Goal: Task Accomplishment & Management: Complete application form

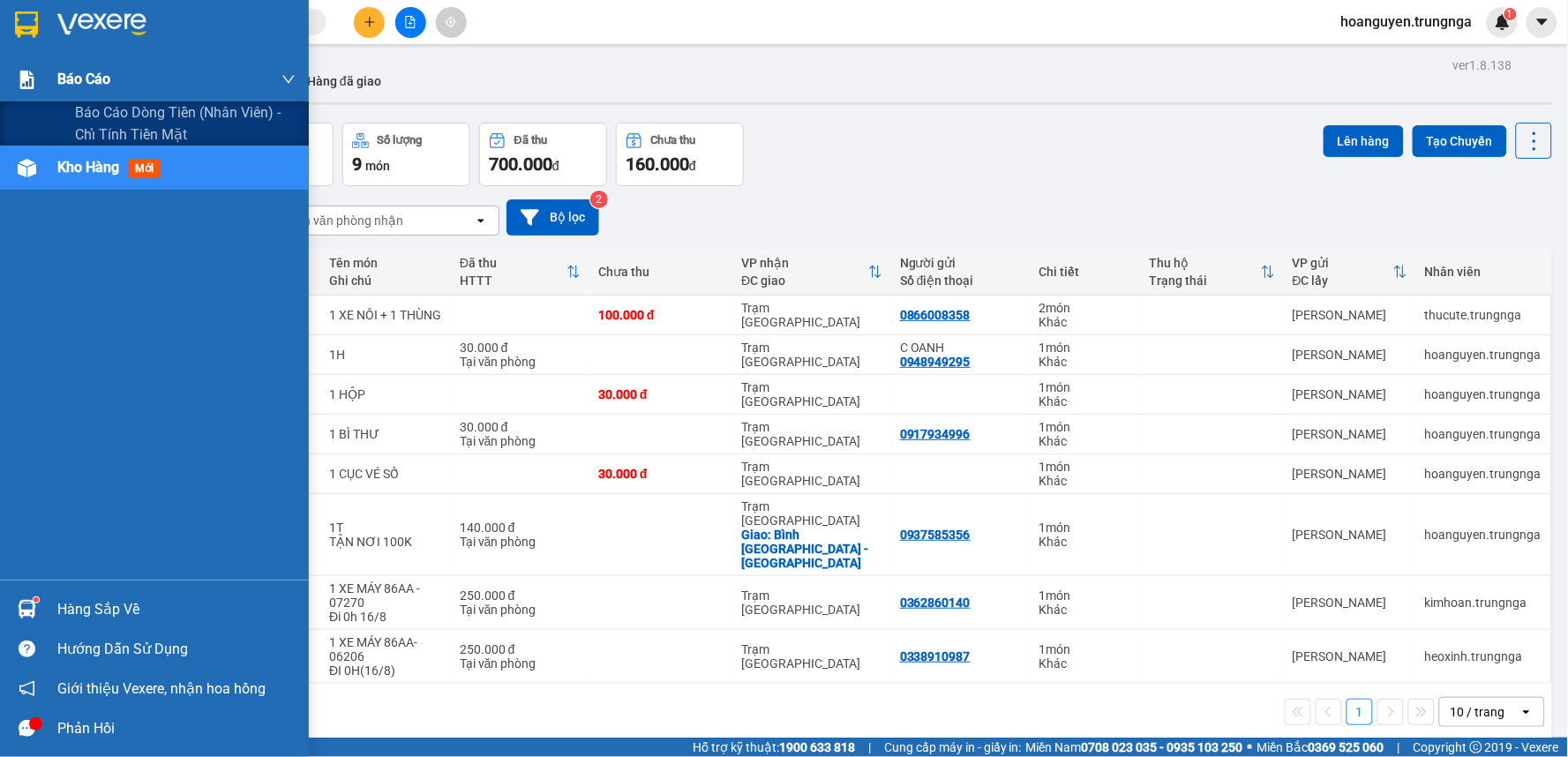
click at [15, 76] on div at bounding box center [27, 80] width 31 height 31
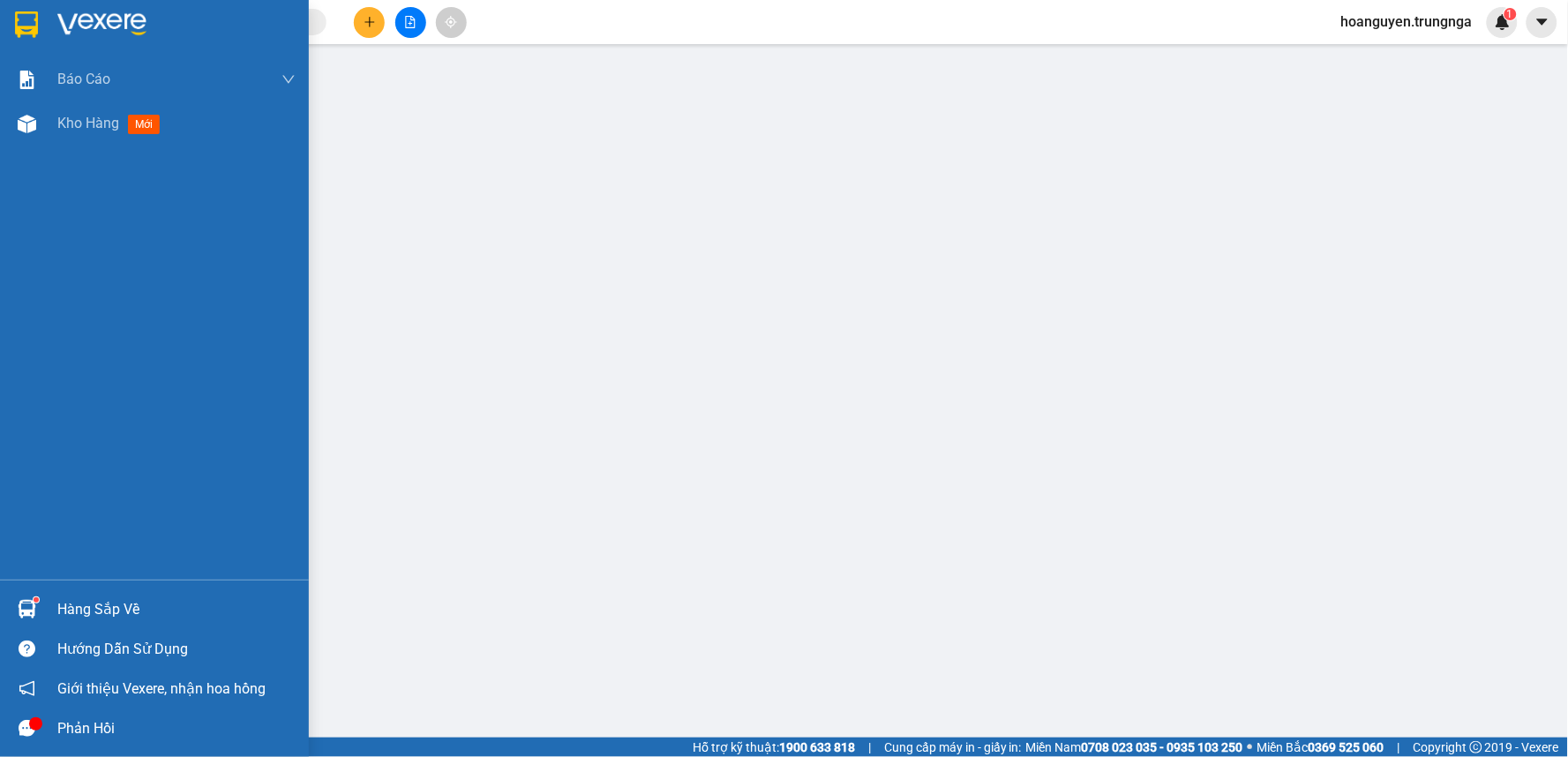
click at [46, 151] on div "Báo cáo Báo cáo dòng tiền (nhân viên) - chỉ tính tiền mặt Kho hàng mới" at bounding box center [154, 318] width 309 height 522
click at [80, 150] on div "Báo cáo Báo cáo dòng tiền (nhân viên) - chỉ tính tiền mặt Kho hàng mới" at bounding box center [154, 318] width 309 height 522
click at [80, 118] on span "Kho hàng" at bounding box center [87, 123] width 62 height 17
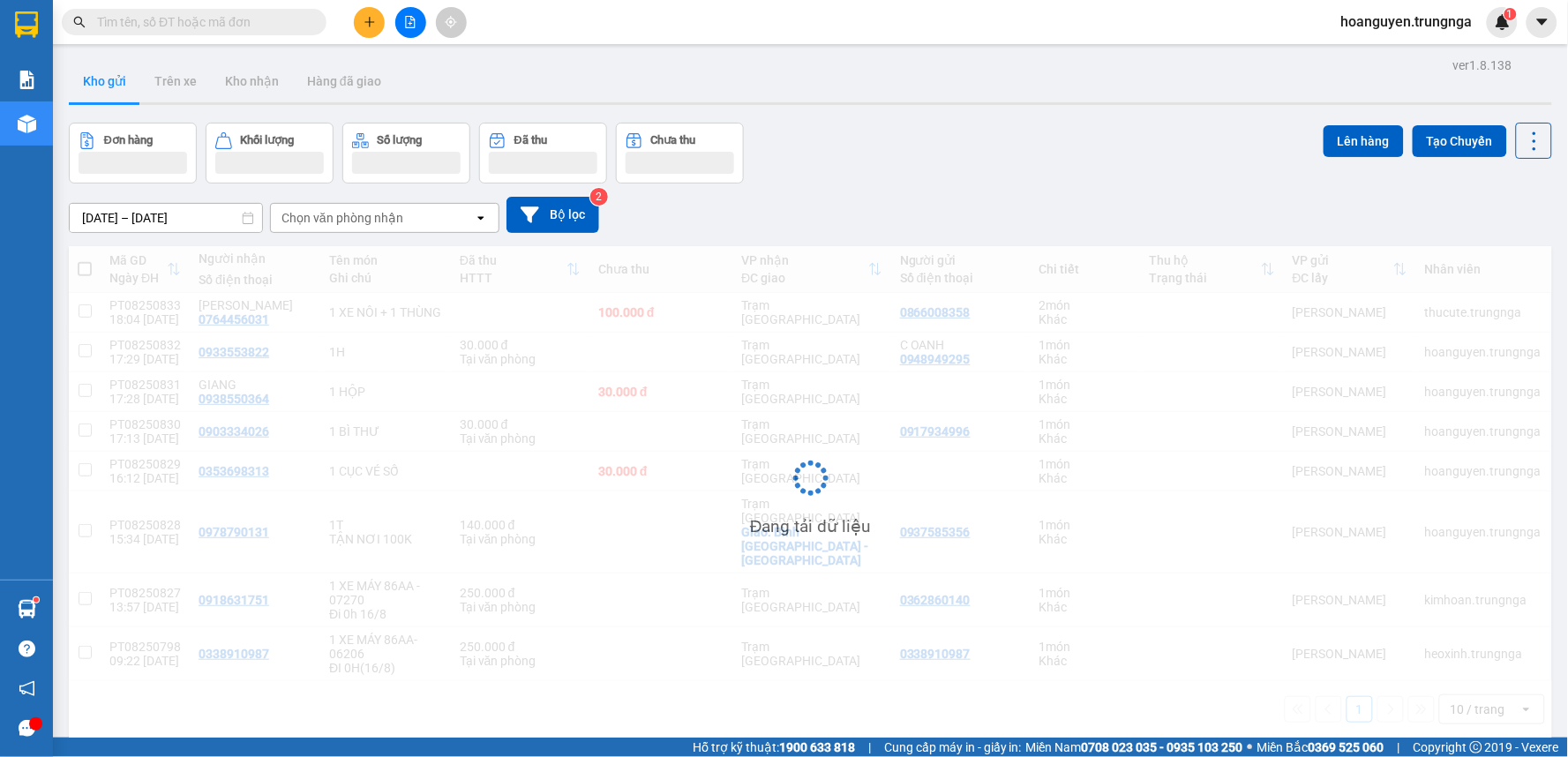
click at [954, 173] on div "Đơn hàng Khối lượng Số lượng Đã thu Chưa thu Lên hàng Tạo Chuyến" at bounding box center [810, 153] width 1483 height 61
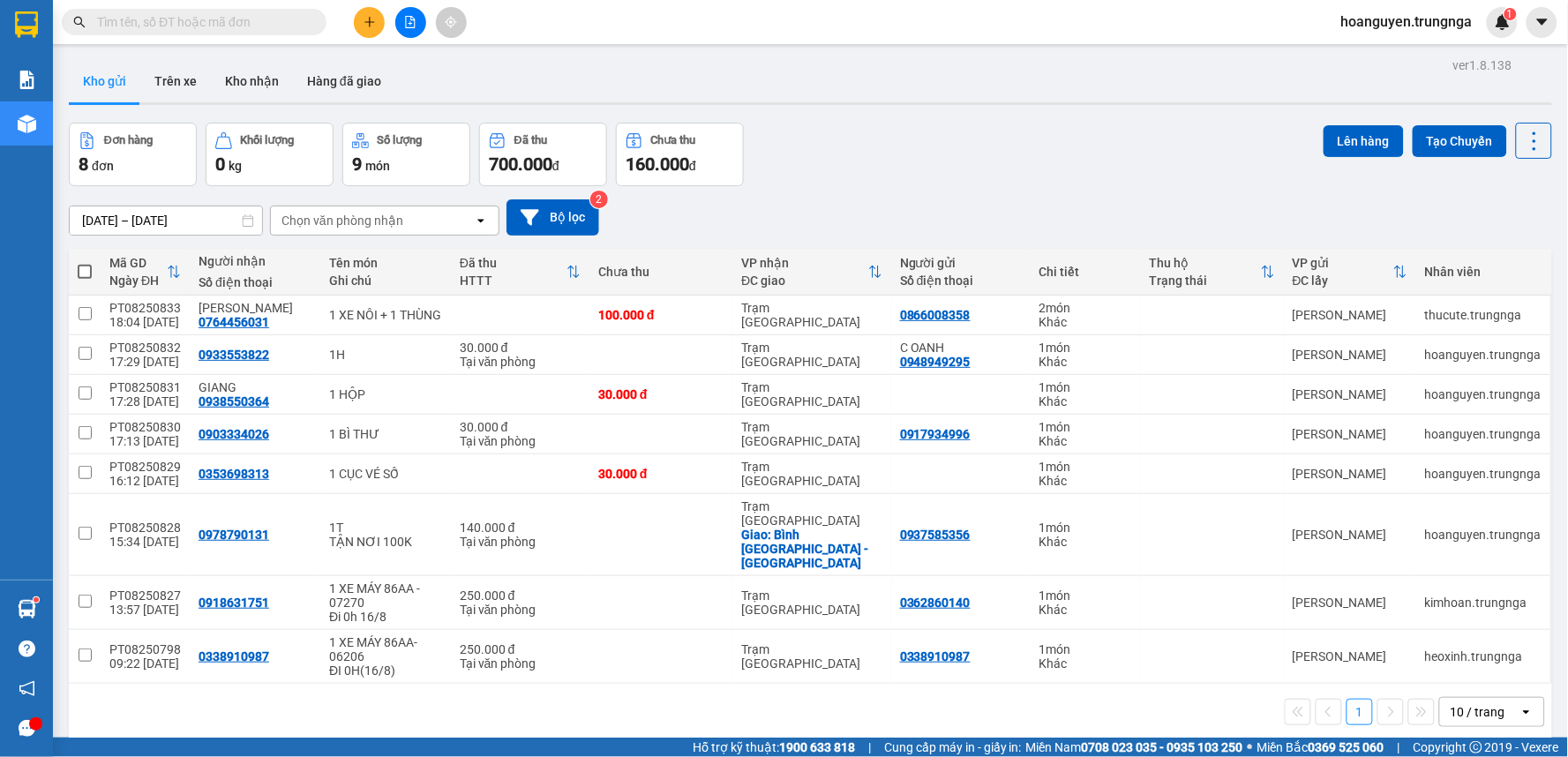
click at [360, 25] on button at bounding box center [369, 22] width 31 height 31
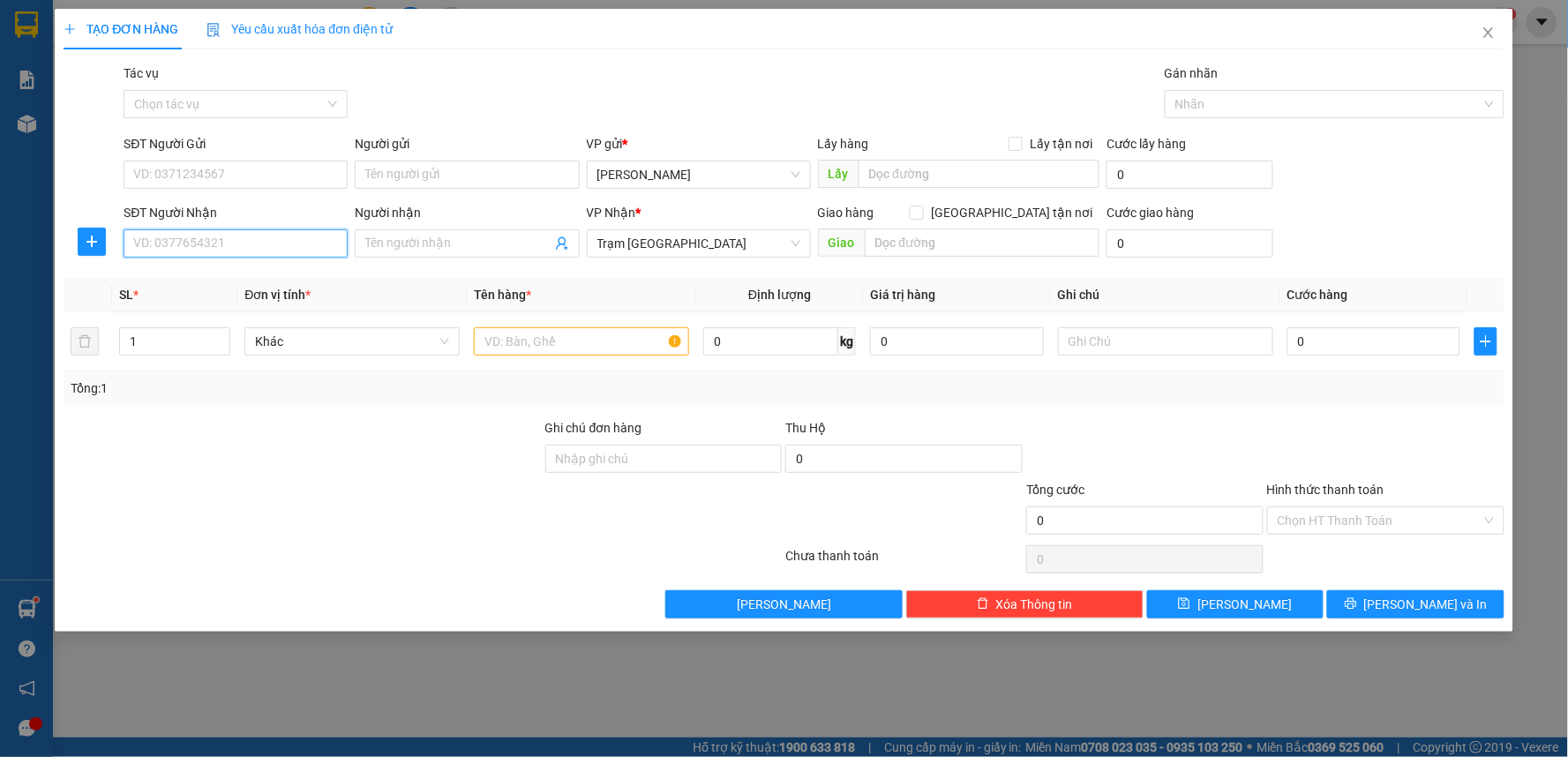
click at [259, 243] on input "SĐT Người Nhận" at bounding box center [236, 244] width 224 height 28
type input "0398103977"
click at [242, 178] on input "SĐT Người Gửi" at bounding box center [236, 175] width 224 height 28
type input "0388573174"
click at [517, 337] on input "text" at bounding box center [581, 342] width 216 height 28
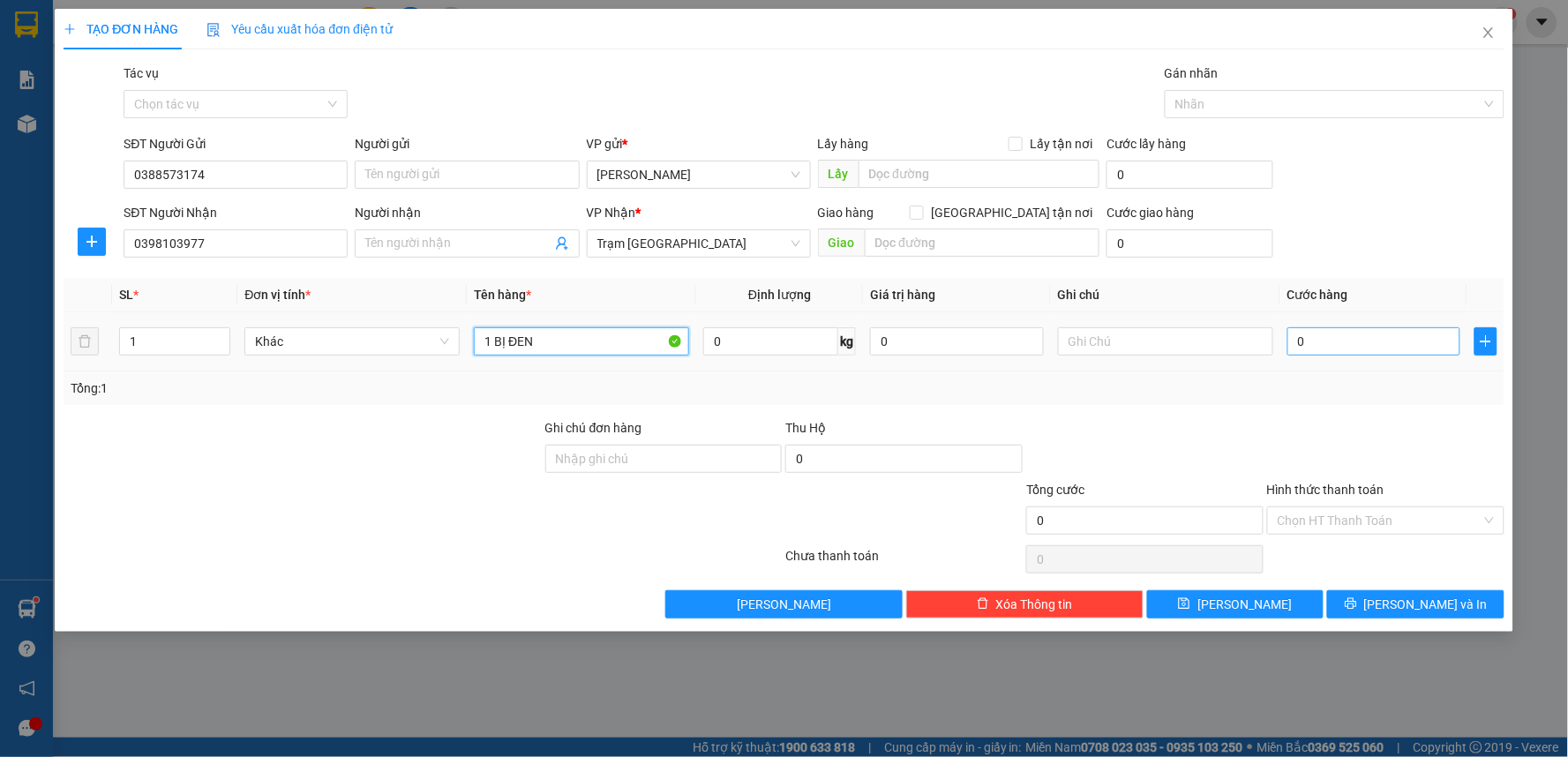
type input "1 BỊ ĐEN"
click at [1387, 342] on input "0" at bounding box center [1374, 342] width 174 height 28
type input "3"
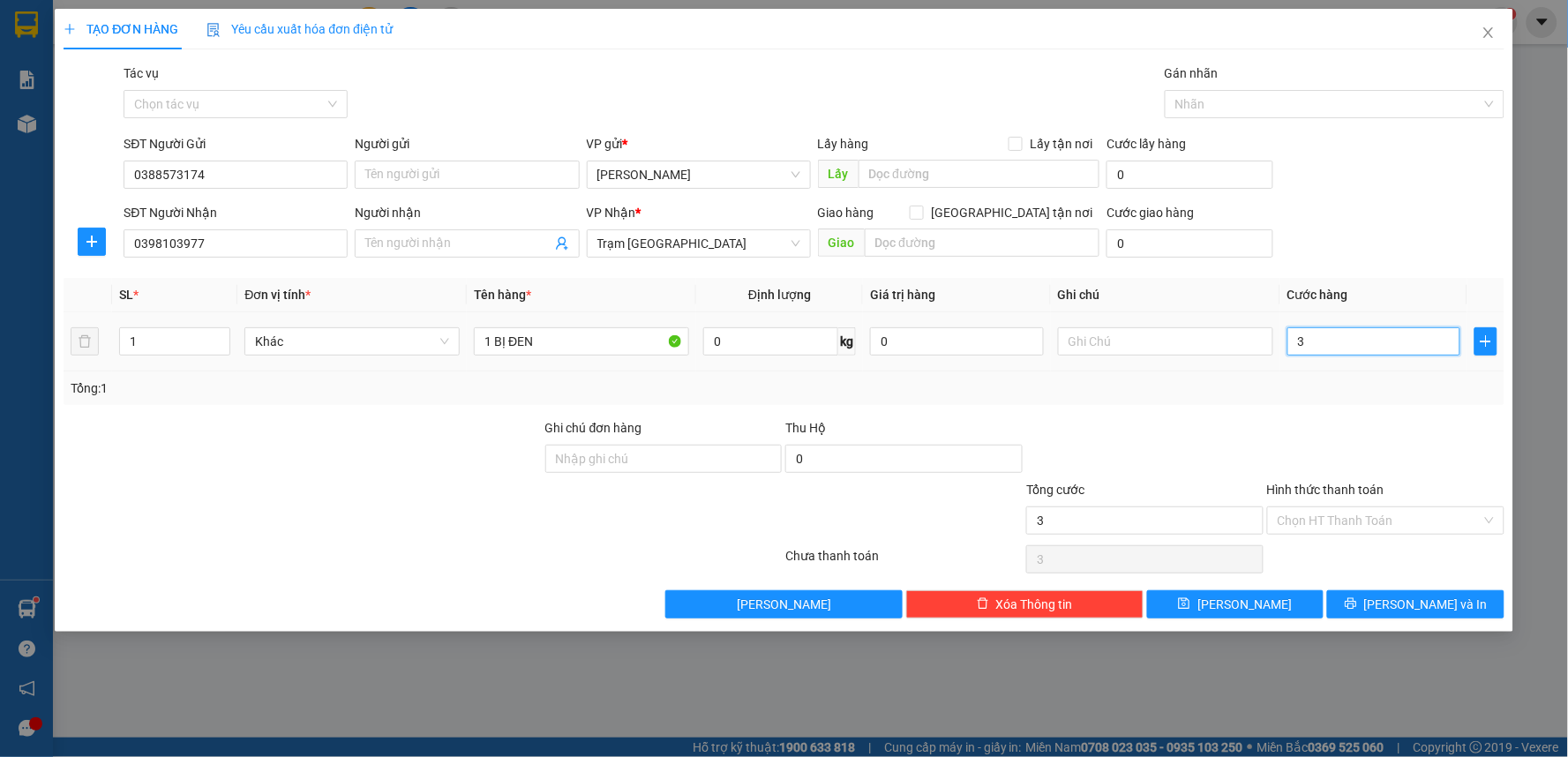
type input "30"
type input "300"
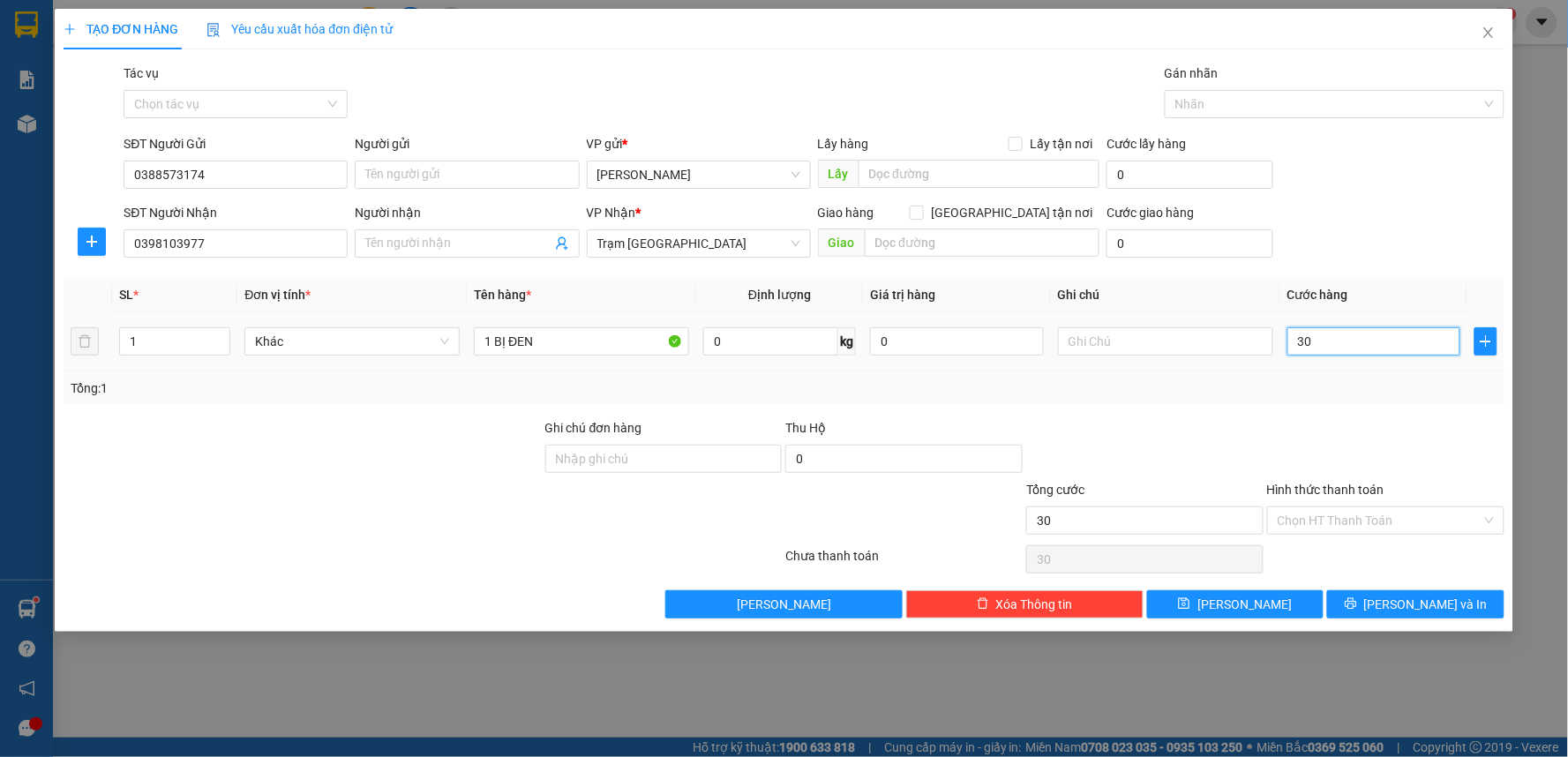
type input "300"
type input "3.000"
type input "30.000"
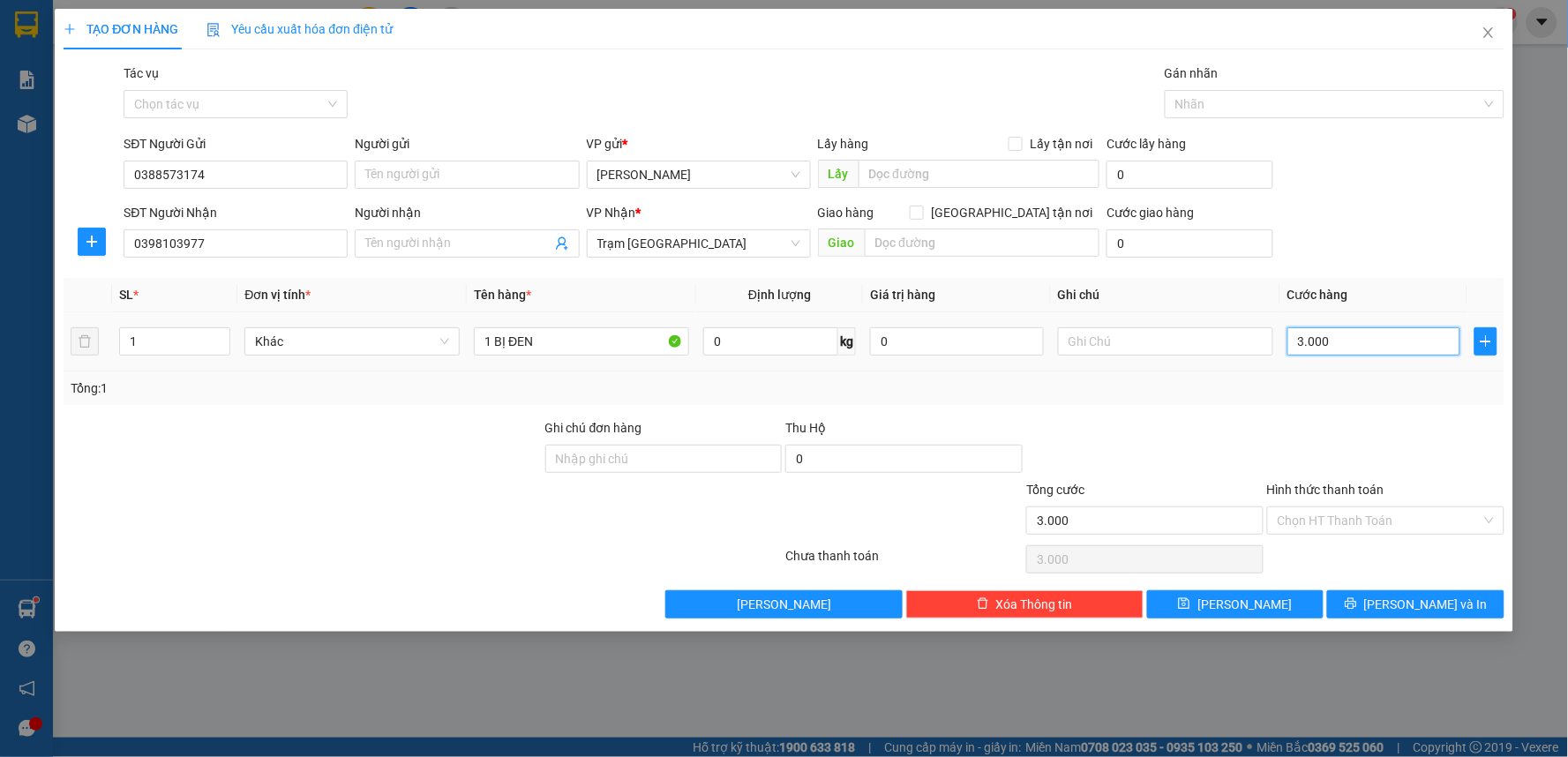
type input "30.000"
click at [1360, 522] on input "Hình thức thanh toán" at bounding box center [1379, 520] width 204 height 27
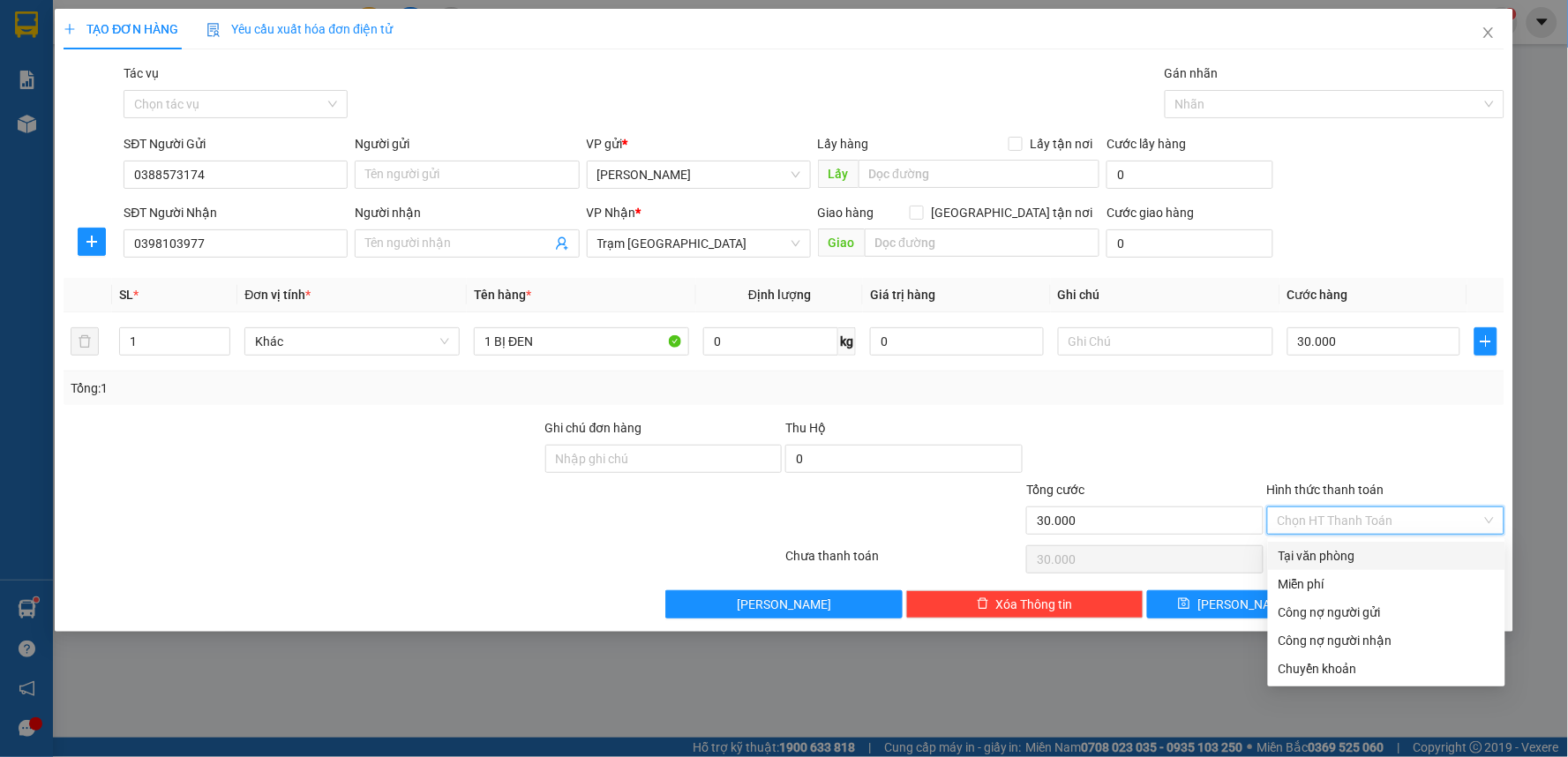
click at [1332, 554] on div "Tại văn phòng" at bounding box center [1387, 556] width 217 height 19
type input "0"
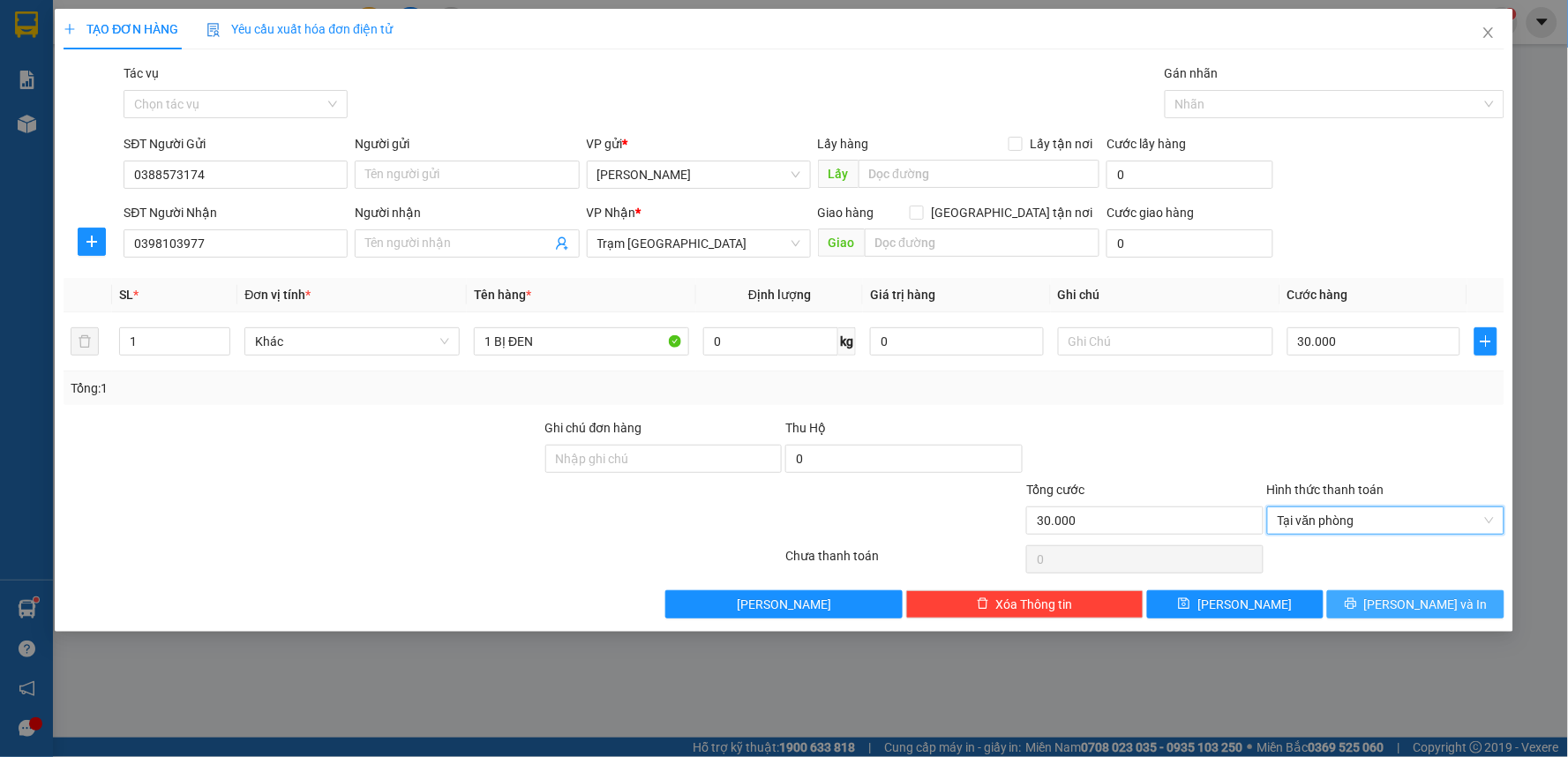
click at [1357, 604] on icon "printer" at bounding box center [1351, 603] width 12 height 12
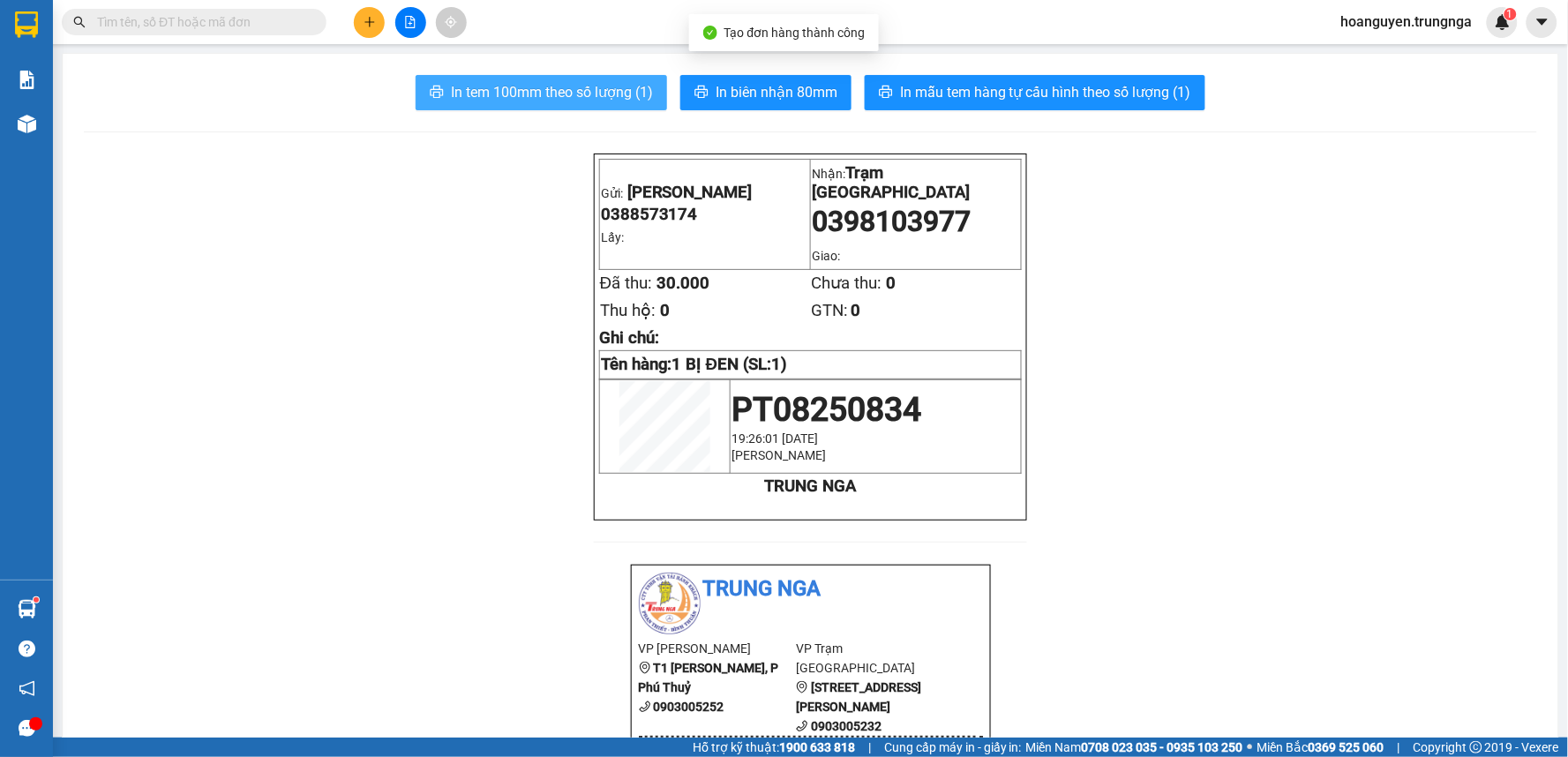
click at [452, 92] on span "In tem 100mm theo số lượng (1)" at bounding box center [552, 91] width 202 height 22
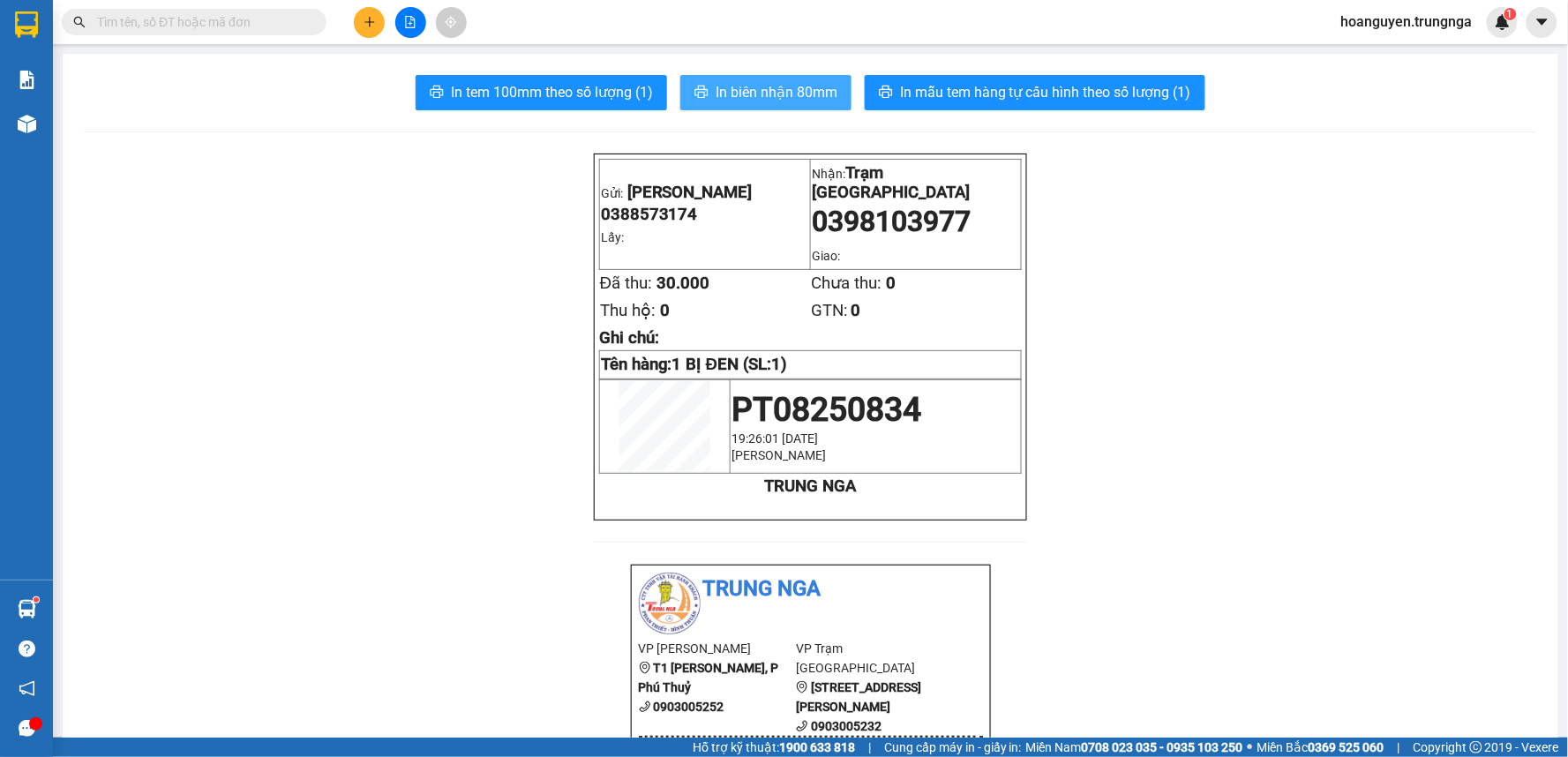
click at [718, 80] on button "In biên nhận 80mm" at bounding box center [765, 92] width 171 height 35
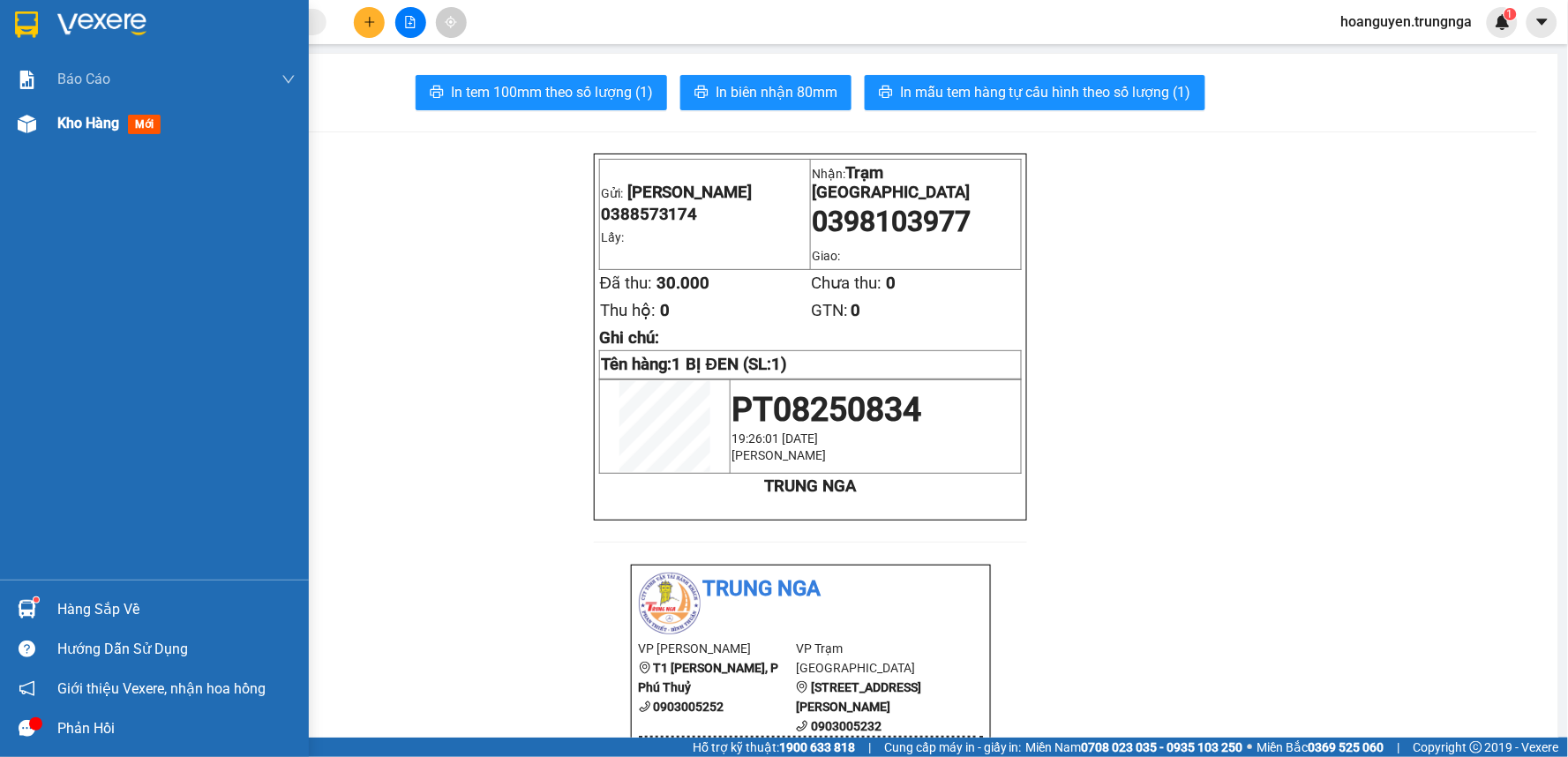
click at [19, 124] on img at bounding box center [28, 124] width 19 height 19
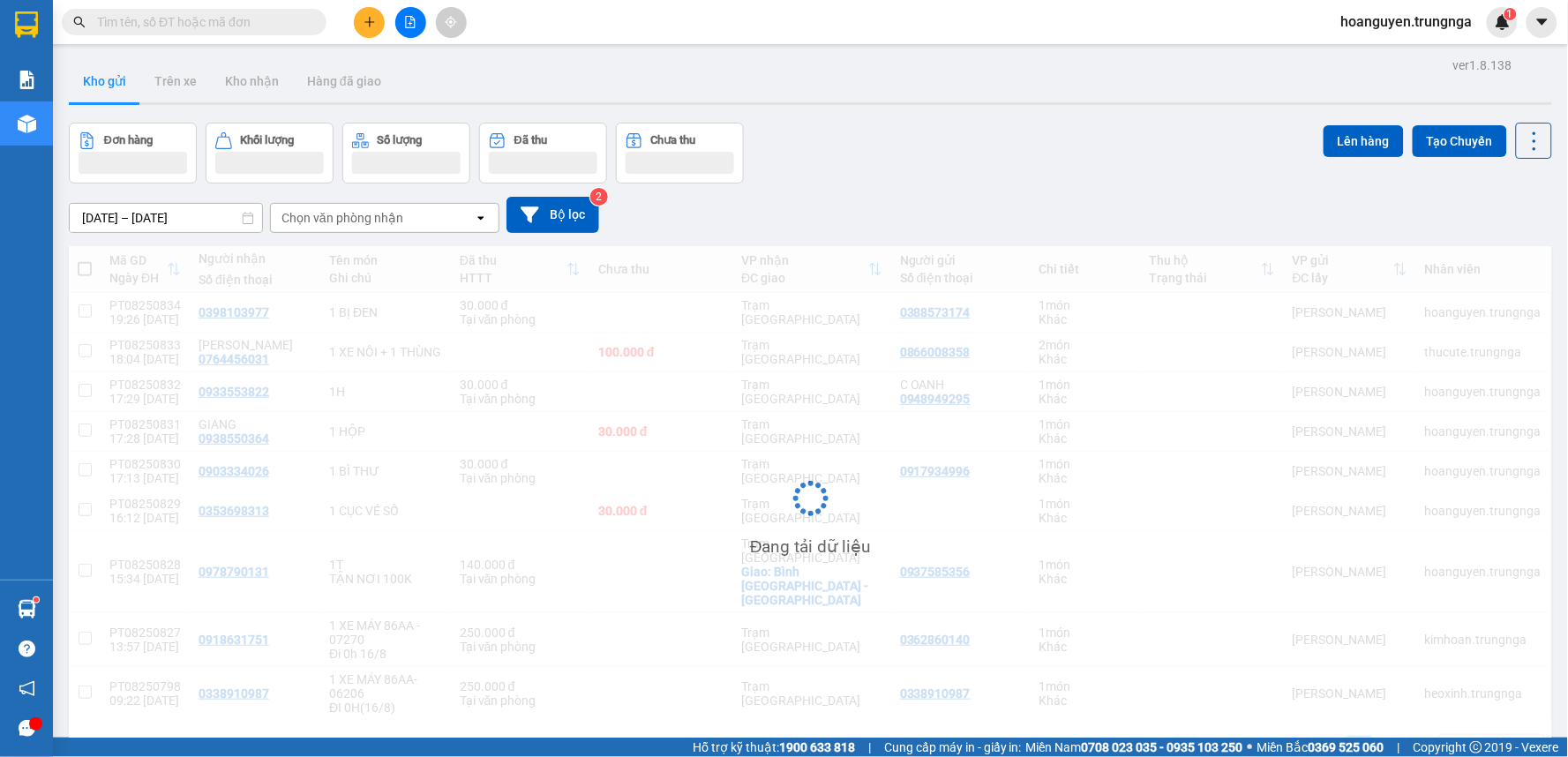
click at [465, 80] on div "Kho gửi Trên xe Kho nhận Hàng đã giao" at bounding box center [810, 83] width 1483 height 47
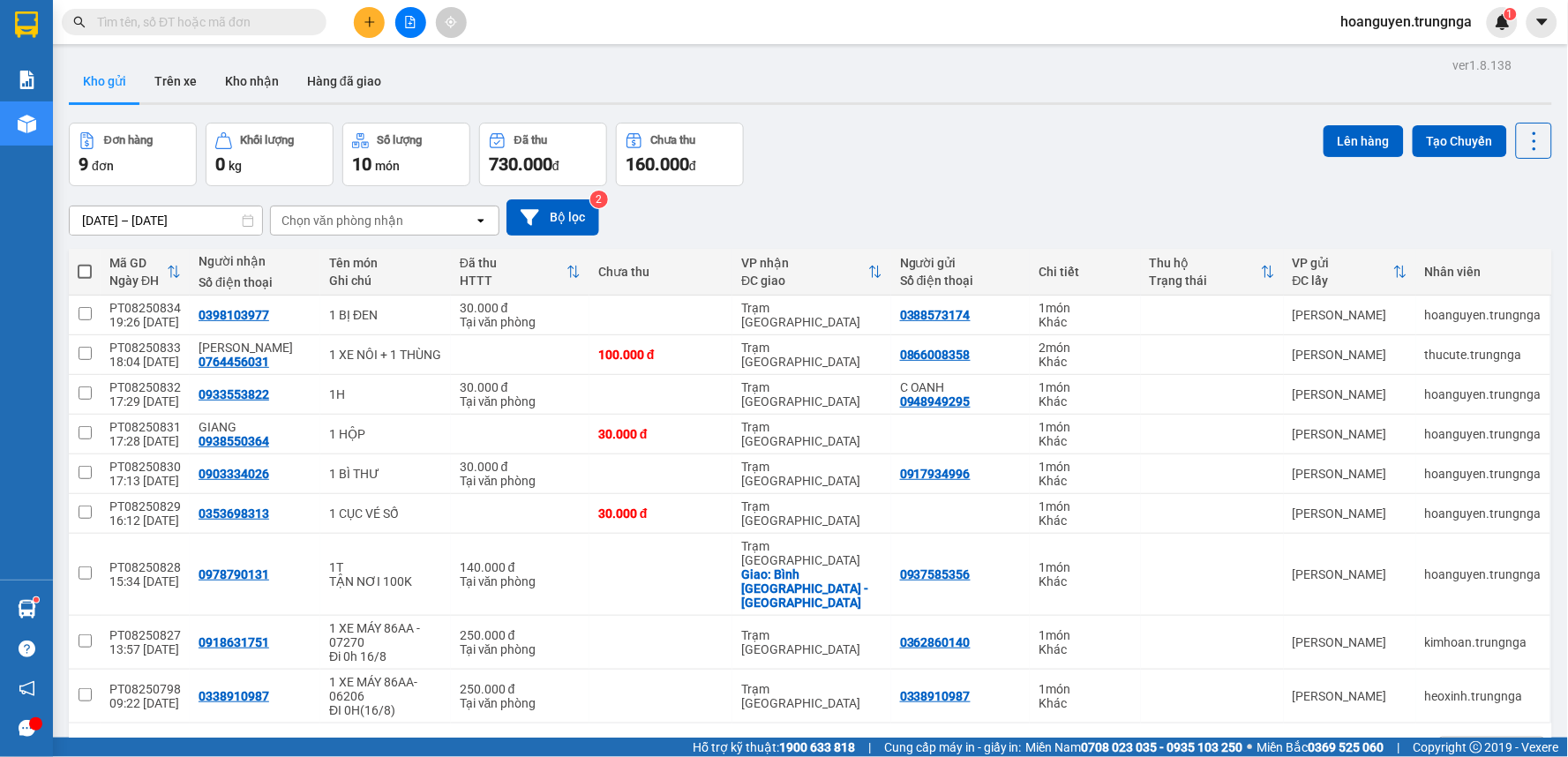
click at [368, 24] on icon "plus" at bounding box center [369, 22] width 12 height 12
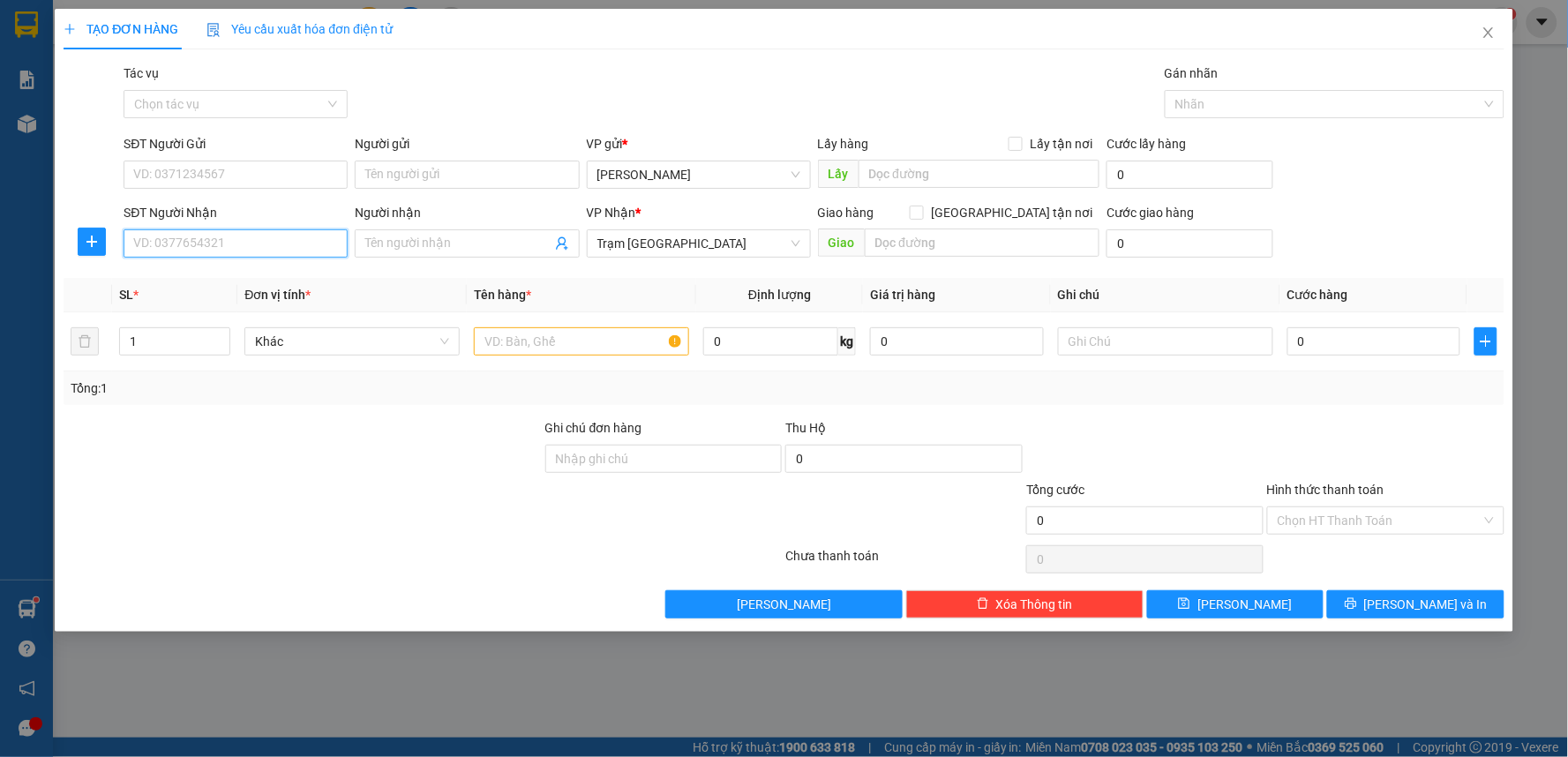
click at [231, 242] on input "SĐT Người Nhận" at bounding box center [236, 244] width 224 height 28
type input "0918404017"
click at [324, 172] on input "SĐT Người Gửi" at bounding box center [236, 175] width 224 height 28
type input "0918527329"
click at [1003, 212] on div "Giao hàng Giao tận nơi" at bounding box center [958, 213] width 282 height 19
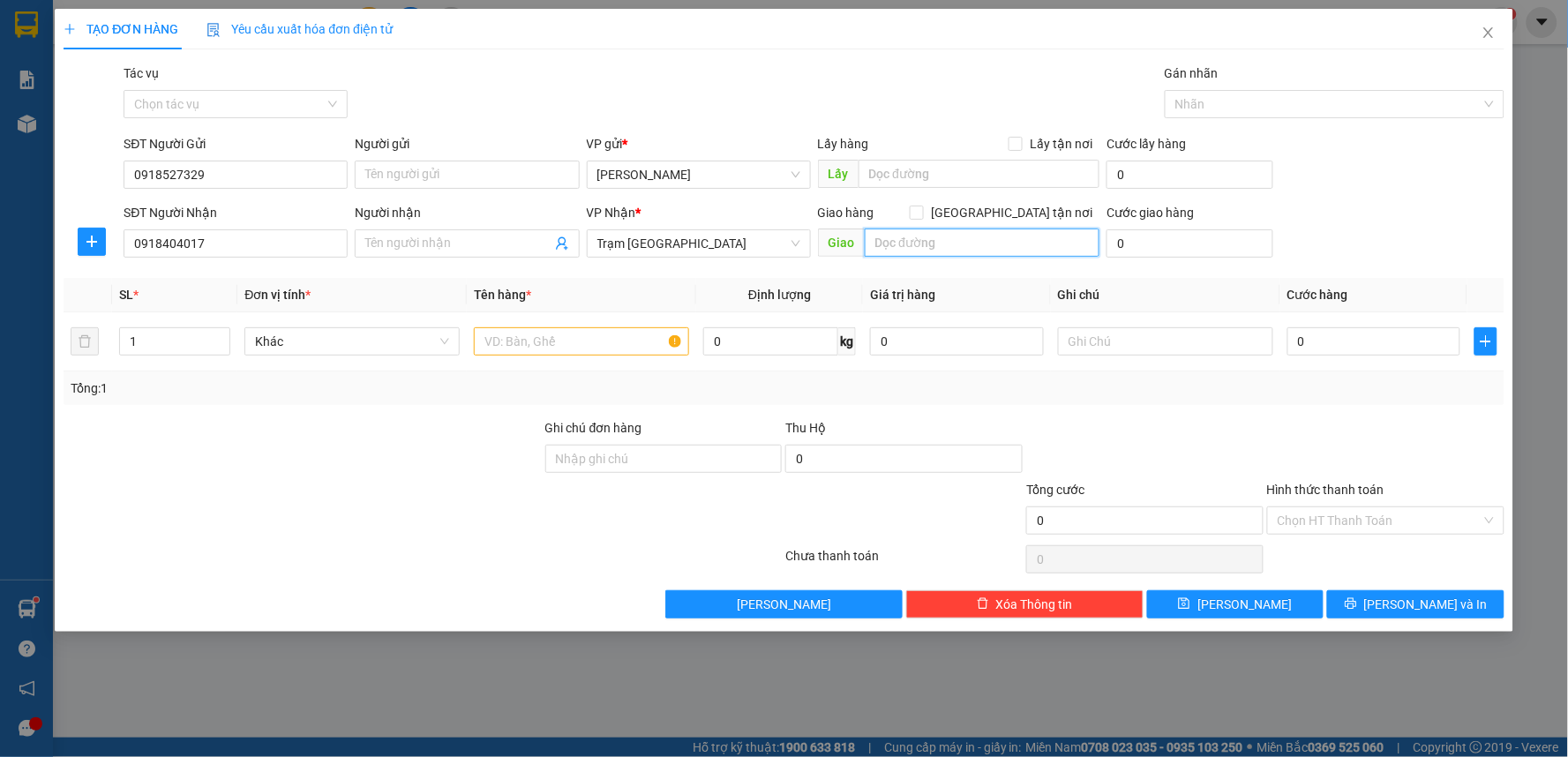
drag, startPoint x: 977, startPoint y: 243, endPoint x: 1006, endPoint y: 228, distance: 32.6
click at [980, 242] on input "text" at bounding box center [983, 243] width 236 height 28
click at [922, 208] on input "Giao tận nơi" at bounding box center [916, 211] width 12 height 12
checkbox input "true"
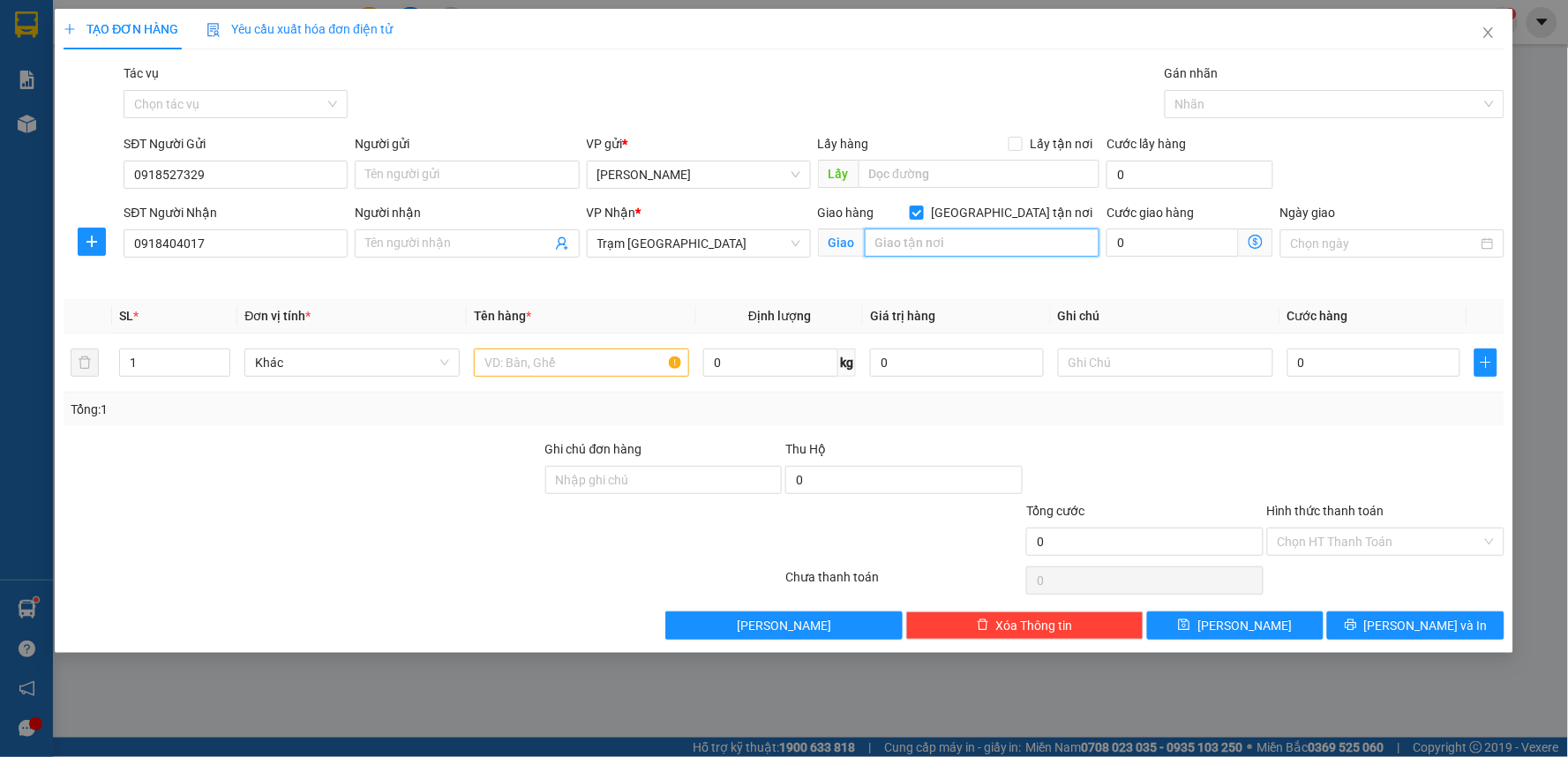
click at [1007, 233] on input "text" at bounding box center [983, 243] width 236 height 28
type input "g"
type input "Gò Vấp"
click at [1129, 236] on input "0" at bounding box center [1172, 243] width 132 height 28
type input "1"
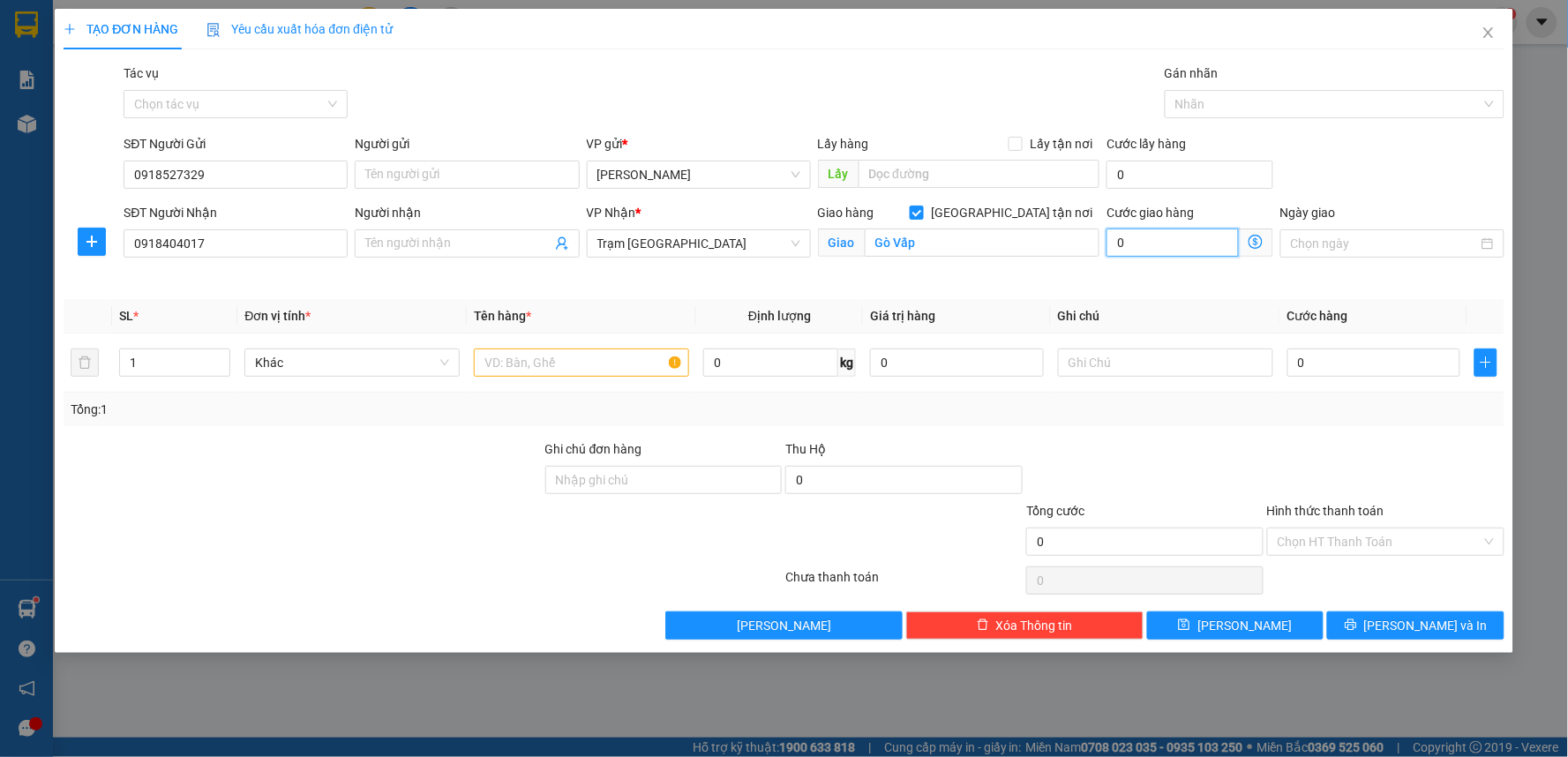
type input "1"
type input "10"
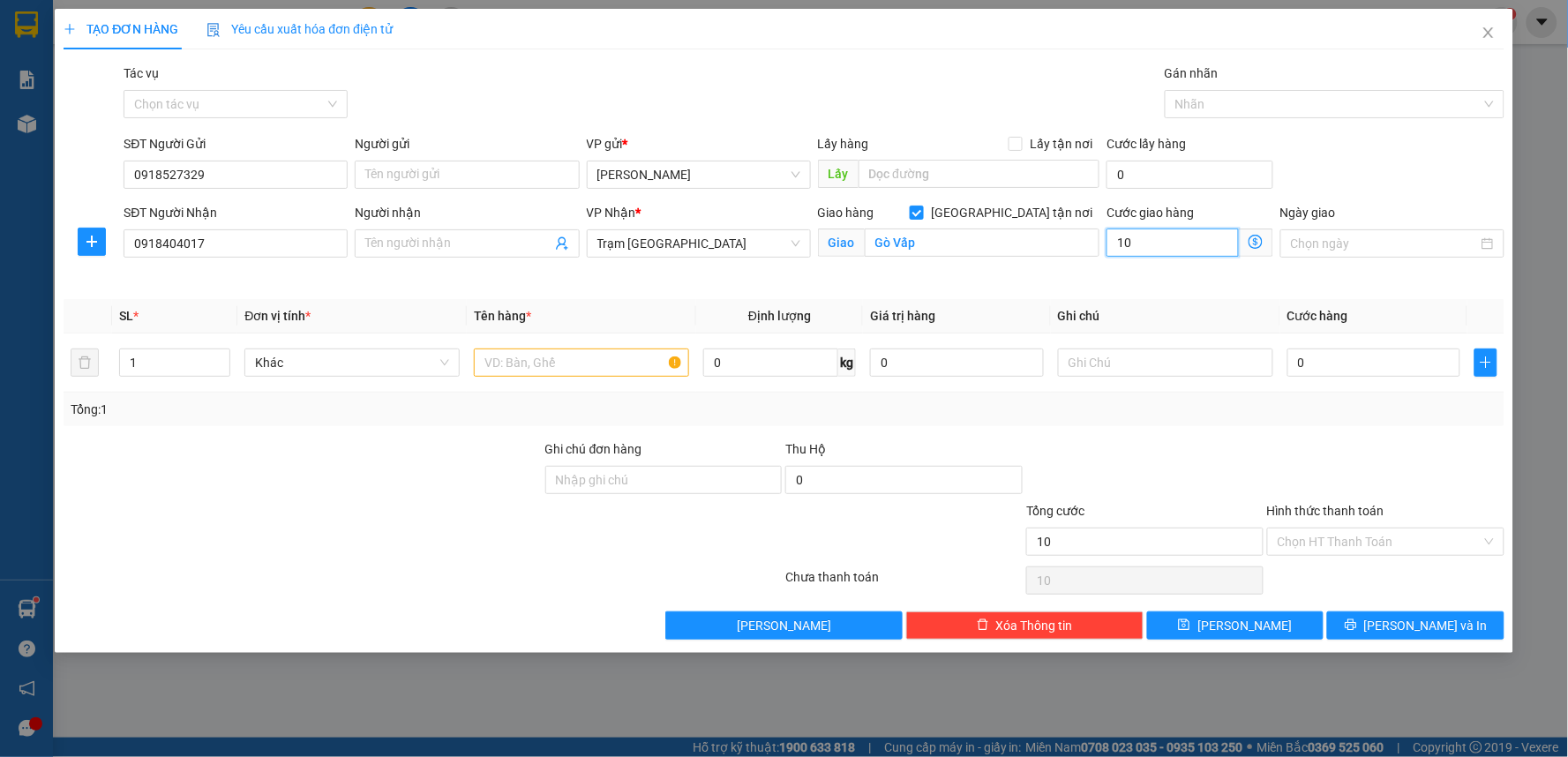
type input "100"
type input "1.000"
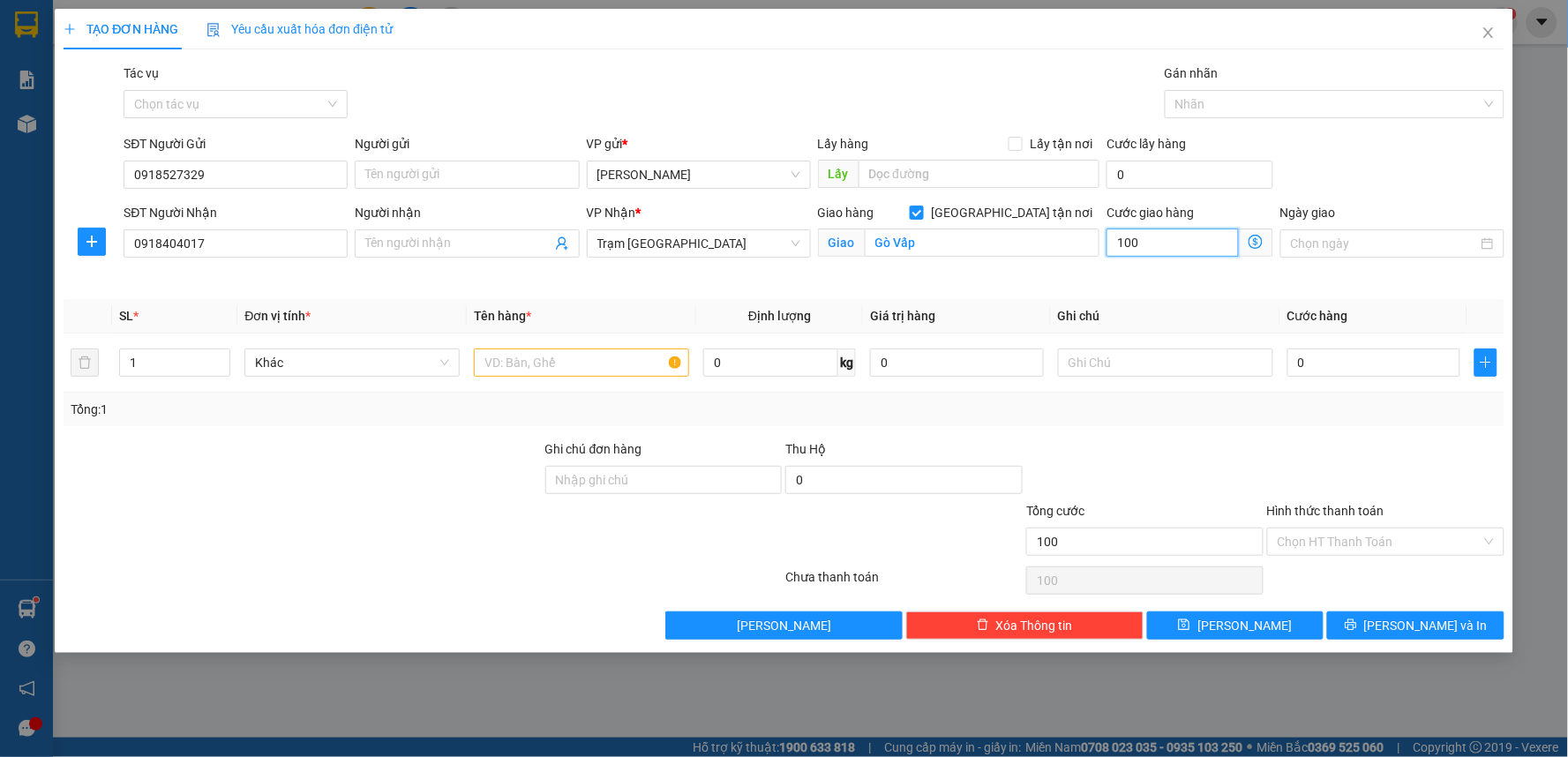
type input "1.000"
type input "10.000"
type input "100.000"
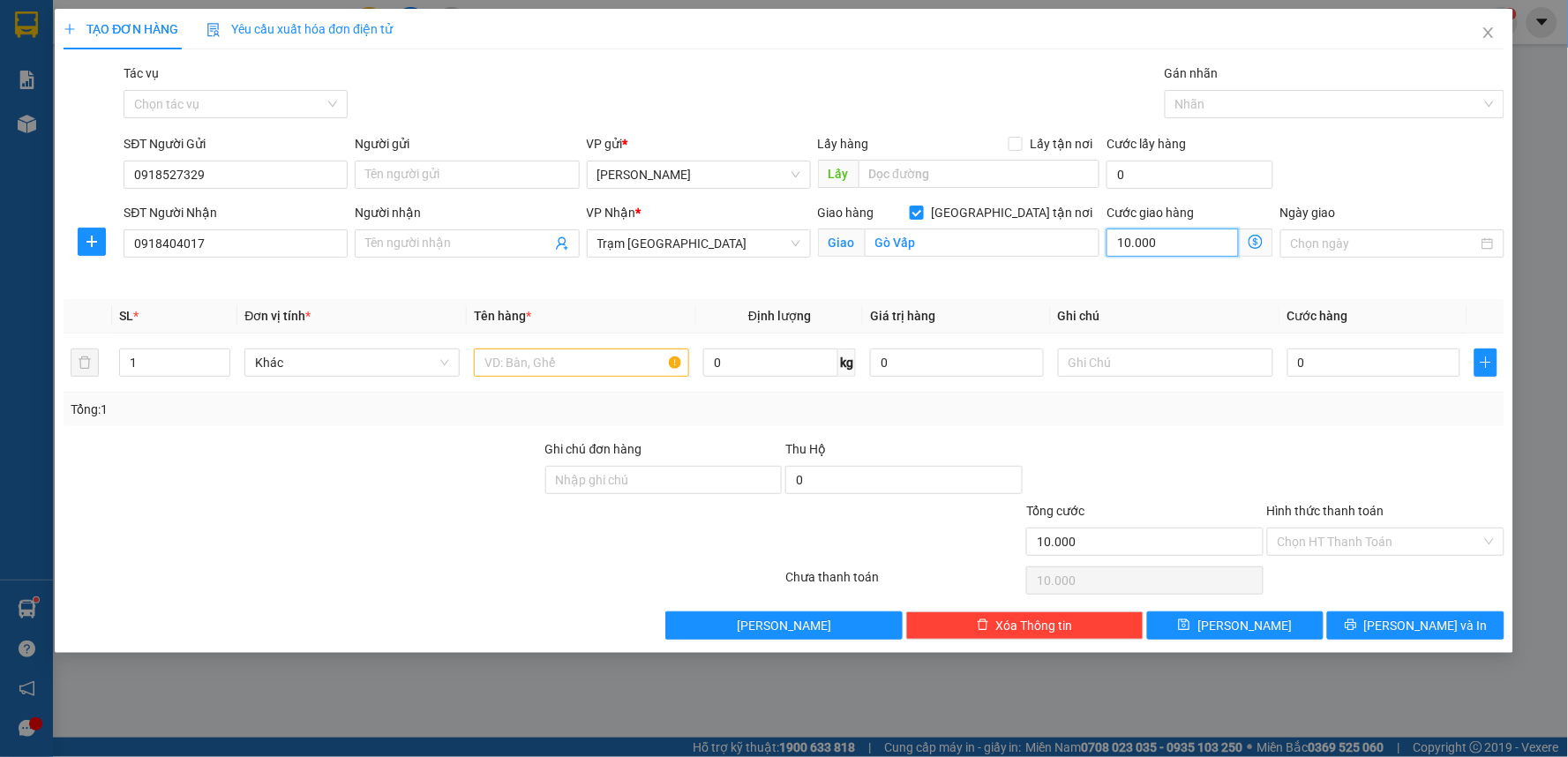
type input "100.000"
click at [1371, 227] on div "Ngày giao" at bounding box center [1392, 217] width 224 height 27
click at [1370, 238] on input "Ngày giao" at bounding box center [1384, 243] width 187 height 19
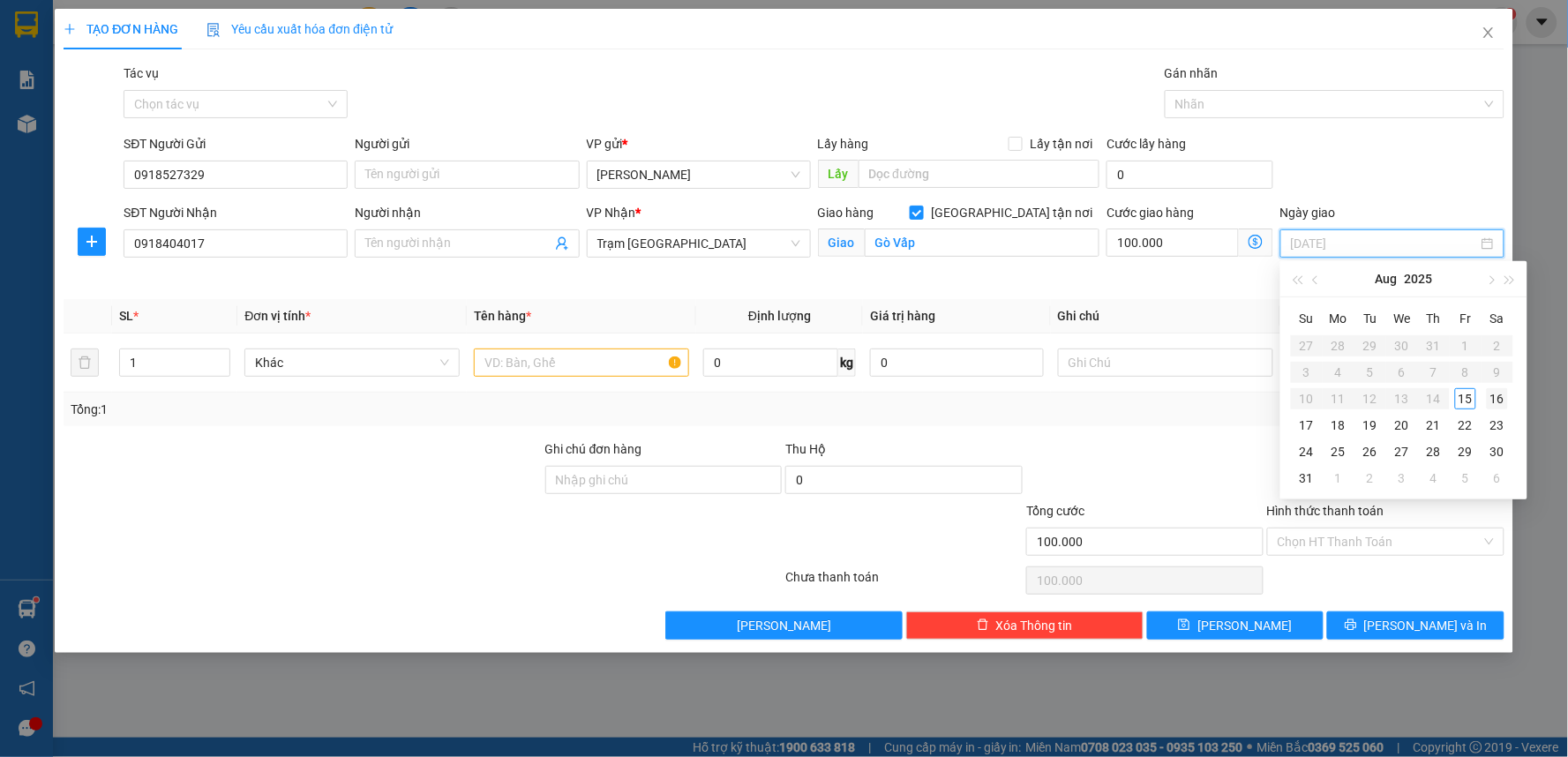
type input "16/08/2025"
click at [1496, 394] on div "16" at bounding box center [1498, 399] width 21 height 21
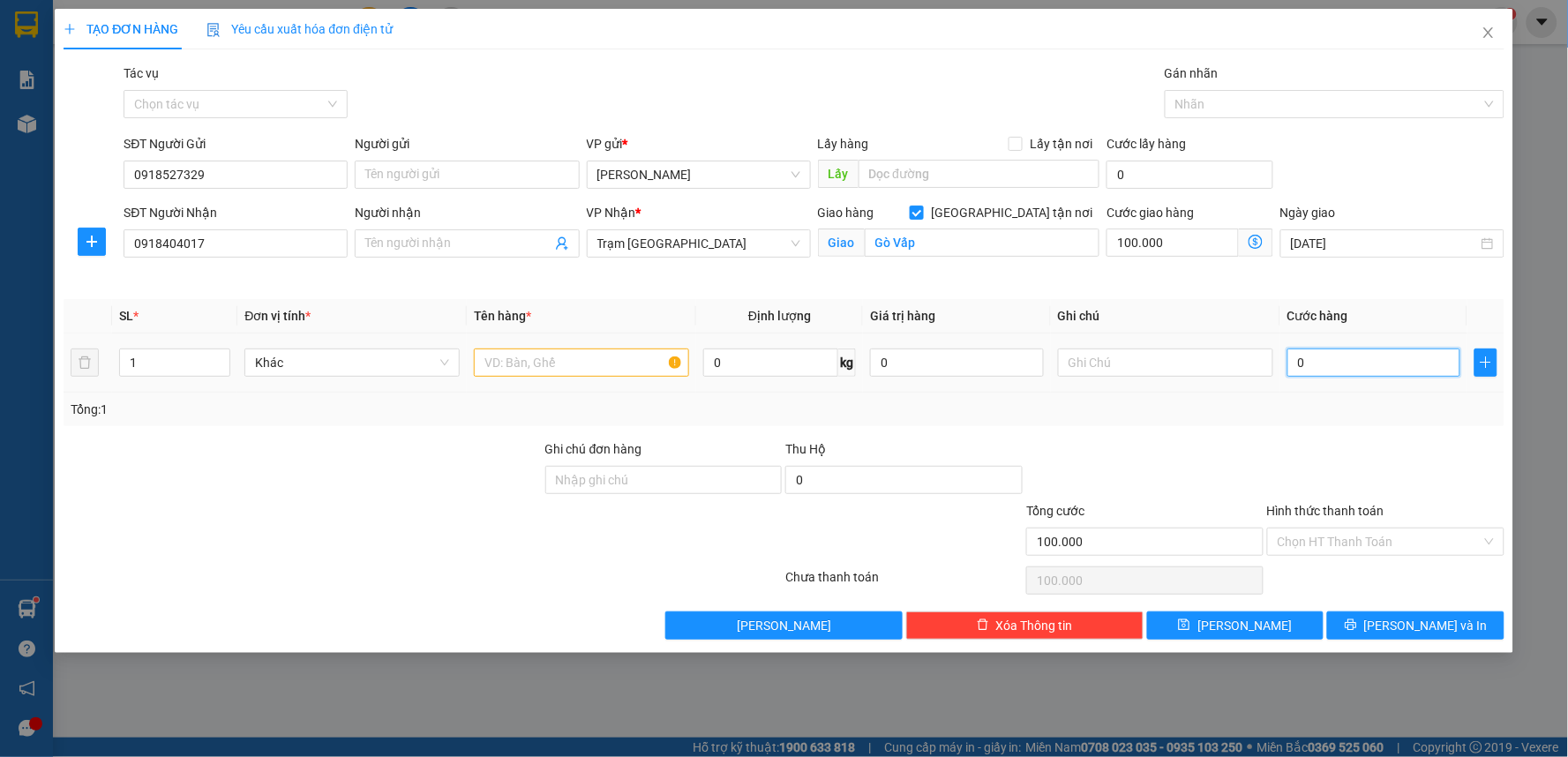
click at [1313, 368] on input "0" at bounding box center [1374, 363] width 174 height 28
type input "5"
type input "100.005"
type input "50"
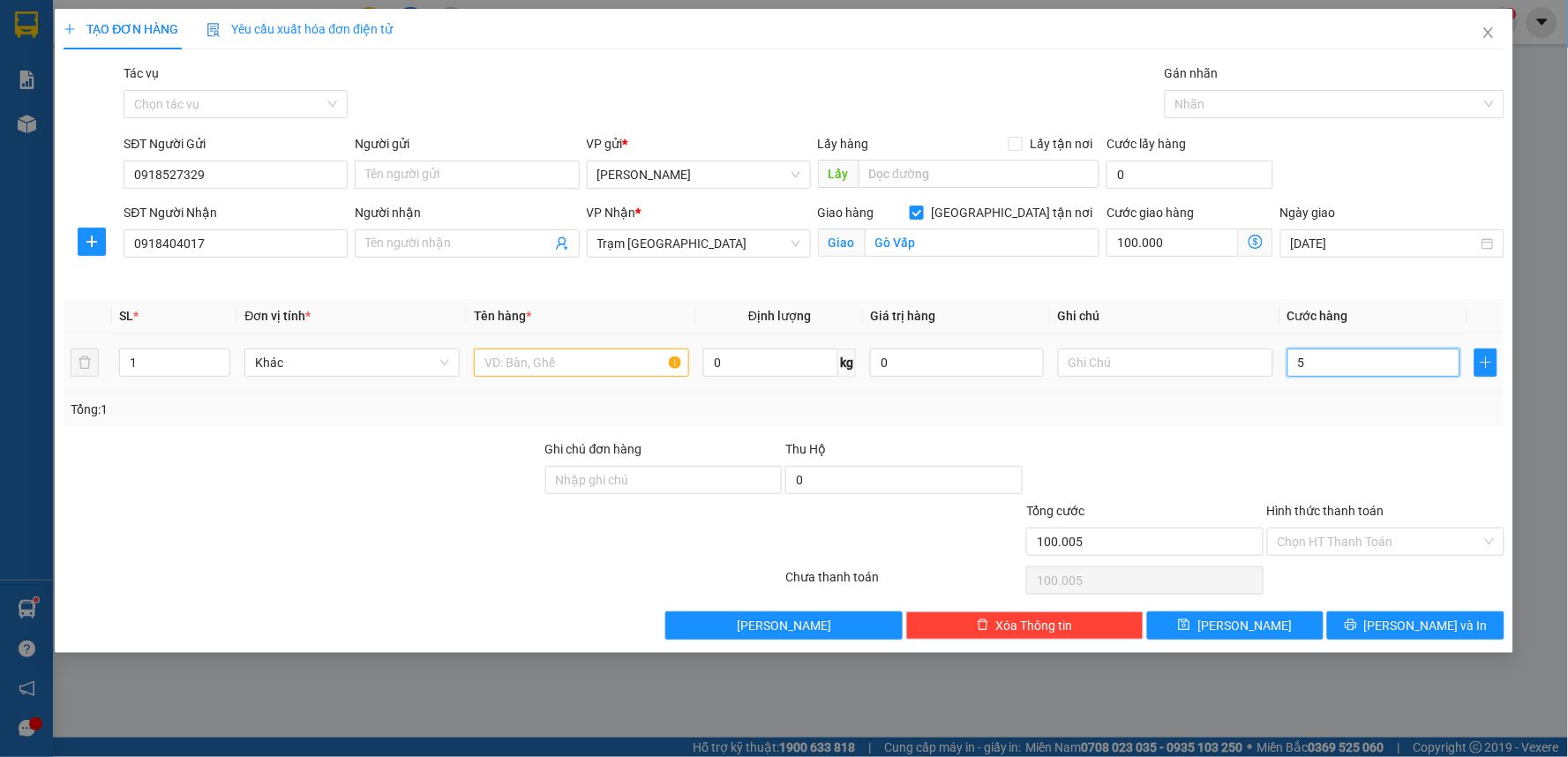
type input "100.050"
type input "500"
type input "100.500"
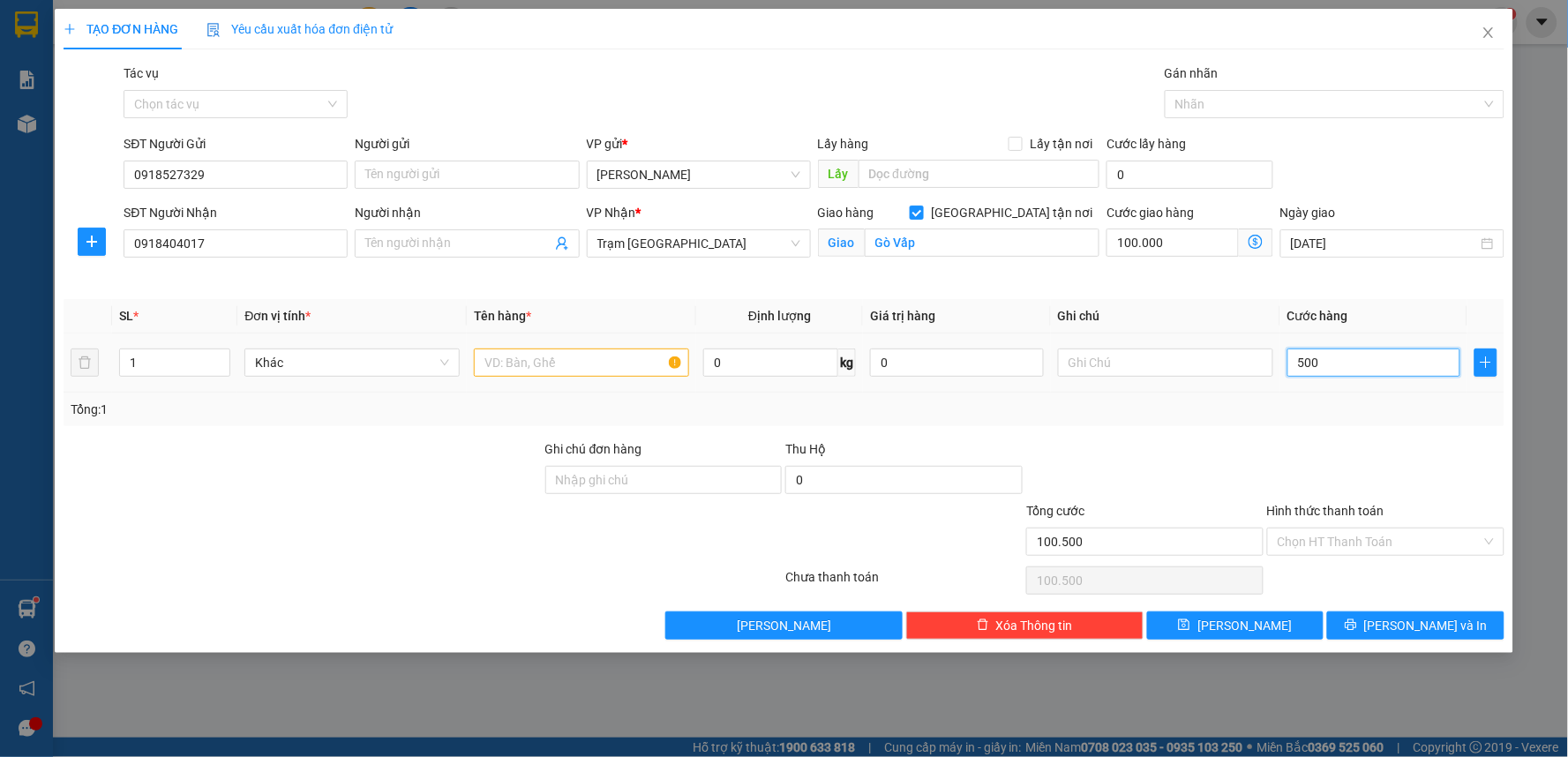
type input "5.000"
type input "105.000"
type input "50.000"
type input "150.000"
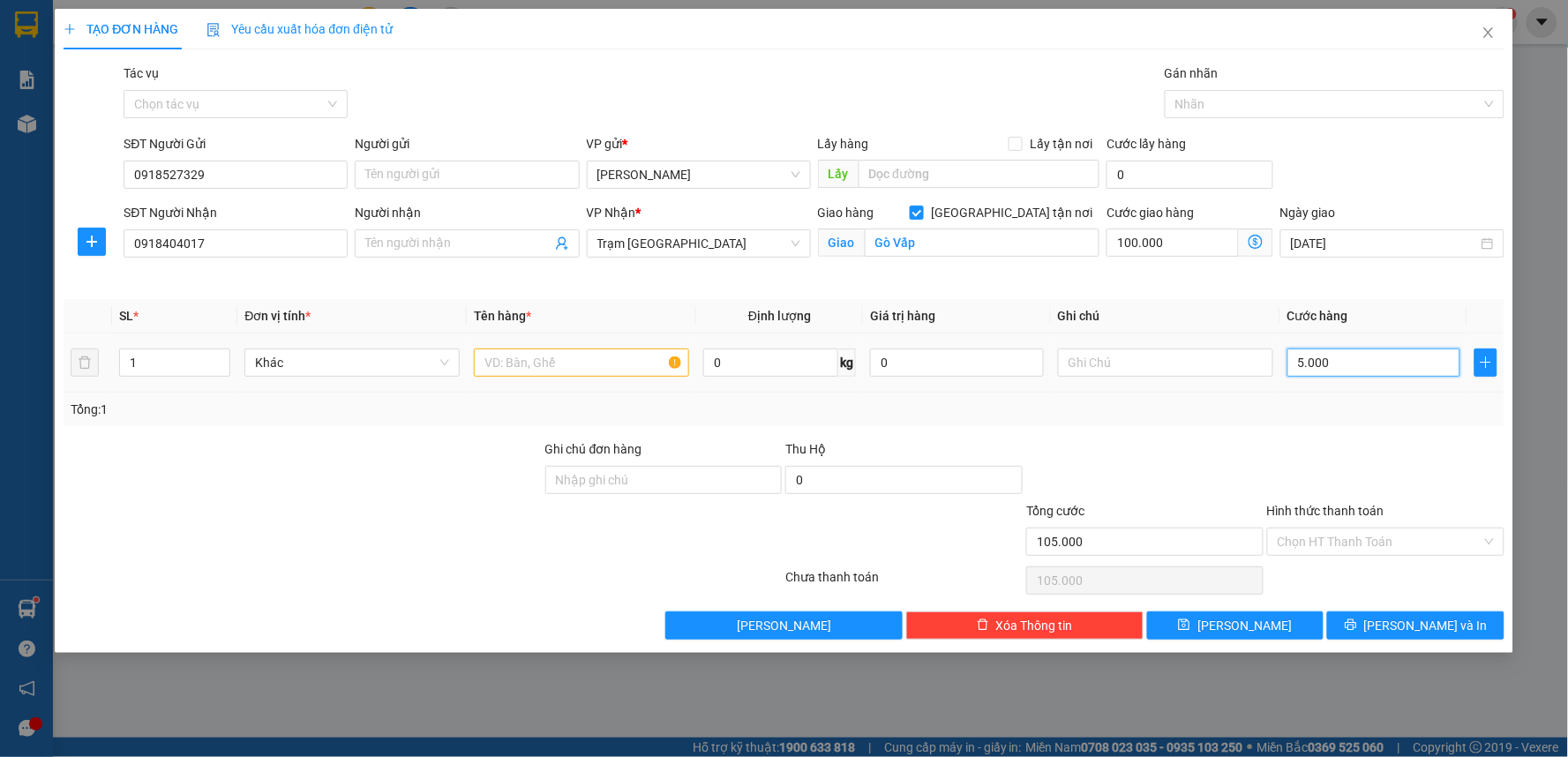
type input "150.000"
type input "50.000"
click at [1145, 366] on input "text" at bounding box center [1165, 363] width 216 height 28
type input "TẬN NƠI 100K"
click at [1347, 545] on input "Hình thức thanh toán" at bounding box center [1379, 542] width 204 height 27
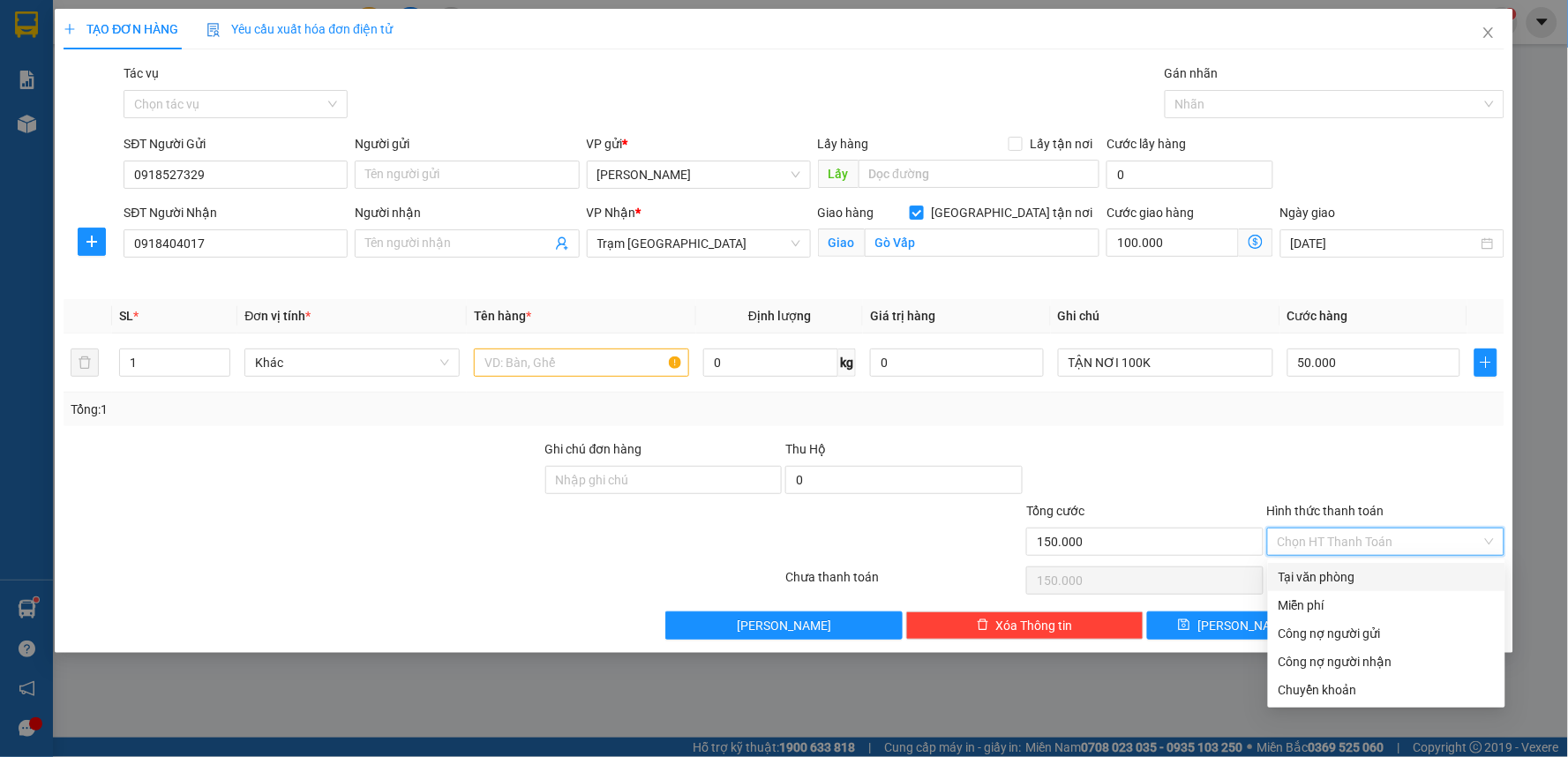
click at [1326, 574] on div "Tại văn phòng" at bounding box center [1387, 577] width 217 height 19
type input "0"
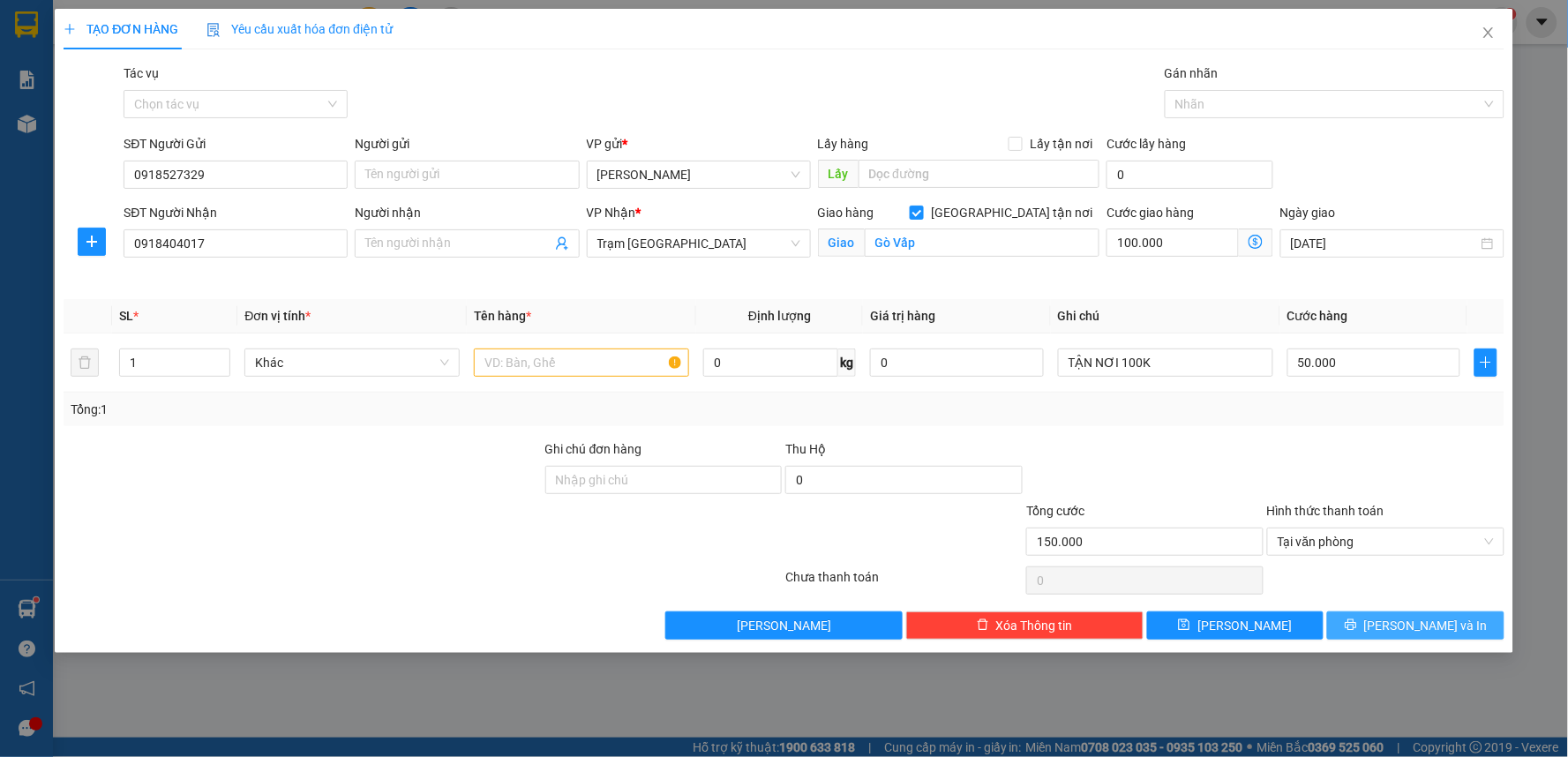
click at [1357, 629] on button "Lưu và In" at bounding box center [1415, 626] width 178 height 28
click at [554, 368] on input "text" at bounding box center [581, 363] width 216 height 28
type input "1 KIỆN"
click at [1378, 617] on button "Lưu và In" at bounding box center [1415, 626] width 178 height 28
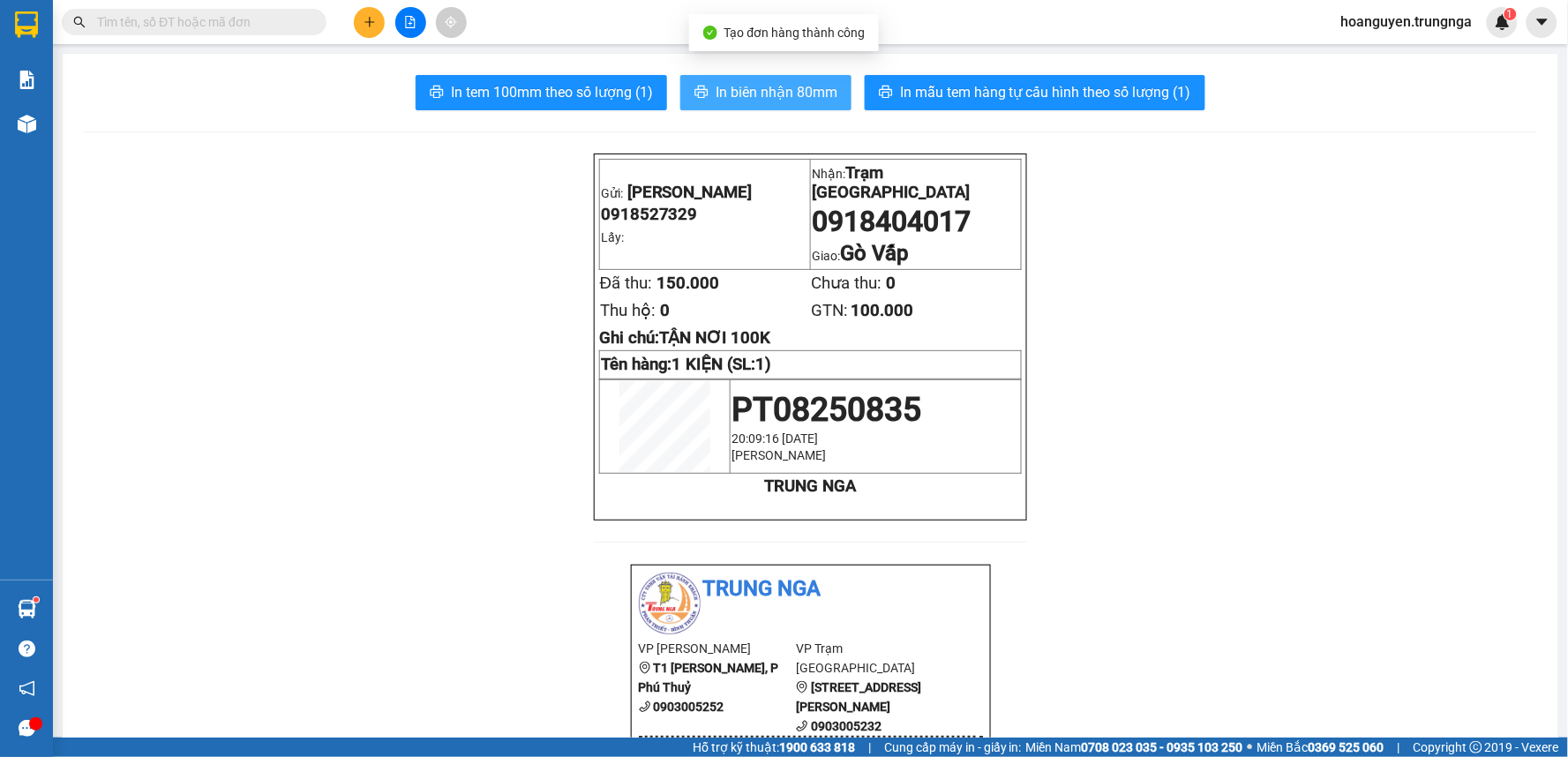
click at [724, 99] on span "In biên nhận 80mm" at bounding box center [777, 91] width 122 height 22
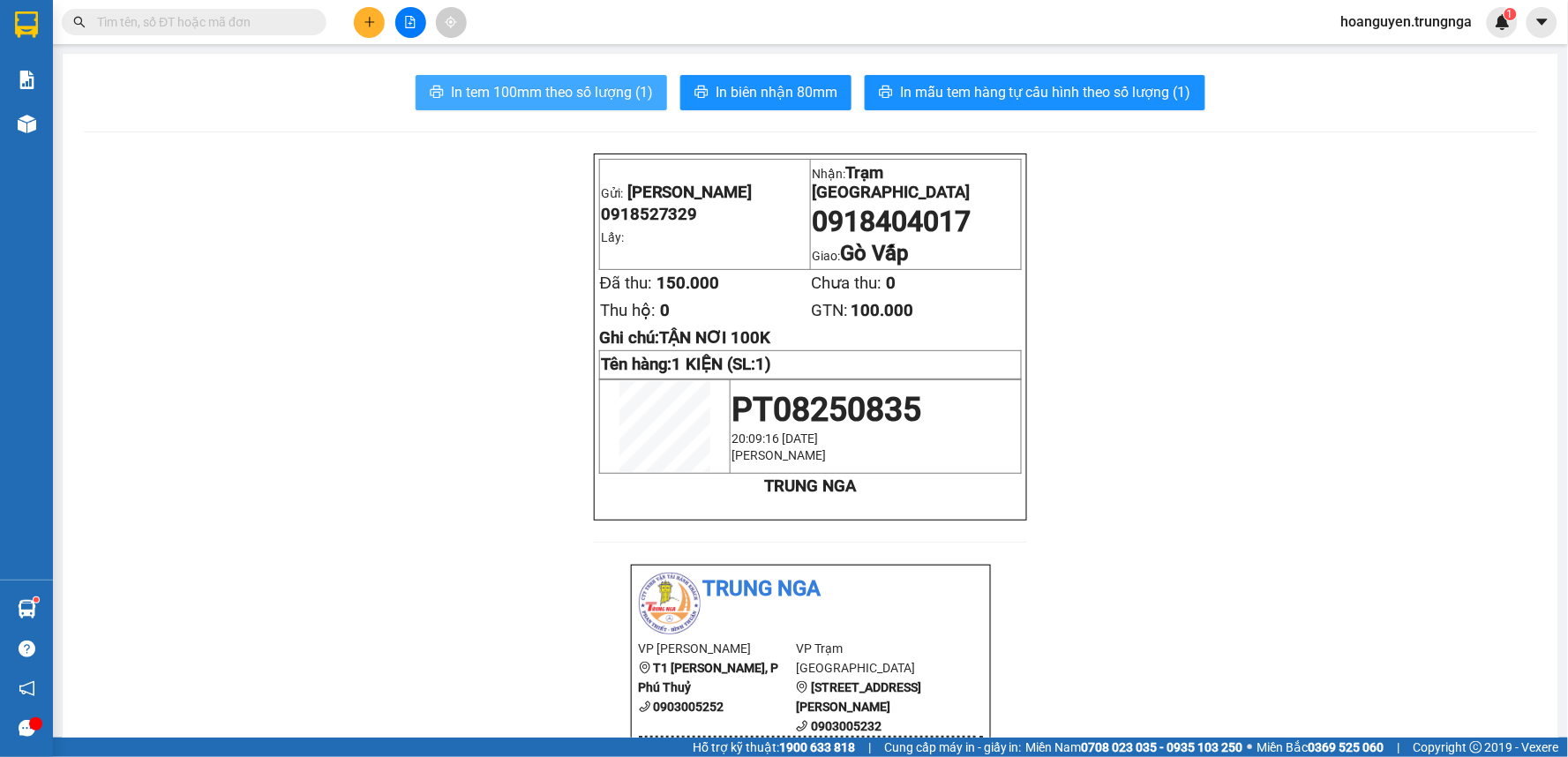
click at [580, 98] on span "In tem 100mm theo số lượng (1)" at bounding box center [552, 91] width 202 height 22
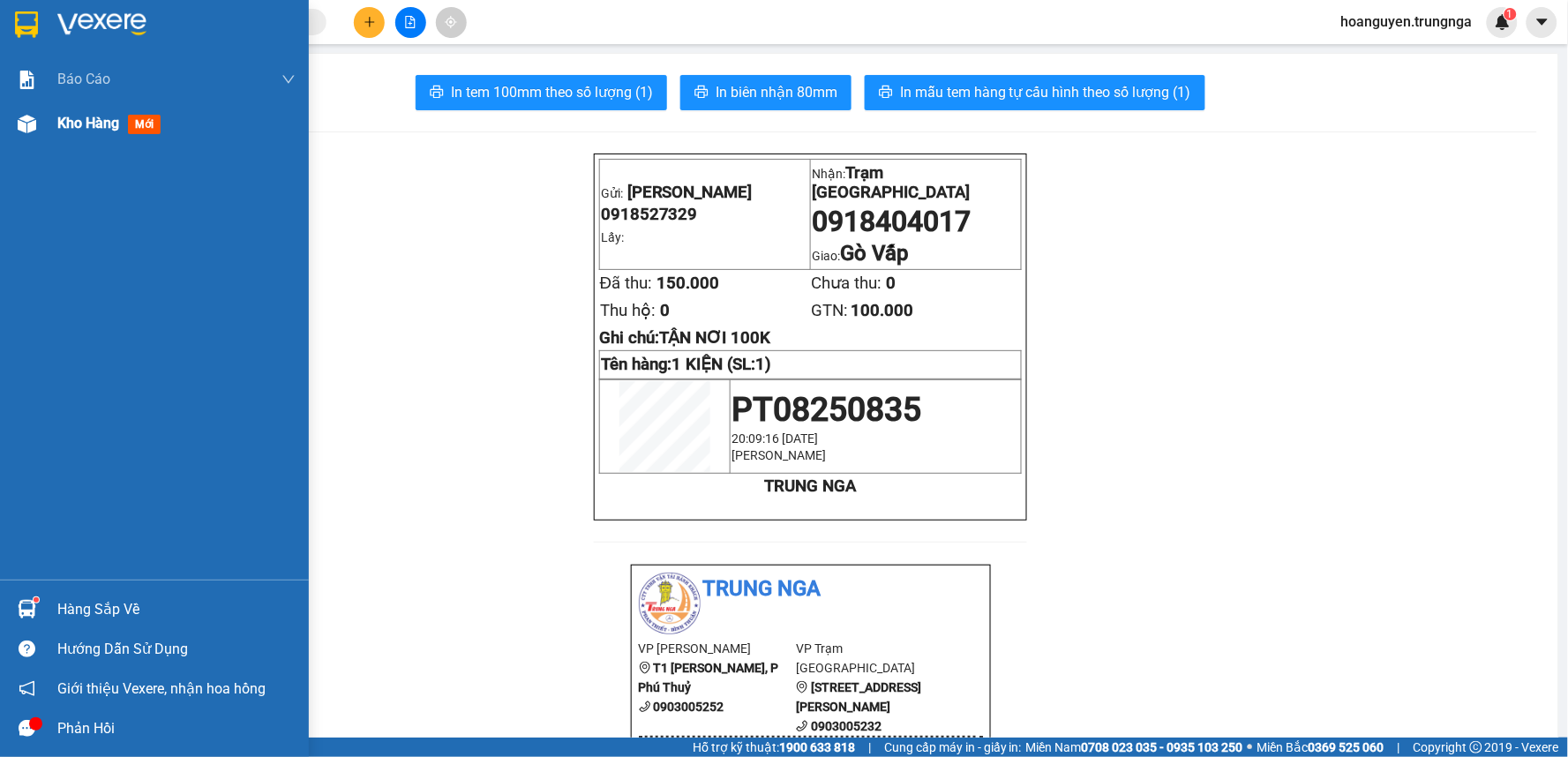
click at [31, 116] on img at bounding box center [28, 124] width 19 height 19
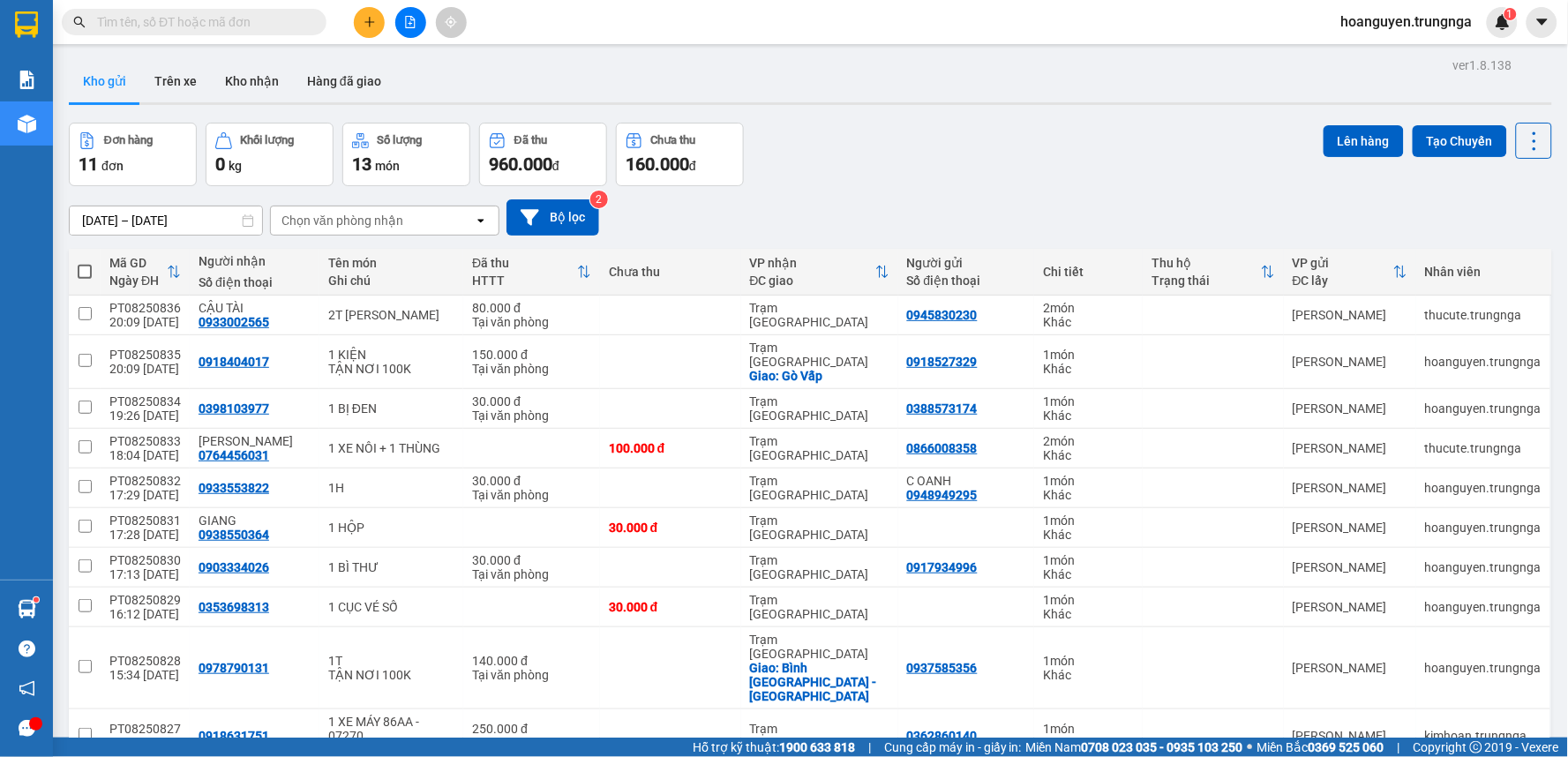
click at [933, 142] on div "Đơn hàng 11 đơn Khối lượng 0 kg Số lượng 13 món Đã thu 960.000 đ Chưa thu 160.0…" at bounding box center [810, 154] width 1483 height 64
click at [1442, 316] on icon at bounding box center [1447, 314] width 12 height 12
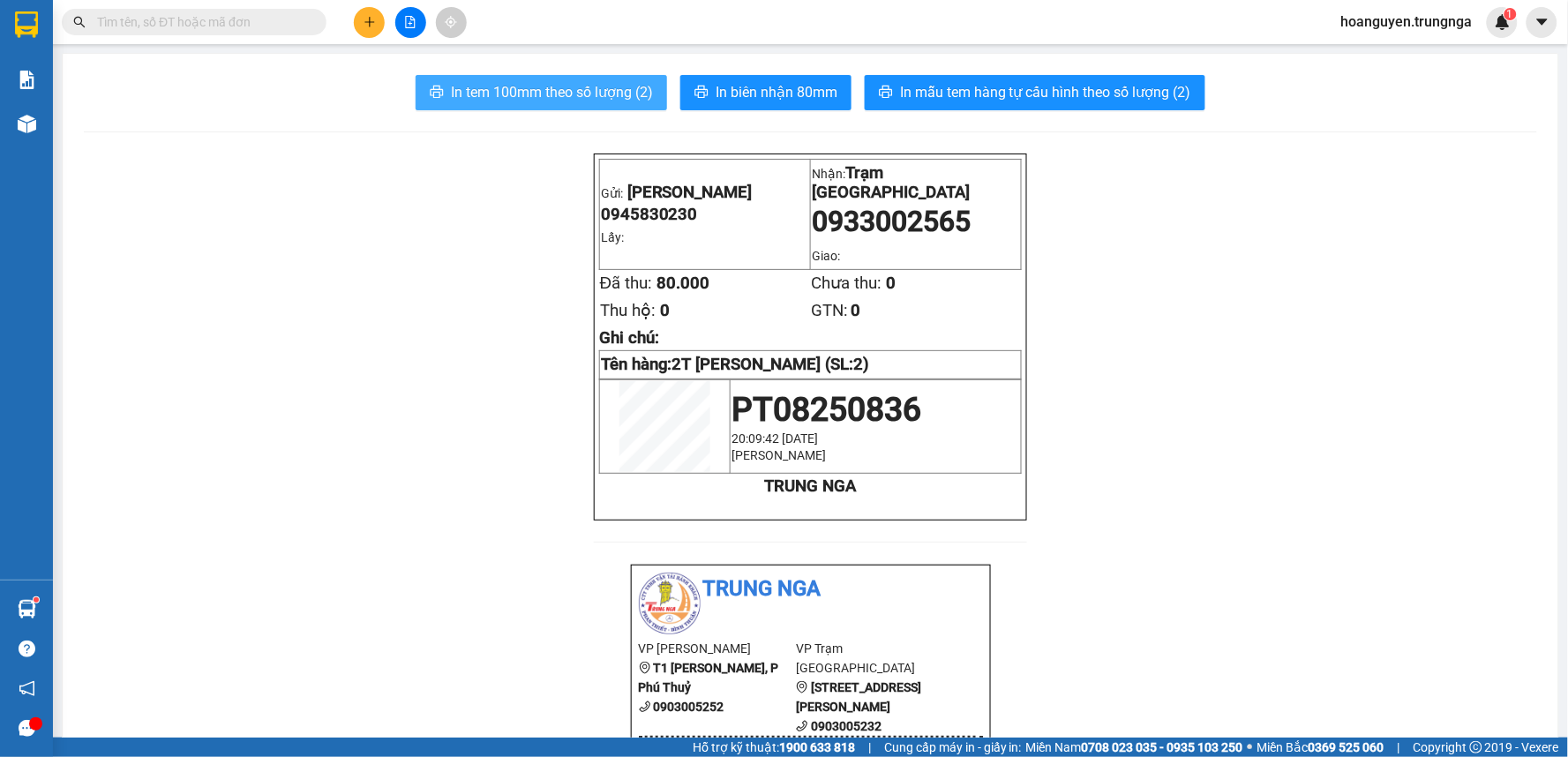
click at [509, 93] on span "In tem 100mm theo số lượng (2)" at bounding box center [552, 91] width 202 height 22
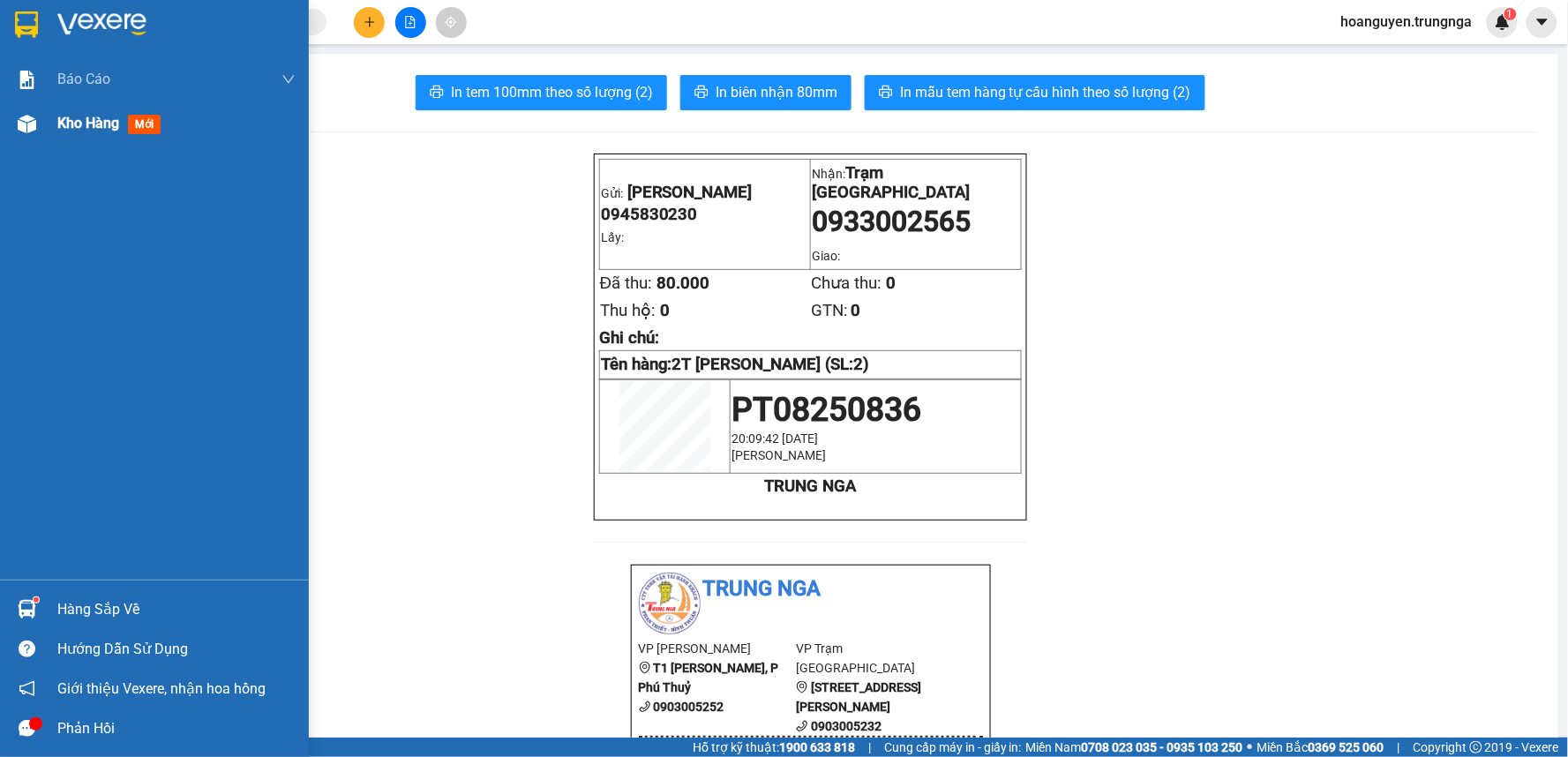
click at [36, 121] on div at bounding box center [27, 123] width 31 height 31
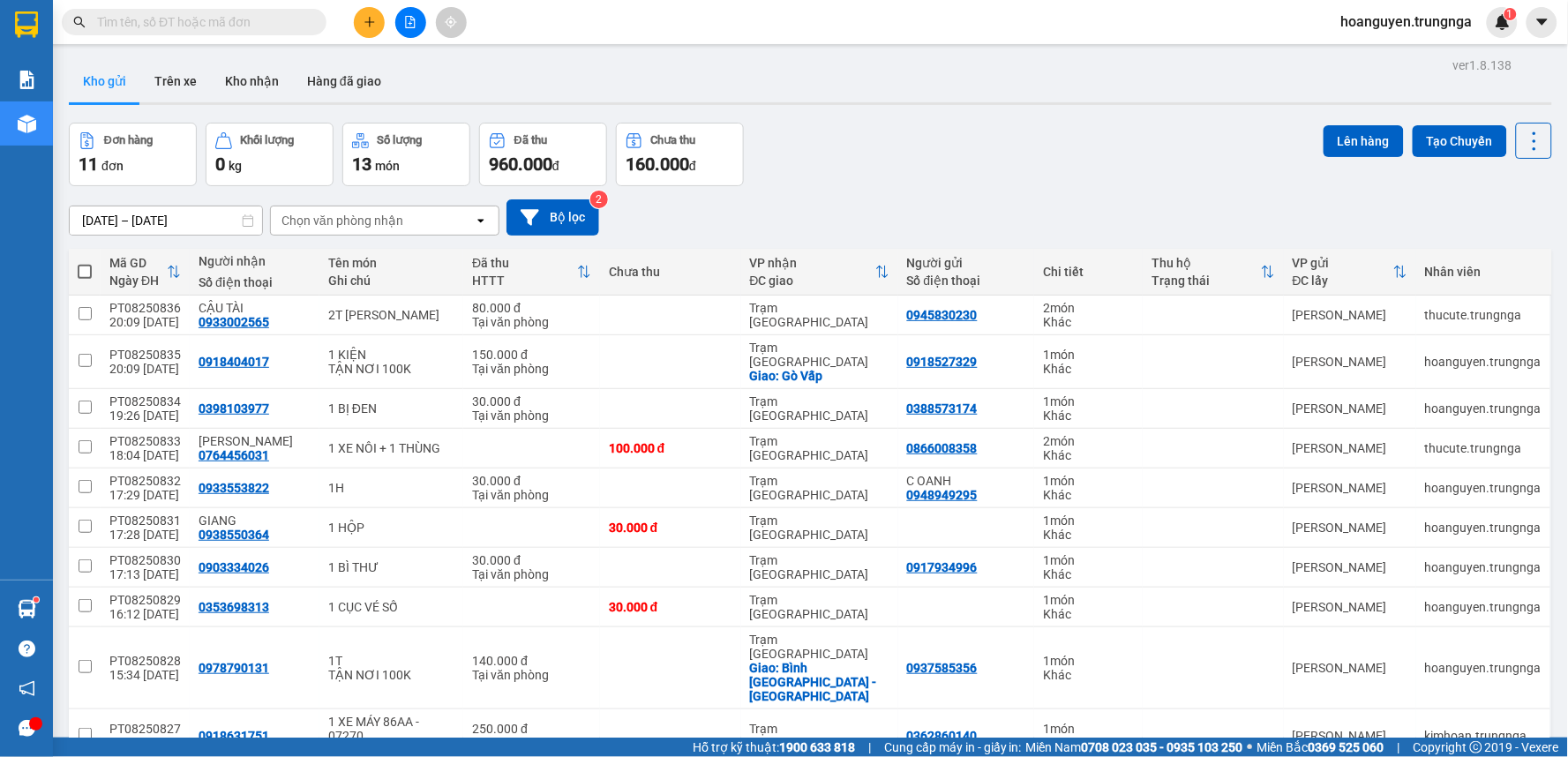
click at [1014, 155] on div "Đơn hàng 11 đơn Khối lượng 0 kg Số lượng 13 món Đã thu 960.000 đ Chưa thu 160.0…" at bounding box center [810, 154] width 1483 height 64
click at [365, 24] on icon "plus" at bounding box center [369, 22] width 12 height 12
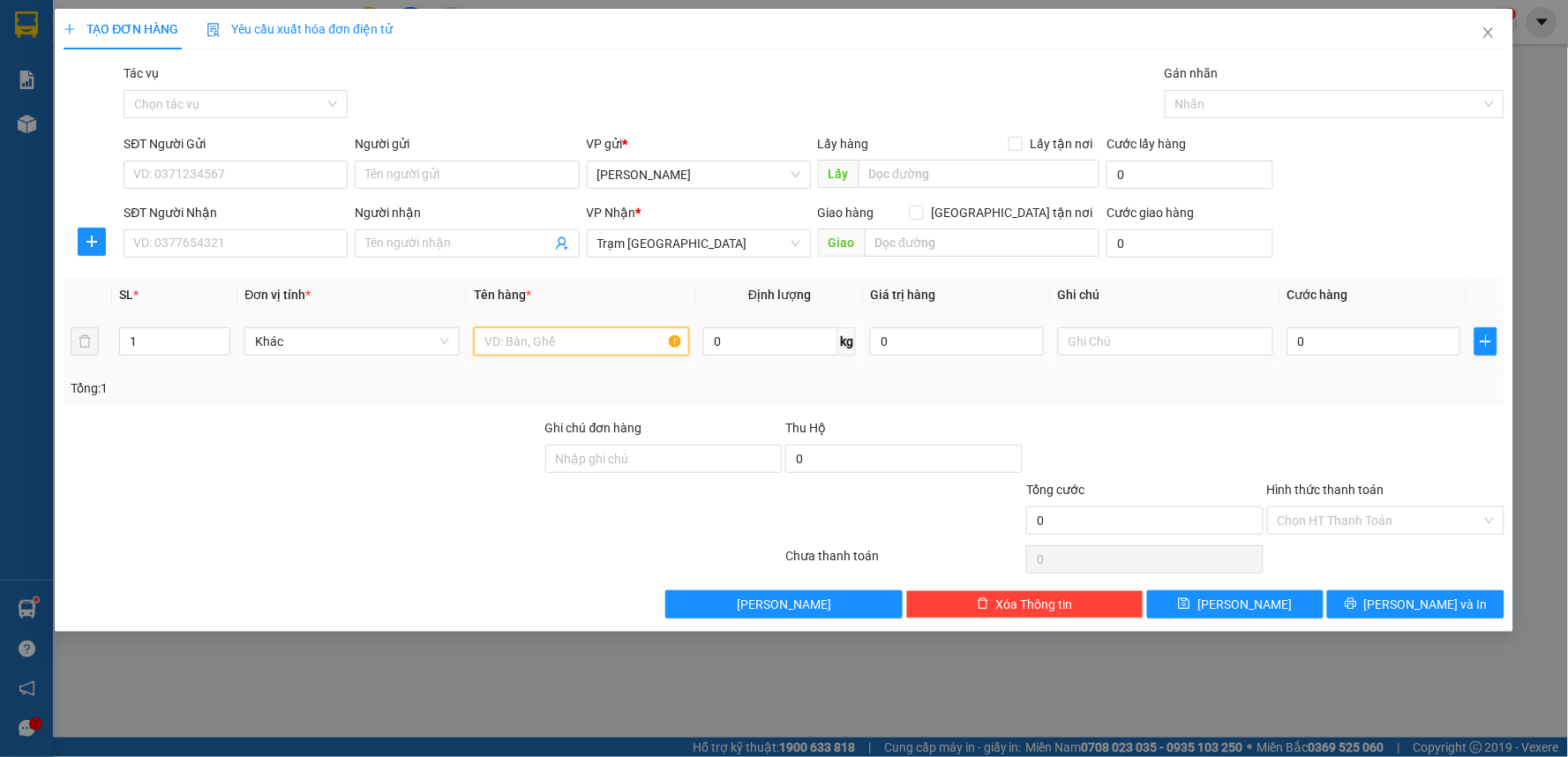
click at [593, 346] on input "text" at bounding box center [581, 342] width 216 height 28
type input "1T [PERSON_NAME]"
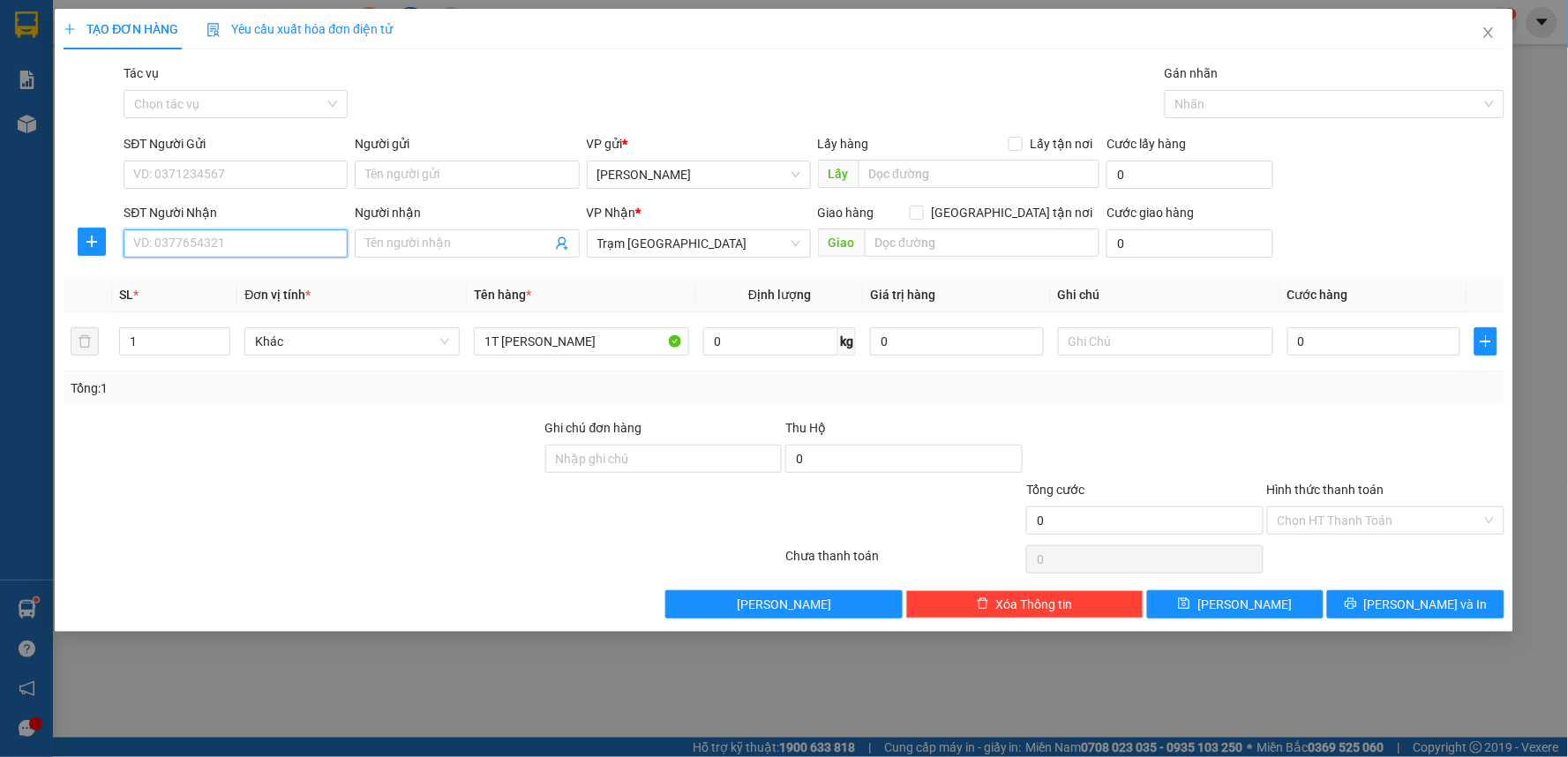
click at [286, 247] on input "SĐT Người Nhận" at bounding box center [236, 244] width 224 height 28
type input "0907441061"
click at [232, 175] on input "SĐT Người Gửi" at bounding box center [236, 175] width 224 height 28
click at [293, 216] on div "0906898616" at bounding box center [236, 210] width 203 height 19
type input "0906898616"
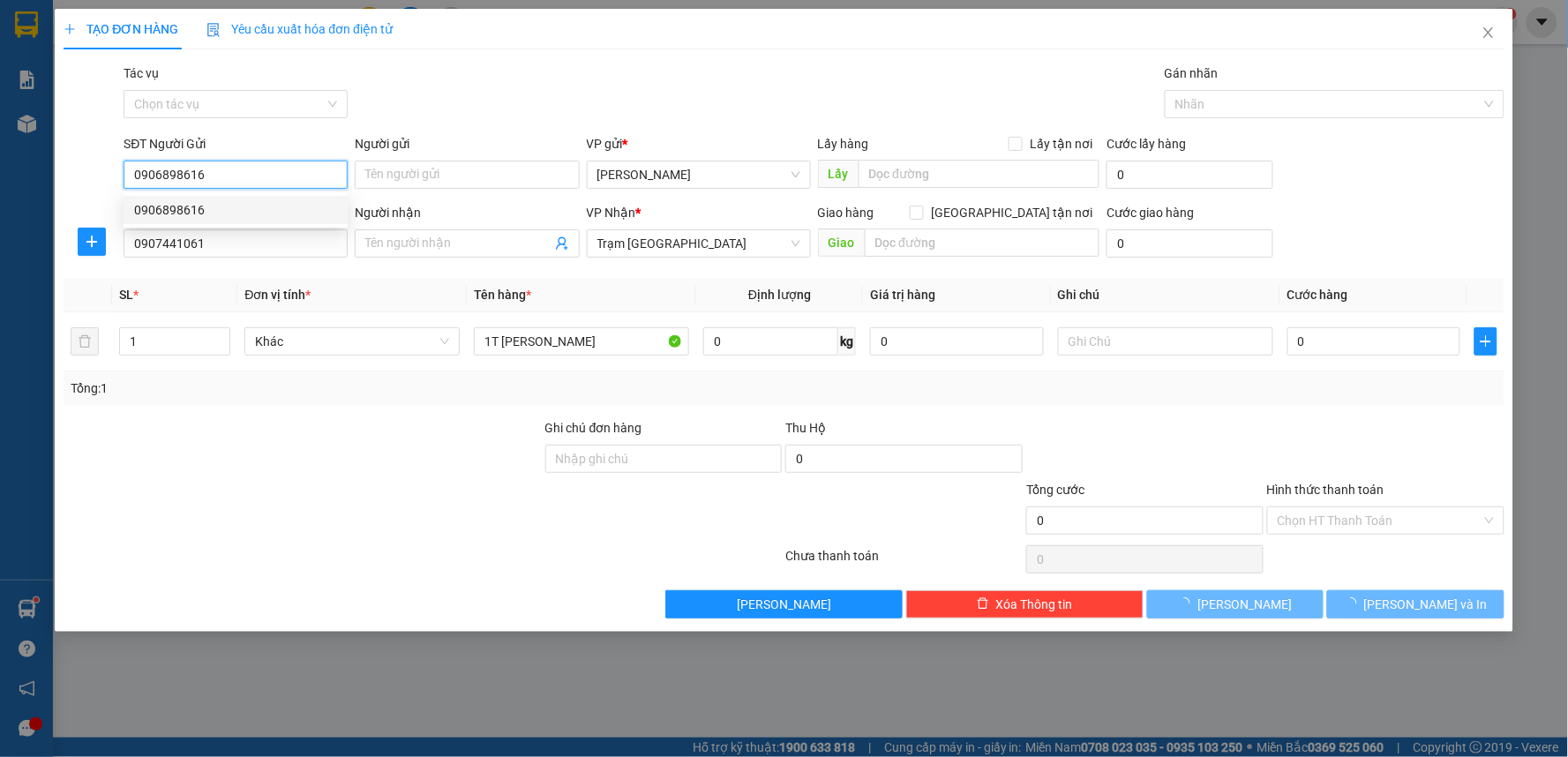
type input "40.000"
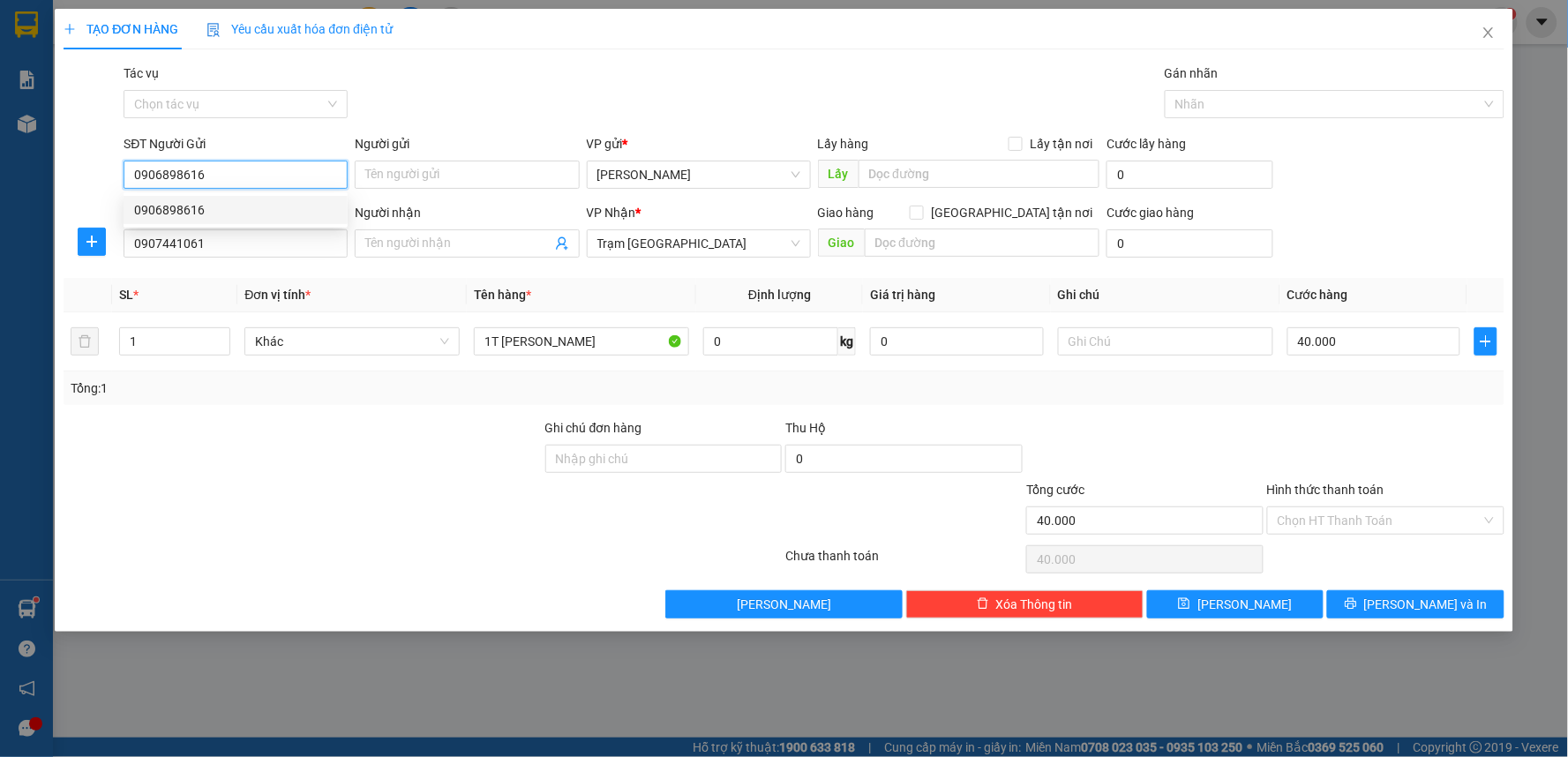
drag, startPoint x: 194, startPoint y: 175, endPoint x: 131, endPoint y: 181, distance: 63.3
click at [131, 181] on input "0906898616" at bounding box center [236, 175] width 224 height 28
type input "0906898616"
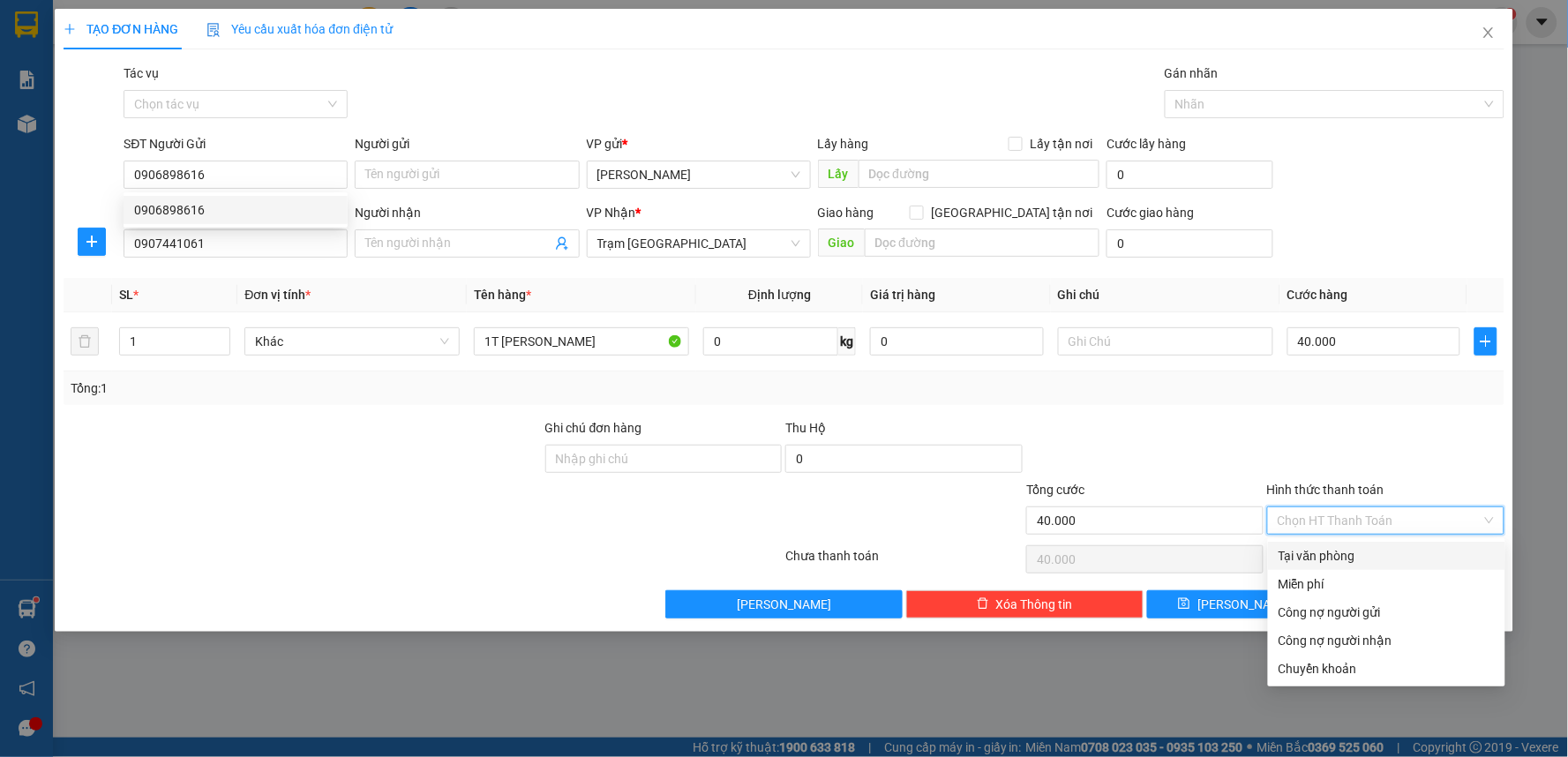
click at [1308, 521] on input "Hình thức thanh toán" at bounding box center [1379, 520] width 204 height 27
click at [1391, 418] on div at bounding box center [1386, 448] width 241 height 62
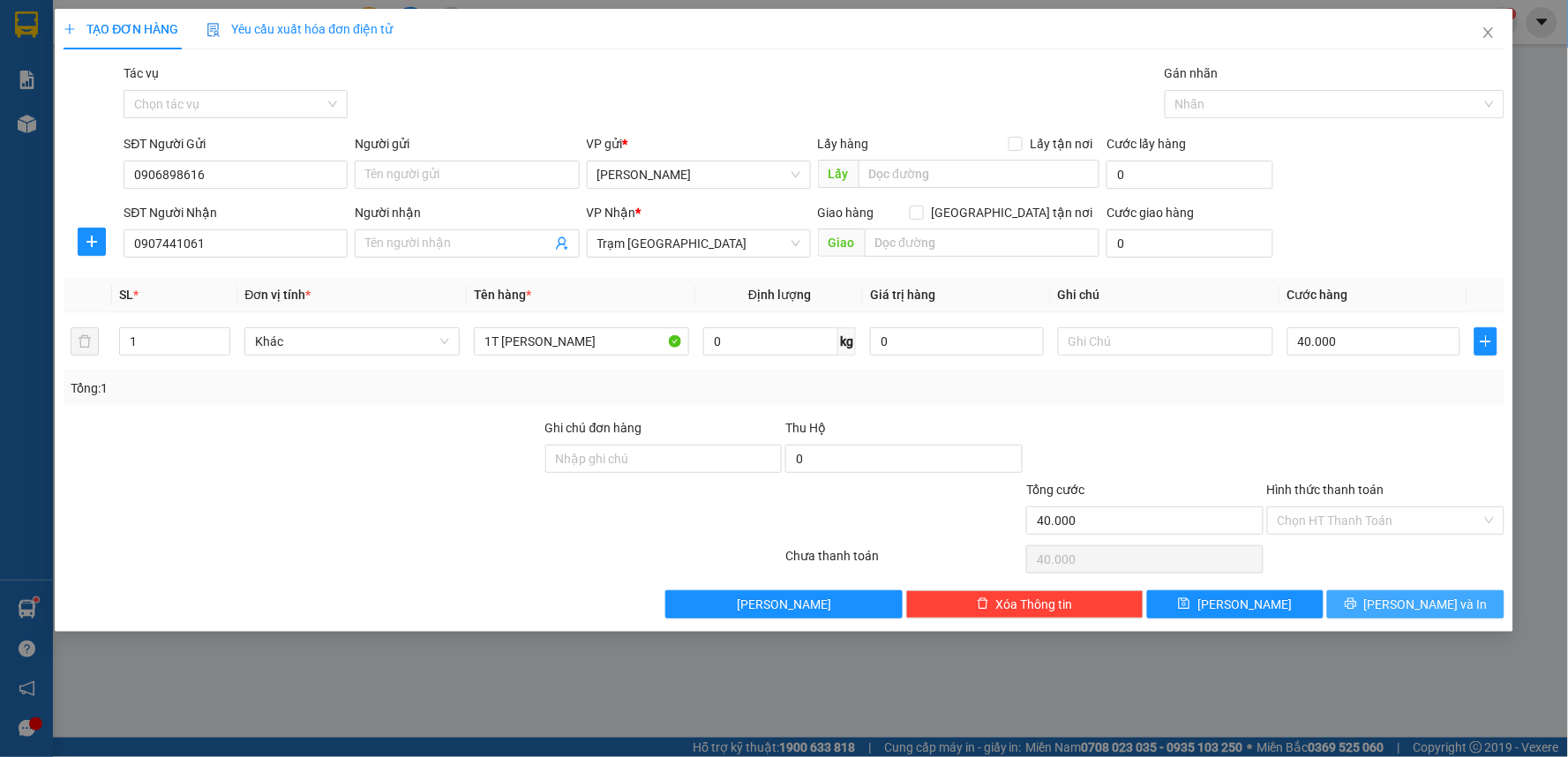
click at [1363, 612] on button "Lưu và In" at bounding box center [1415, 605] width 178 height 28
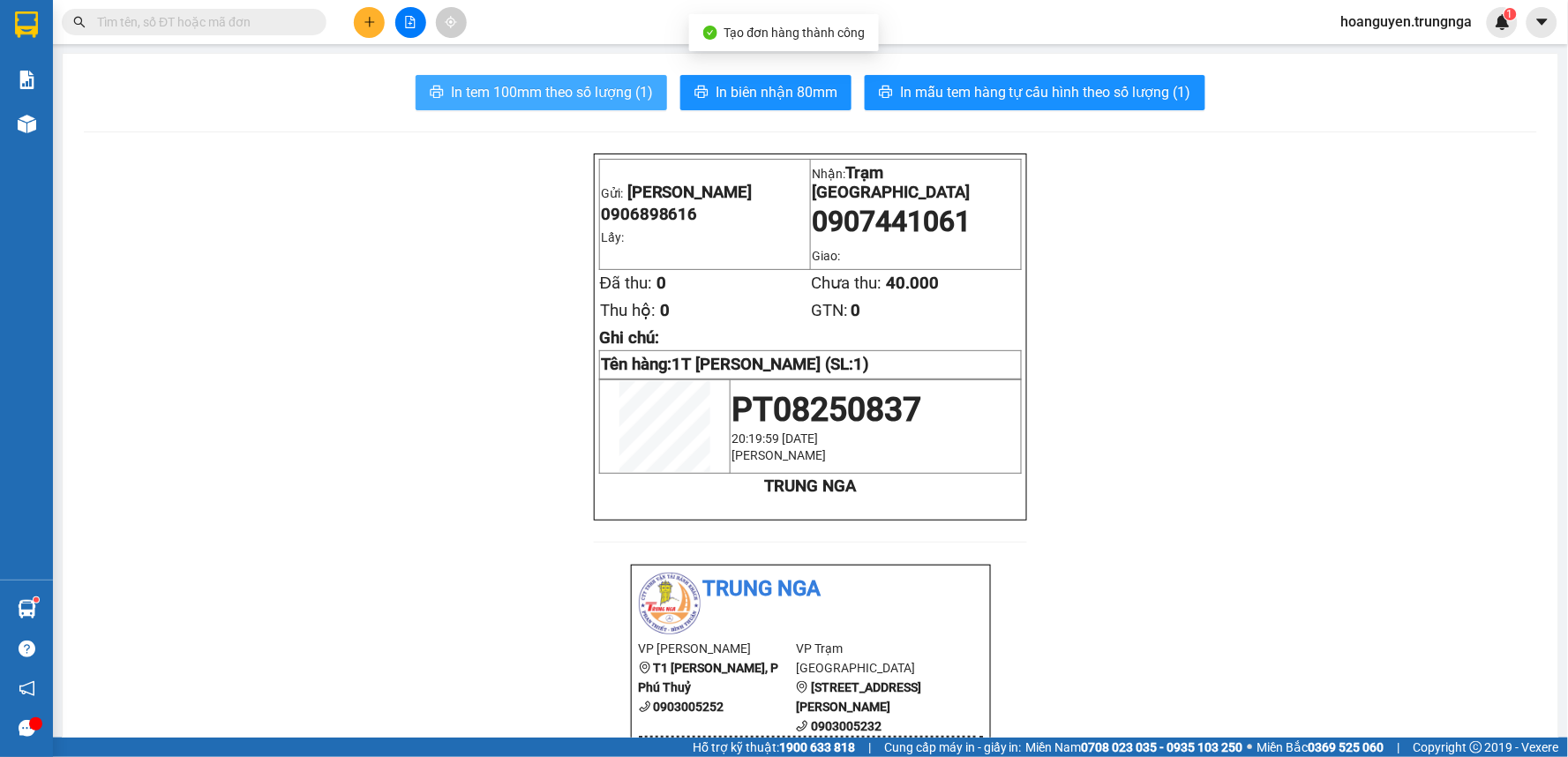
click at [494, 98] on span "In tem 100mm theo số lượng (1)" at bounding box center [552, 91] width 202 height 22
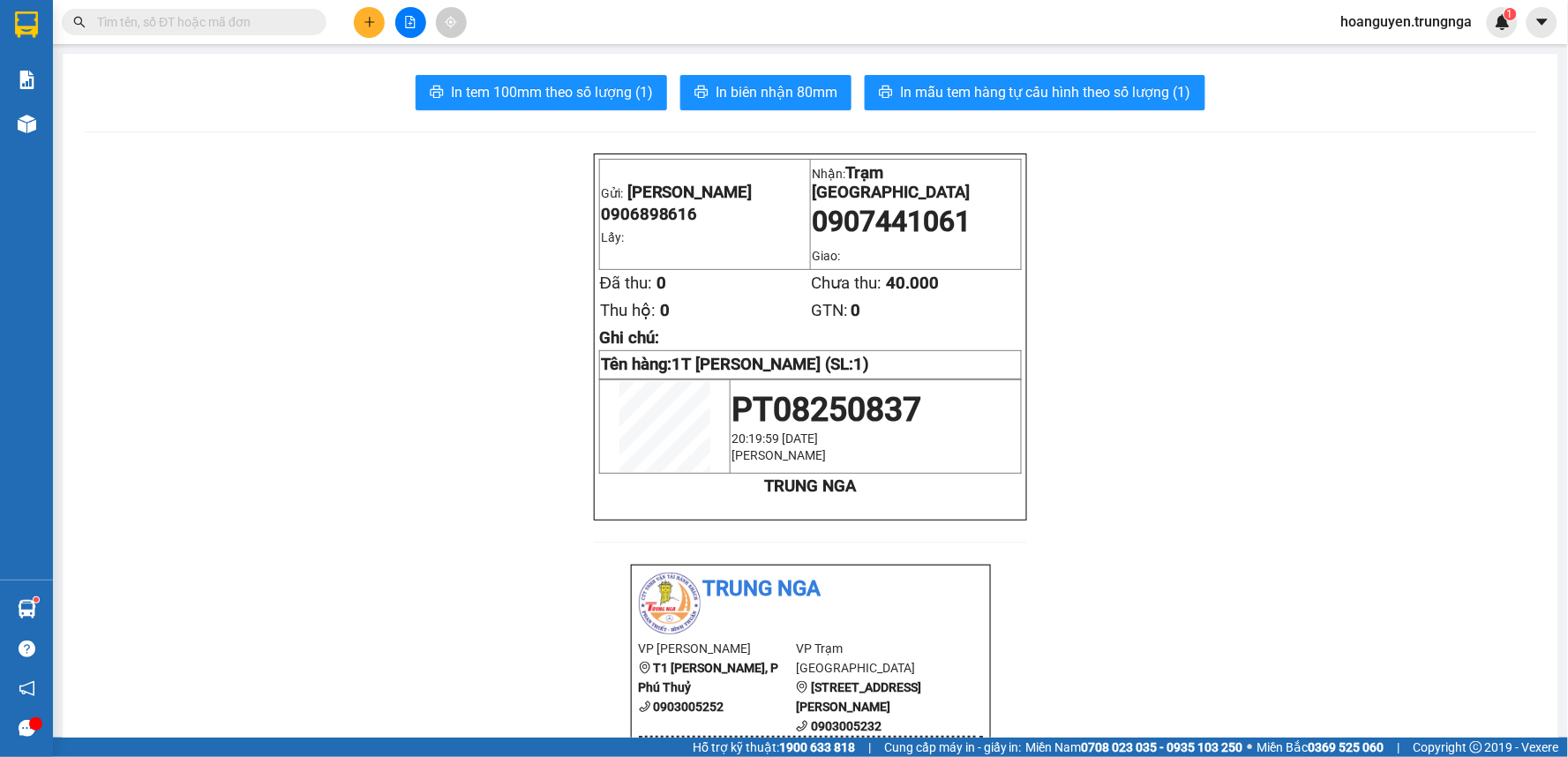
click at [375, 22] on icon "plus" at bounding box center [369, 22] width 12 height 12
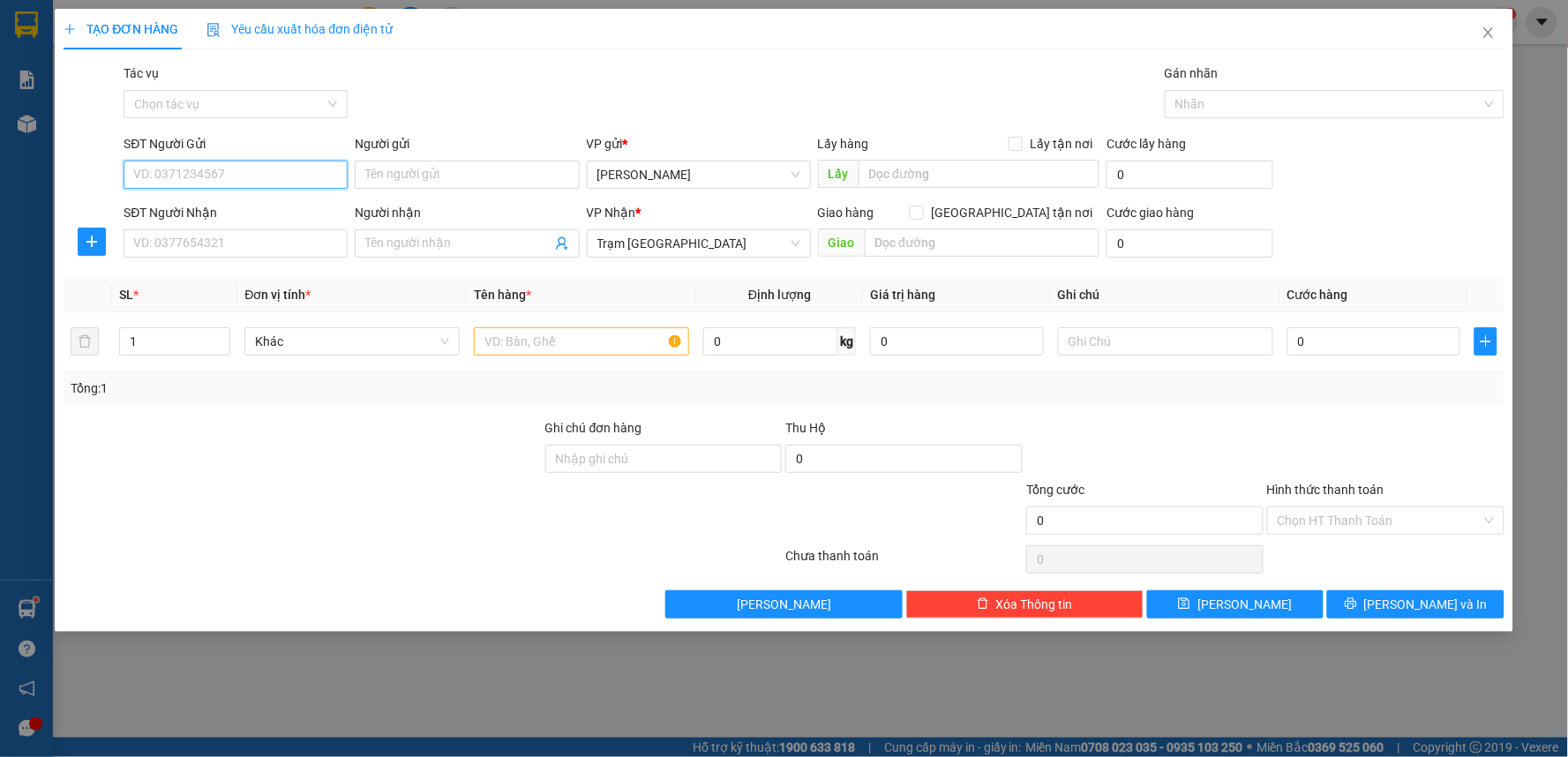
paste input "0906898616"
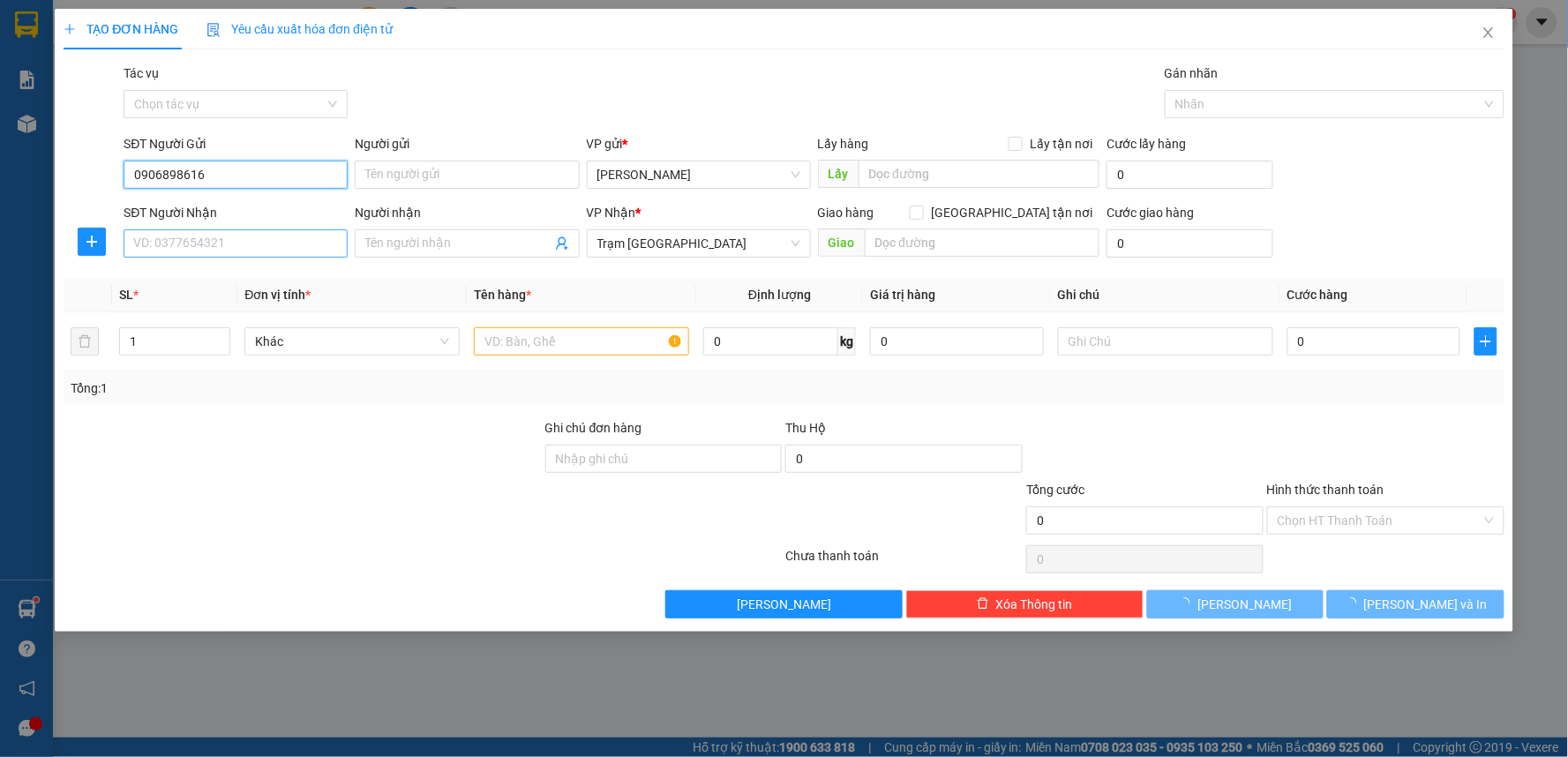
type input "0906898616"
click at [244, 243] on input "SĐT Người Nhận" at bounding box center [236, 244] width 224 height 28
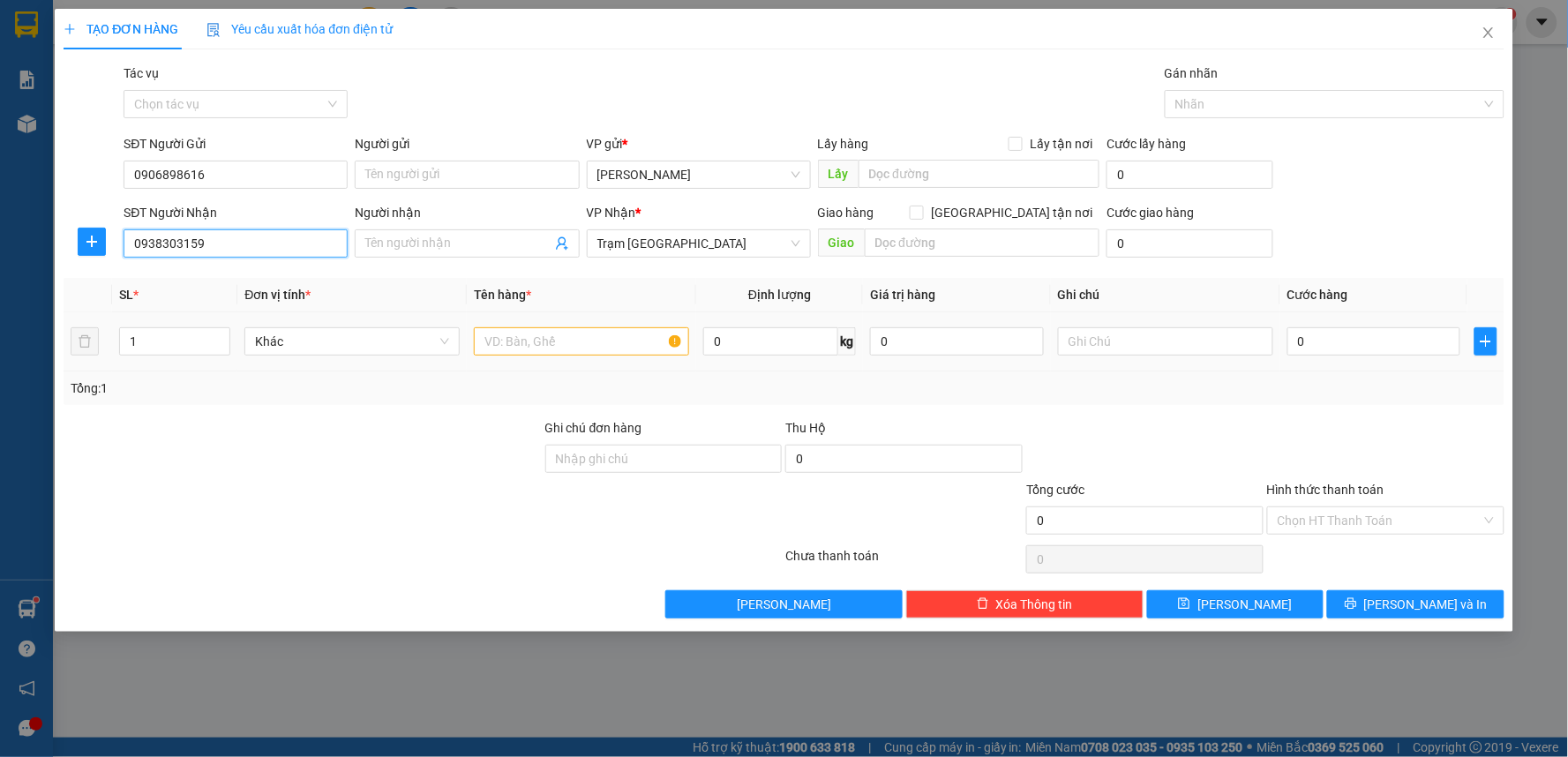
type input "0938303159"
click at [615, 341] on input "text" at bounding box center [581, 342] width 216 height 28
type input "1T [PERSON_NAME]"
click at [1338, 349] on input "0" at bounding box center [1374, 342] width 174 height 28
type input "4"
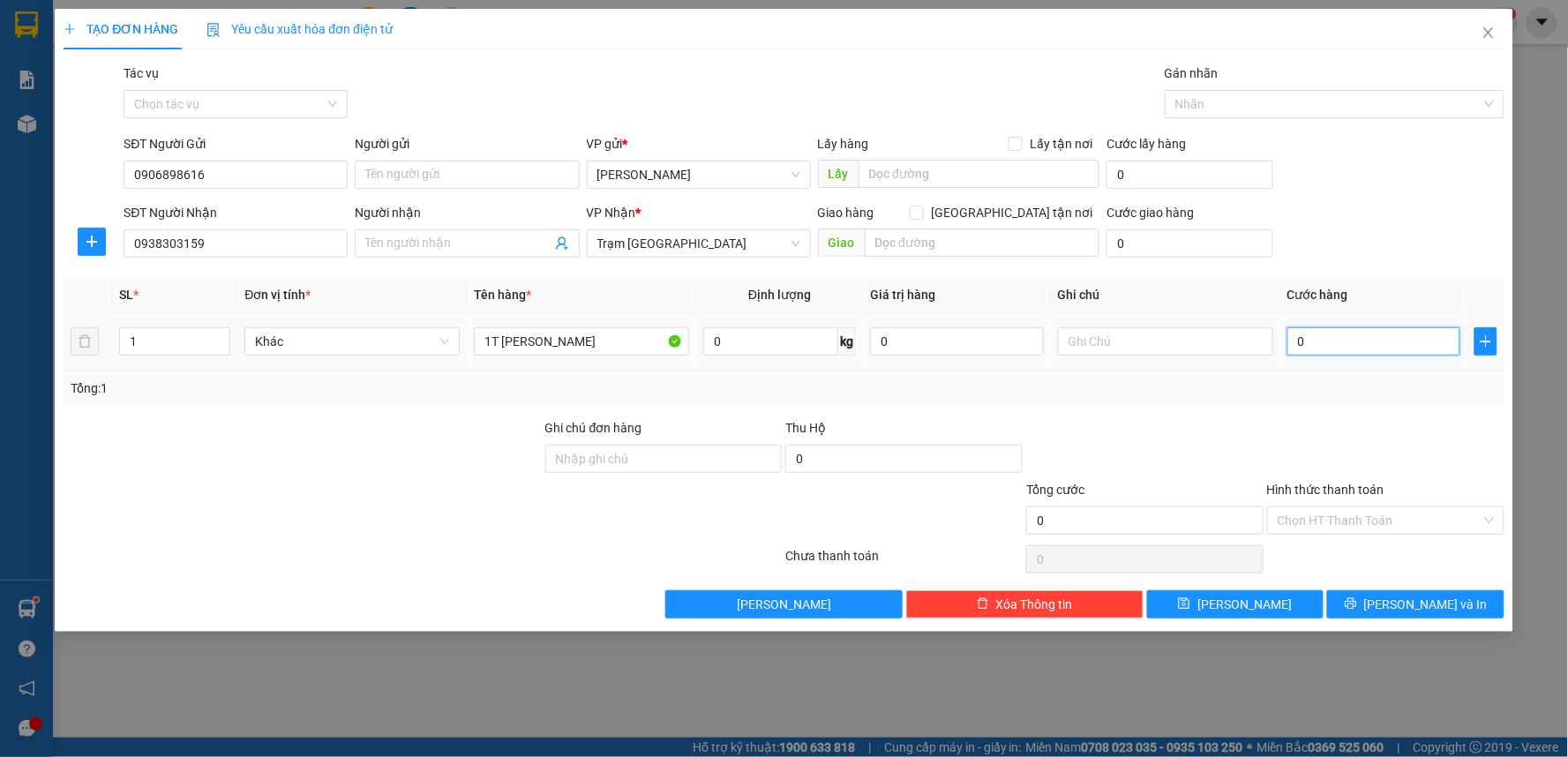
type input "4"
type input "40"
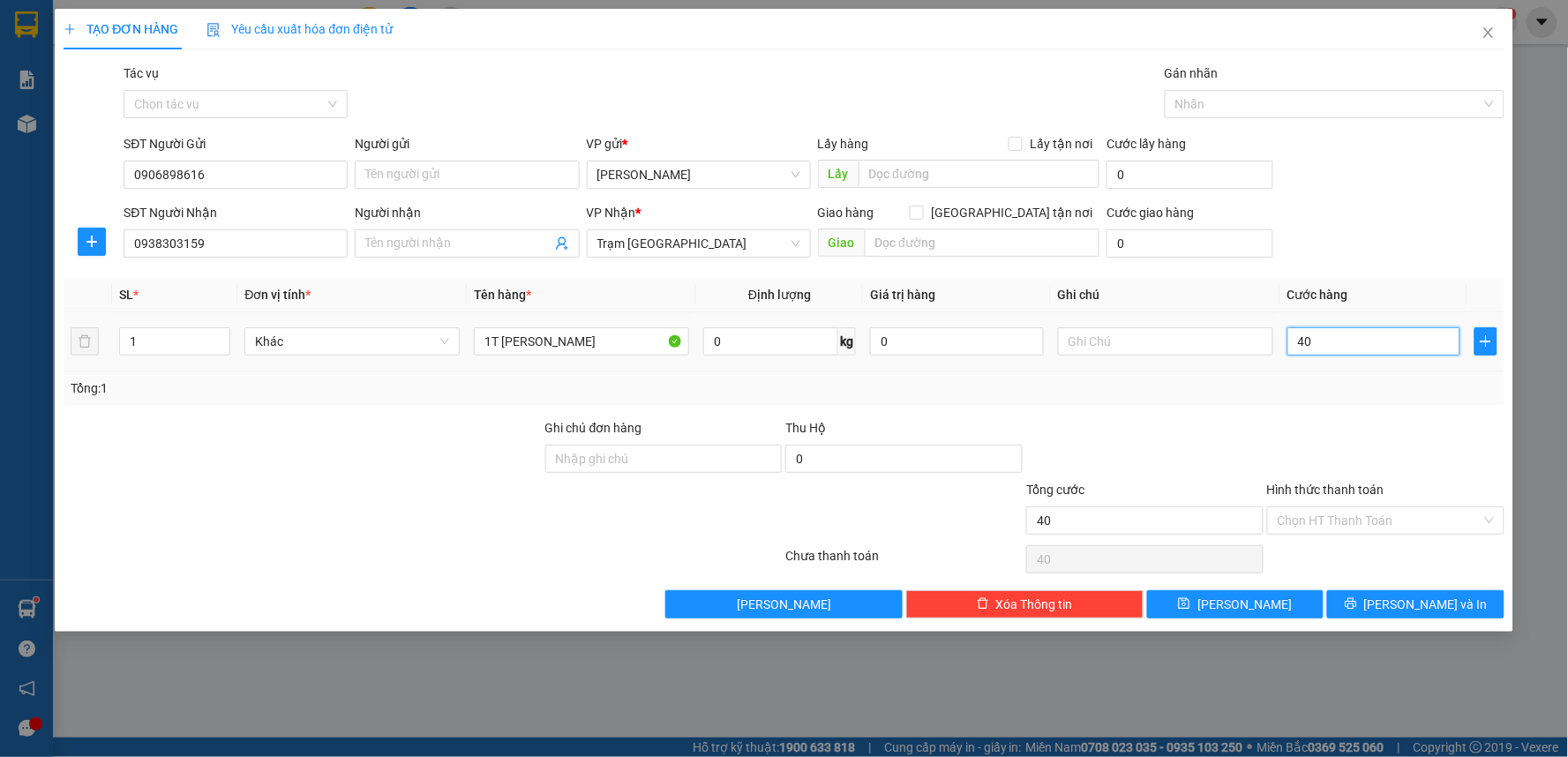
type input "400"
type input "4.000"
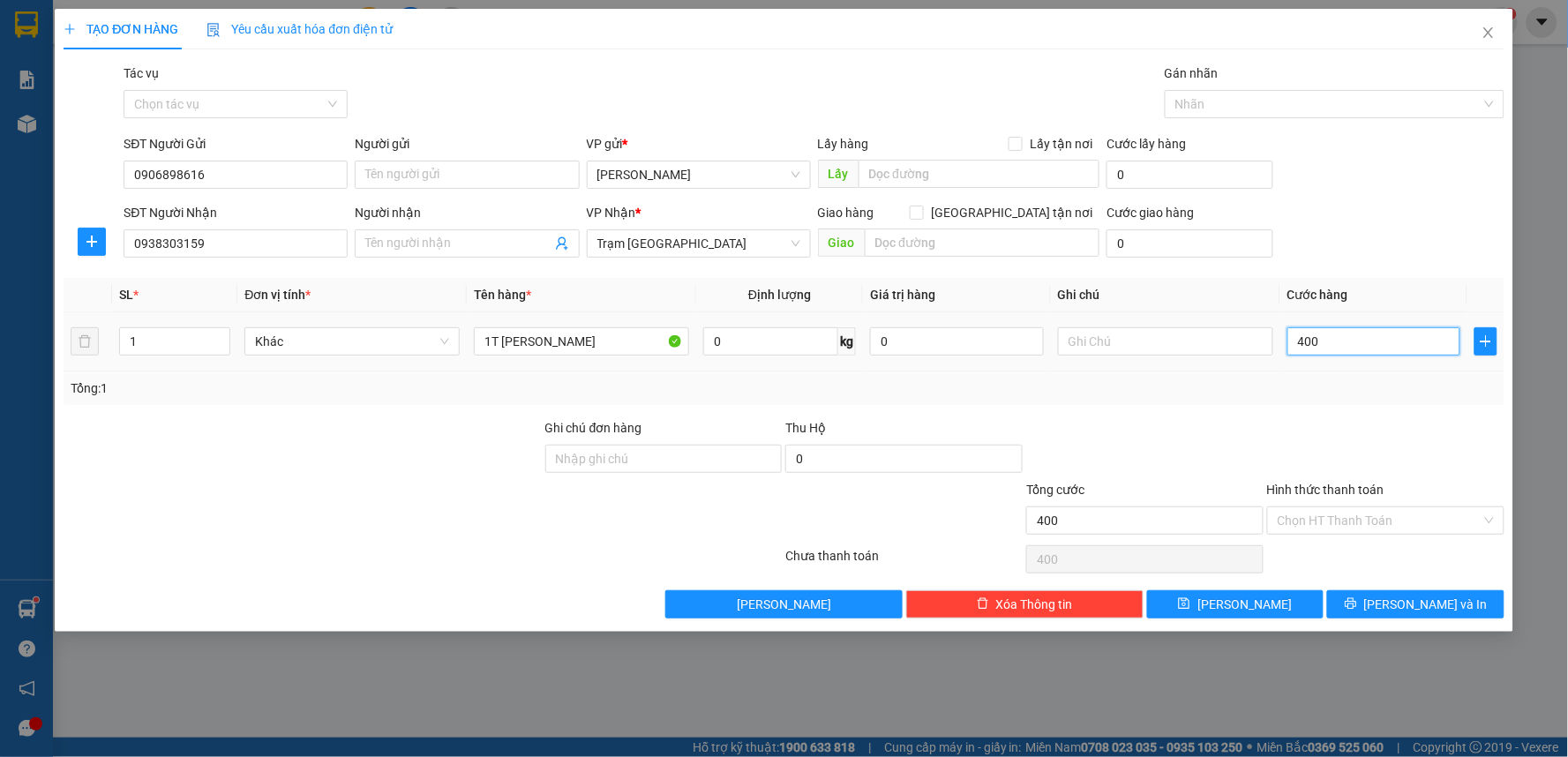
type input "4.000"
type input "40.000"
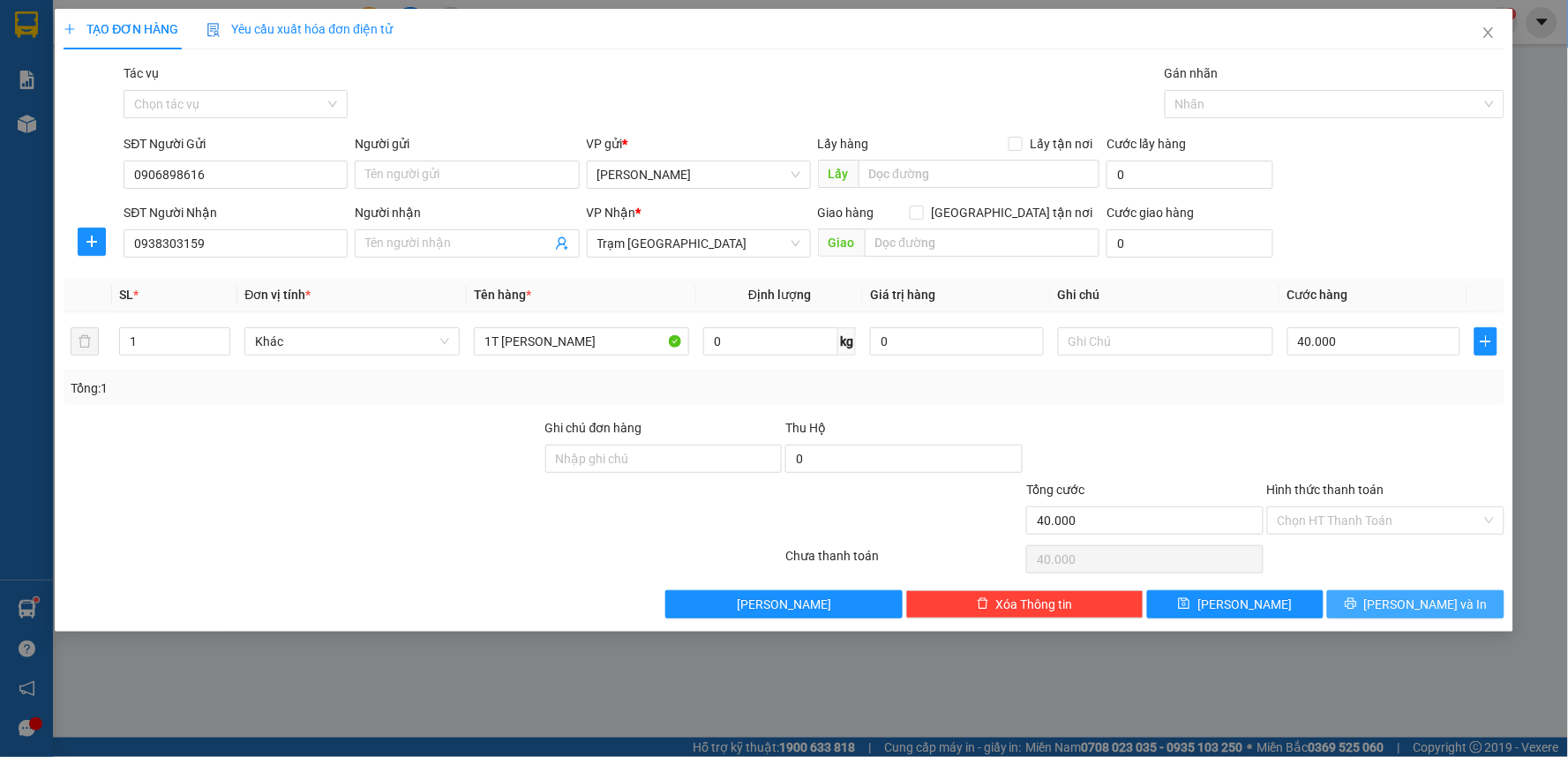
click at [1375, 615] on button "Lưu và In" at bounding box center [1415, 605] width 178 height 28
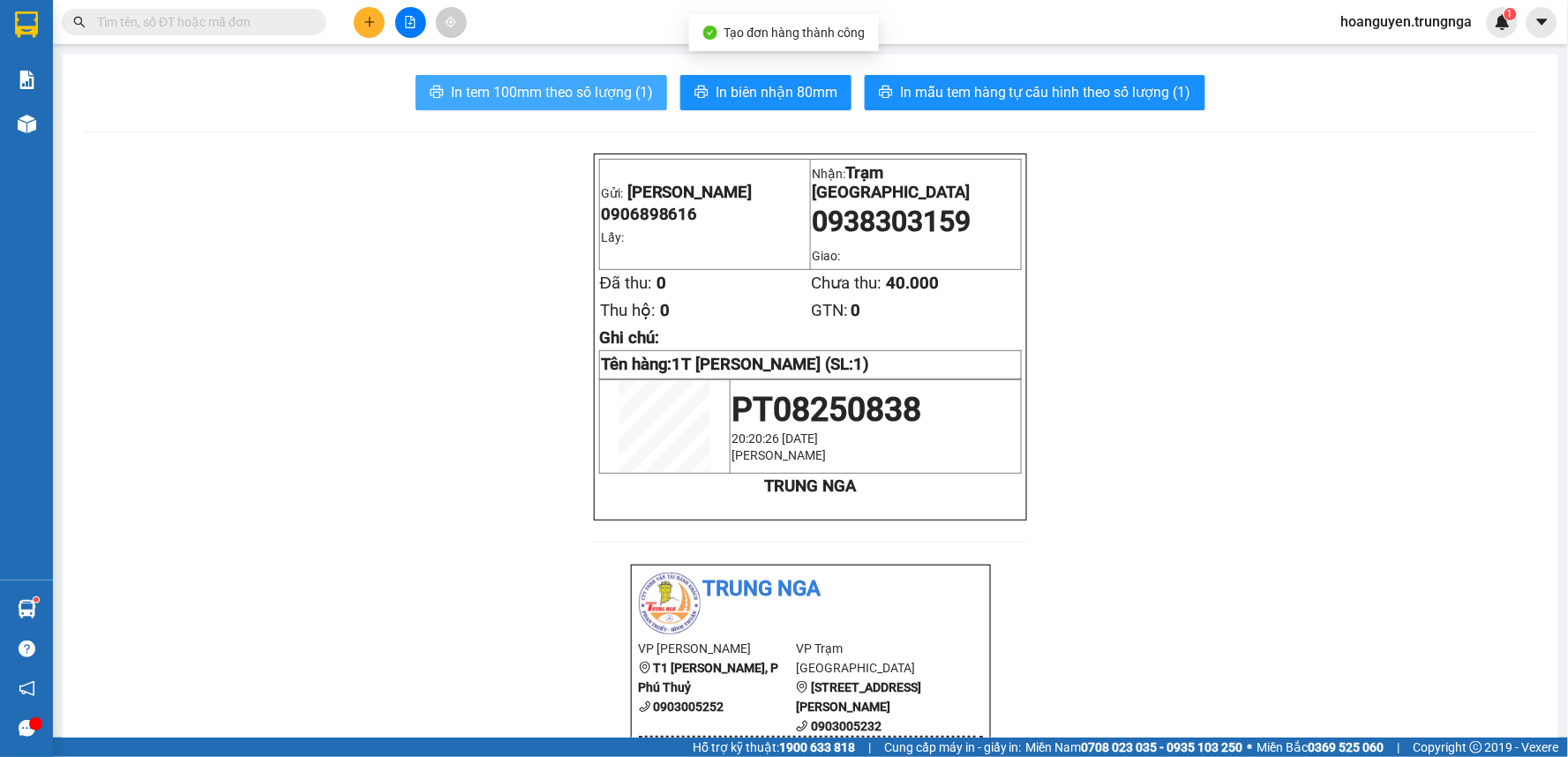
click at [535, 95] on span "In tem 100mm theo số lượng (1)" at bounding box center [552, 91] width 202 height 22
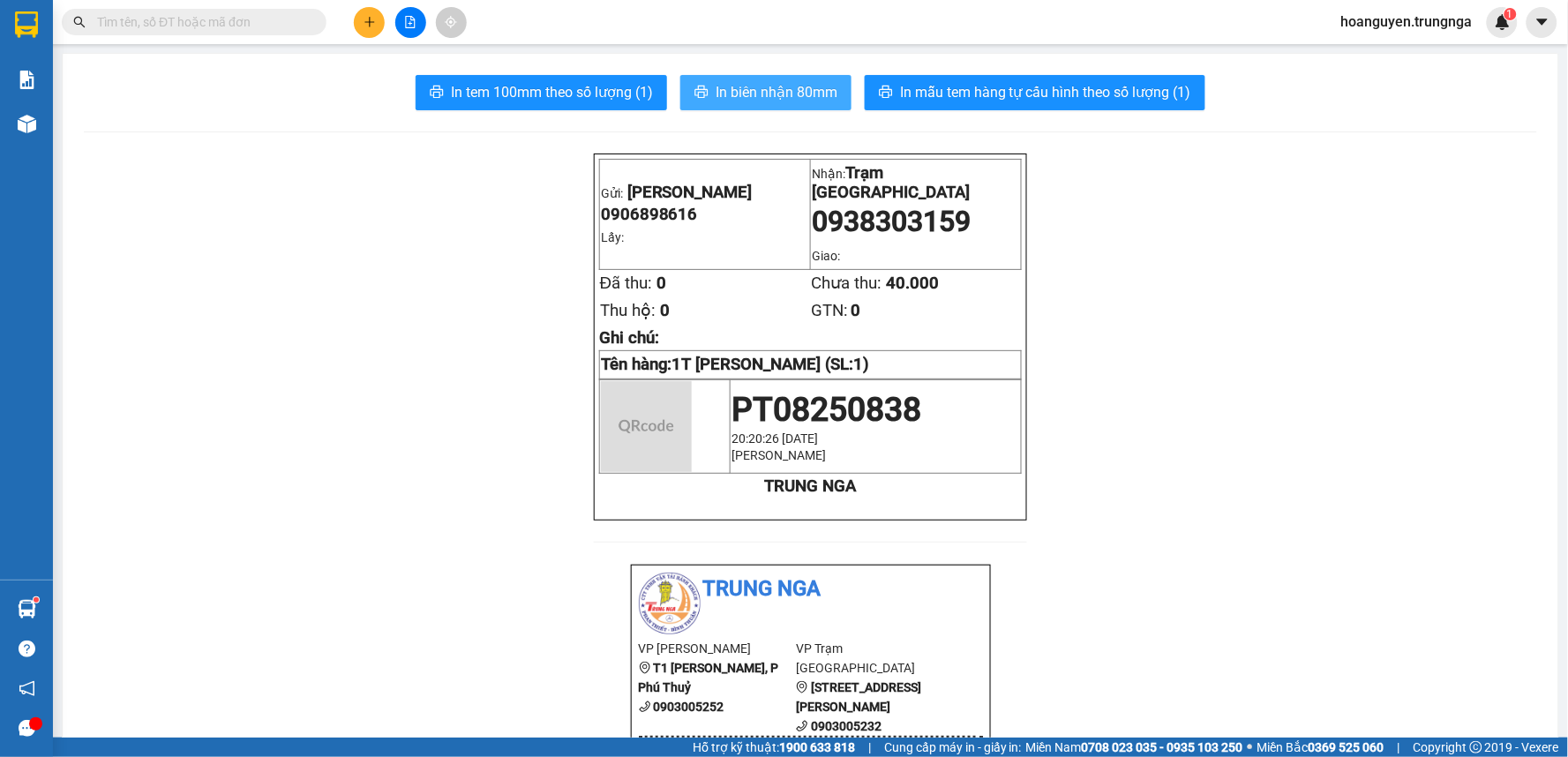
click at [805, 75] on button "In biên nhận 80mm" at bounding box center [765, 92] width 171 height 35
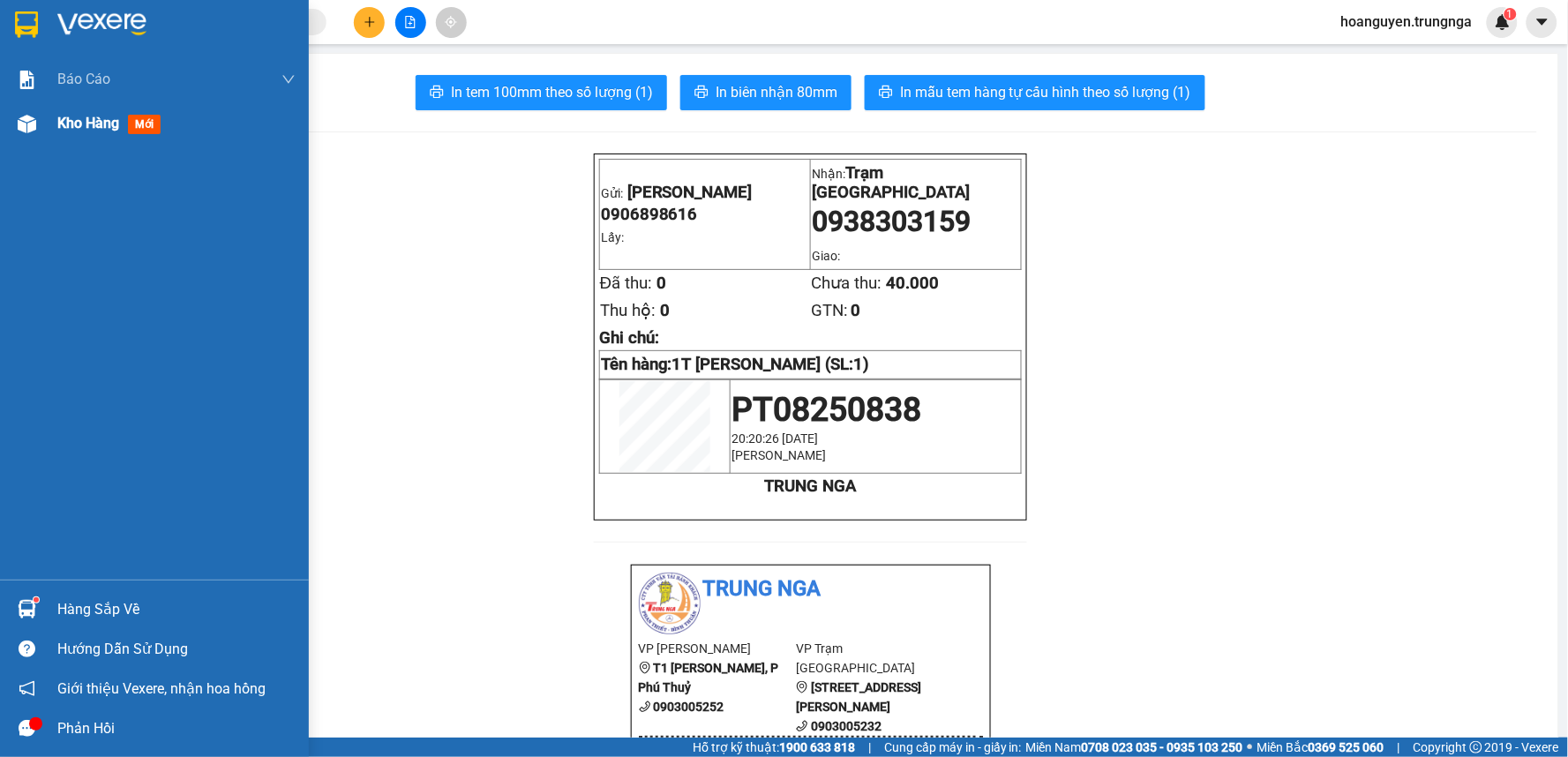
click at [29, 106] on div "Kho hàng mới" at bounding box center [154, 123] width 309 height 44
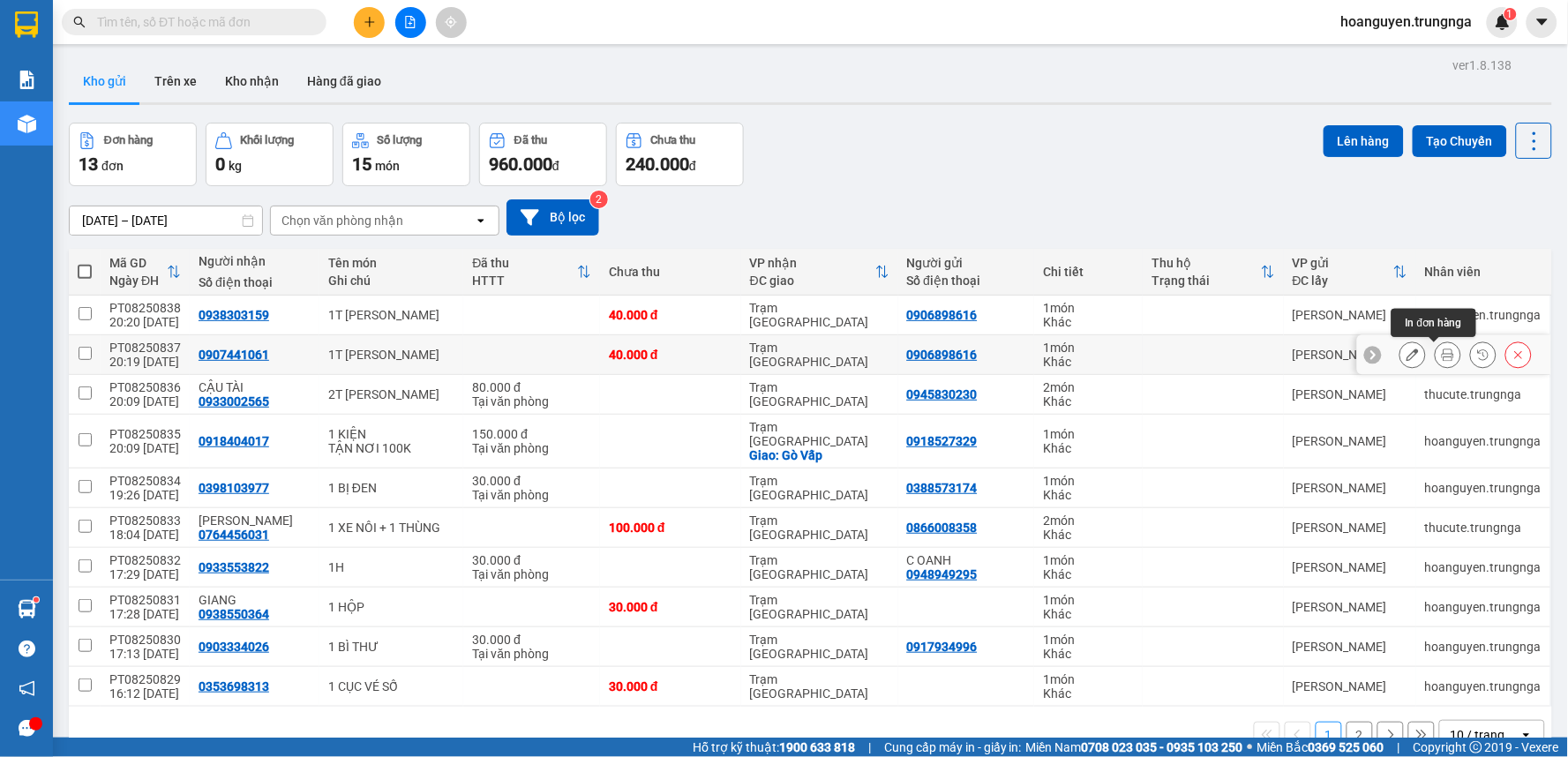
click at [1442, 359] on icon at bounding box center [1447, 354] width 12 height 12
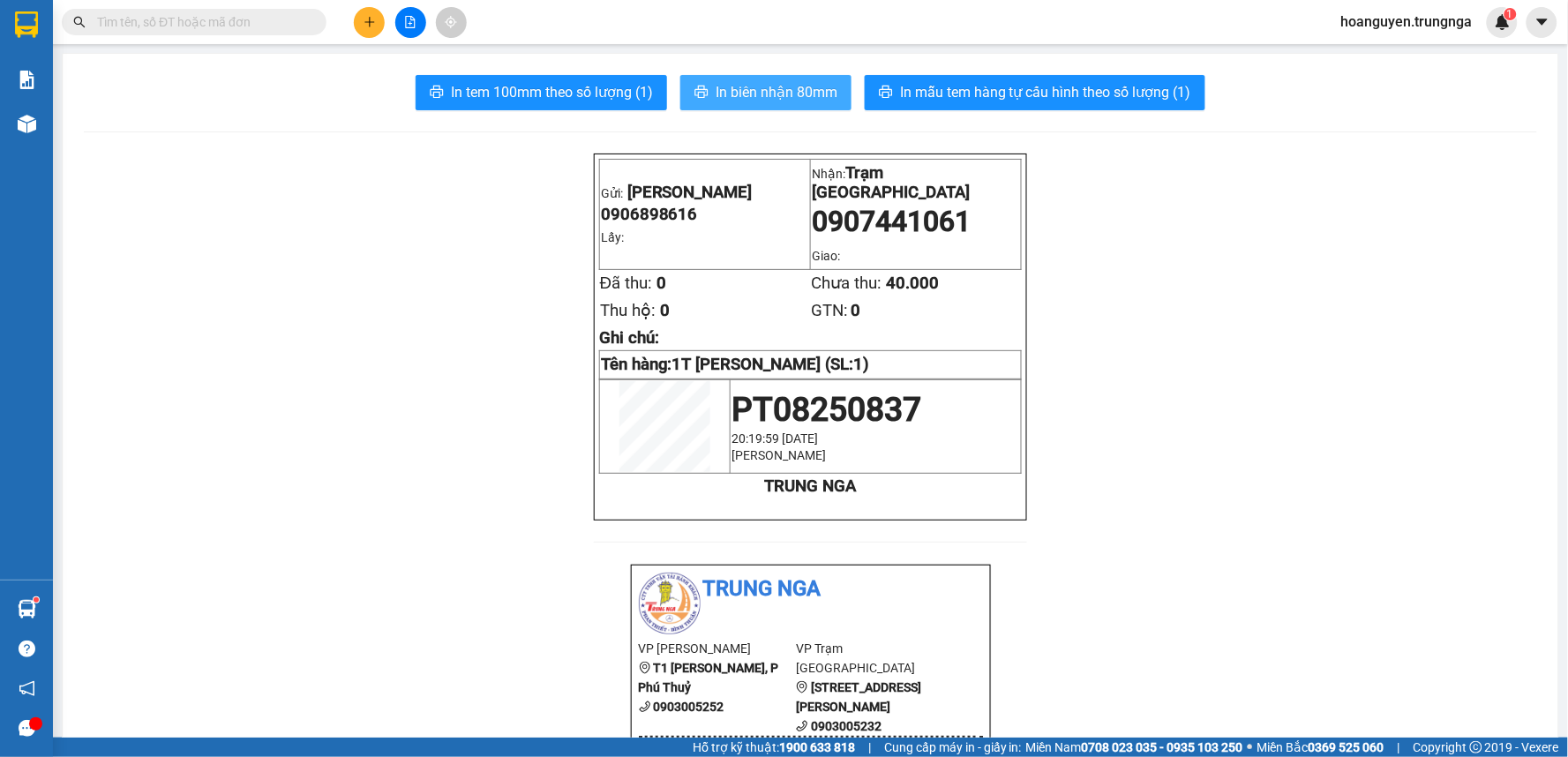
click at [756, 93] on span "In biên nhận 80mm" at bounding box center [777, 91] width 122 height 22
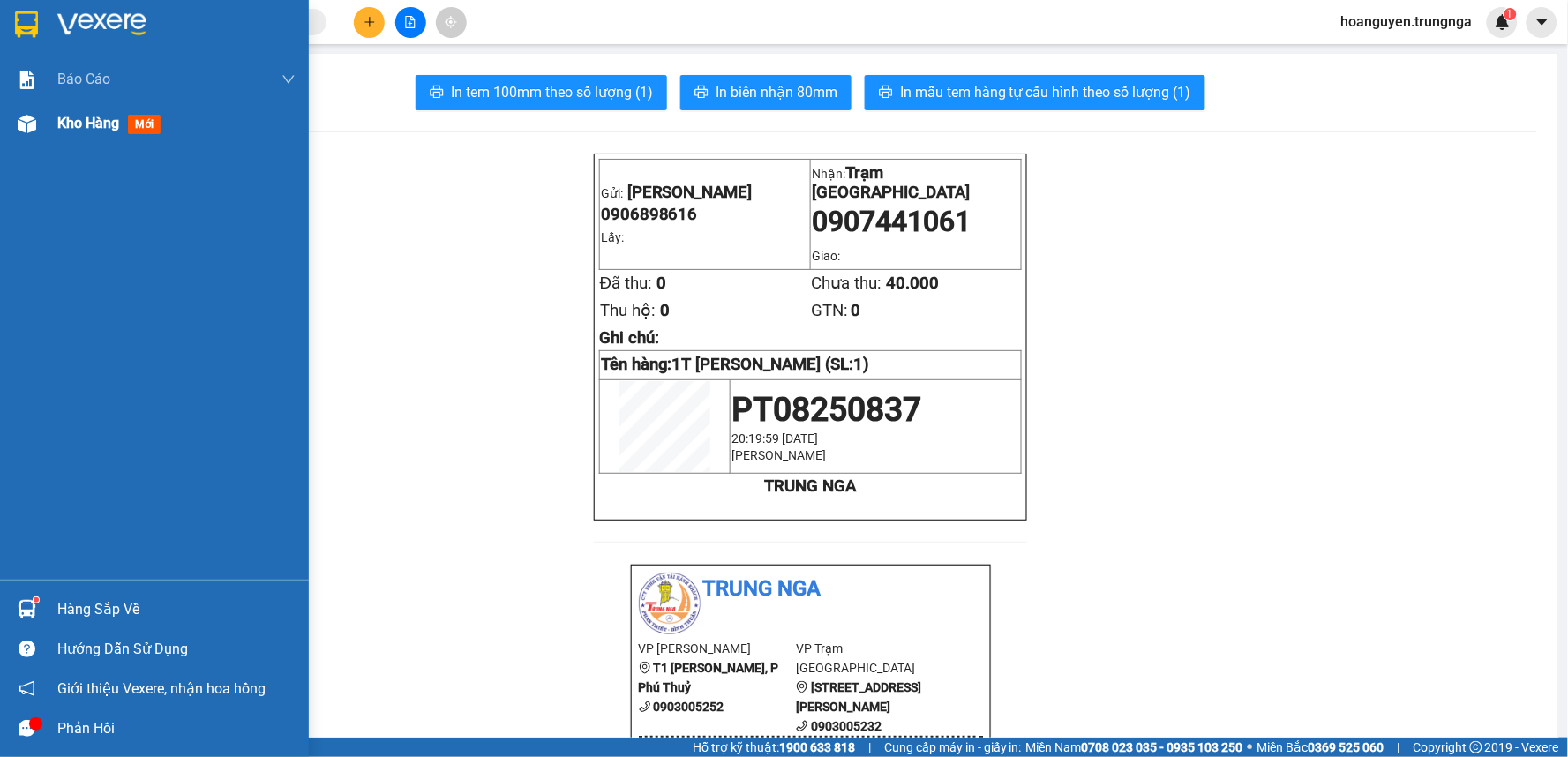
click at [20, 126] on img at bounding box center [28, 124] width 19 height 19
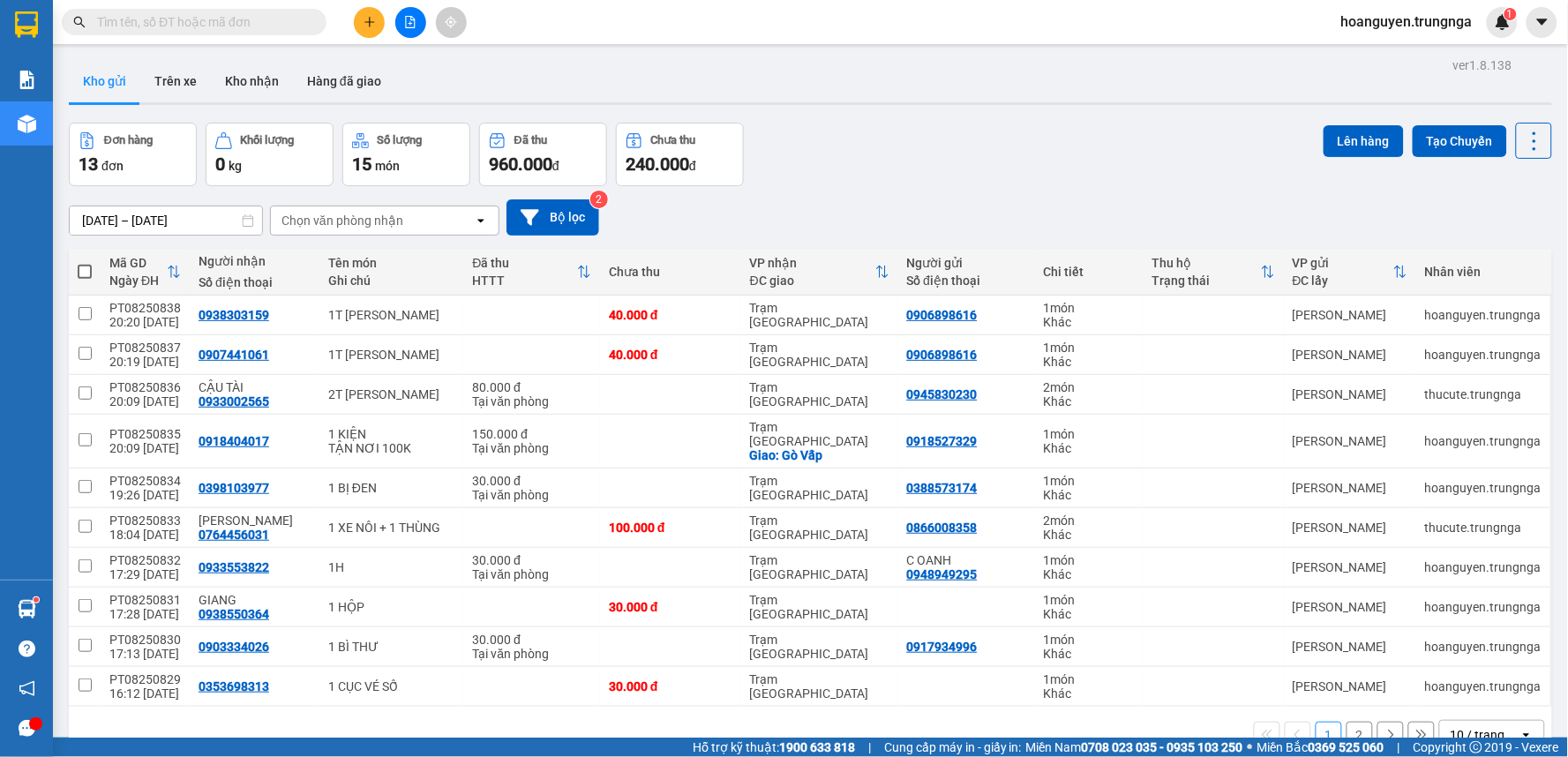
click at [368, 16] on icon "plus" at bounding box center [369, 22] width 12 height 12
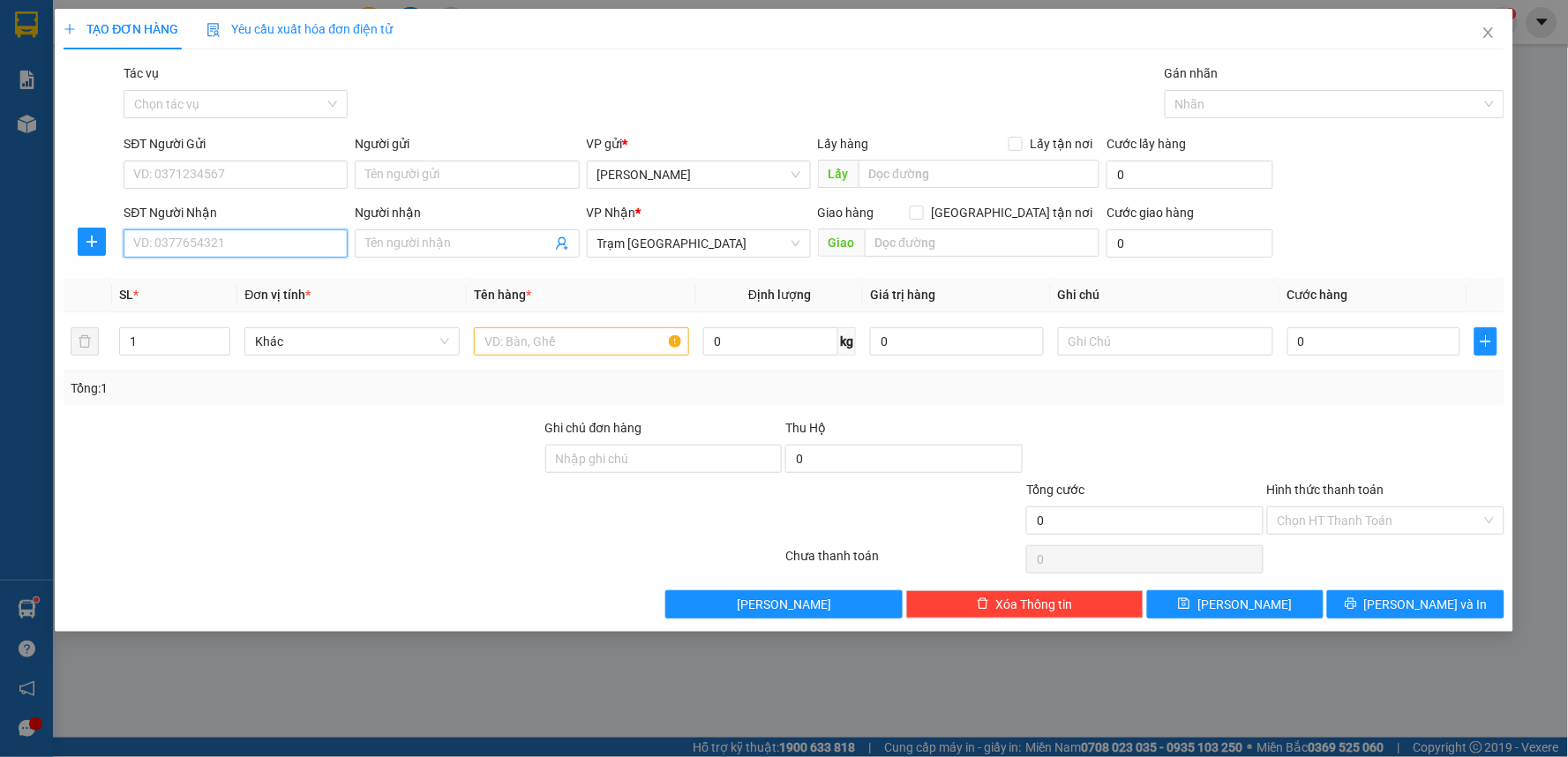
click at [275, 244] on input "SĐT Người Nhận" at bounding box center [236, 244] width 224 height 28
type input "0968888303"
click at [261, 289] on div "0968888303" at bounding box center [236, 279] width 224 height 28
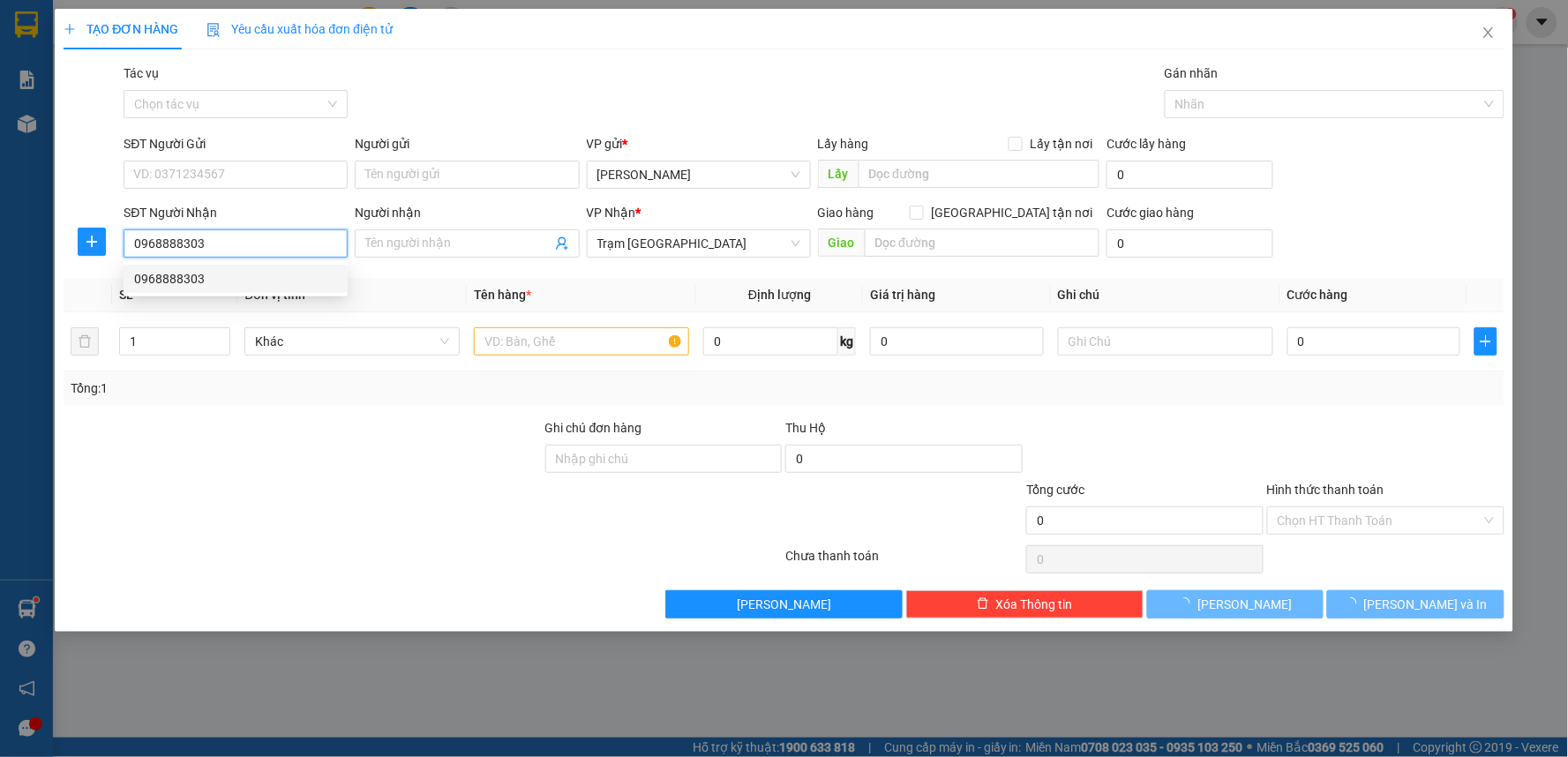
type input "30.000"
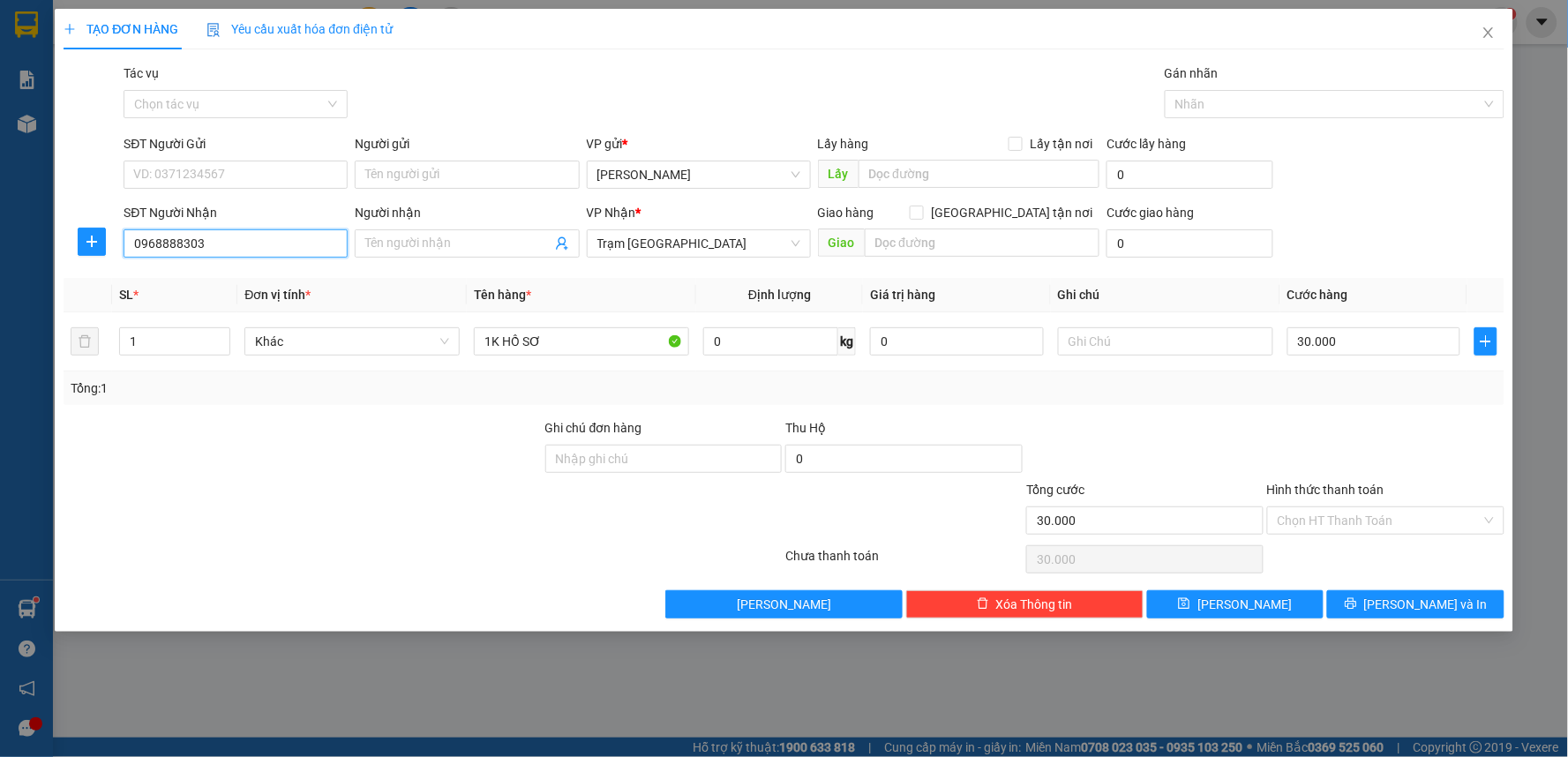
type input "0968888303"
click at [259, 280] on th "Đơn vị tính *" at bounding box center [352, 295] width 230 height 34
click at [263, 162] on input "SĐT Người Gửi" at bounding box center [236, 175] width 224 height 28
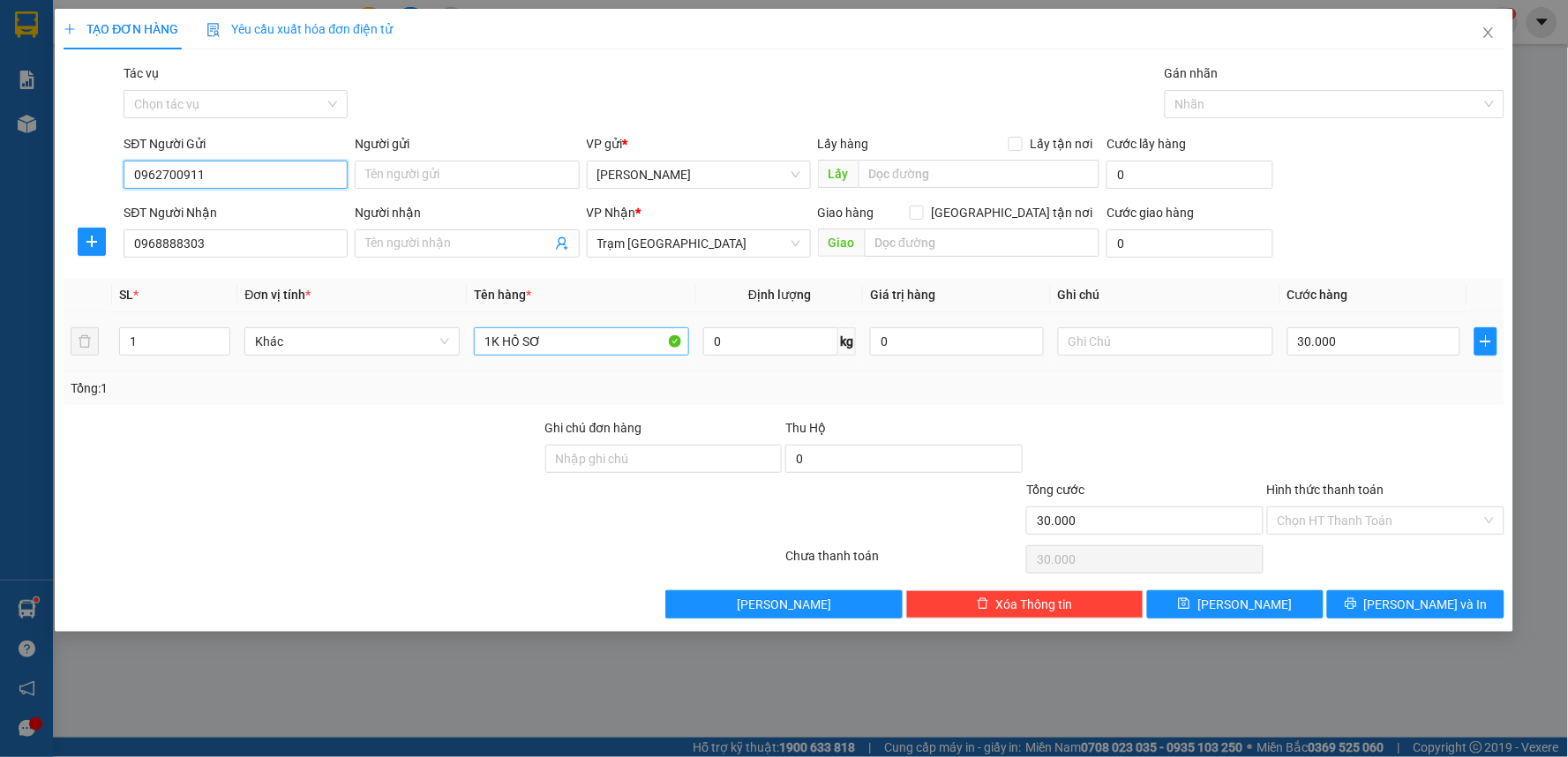
type input "0962700911"
drag, startPoint x: 552, startPoint y: 344, endPoint x: 457, endPoint y: 354, distance: 95.5
click at [457, 354] on tr "1 Khác 1K HỒ SƠ 0 kg 0 30.000" at bounding box center [784, 342] width 1441 height 59
type input "1 KIỆN"
type input "4"
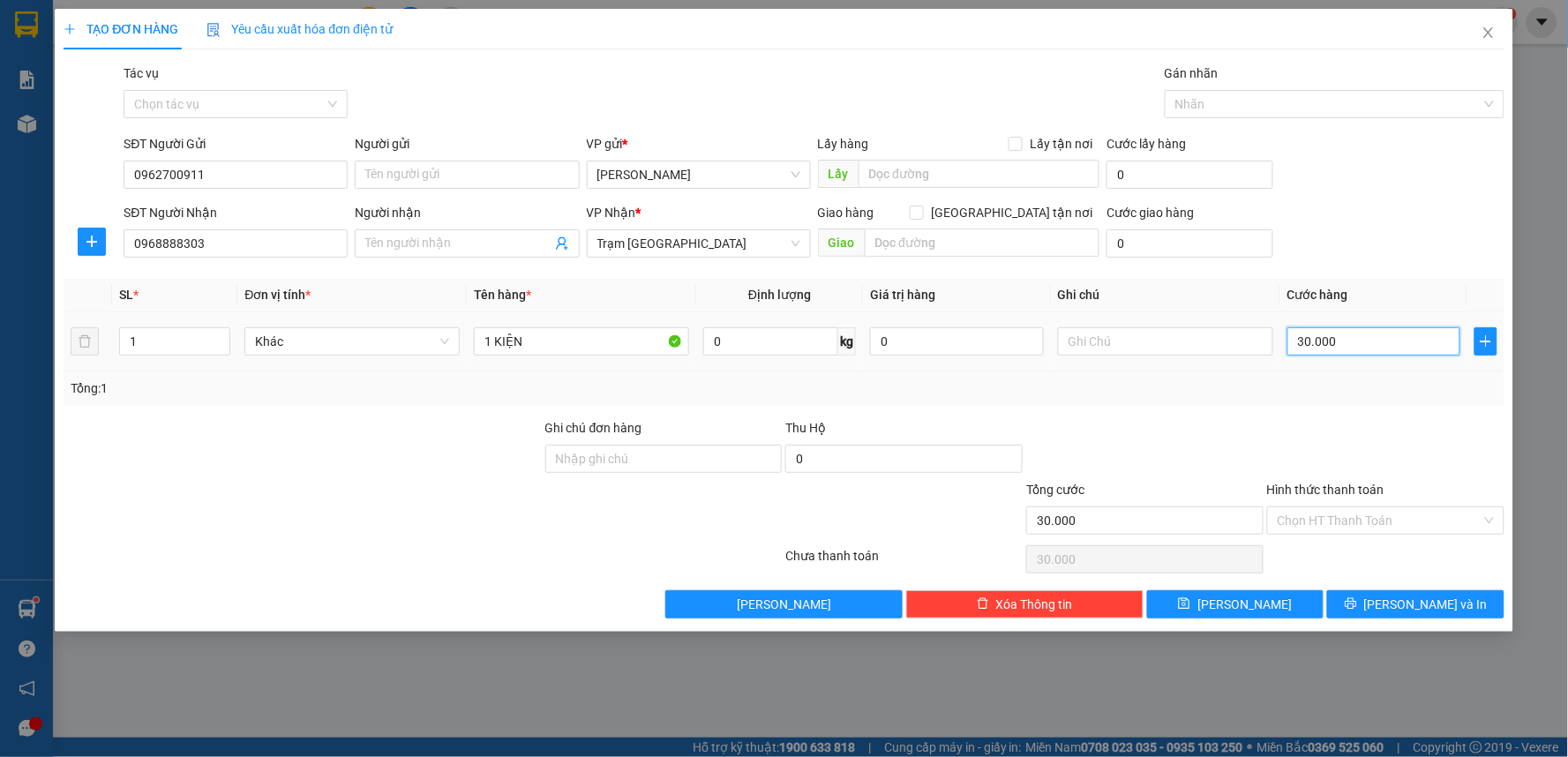
type input "4"
type input "40"
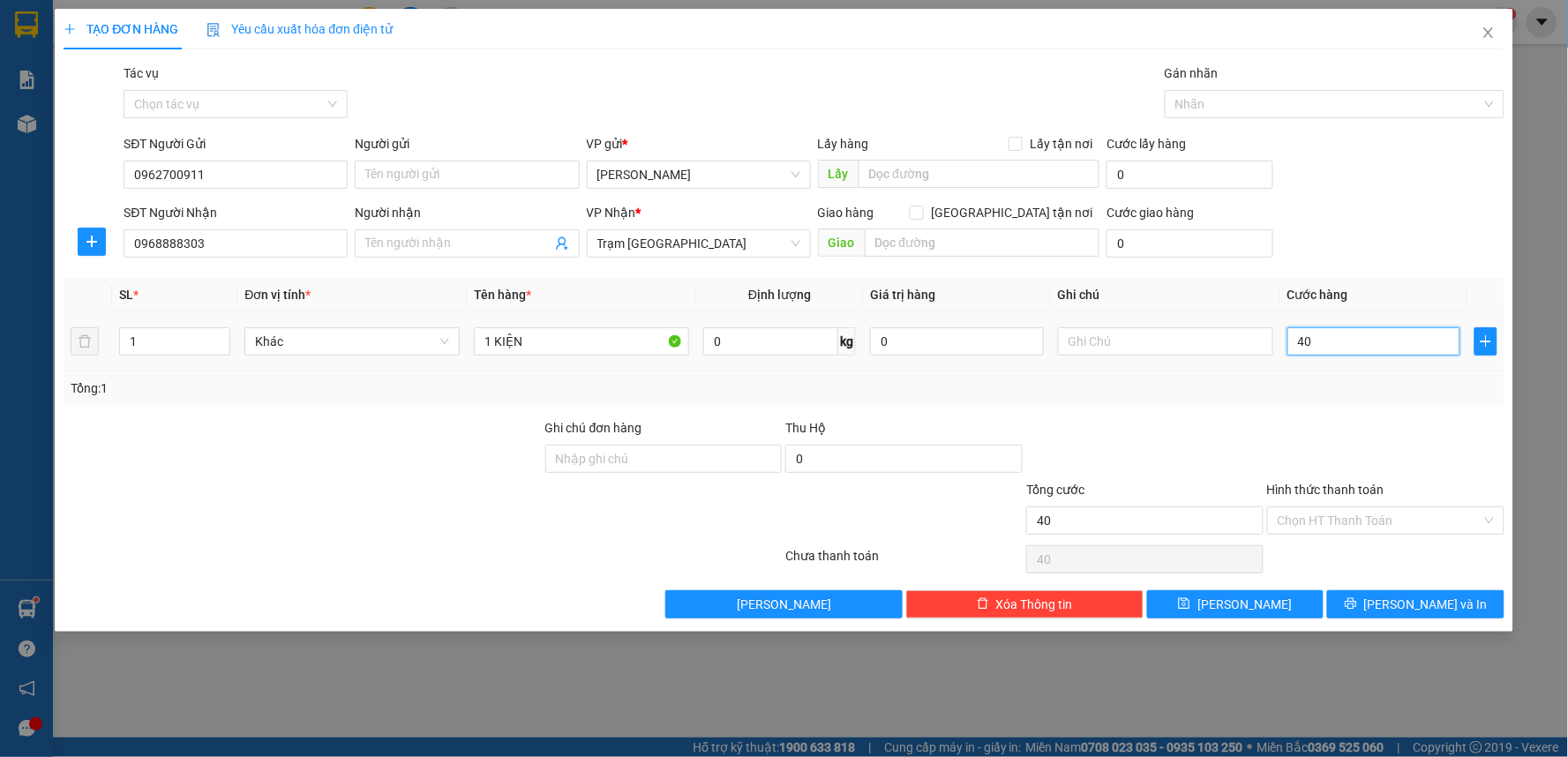
type input "400"
type input "4.000"
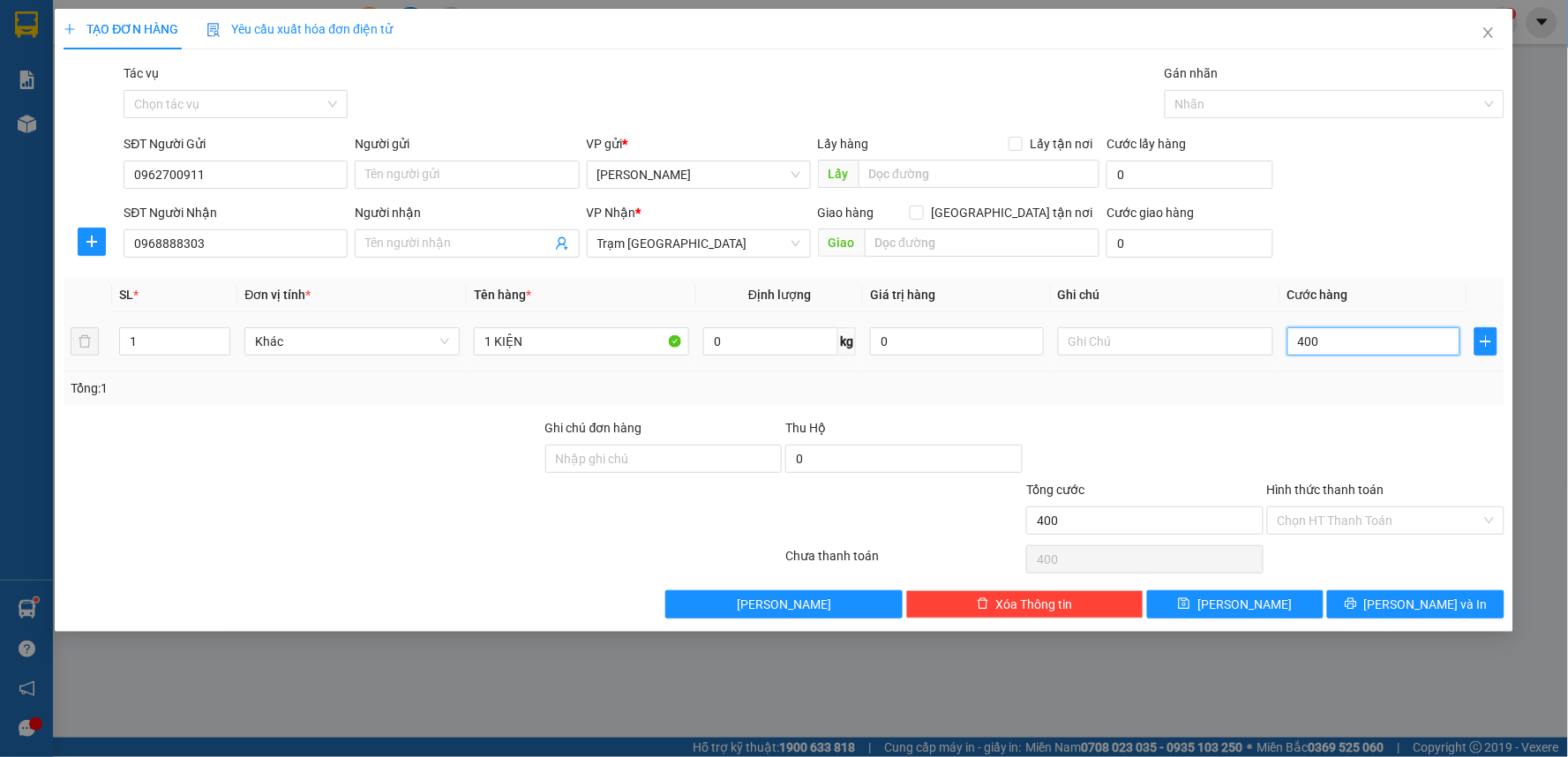
type input "4.000"
type input "40.000"
click at [1351, 516] on input "Hình thức thanh toán" at bounding box center [1379, 520] width 204 height 27
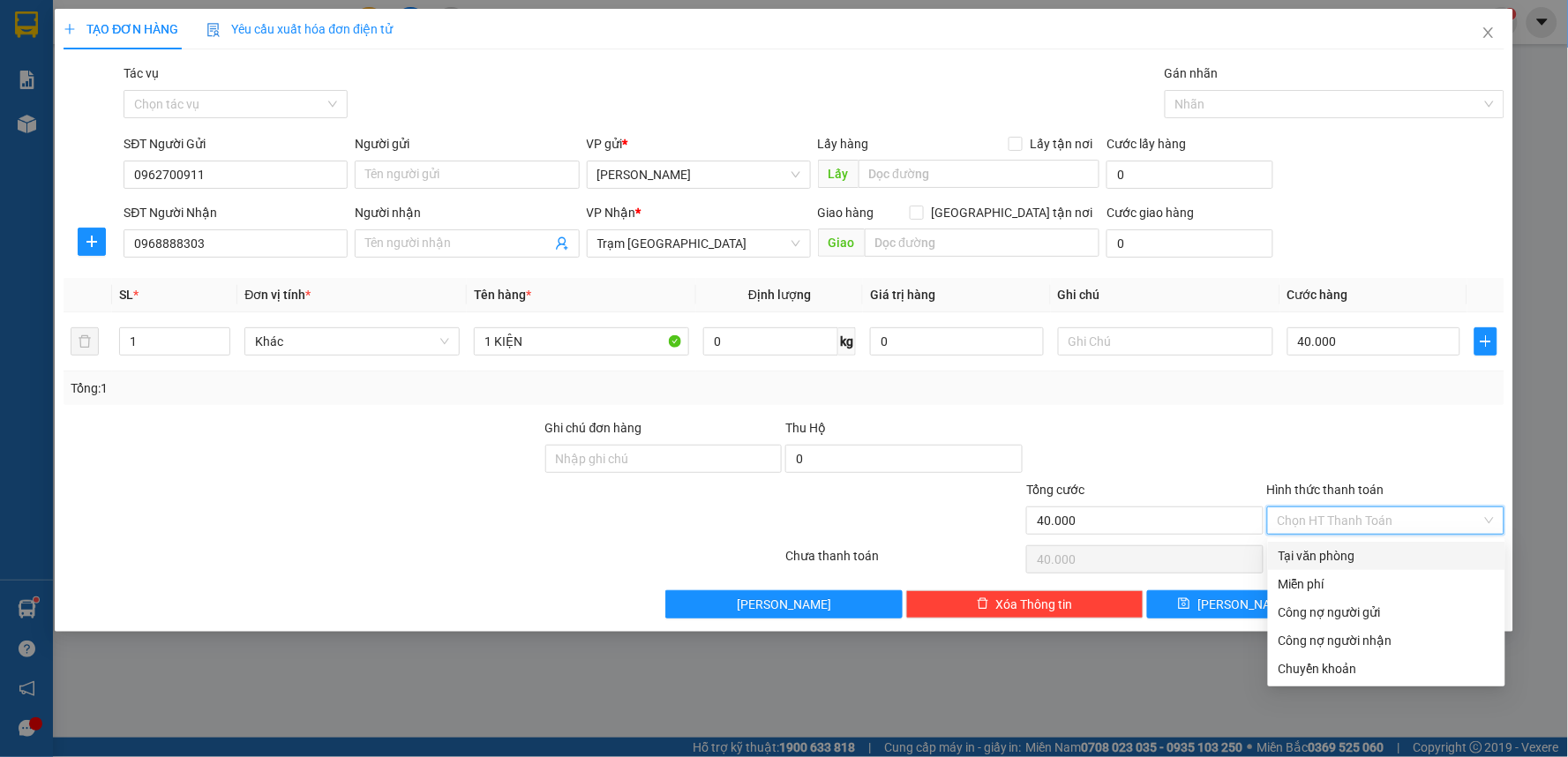
click at [1345, 551] on div "Tại văn phòng" at bounding box center [1387, 556] width 217 height 19
type input "0"
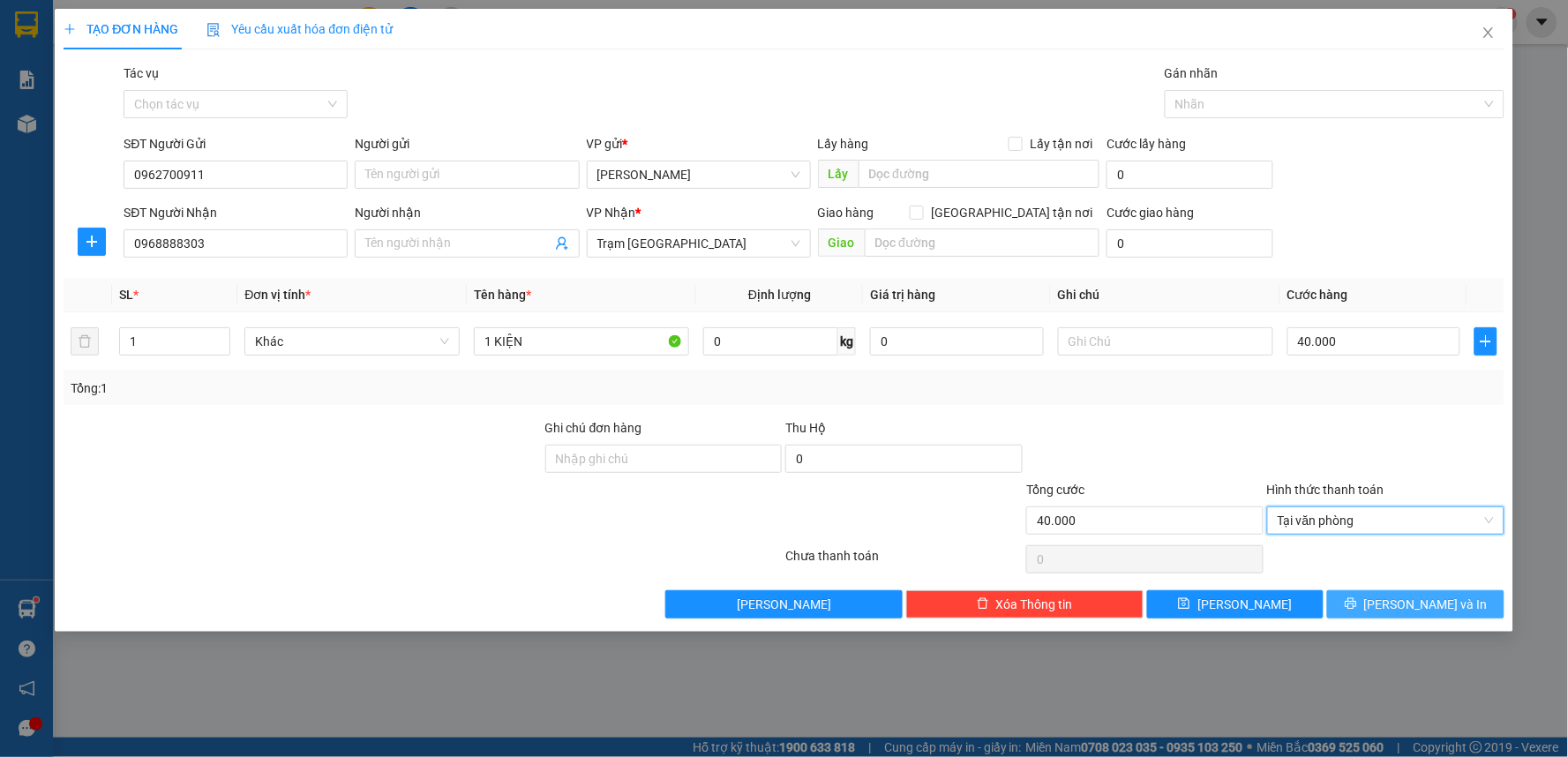
click at [1400, 617] on button "Lưu và In" at bounding box center [1415, 605] width 178 height 28
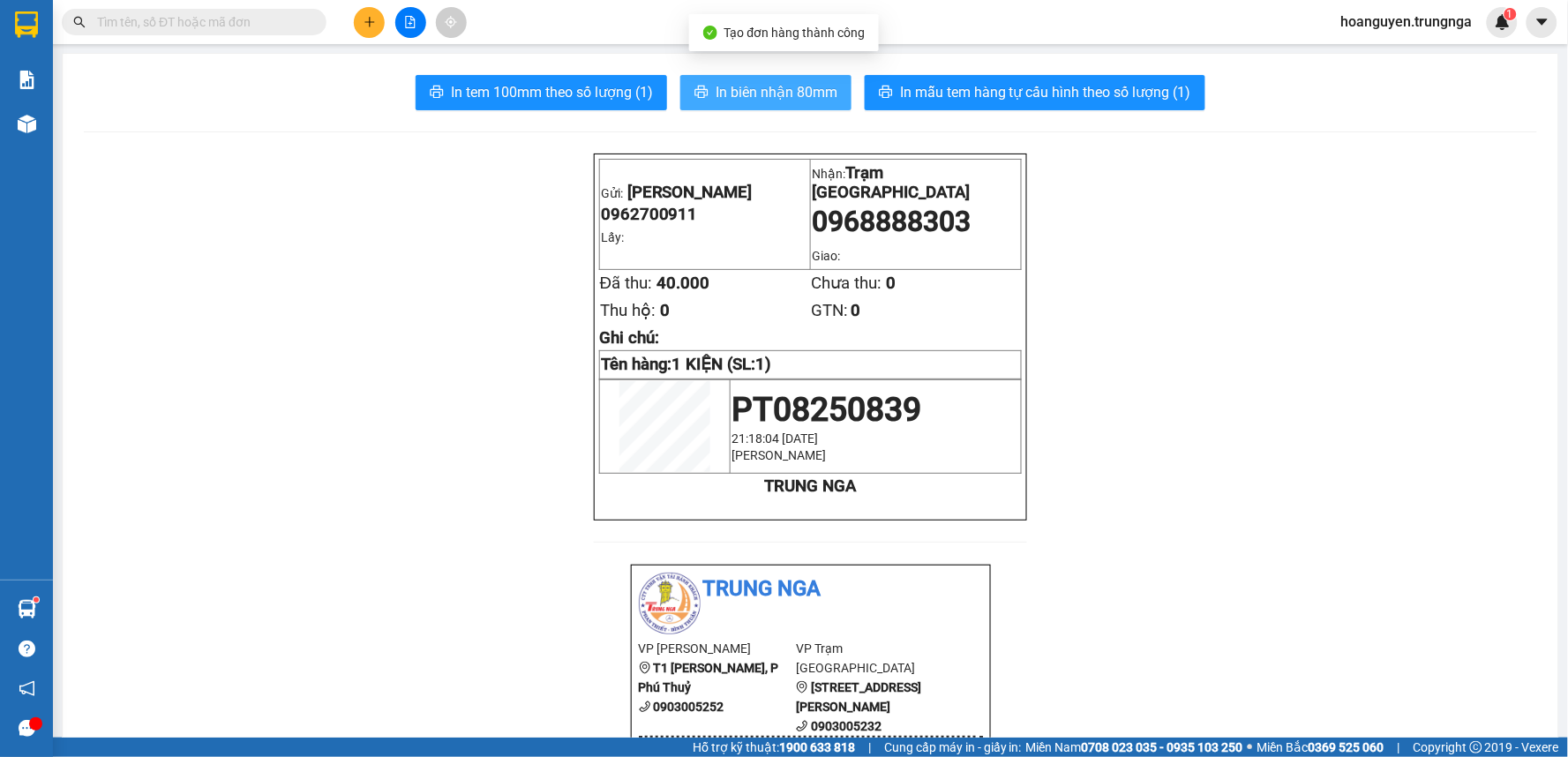
click at [744, 95] on span "In biên nhận 80mm" at bounding box center [777, 91] width 122 height 22
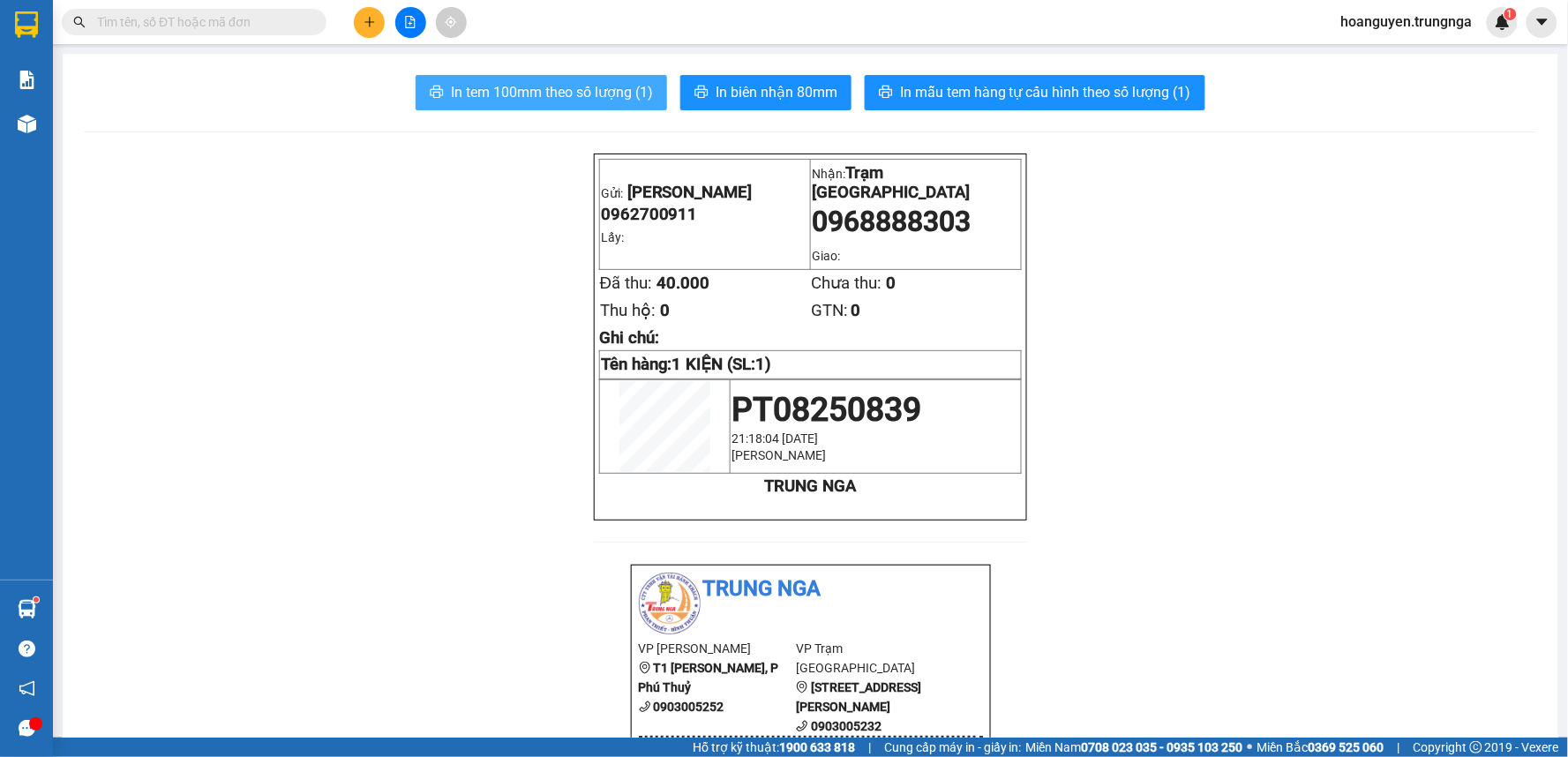
click at [614, 92] on span "In tem 100mm theo số lượng (1)" at bounding box center [552, 91] width 202 height 22
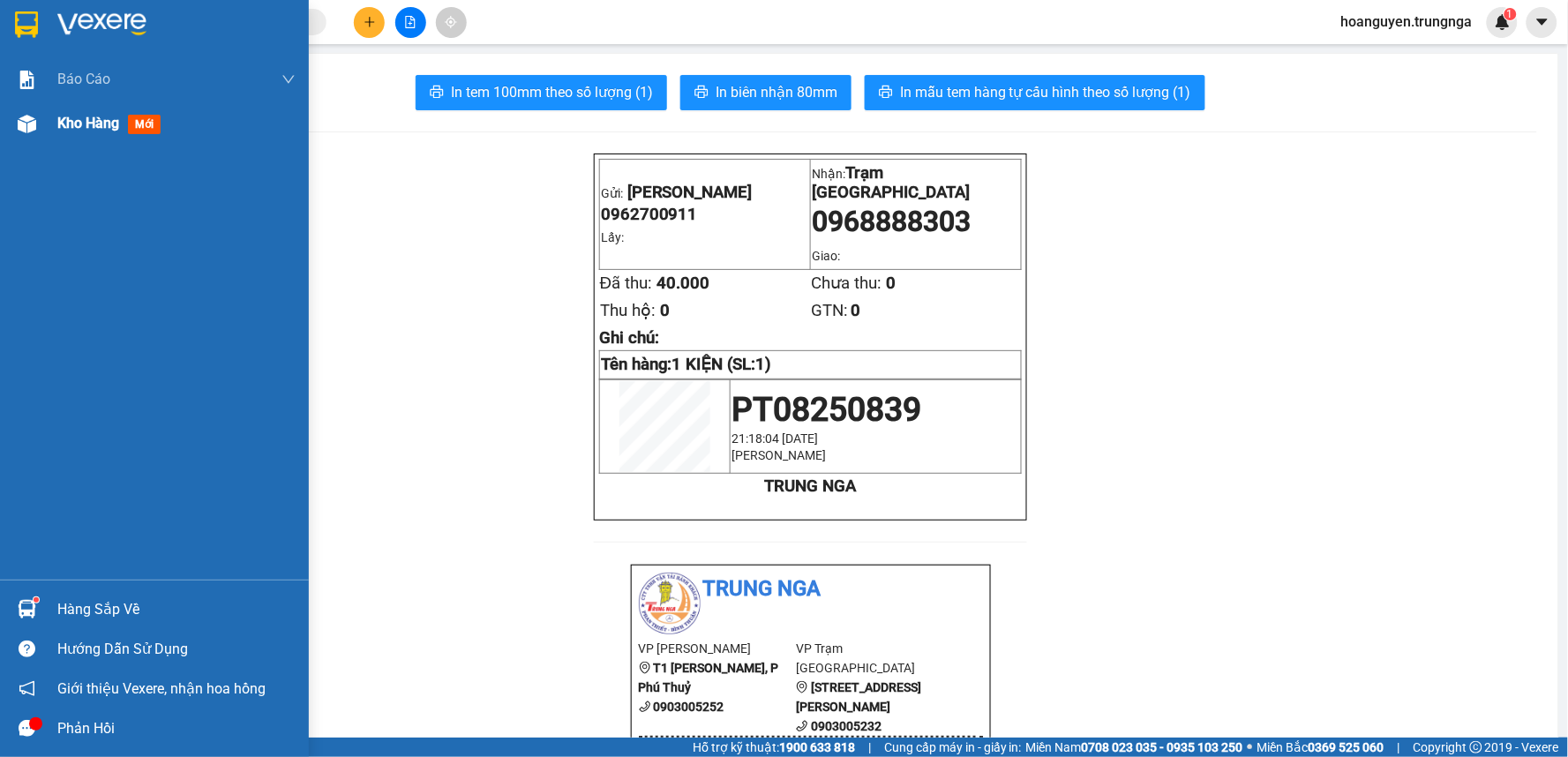
click at [30, 119] on img at bounding box center [28, 124] width 19 height 19
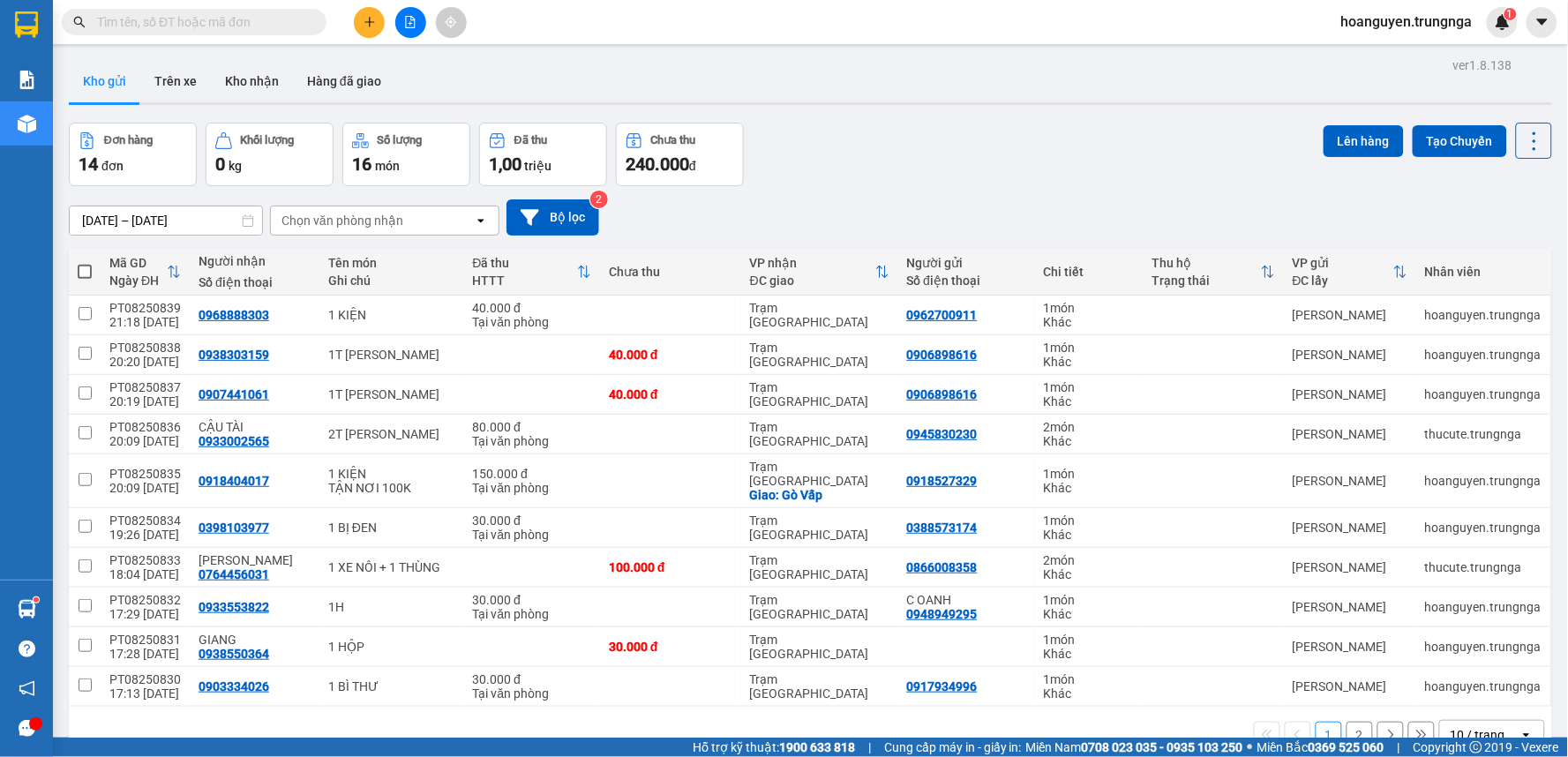
click at [370, 23] on icon "plus" at bounding box center [369, 22] width 12 height 12
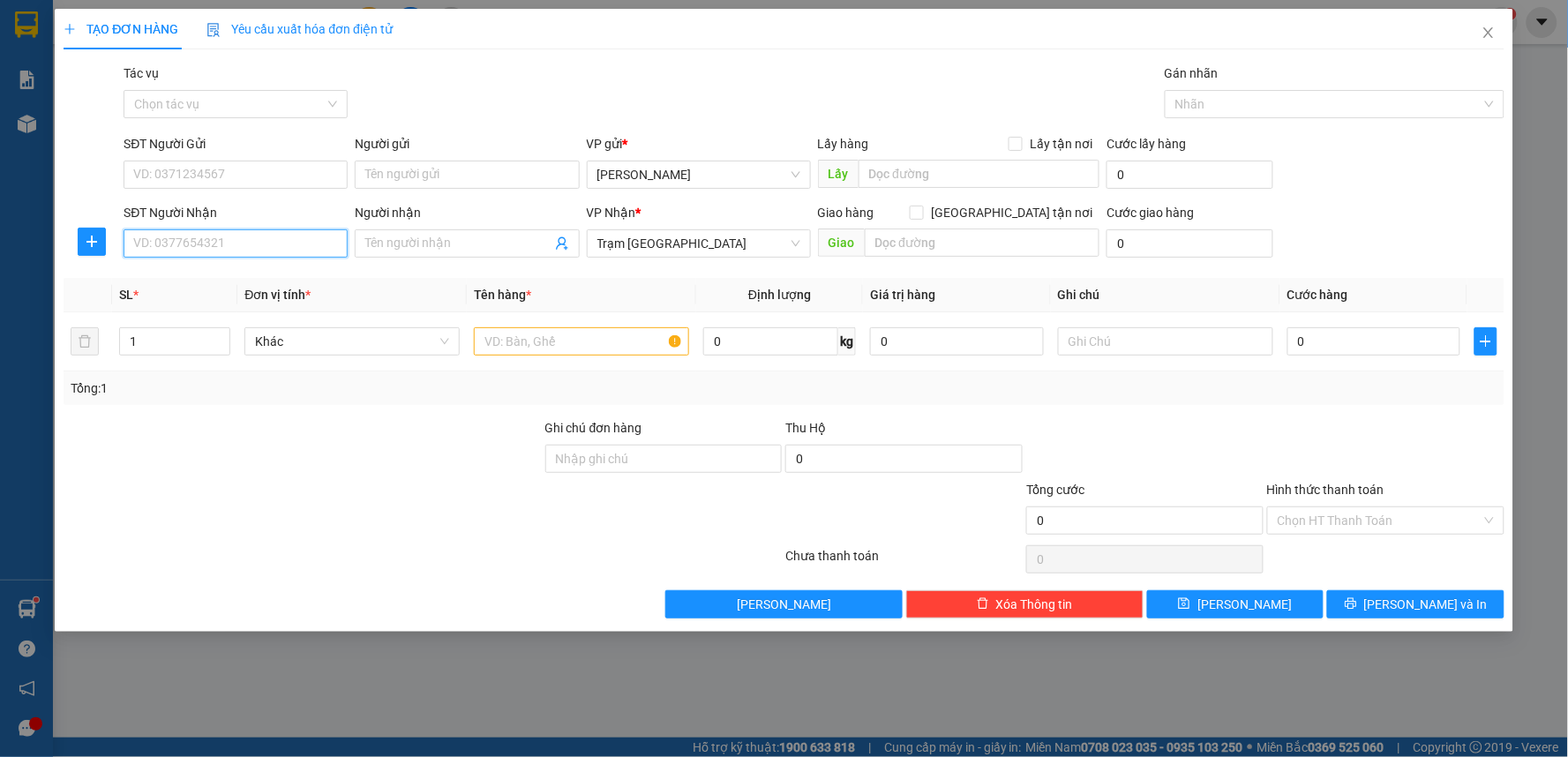
click at [235, 242] on input "SĐT Người Nhận" at bounding box center [236, 244] width 224 height 28
type input "0988857369"
click at [248, 166] on input "SĐT Người Gửi" at bounding box center [236, 175] width 224 height 28
type input "0913123291"
click at [522, 354] on input "text" at bounding box center [581, 342] width 216 height 28
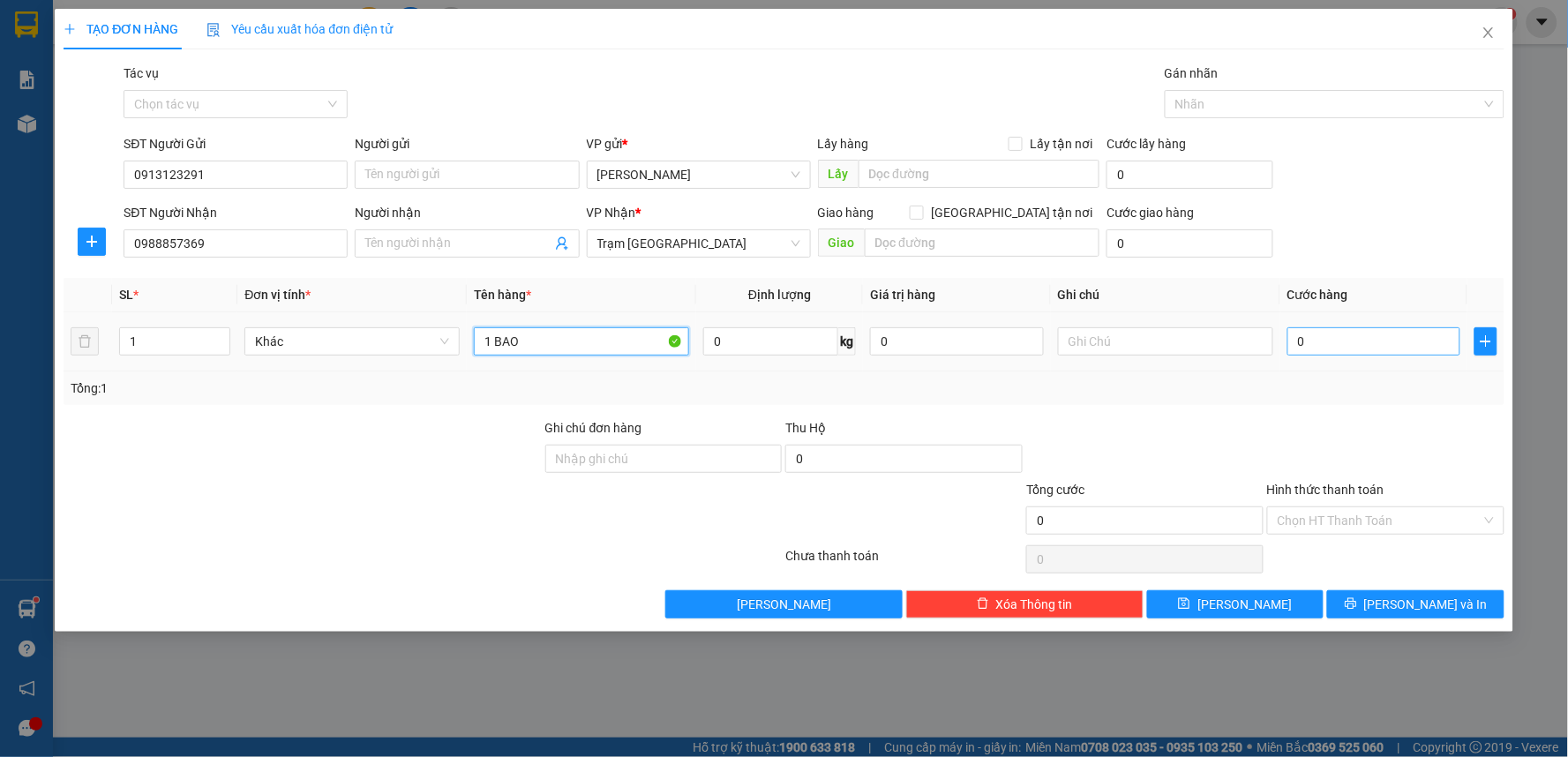
type input "1 BAO"
click at [1333, 335] on input "0" at bounding box center [1374, 342] width 174 height 28
type input "8"
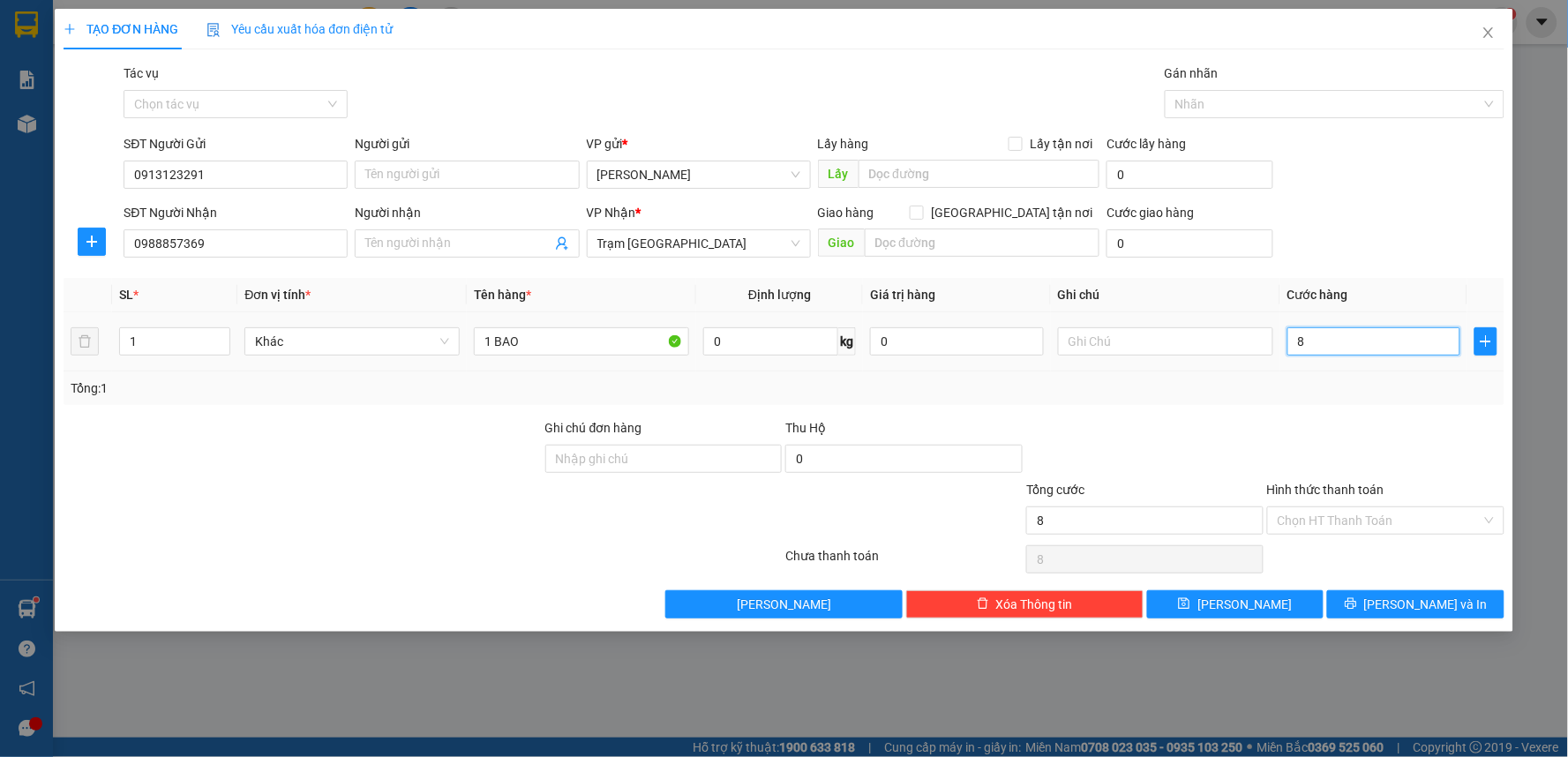
type input "80"
type input "800"
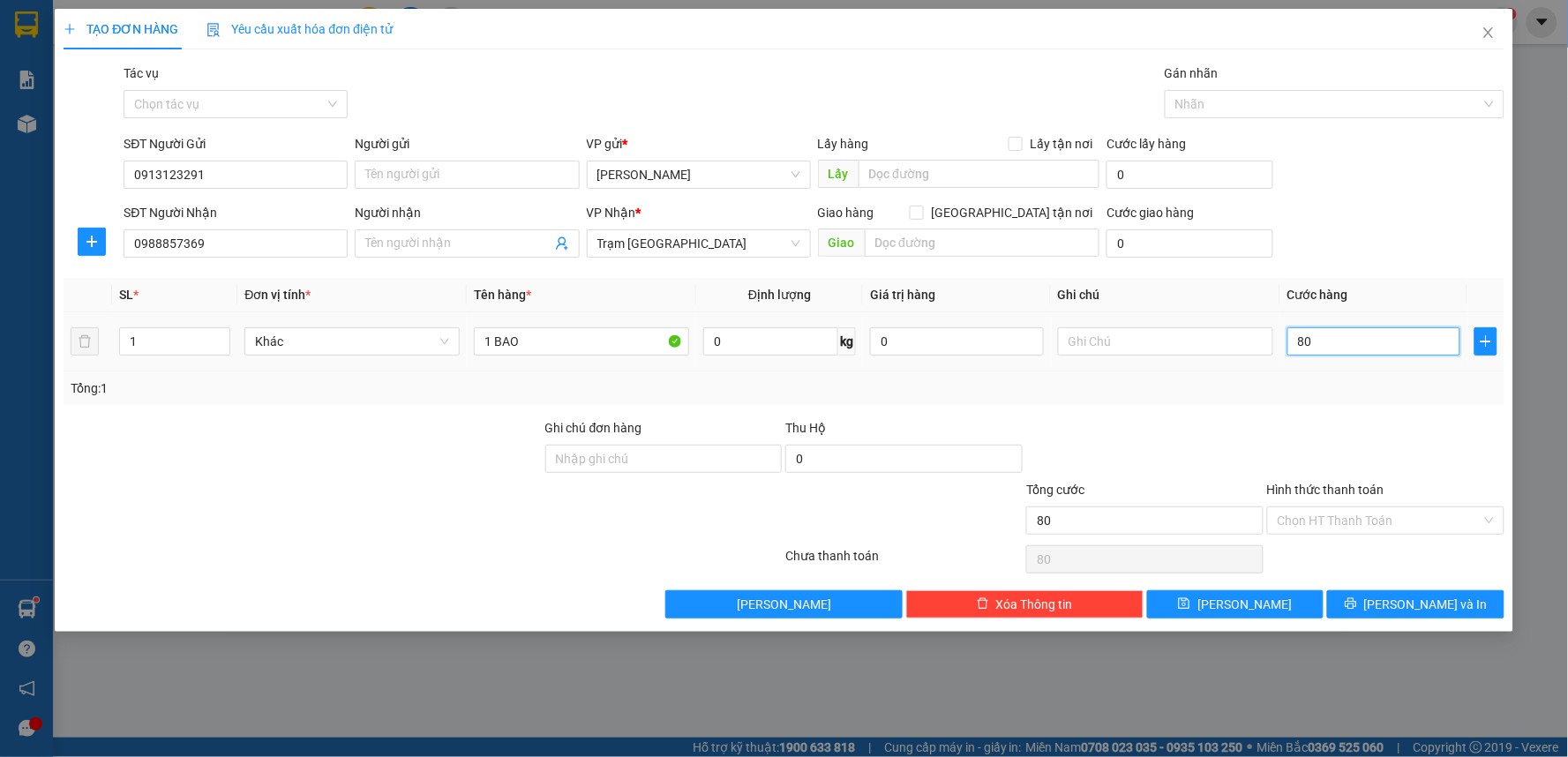
type input "800"
type input "8.000"
type input "80.000"
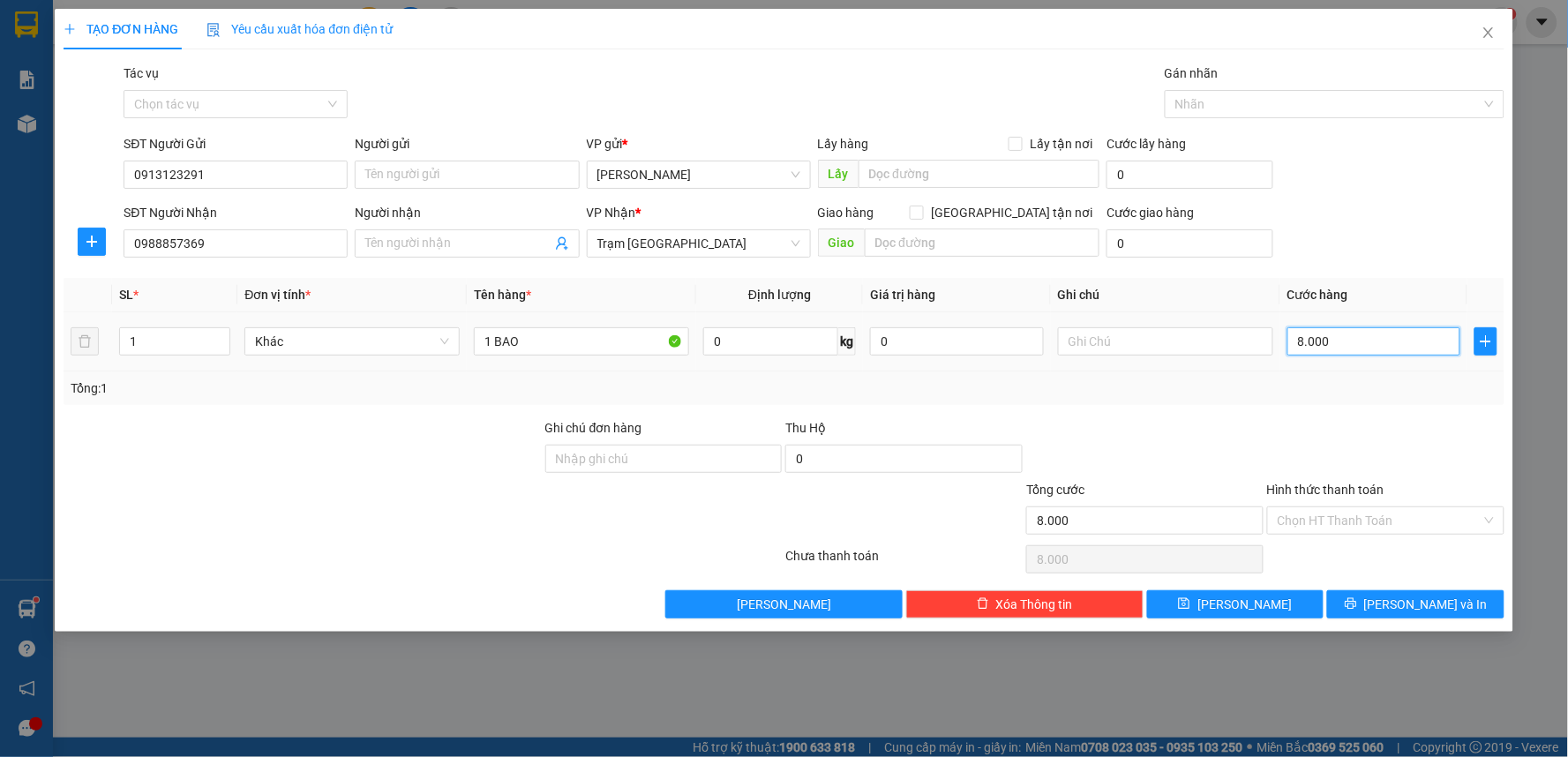
type input "80.000"
click at [1346, 527] on input "Hình thức thanh toán" at bounding box center [1379, 520] width 204 height 27
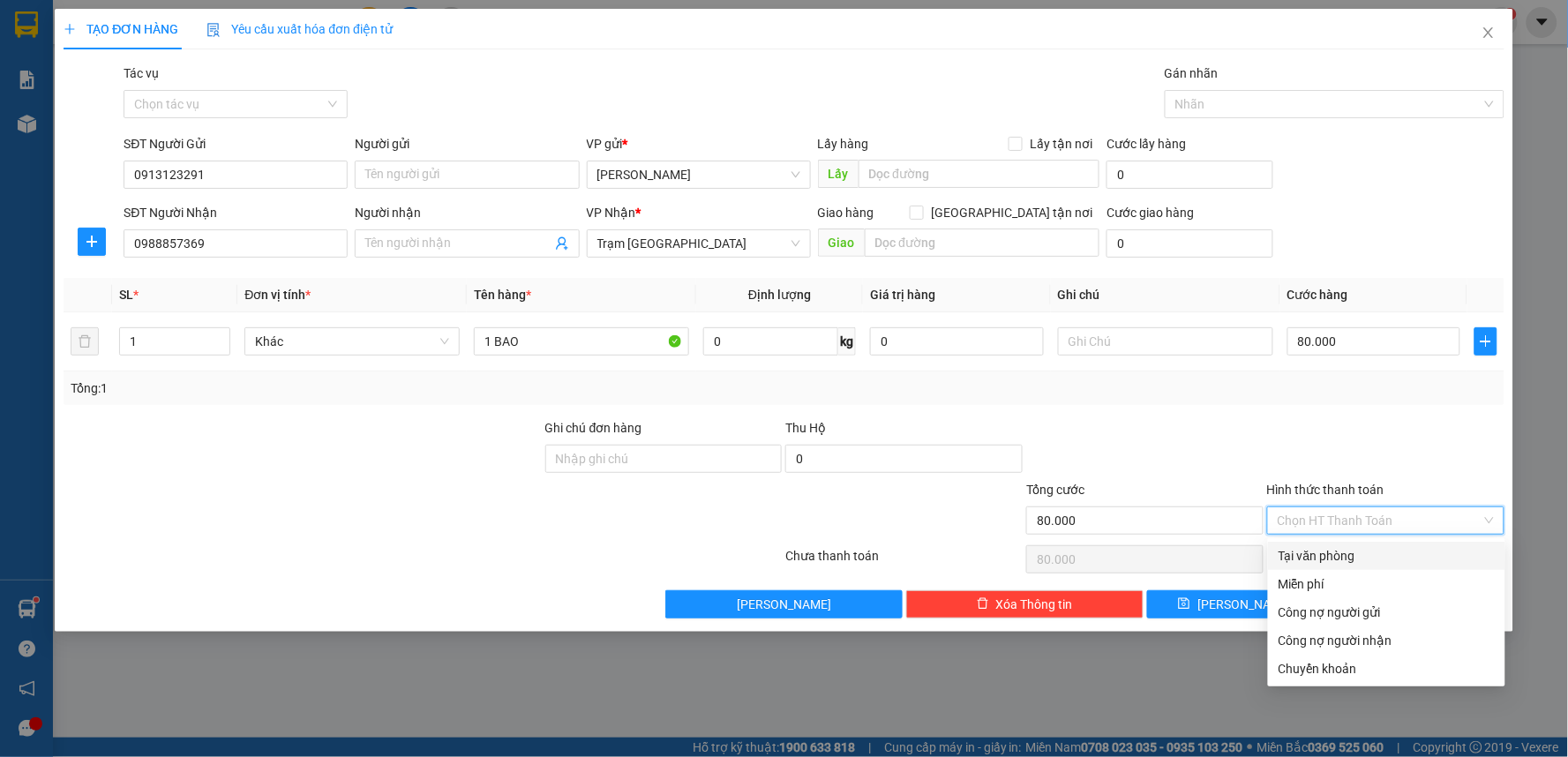
click at [1331, 554] on div "Tại văn phòng" at bounding box center [1387, 556] width 217 height 19
type input "0"
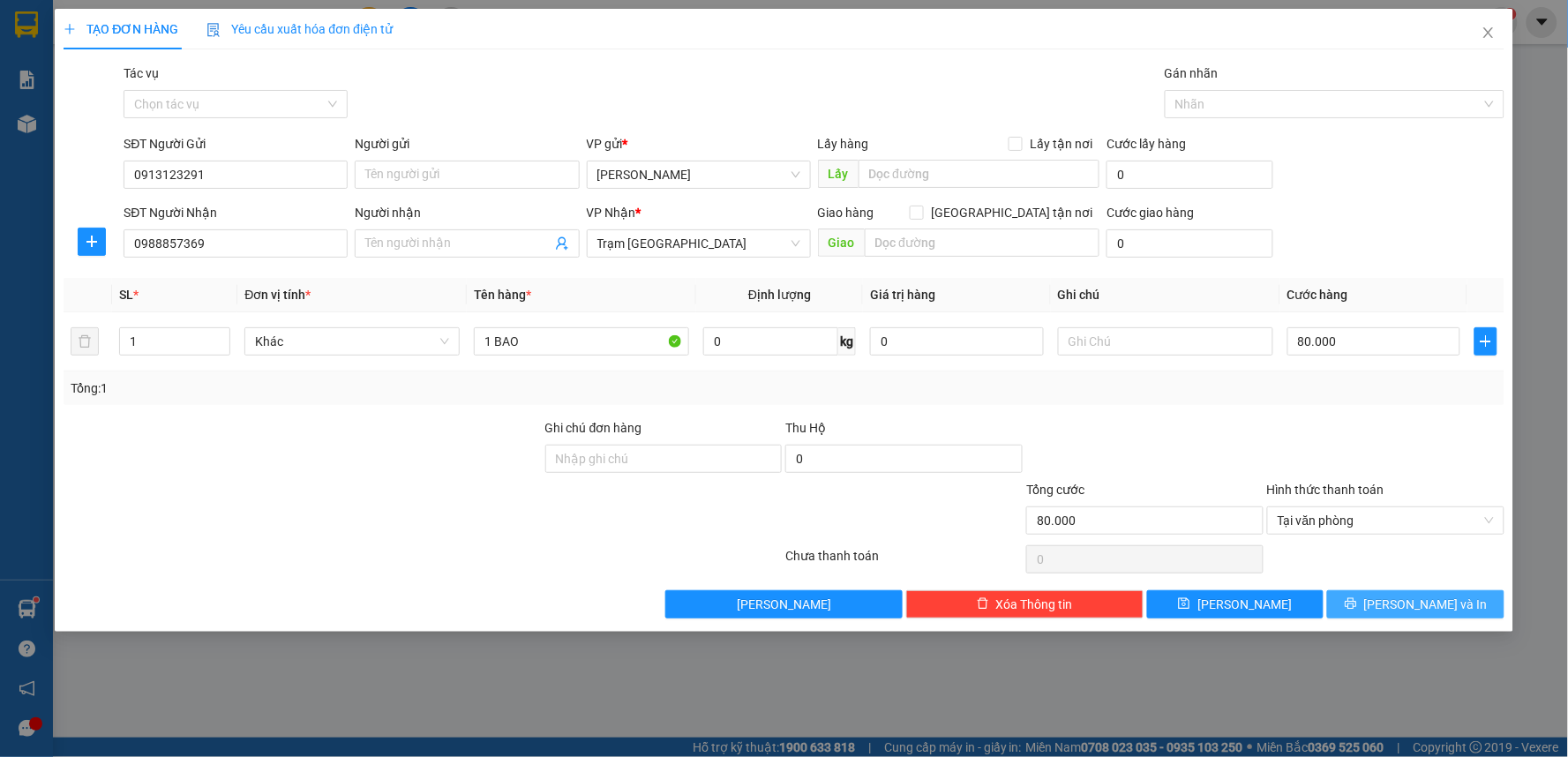
click at [1357, 598] on icon "printer" at bounding box center [1351, 603] width 12 height 12
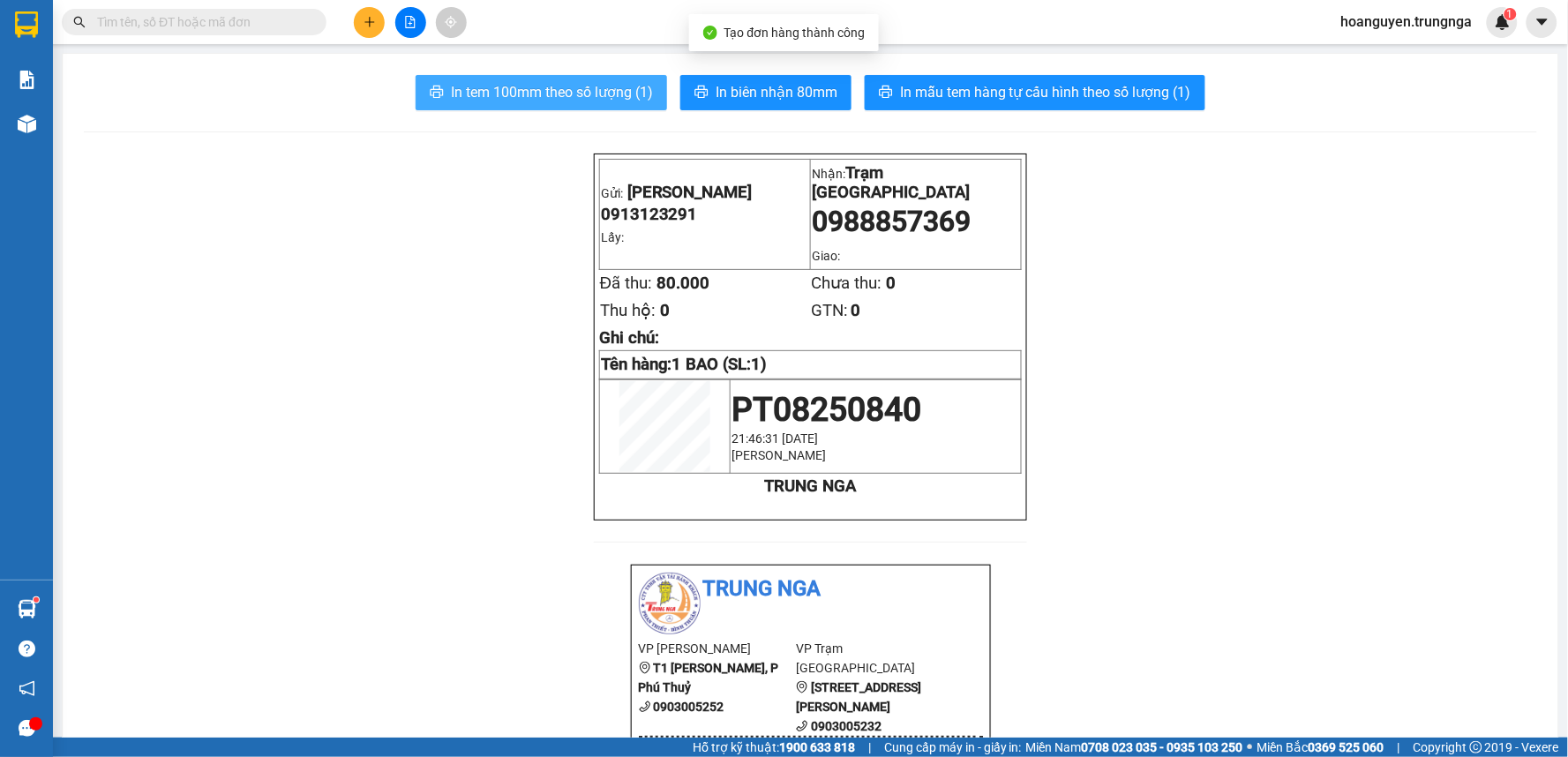
click at [541, 103] on span "In tem 100mm theo số lượng (1)" at bounding box center [552, 91] width 202 height 22
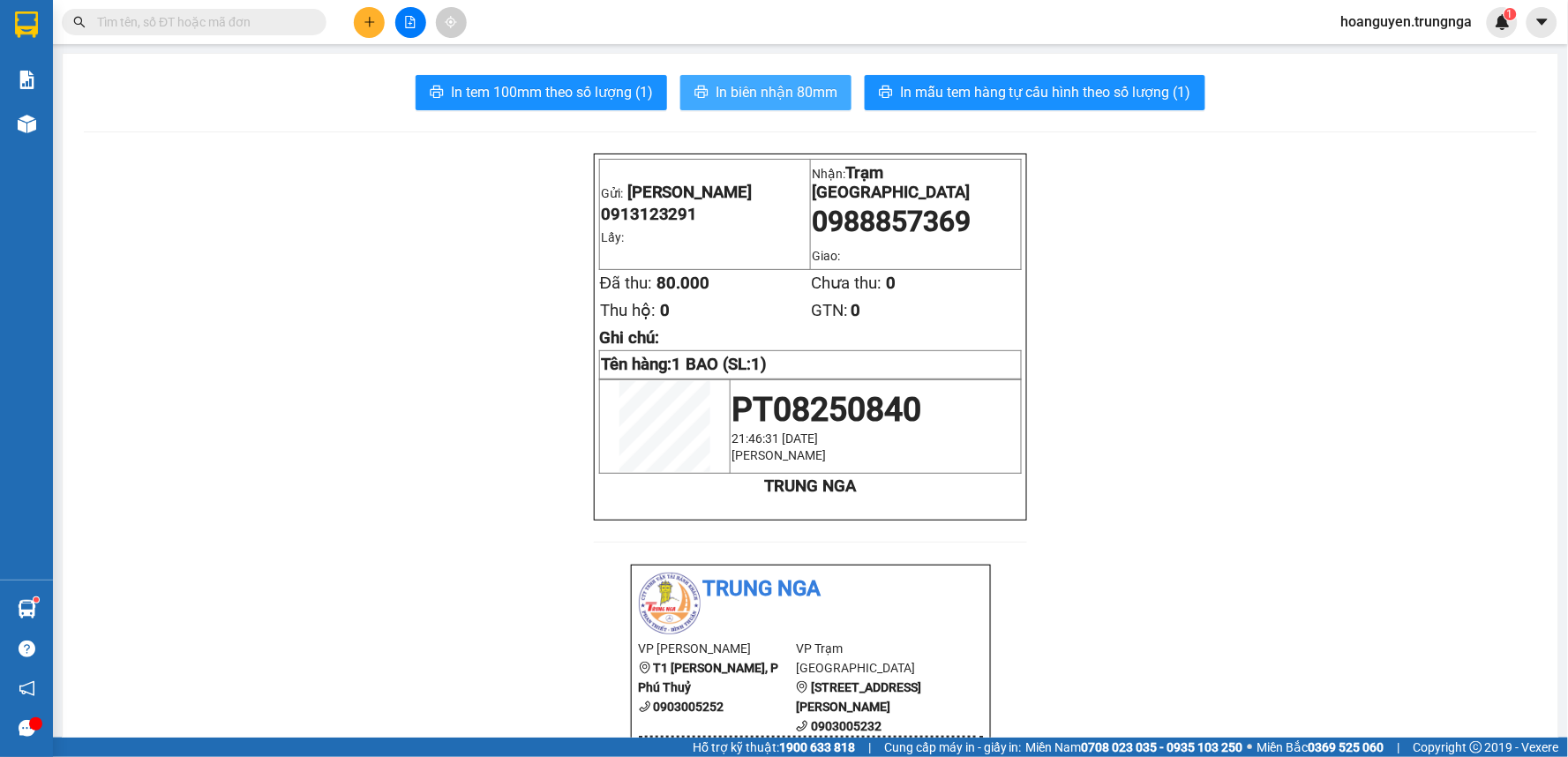
click at [746, 75] on button "In biên nhận 80mm" at bounding box center [765, 92] width 171 height 35
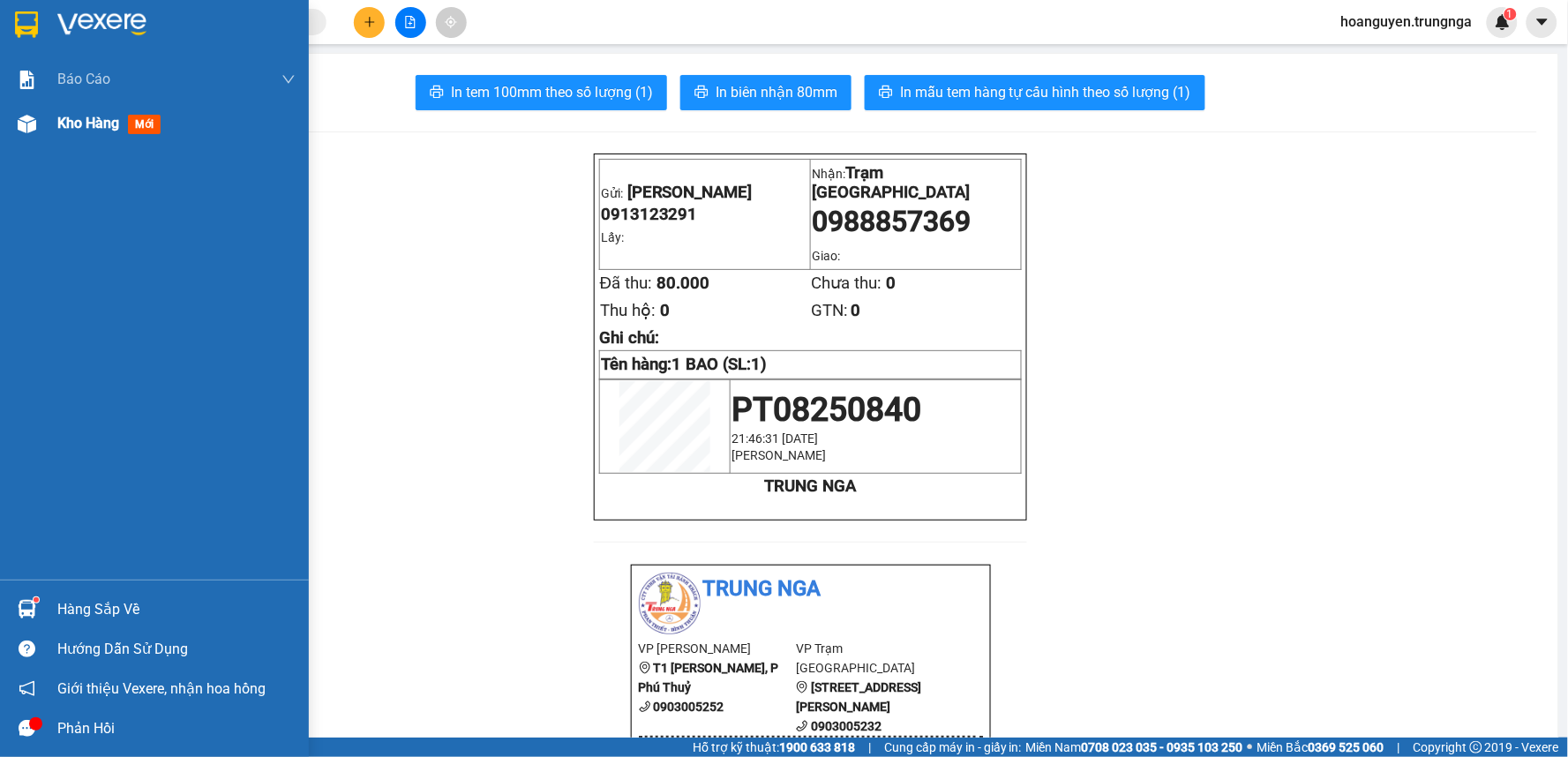
click at [13, 127] on div at bounding box center [27, 123] width 31 height 31
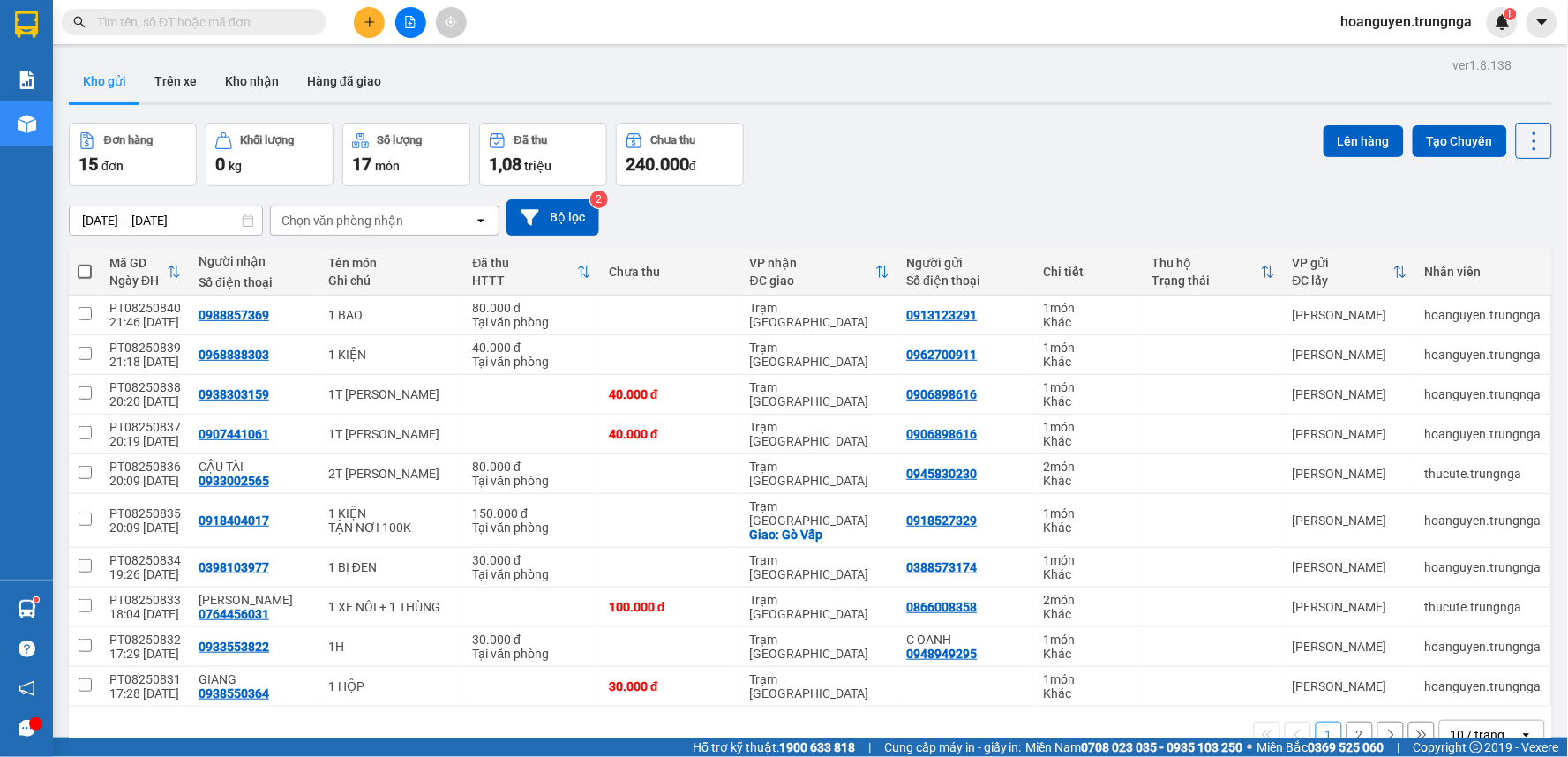
click at [402, 23] on button at bounding box center [410, 22] width 31 height 31
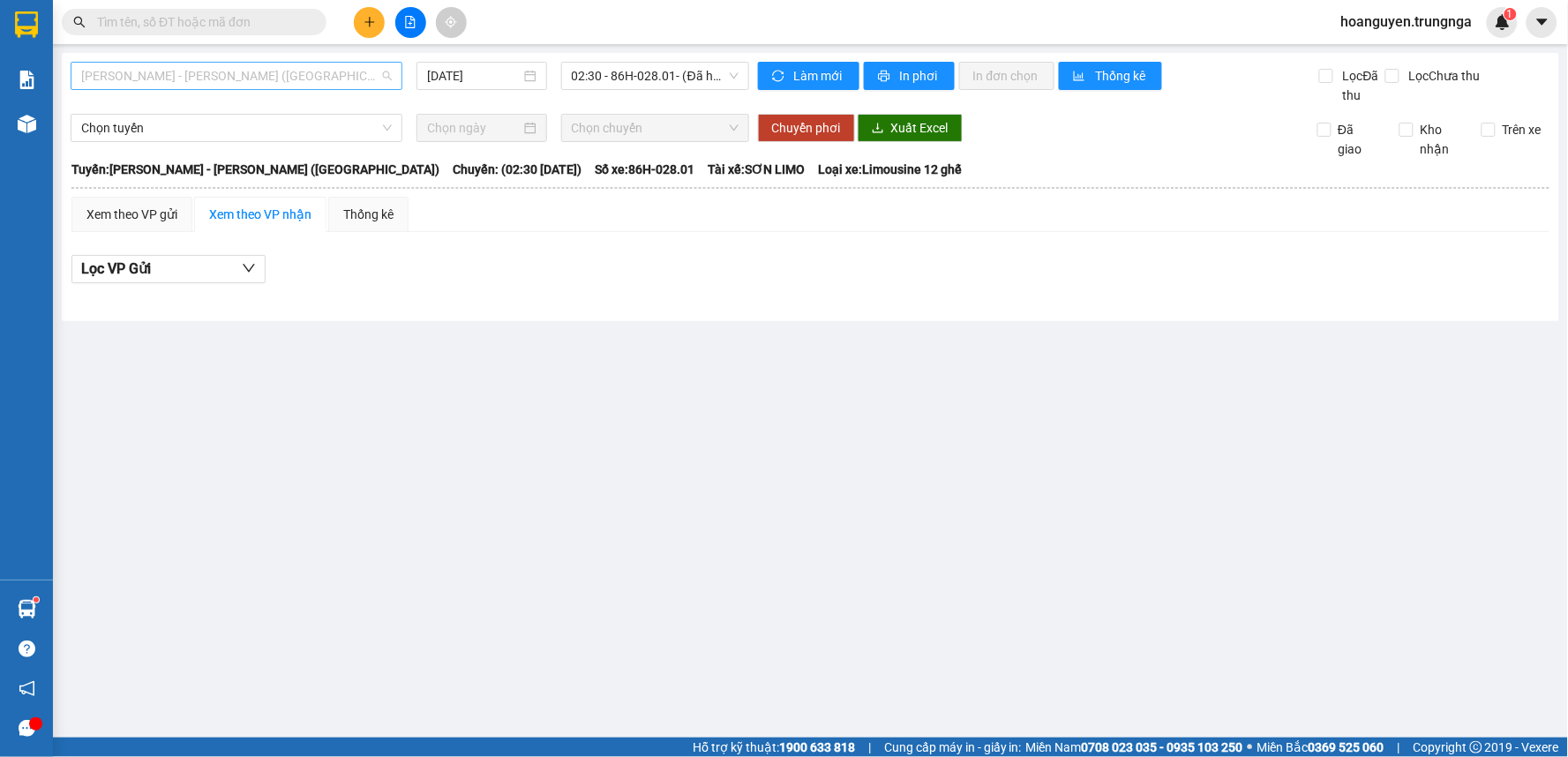
click at [305, 89] on div "Phan Thiết - Hồ Chí Minh (Ghế)" at bounding box center [236, 76] width 331 height 28
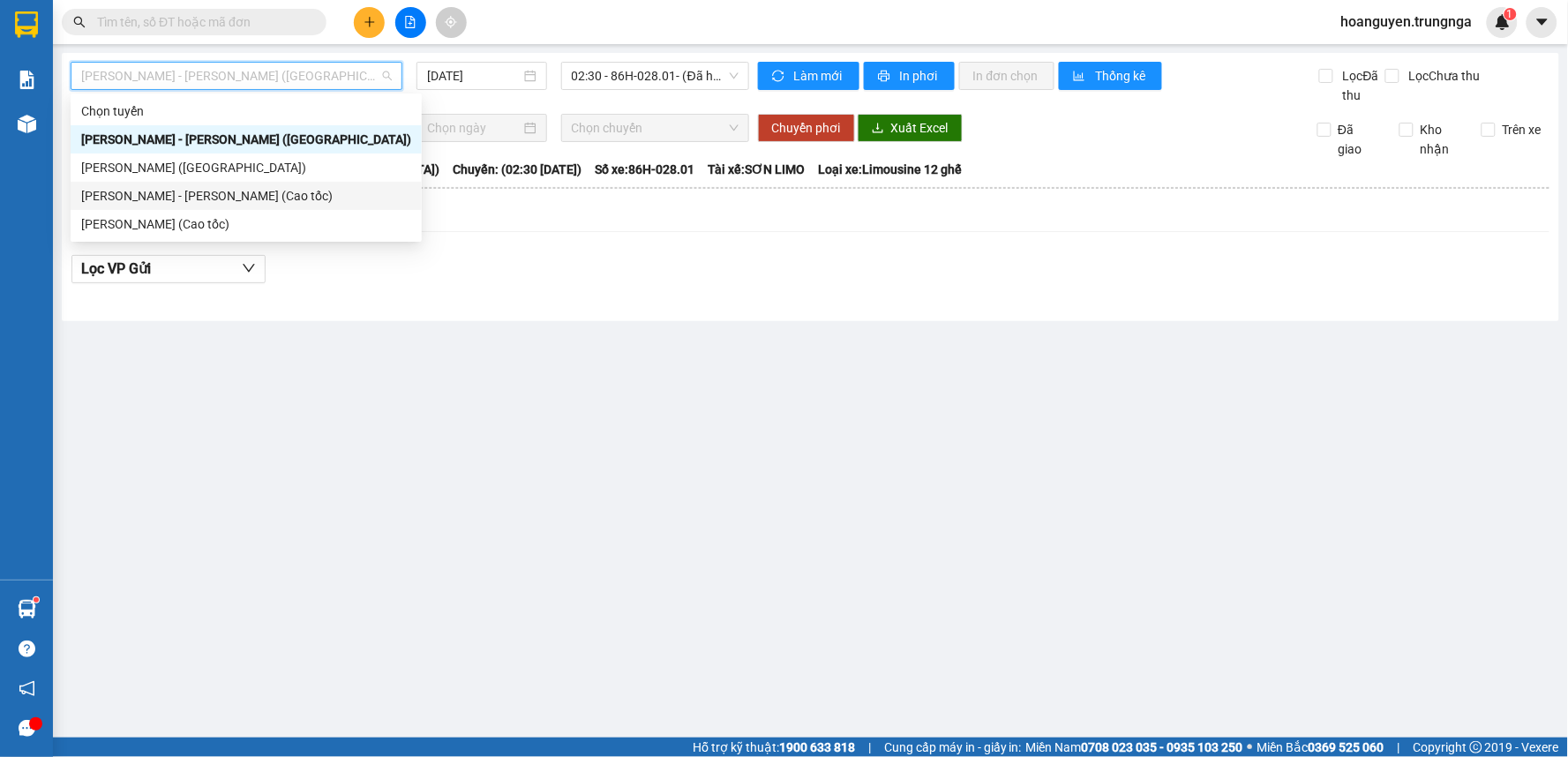
click at [306, 183] on div "Phan Thiết - Hồ Chí Minh (Cao tốc)" at bounding box center [246, 196] width 351 height 28
type input "[DATE]"
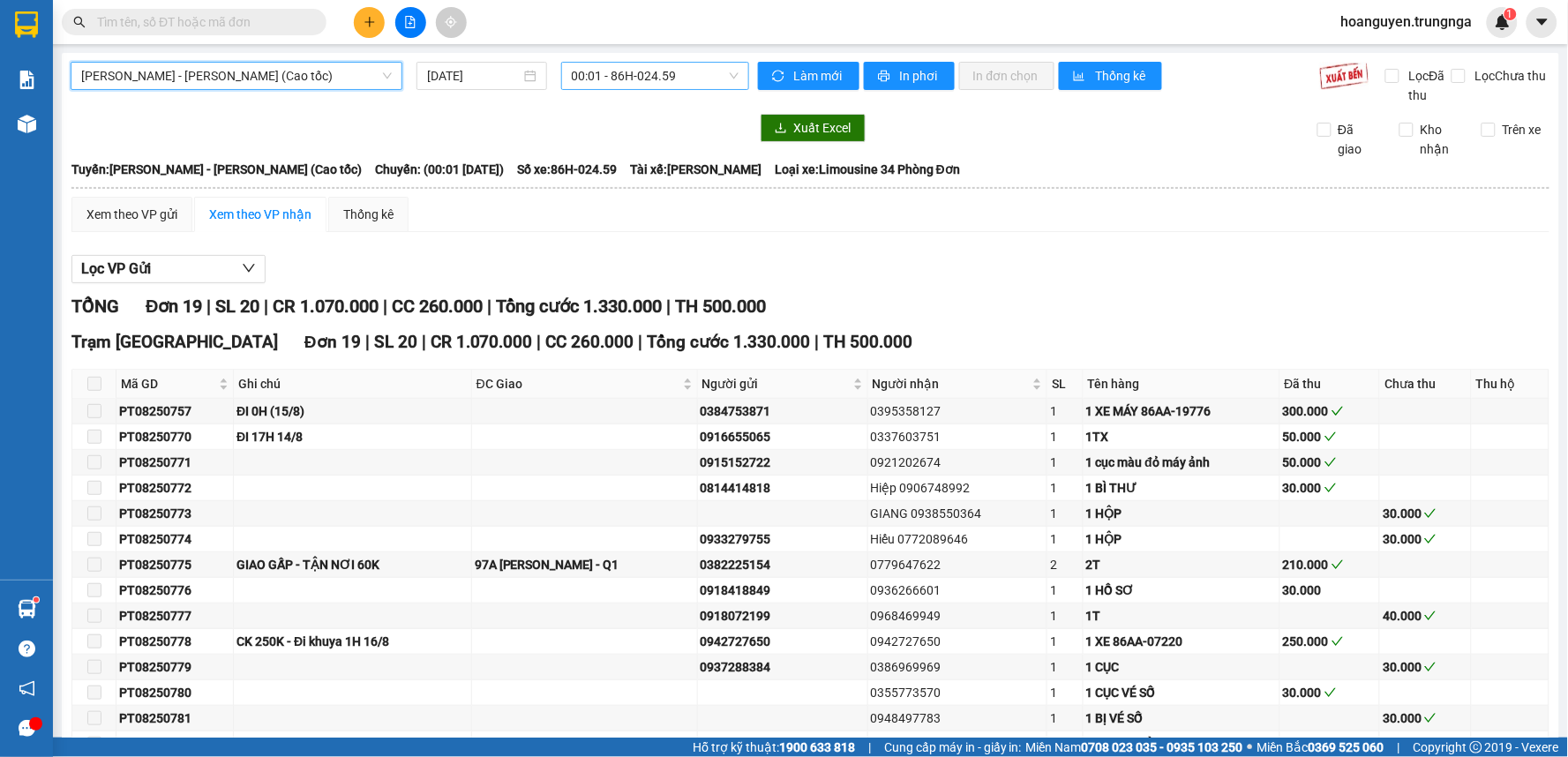
click at [617, 78] on span "00:01 - 86H-024.59" at bounding box center [655, 76] width 167 height 27
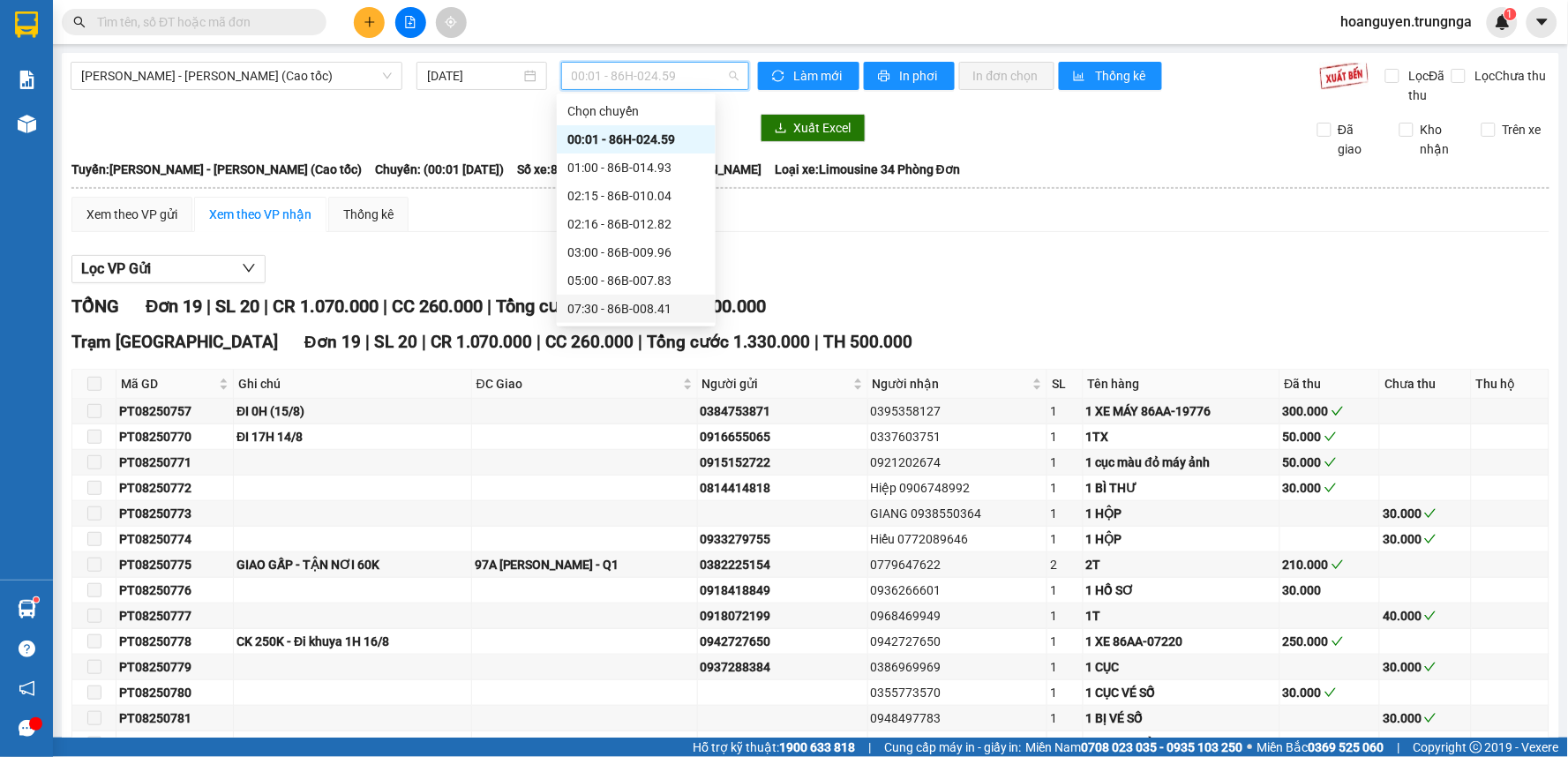
click at [614, 310] on div "07:30 - 86B-008.41" at bounding box center [635, 309] width 138 height 19
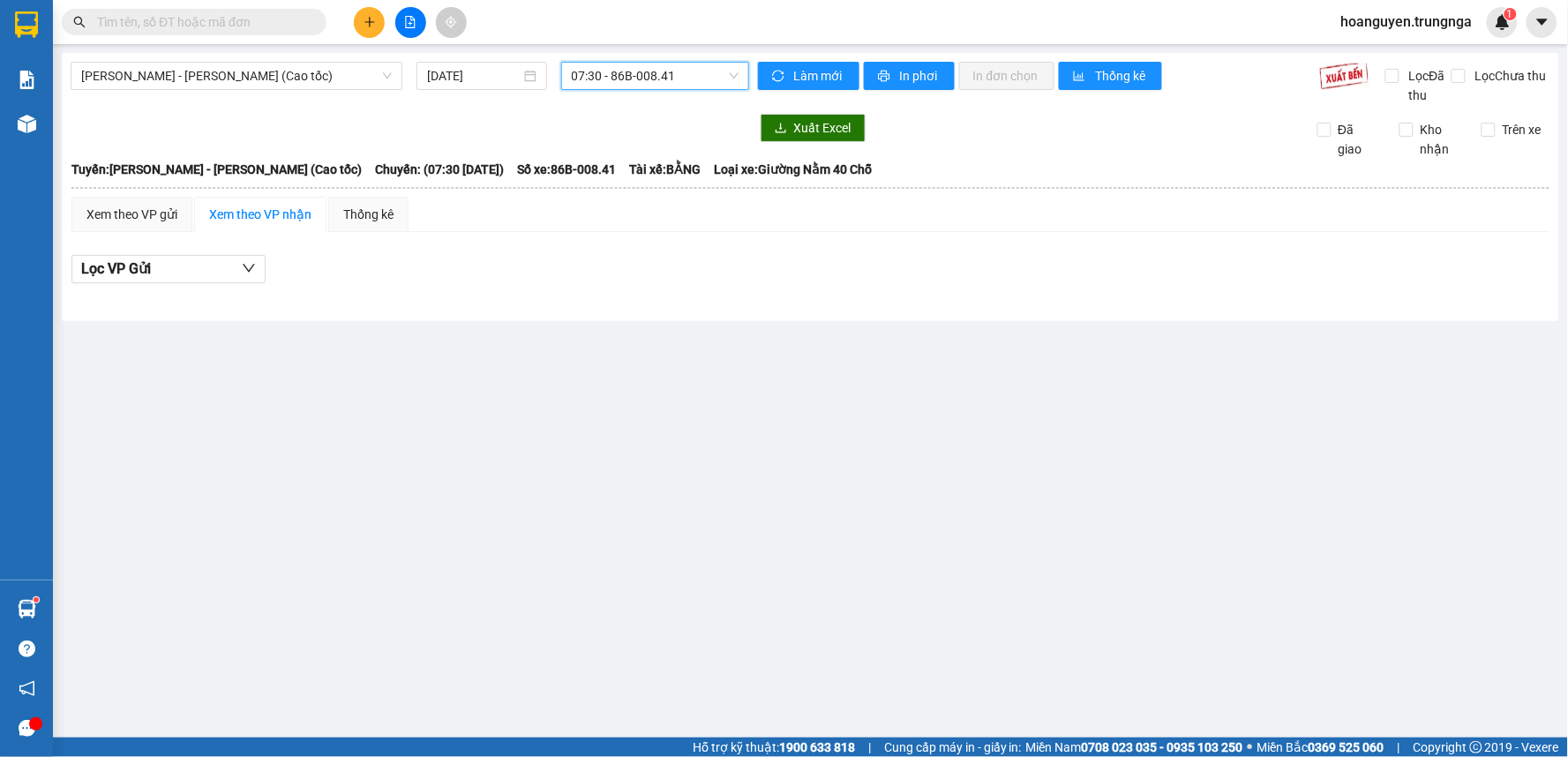
click at [598, 109] on div "Phan Thiết - Hồ Chí Minh (Cao tốc) 15/08/2025 07:30 07:30 - 86B-008.41 Làm mới …" at bounding box center [810, 187] width 1498 height 268
click at [981, 143] on div "Xuất Excel Đã giao Kho nhận Trên xe" at bounding box center [810, 136] width 1480 height 45
click at [735, 71] on span "07:30 - 86B-008.41" at bounding box center [655, 76] width 167 height 27
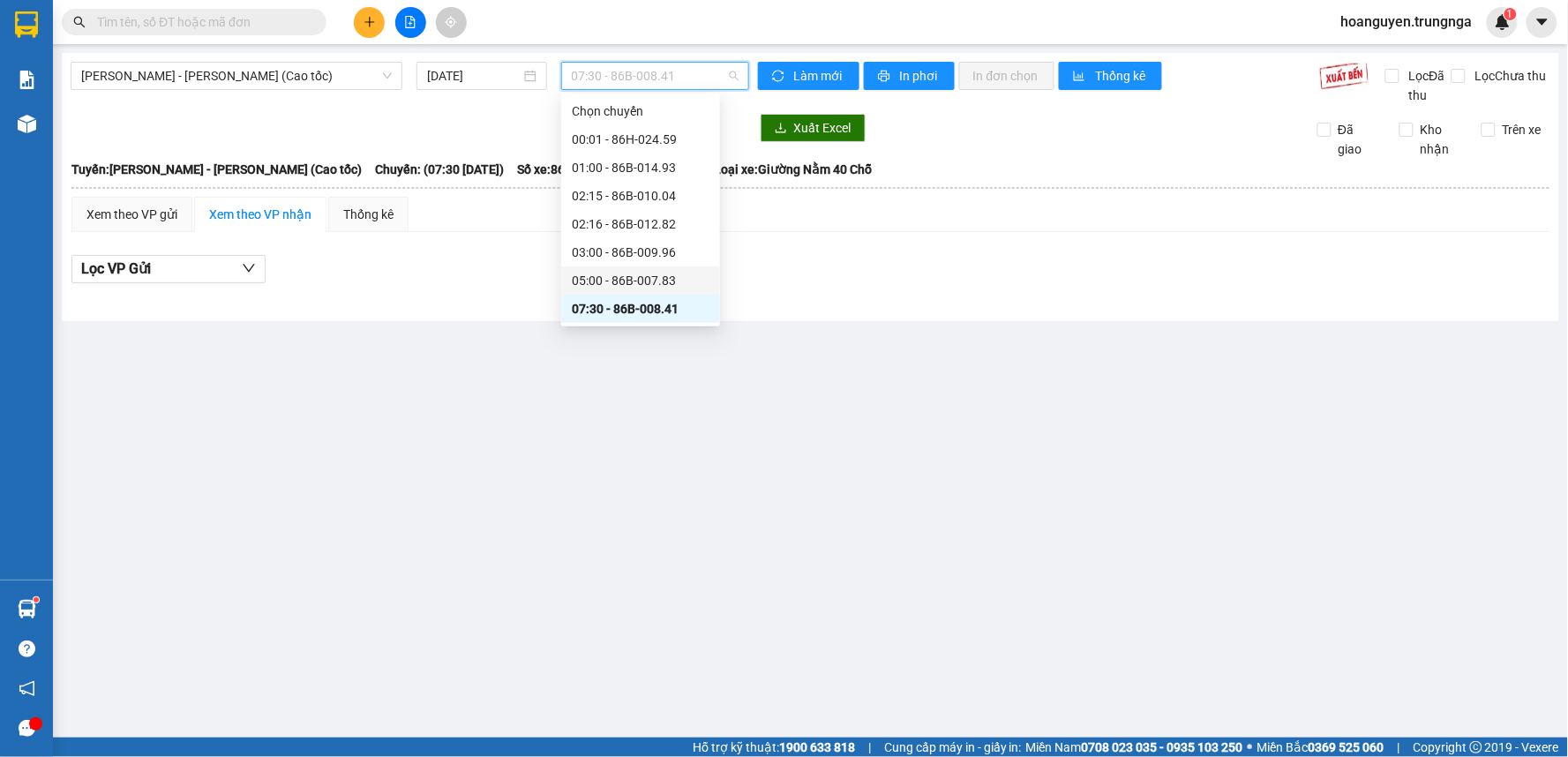
scroll to position [98, 0]
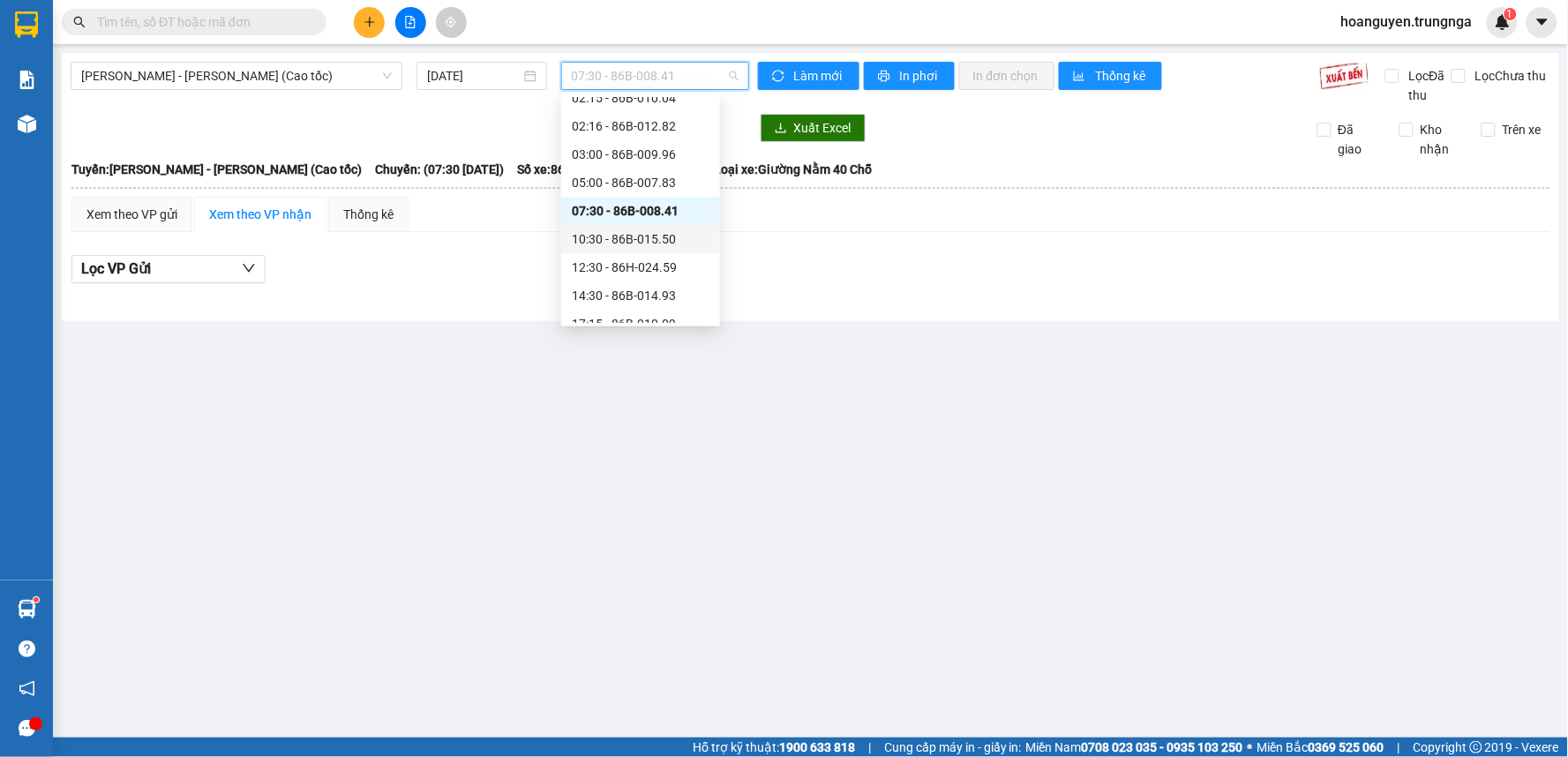
click at [641, 231] on div "10:30 - 86B-015.50" at bounding box center [640, 239] width 138 height 19
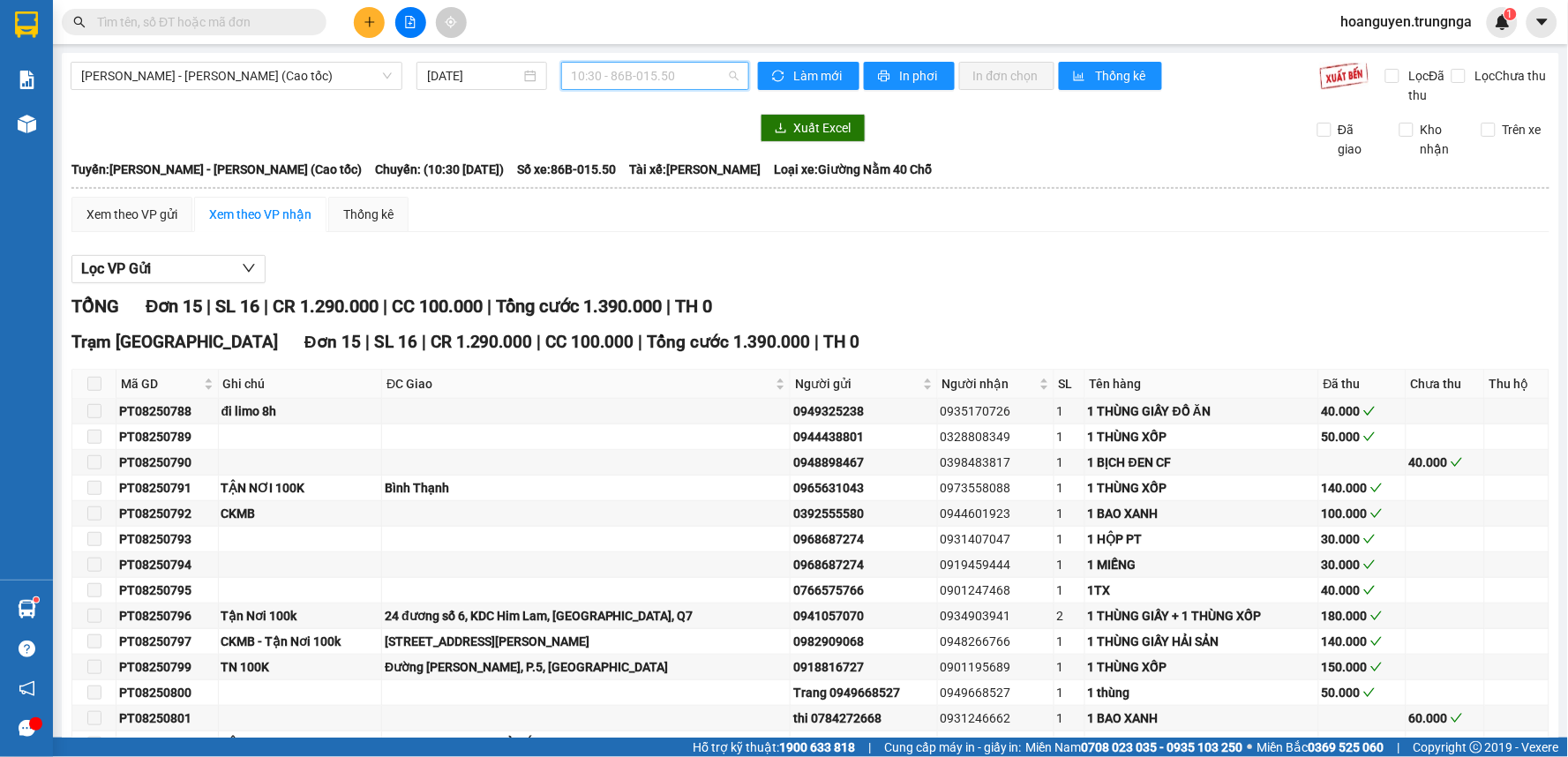
click at [726, 73] on span "10:30 - 86B-015.50" at bounding box center [655, 76] width 167 height 27
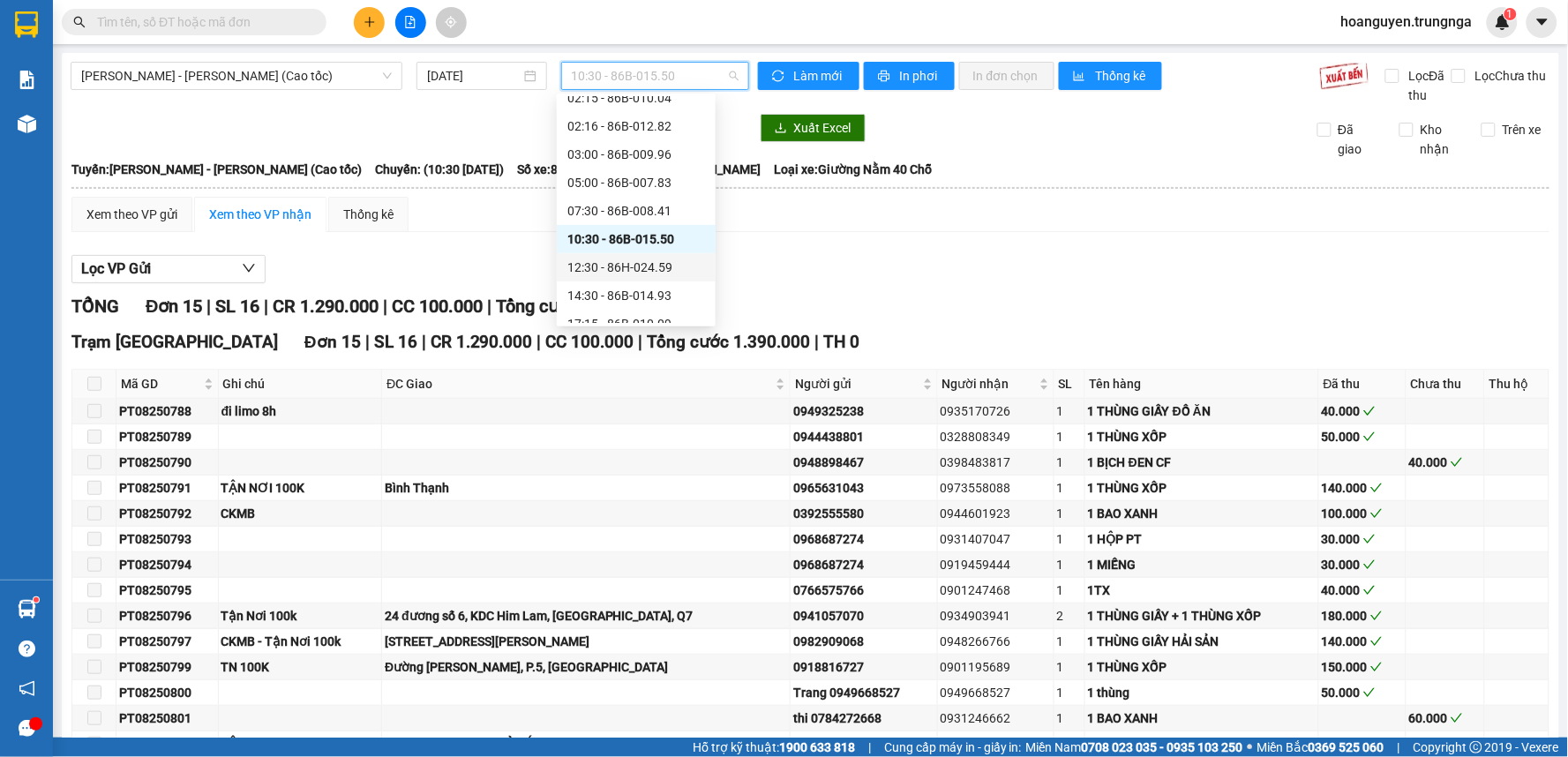
click at [650, 269] on div "12:30 - 86H-024.59" at bounding box center [635, 267] width 138 height 19
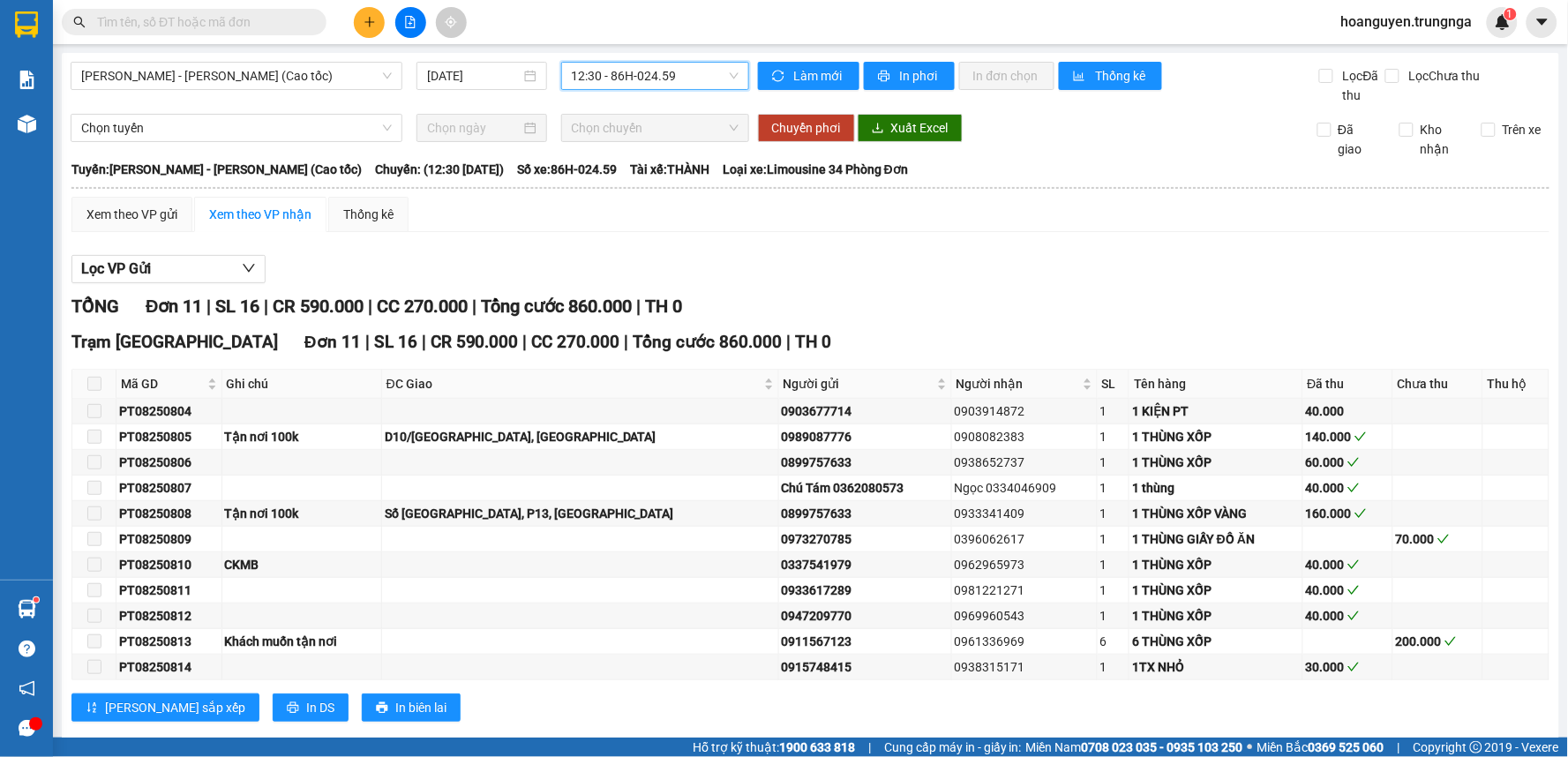
click at [727, 73] on span "12:30 - 86H-024.59" at bounding box center [655, 76] width 167 height 27
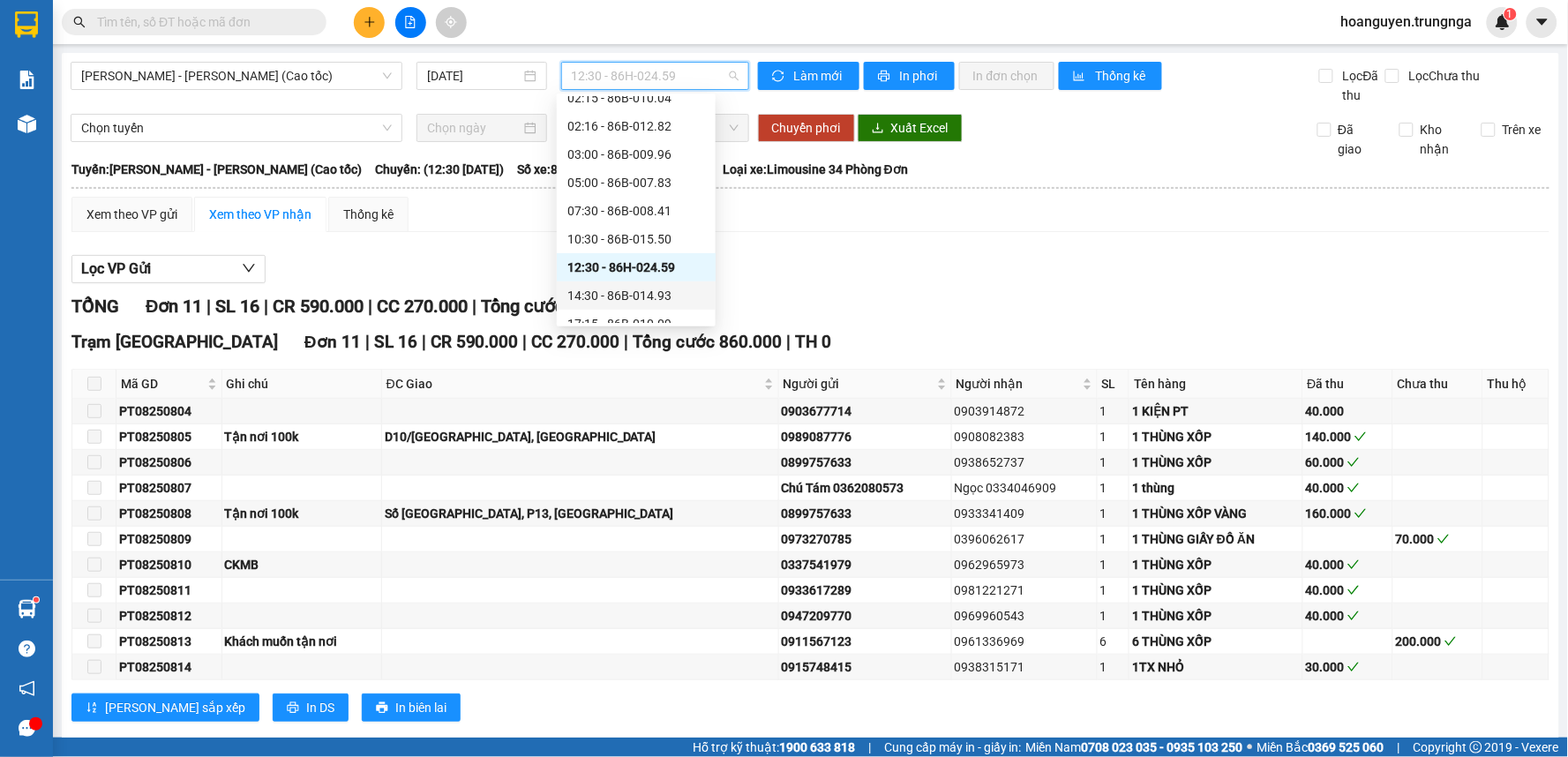
click at [630, 296] on div "14:30 - 86B-014.93" at bounding box center [635, 295] width 138 height 19
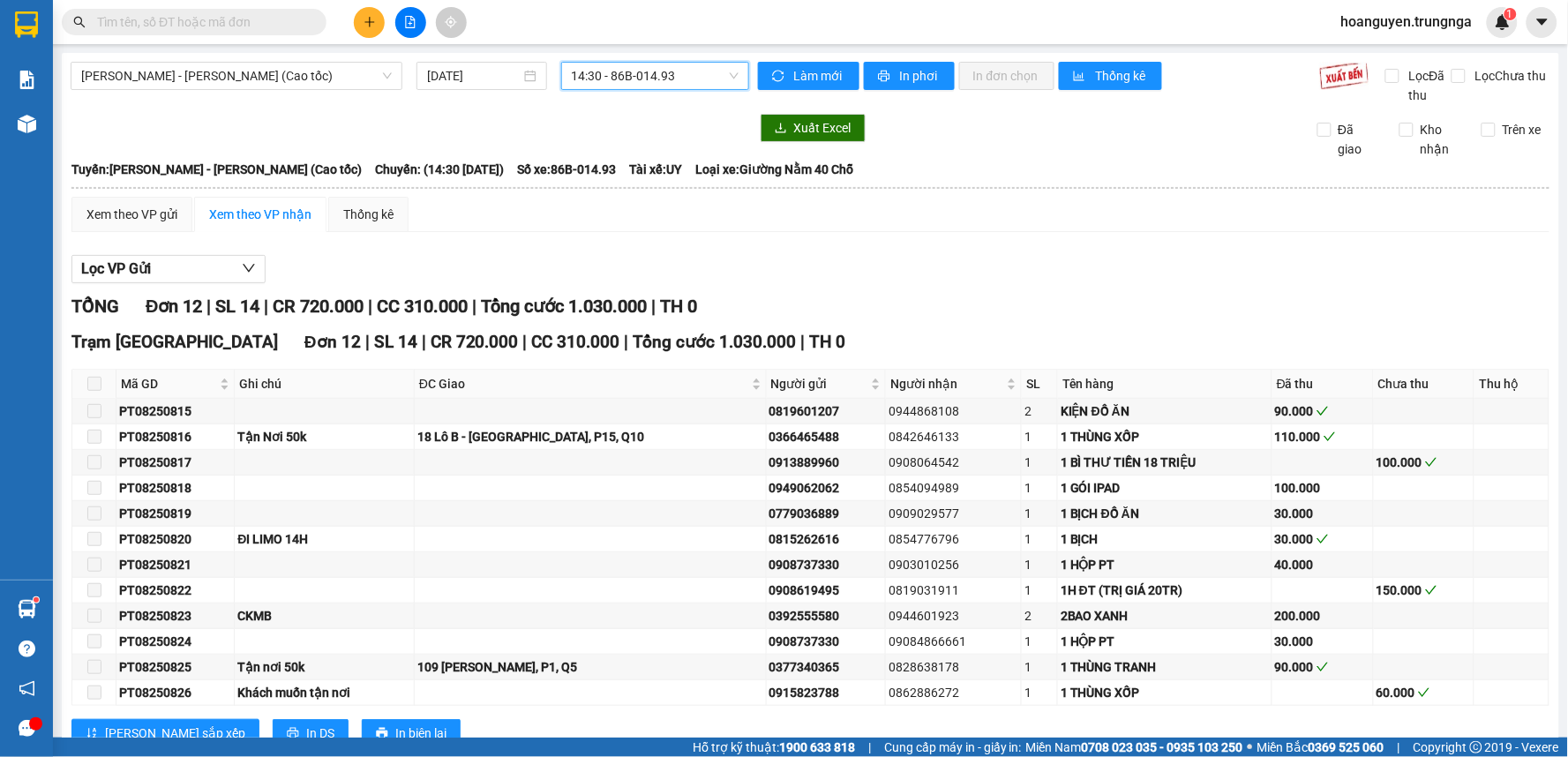
click at [365, 20] on icon "plus" at bounding box center [369, 22] width 12 height 12
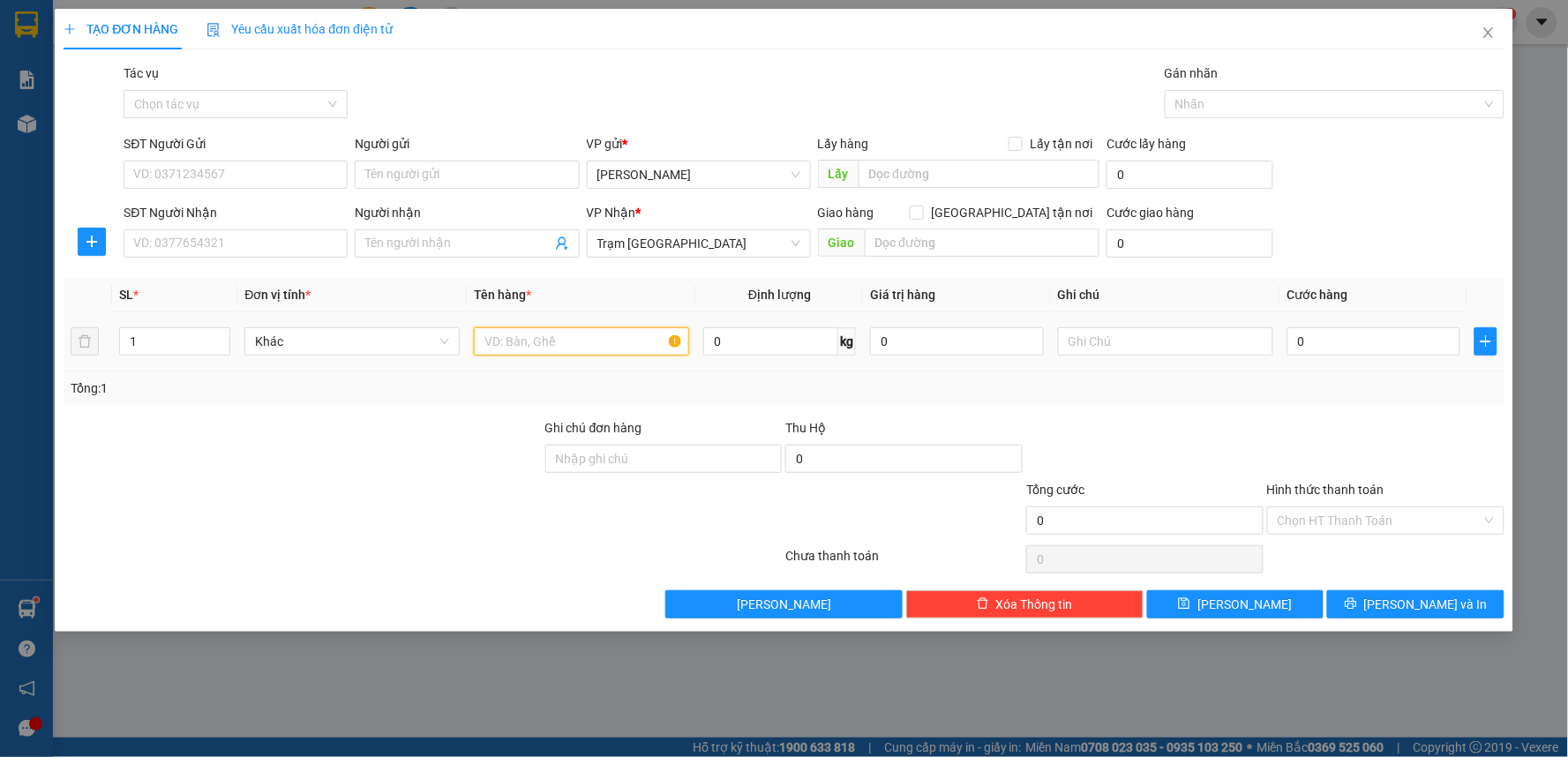
click at [584, 340] on input "text" at bounding box center [581, 342] width 216 height 28
type input "1 CỤC"
click at [1316, 338] on input "0" at bounding box center [1374, 342] width 174 height 28
type input "1"
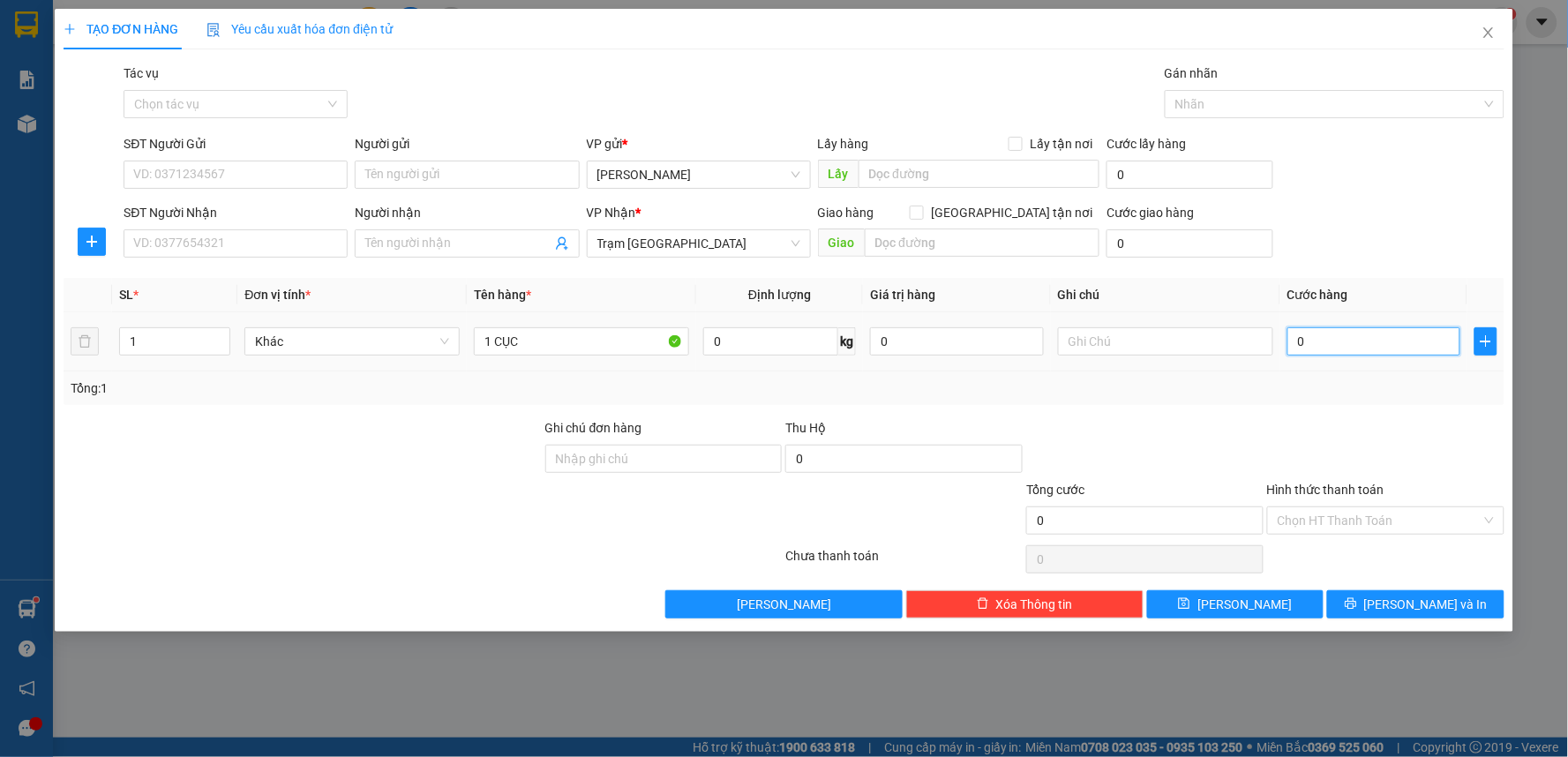
type input "1"
type input "16"
type input "160"
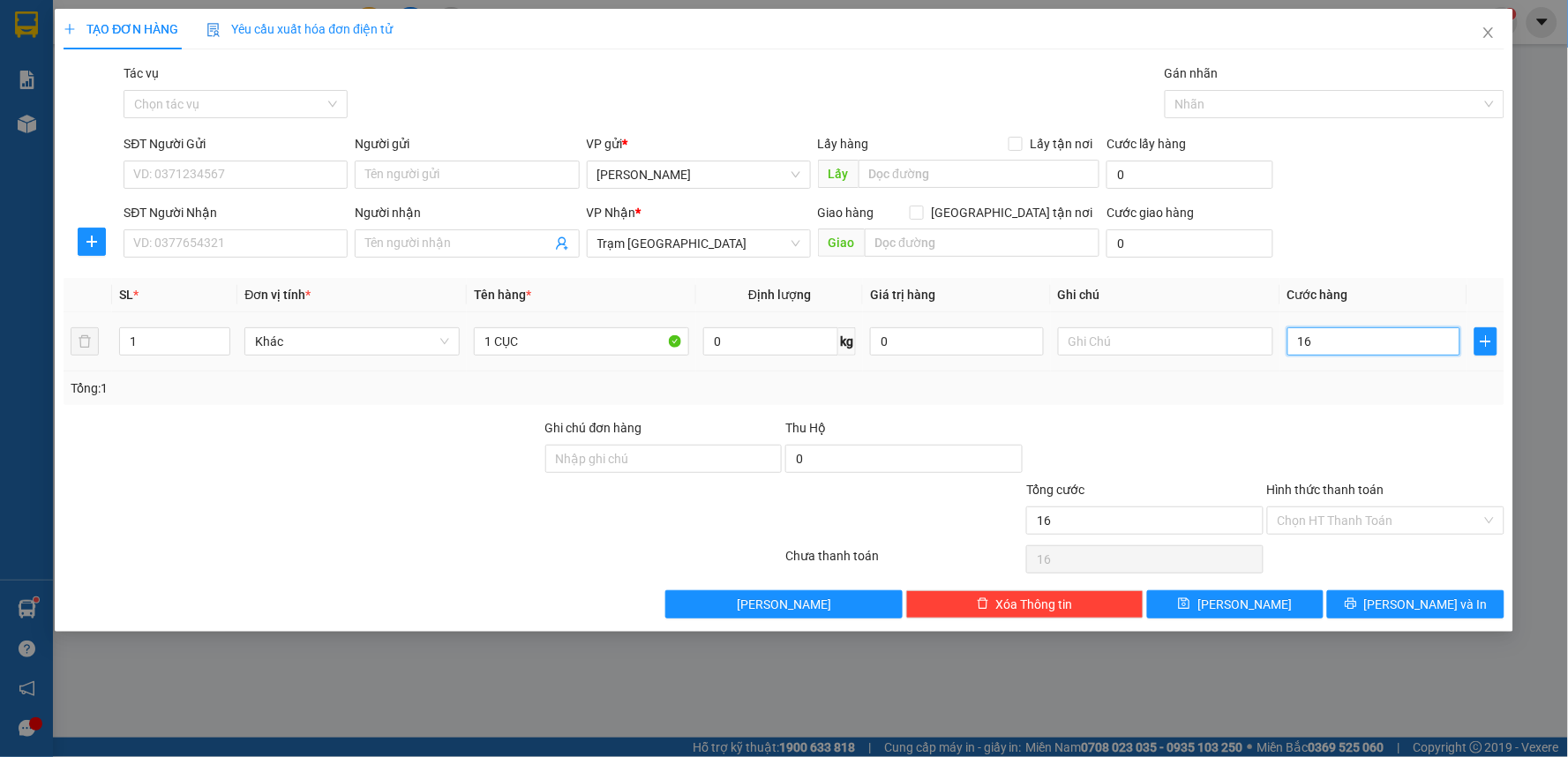
type input "160"
type input "1.600"
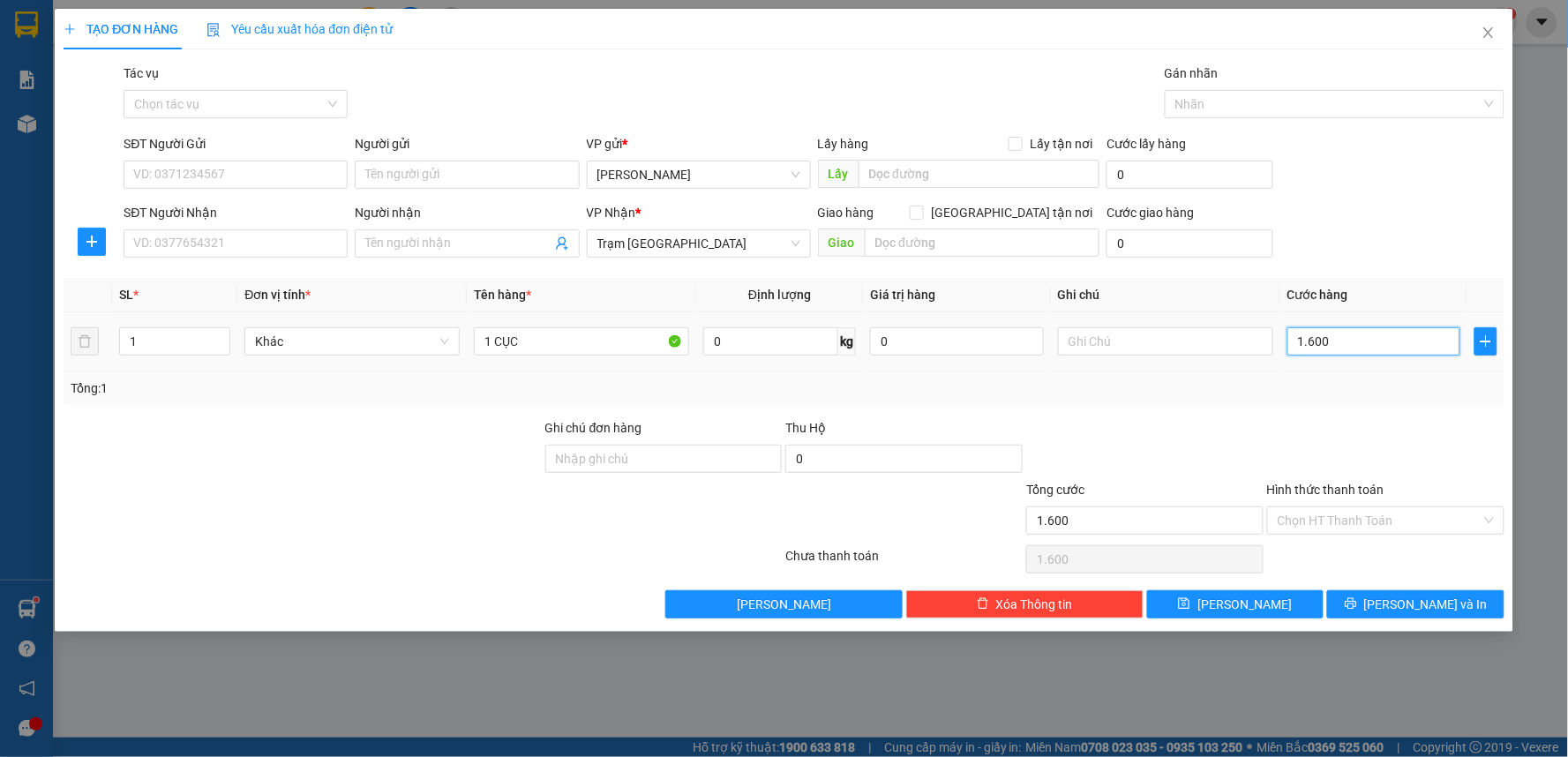
type input "16.000"
type input "160.000"
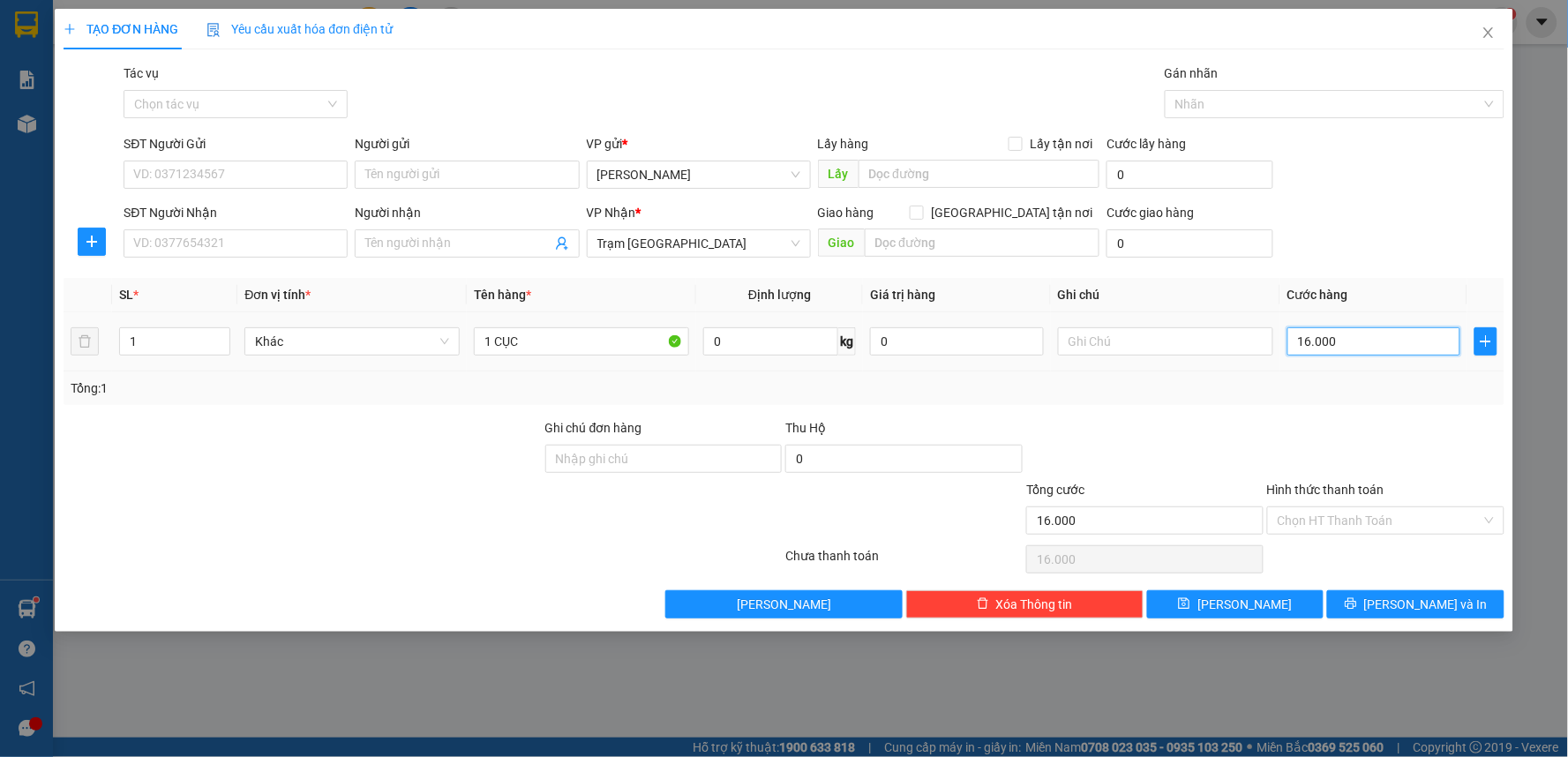
type input "160.000"
click at [276, 254] on input "SĐT Người Nhận" at bounding box center [236, 244] width 224 height 28
type input "0918897901"
click at [218, 330] on span "Increase Value" at bounding box center [219, 336] width 19 height 16
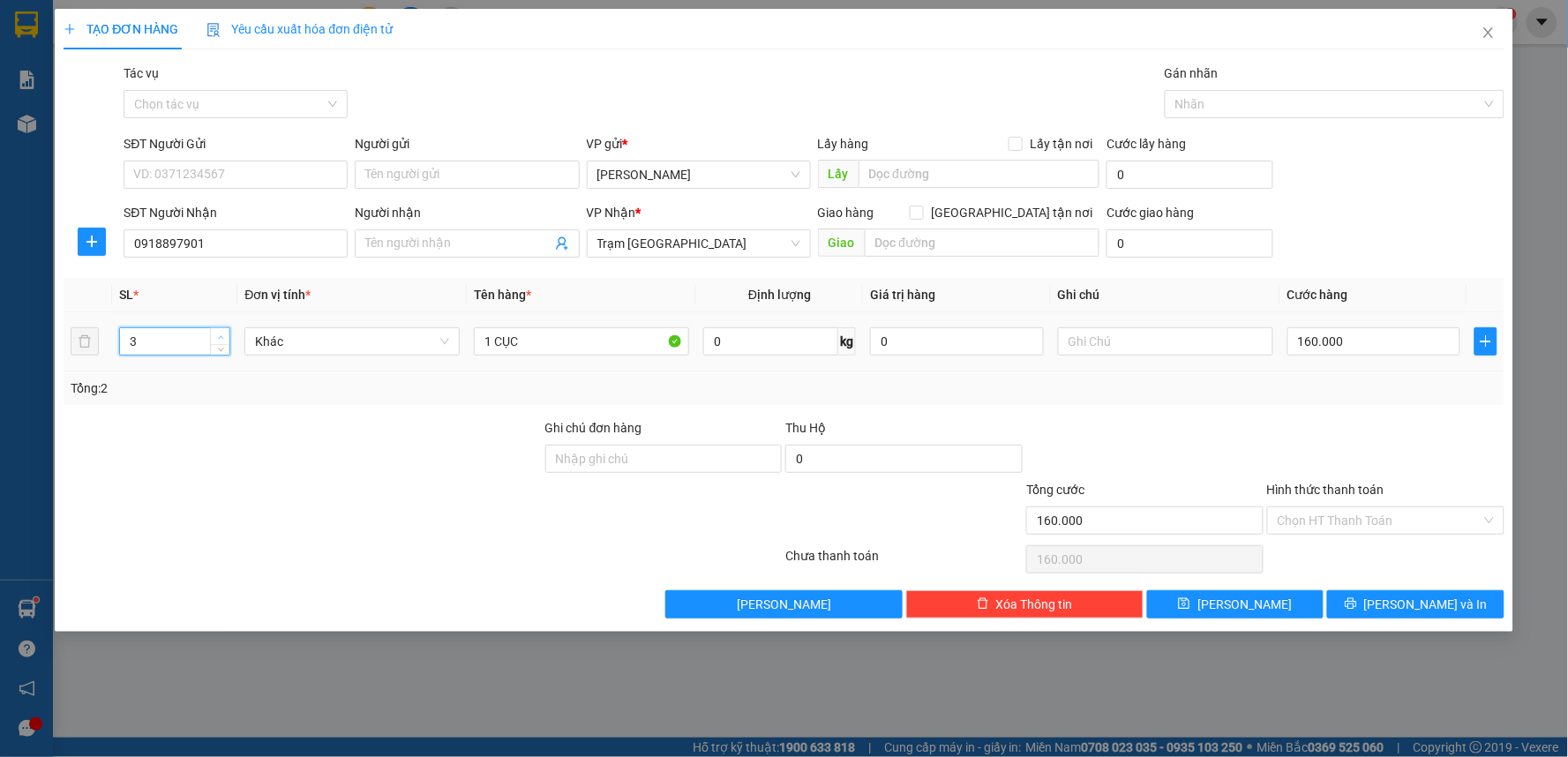
click at [218, 330] on span "Increase Value" at bounding box center [219, 336] width 19 height 16
type input "4"
click at [218, 330] on span "Increase Value" at bounding box center [219, 336] width 19 height 16
click at [244, 173] on input "SĐT Người Gửi" at bounding box center [236, 175] width 224 height 28
type input "0983707120"
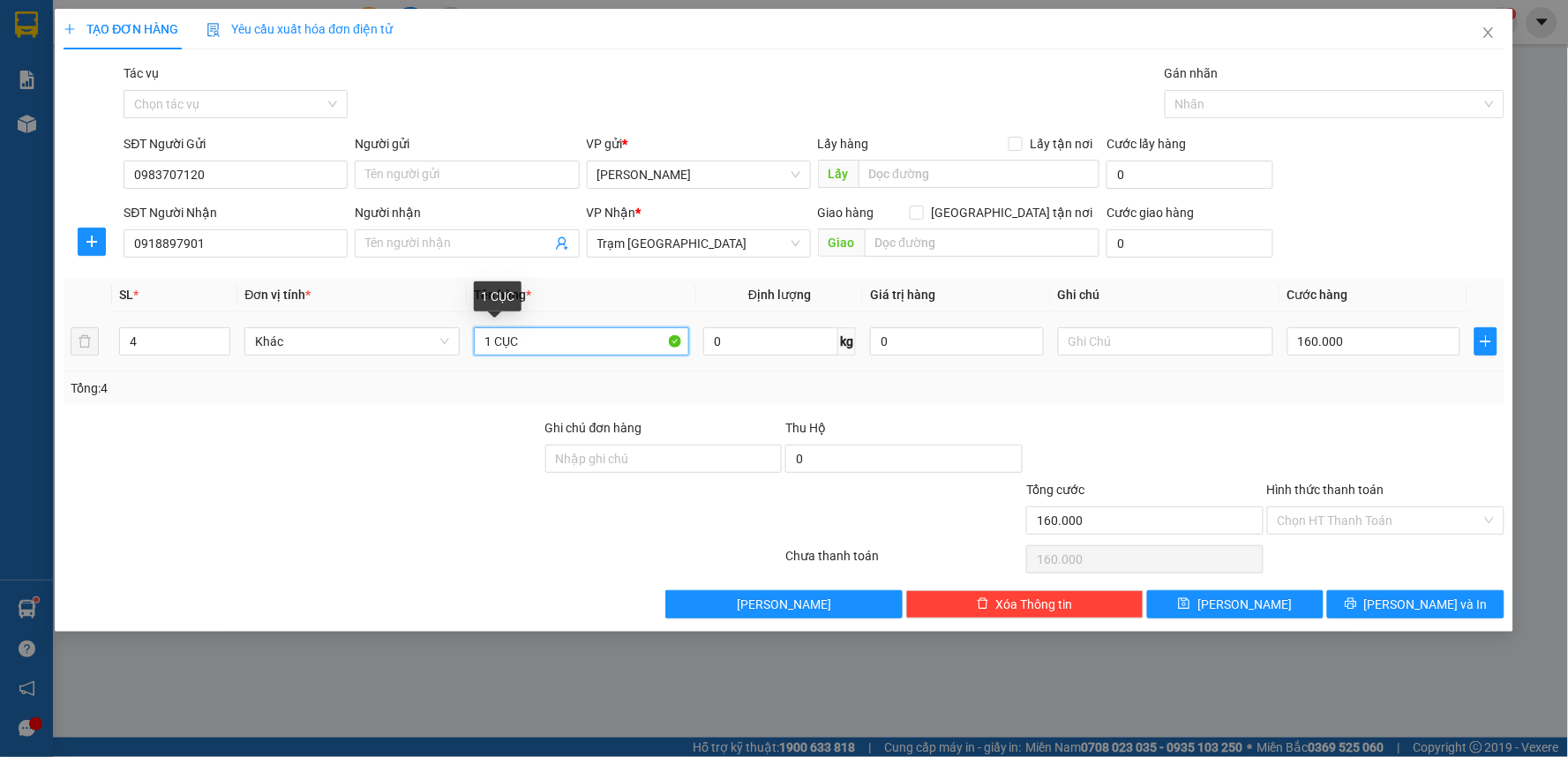
click at [488, 340] on input "1 CỤC" at bounding box center [581, 342] width 216 height 28
type input "4 CỤC"
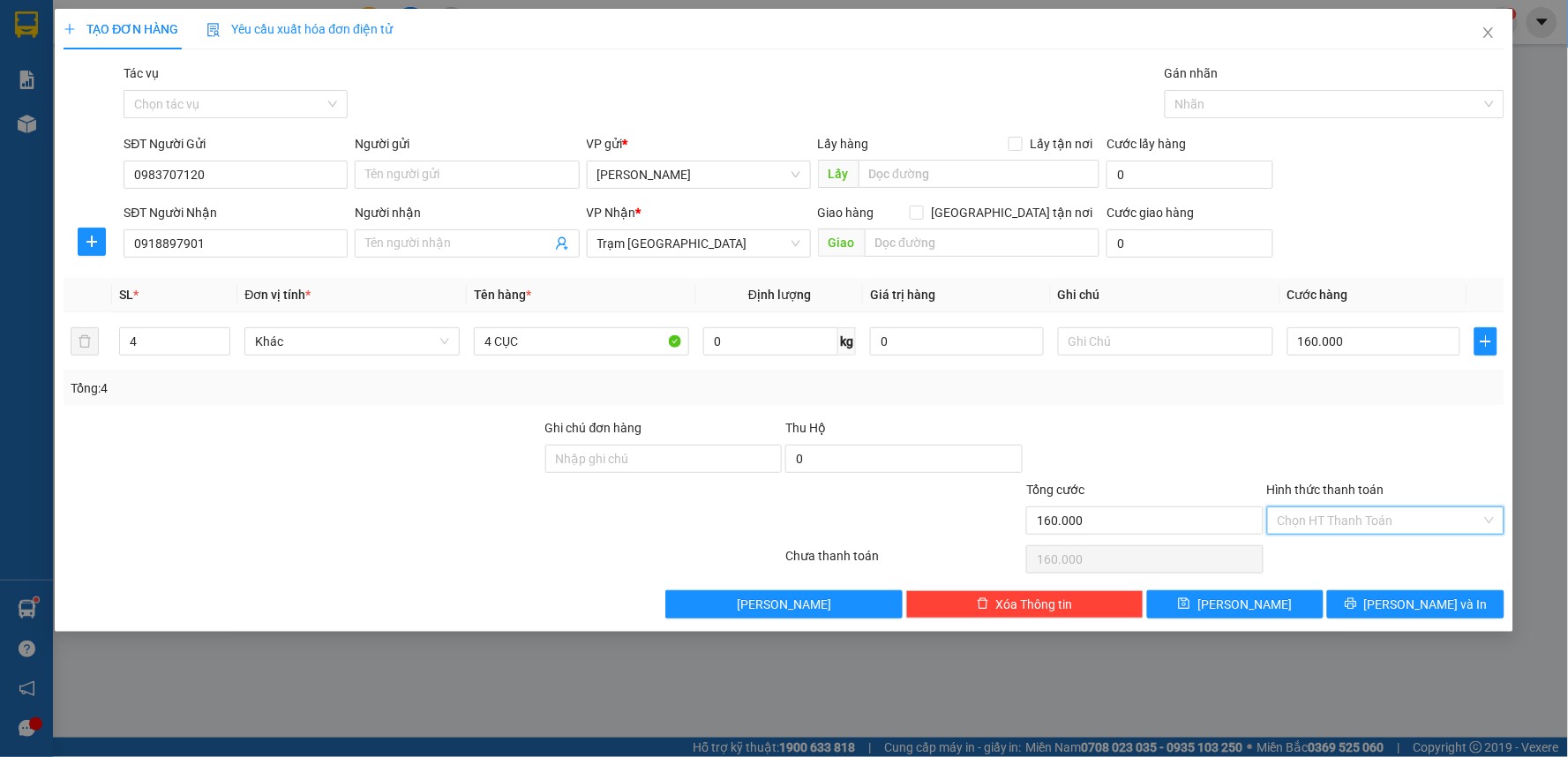
click at [1316, 519] on input "Hình thức thanh toán" at bounding box center [1379, 520] width 204 height 27
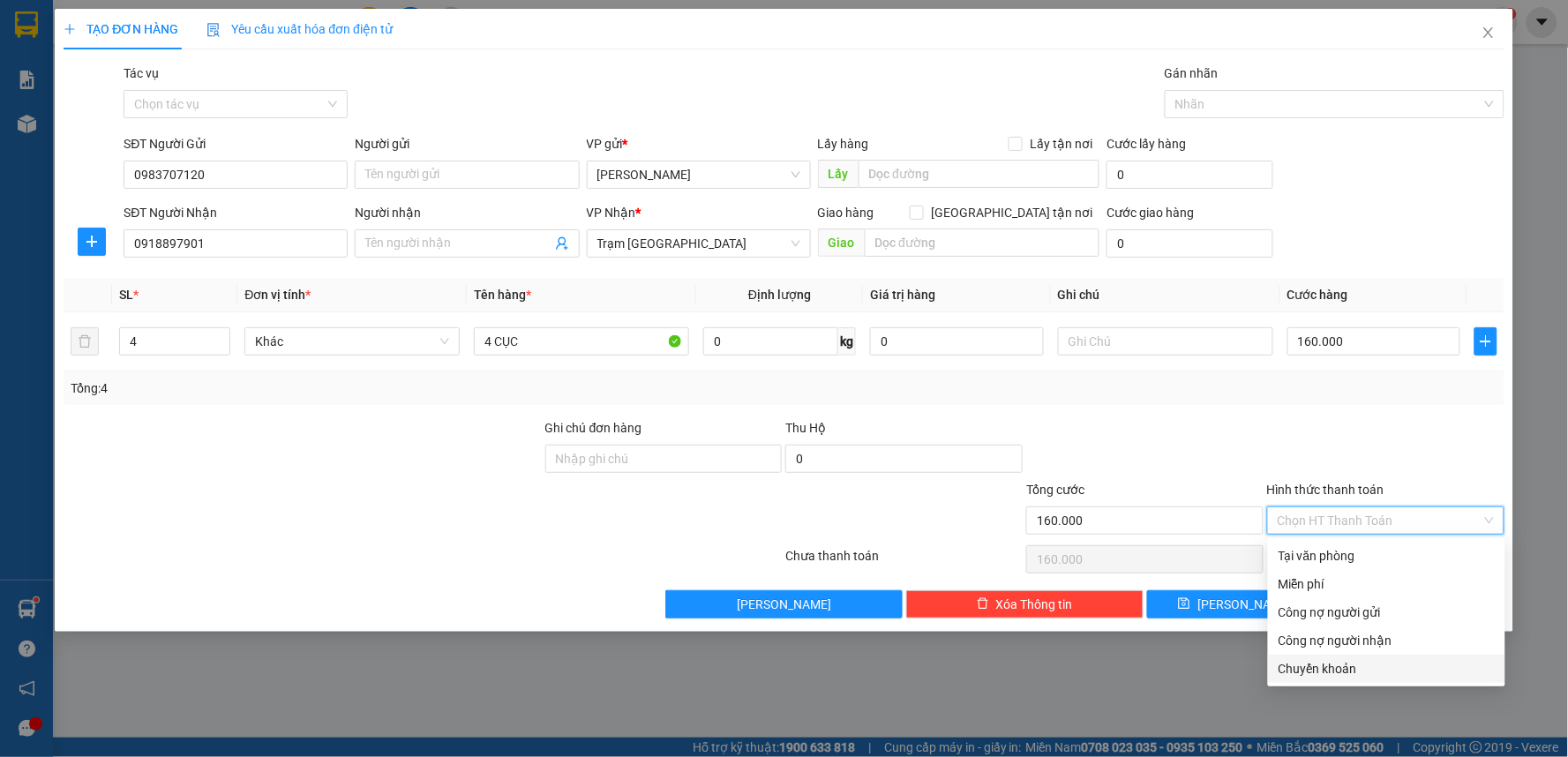
click at [1332, 666] on div "Chuyển khoản" at bounding box center [1387, 669] width 217 height 19
type input "0"
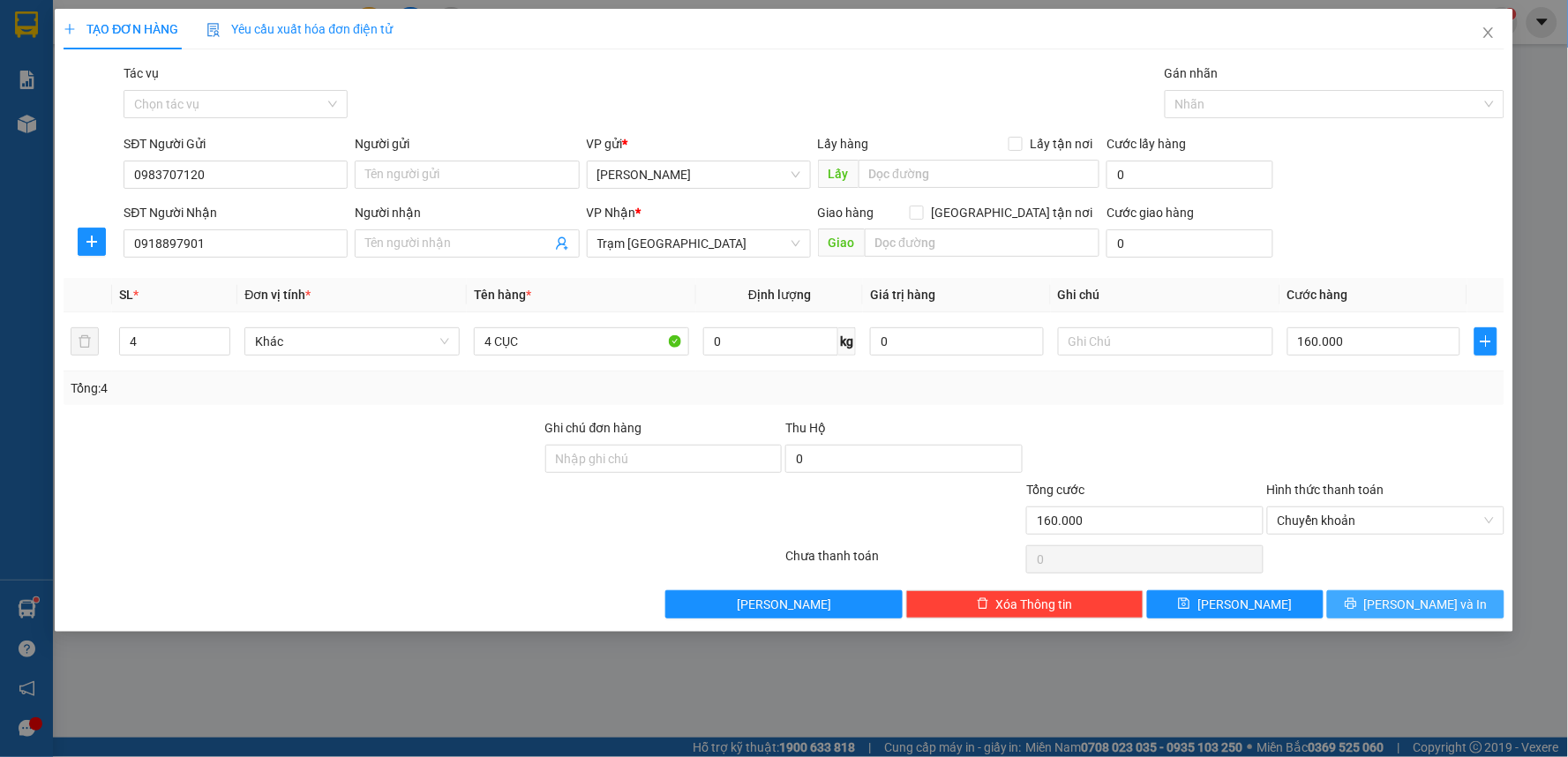
click at [1356, 610] on icon "printer" at bounding box center [1351, 604] width 11 height 11
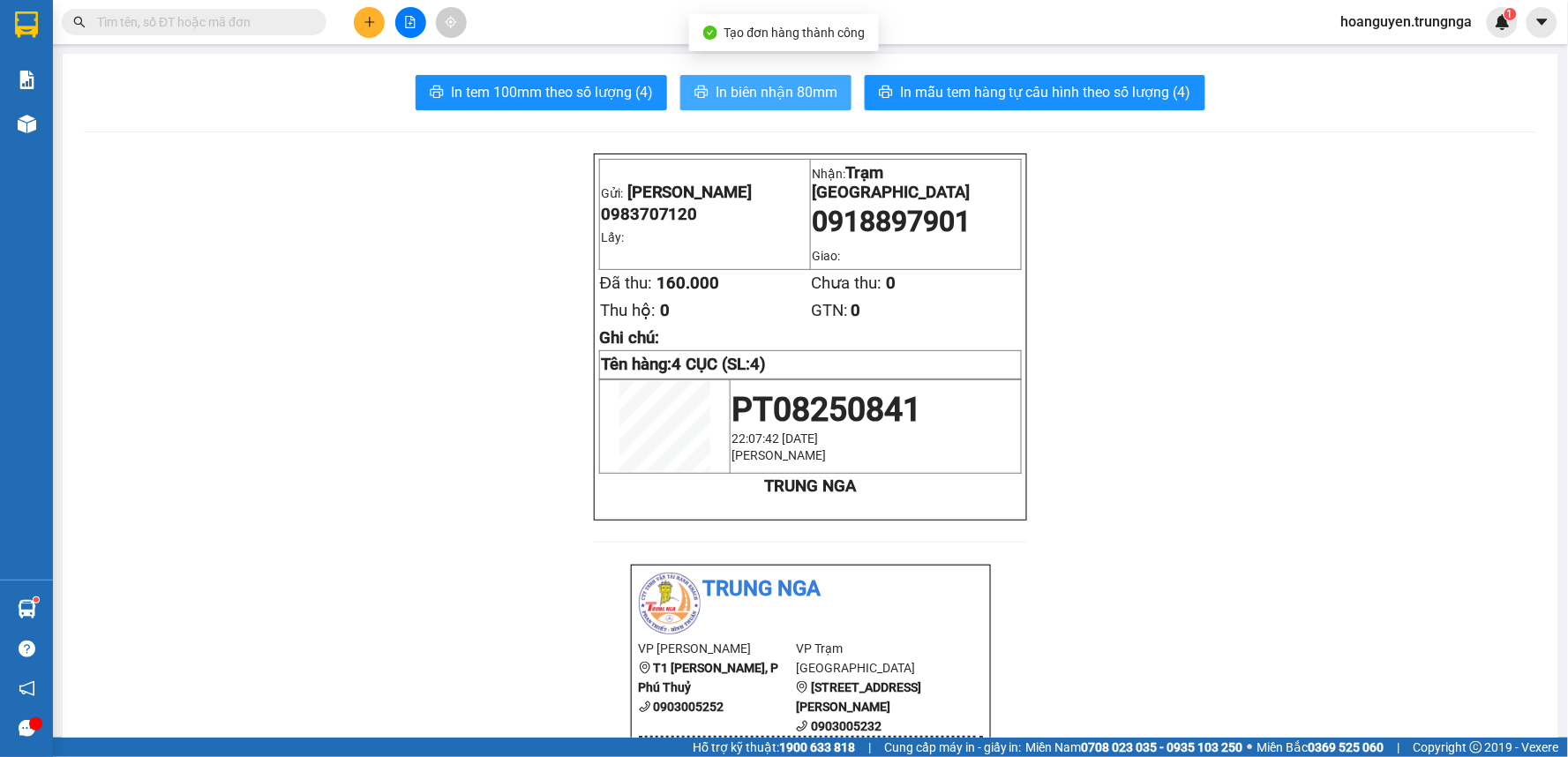
click at [707, 94] on button "In biên nhận 80mm" at bounding box center [765, 92] width 171 height 35
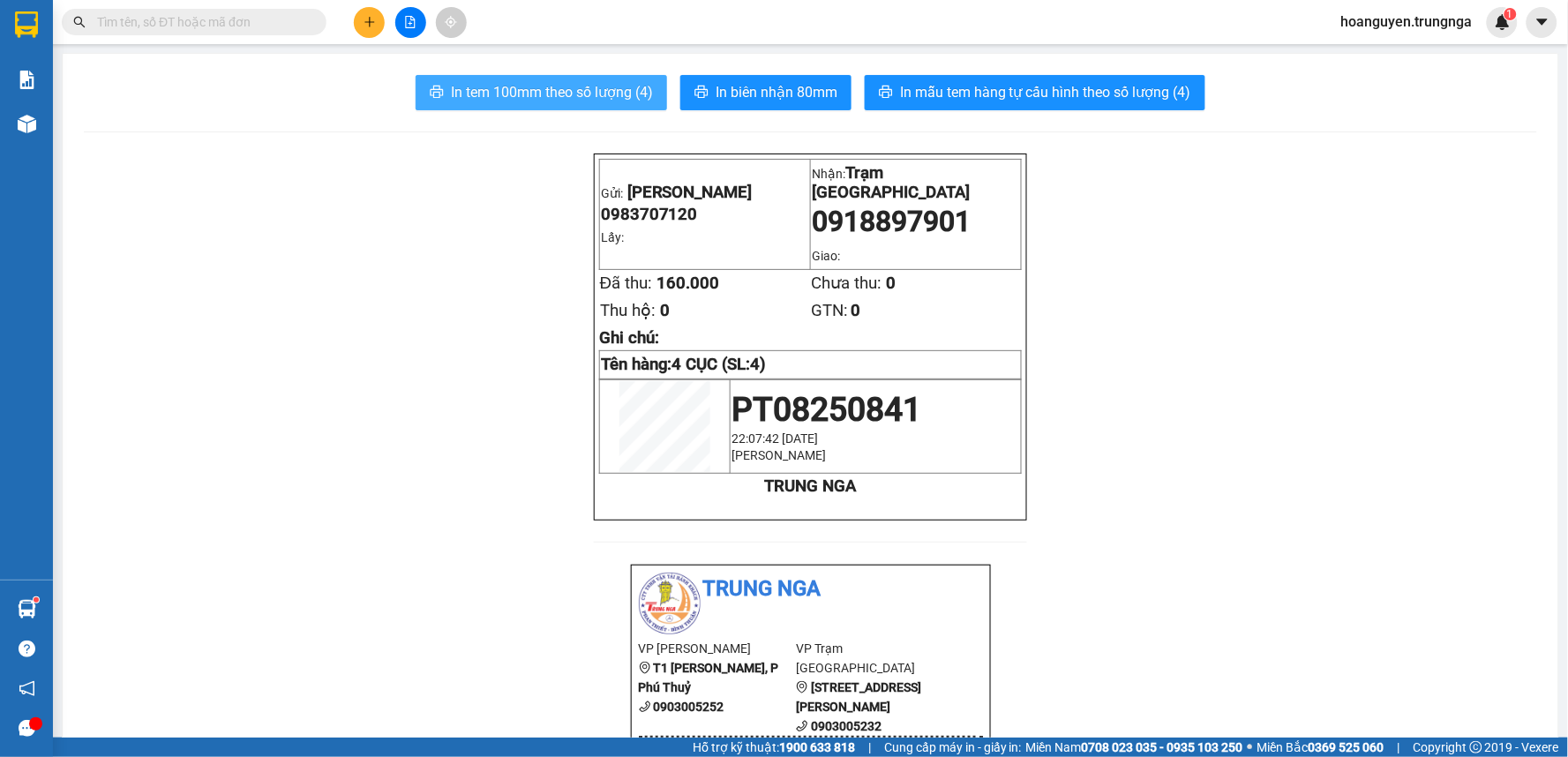
click at [575, 103] on span "In tem 100mm theo số lượng (4)" at bounding box center [552, 91] width 202 height 22
click at [544, 94] on span "In tem 100mm theo số lượng (4)" at bounding box center [552, 91] width 202 height 22
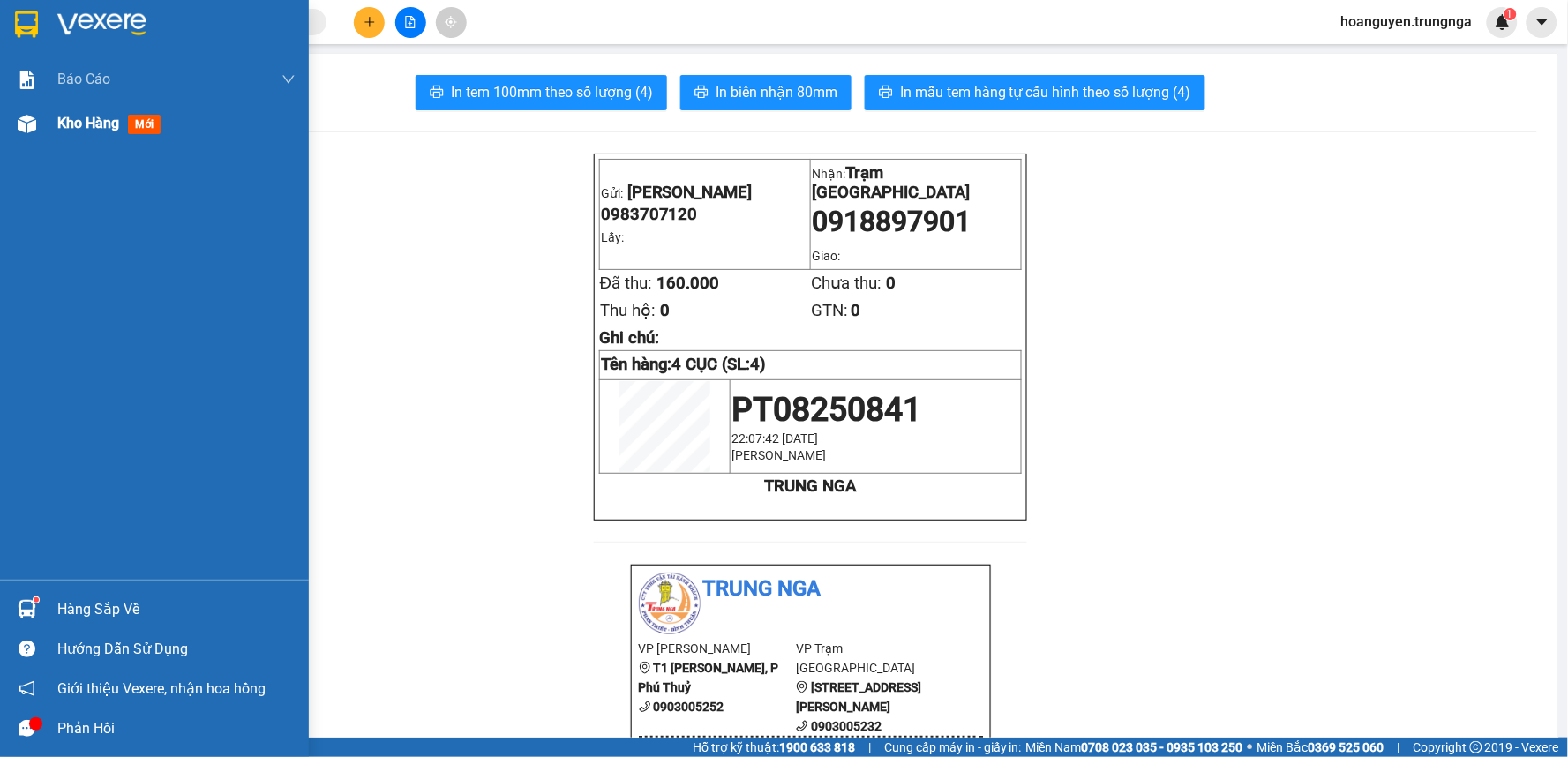
click at [27, 129] on img at bounding box center [28, 124] width 19 height 19
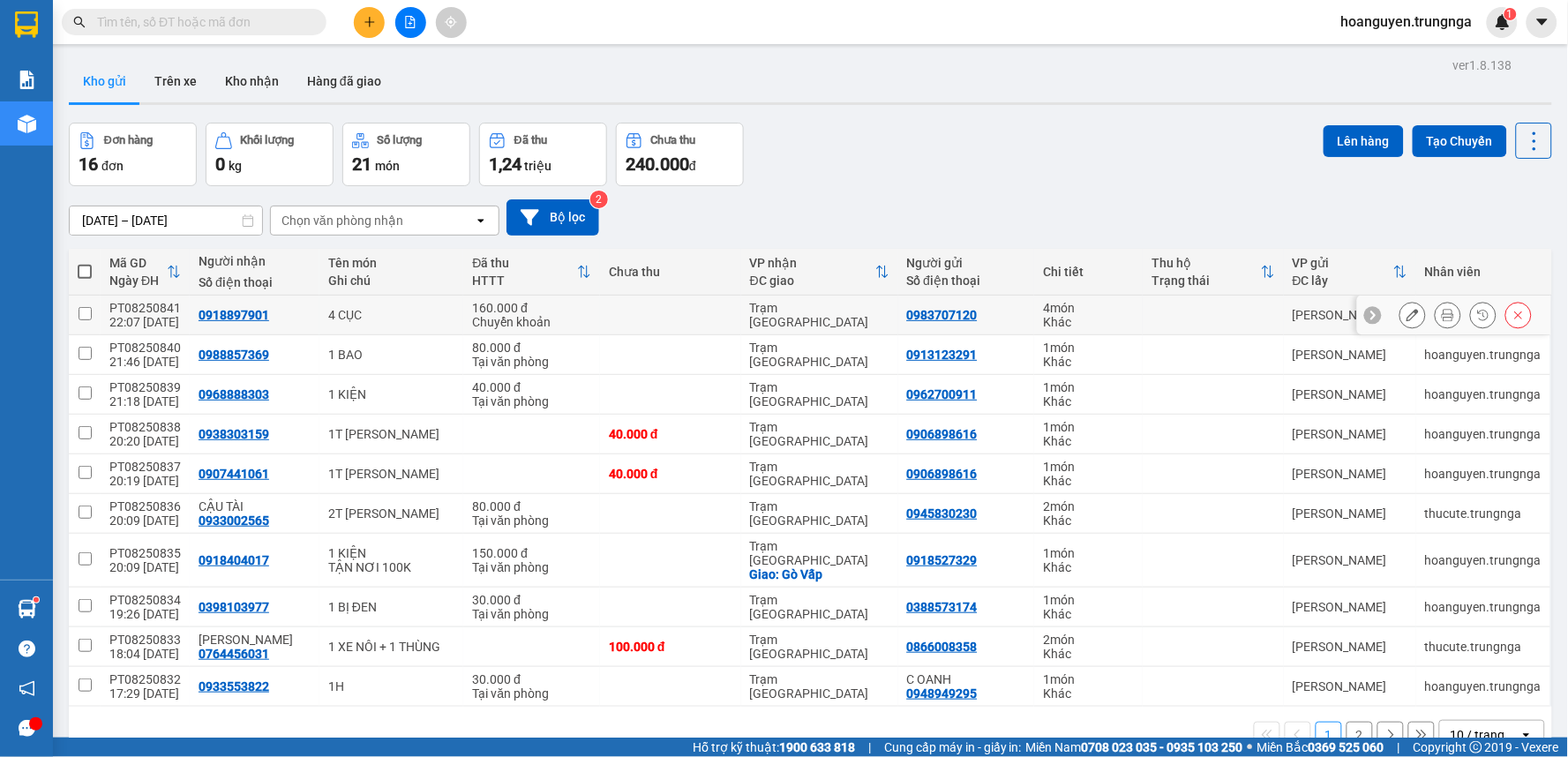
click at [1407, 318] on icon at bounding box center [1412, 314] width 12 height 12
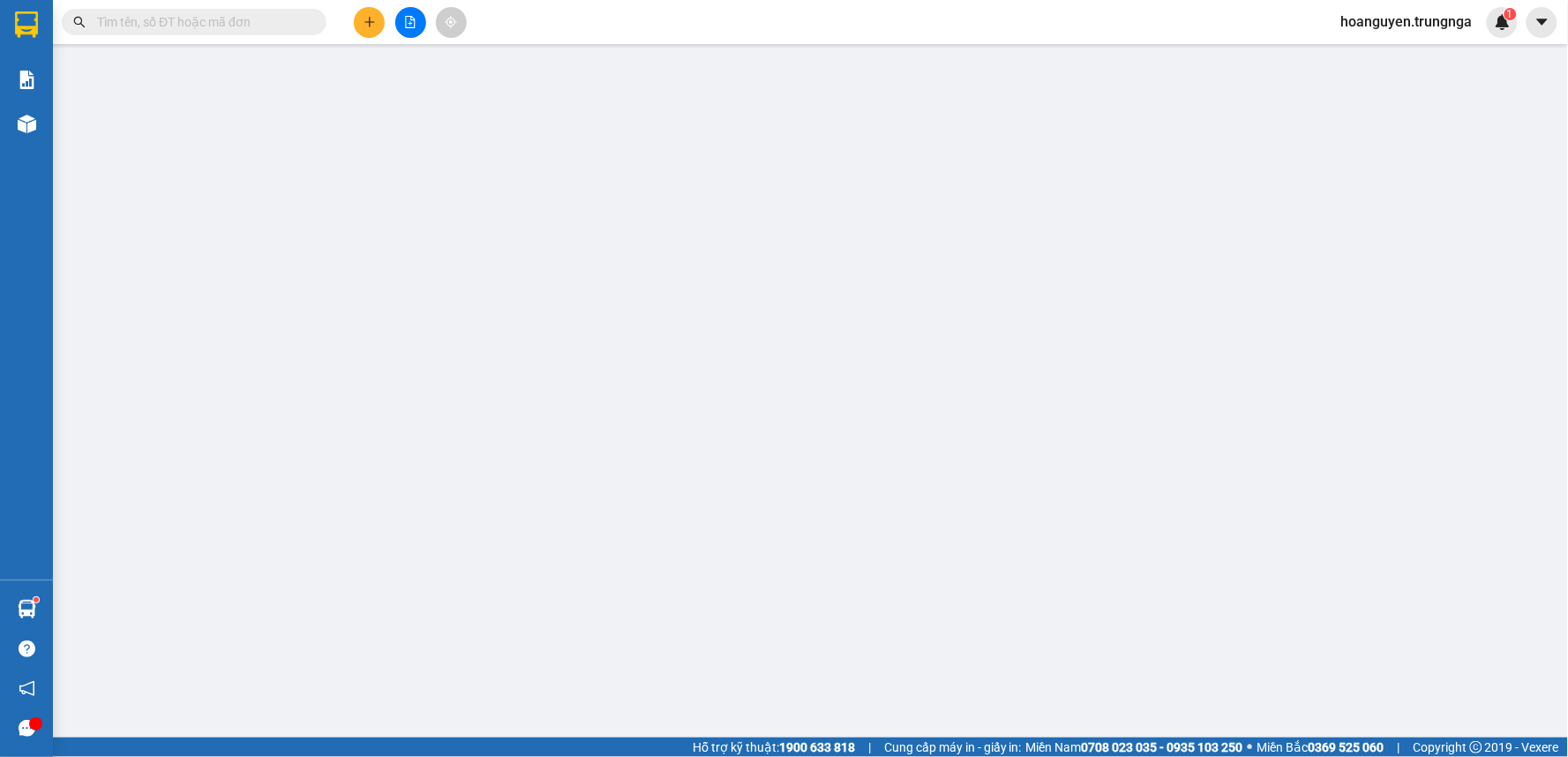
type input "0983707120"
type input "0918897901"
type input "160.000"
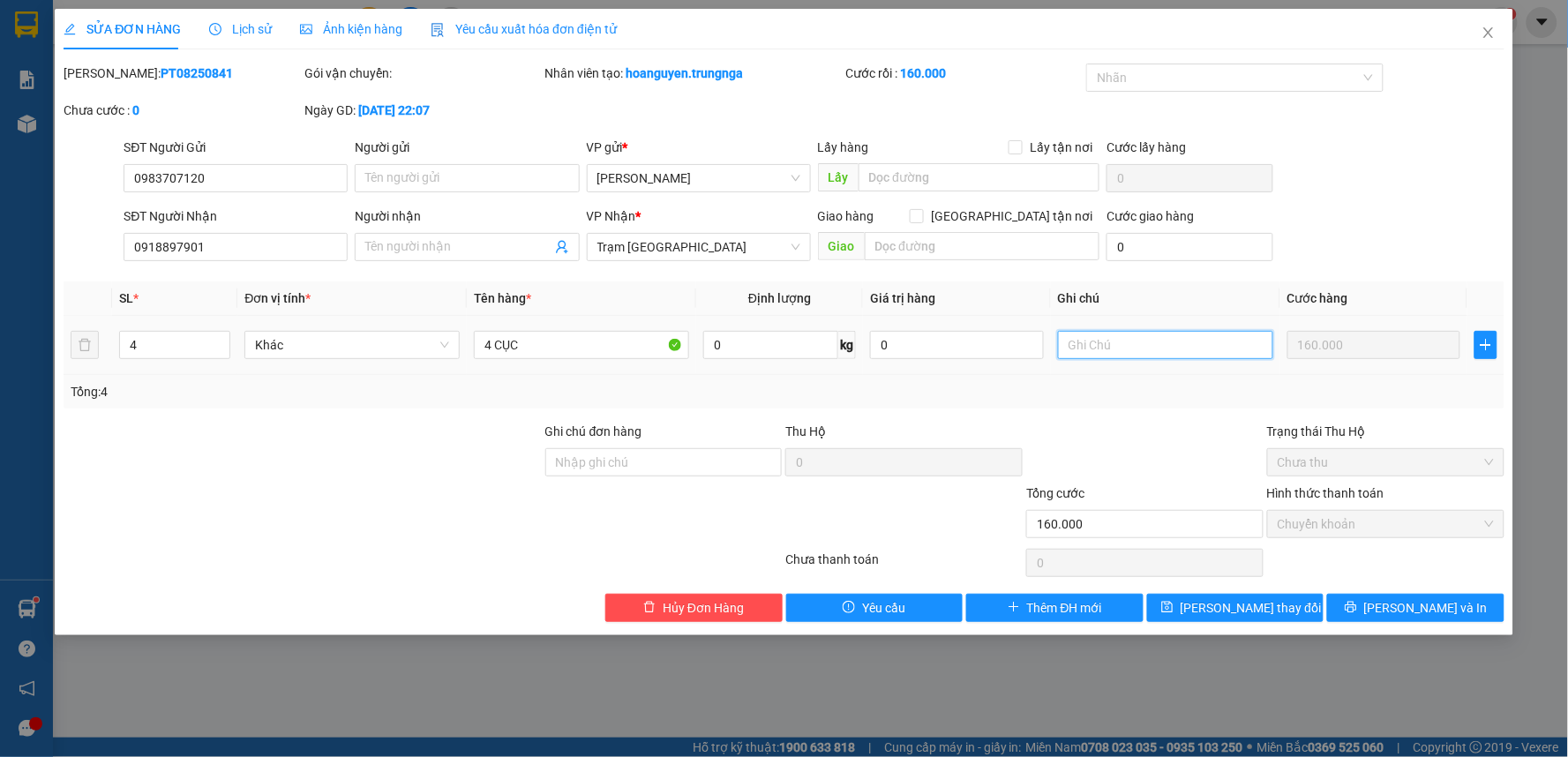
click at [1124, 342] on input "text" at bounding box center [1165, 345] width 216 height 28
type input "CK 160K"
click at [1219, 598] on span "Lưu thay đổi" at bounding box center [1251, 608] width 142 height 19
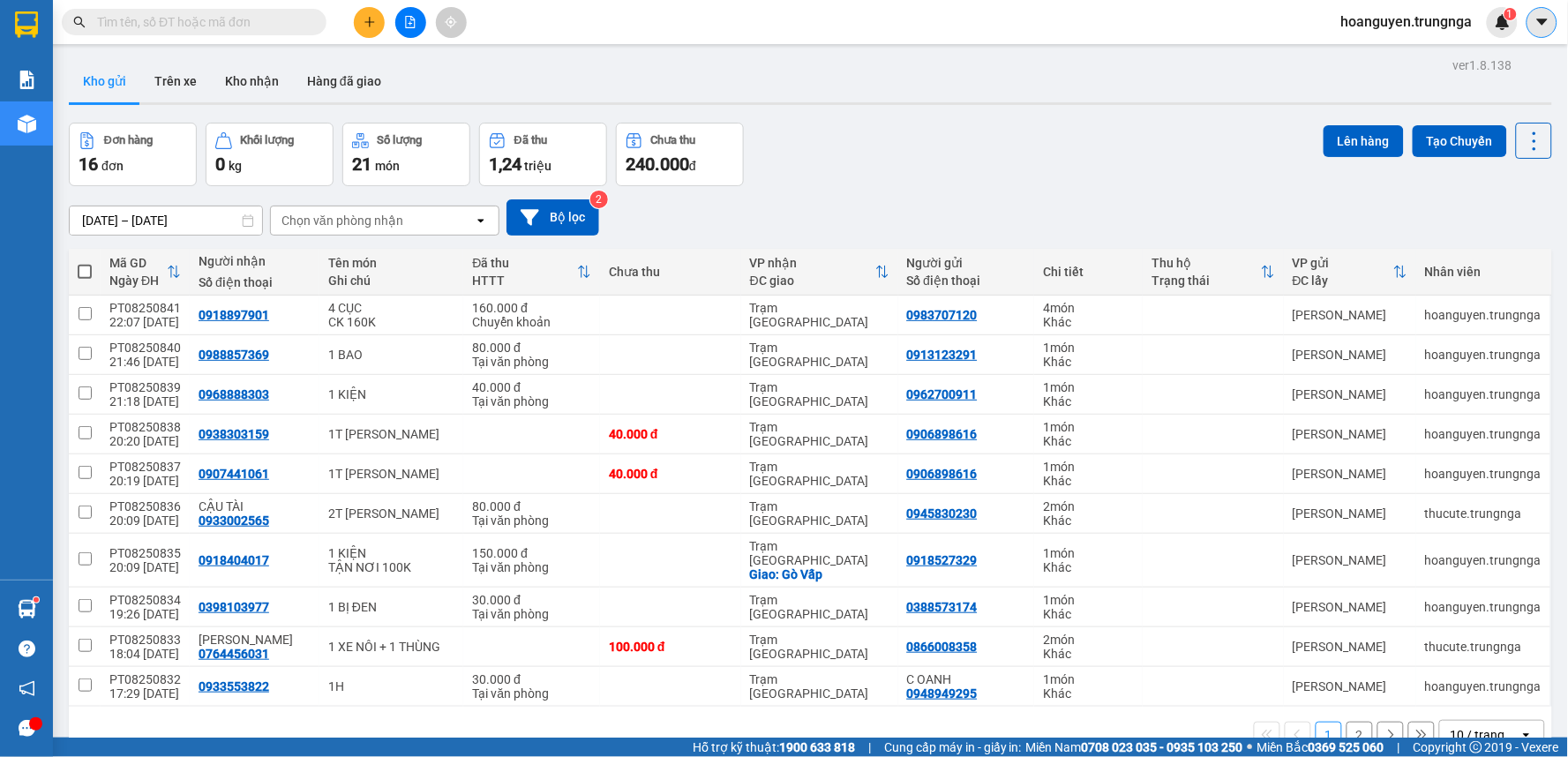
click at [1546, 18] on icon "caret-down" at bounding box center [1542, 22] width 16 height 16
click at [1412, 32] on div "hoanguyen.trungnga 1" at bounding box center [1422, 22] width 191 height 31
click at [1407, 20] on span "hoanguyen.trungnga" at bounding box center [1407, 21] width 160 height 22
click at [1408, 62] on span "Đăng xuất" at bounding box center [1414, 54] width 123 height 19
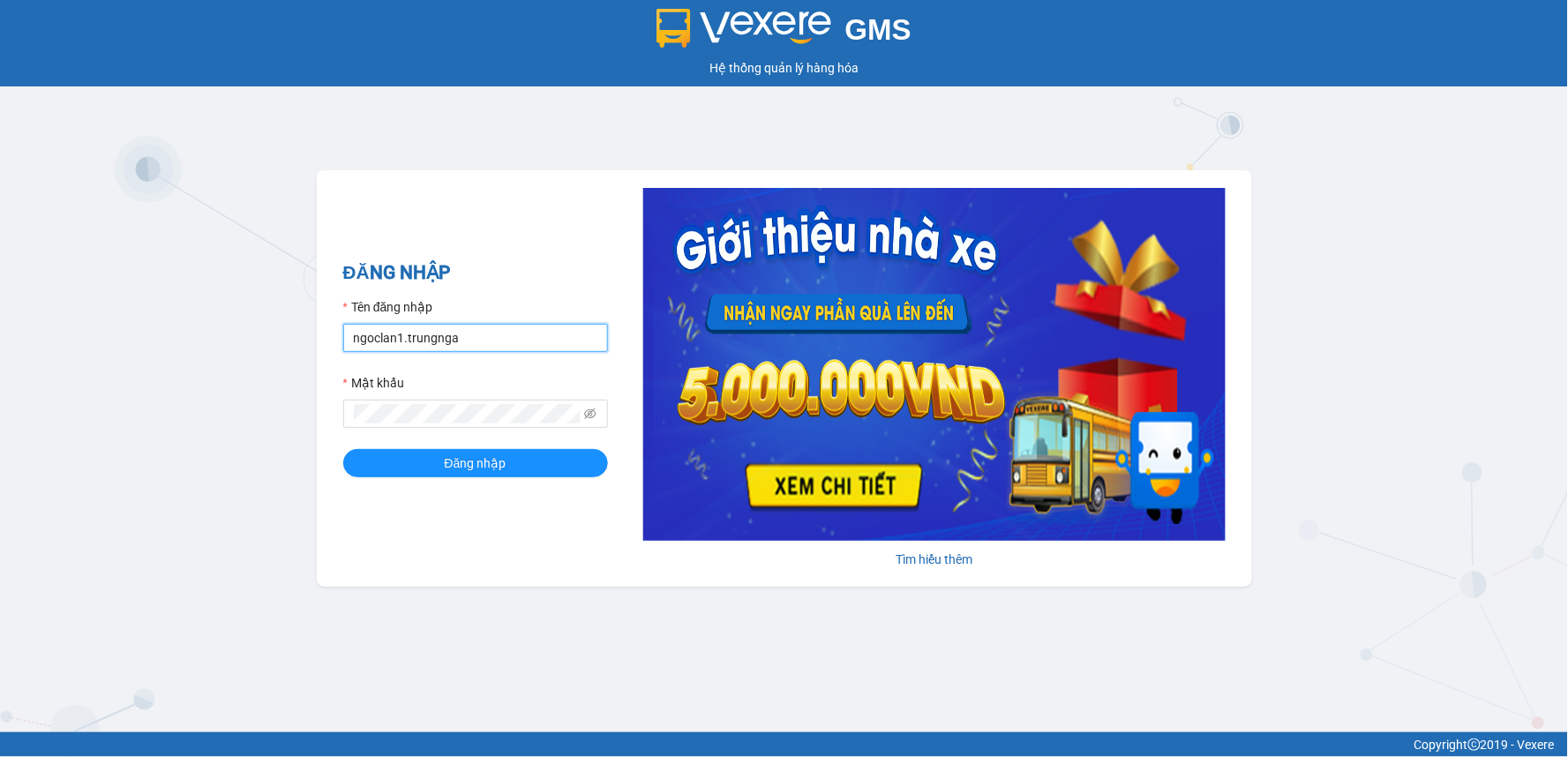
click at [399, 337] on input "ngoclan1.trungnga" at bounding box center [475, 338] width 265 height 28
click at [402, 341] on input "ngoclan1.trungnga" at bounding box center [475, 338] width 265 height 28
type input "ngocdieu.trungnga"
click at [337, 429] on div "ĐĂNG NHẬP Tên đăng nhập ngocdieu.trungnga Mật khẩu Đăng nhập Tìm hiểu thêm" at bounding box center [784, 378] width 935 height 417
click at [454, 470] on span "Đăng nhập" at bounding box center [475, 464] width 62 height 19
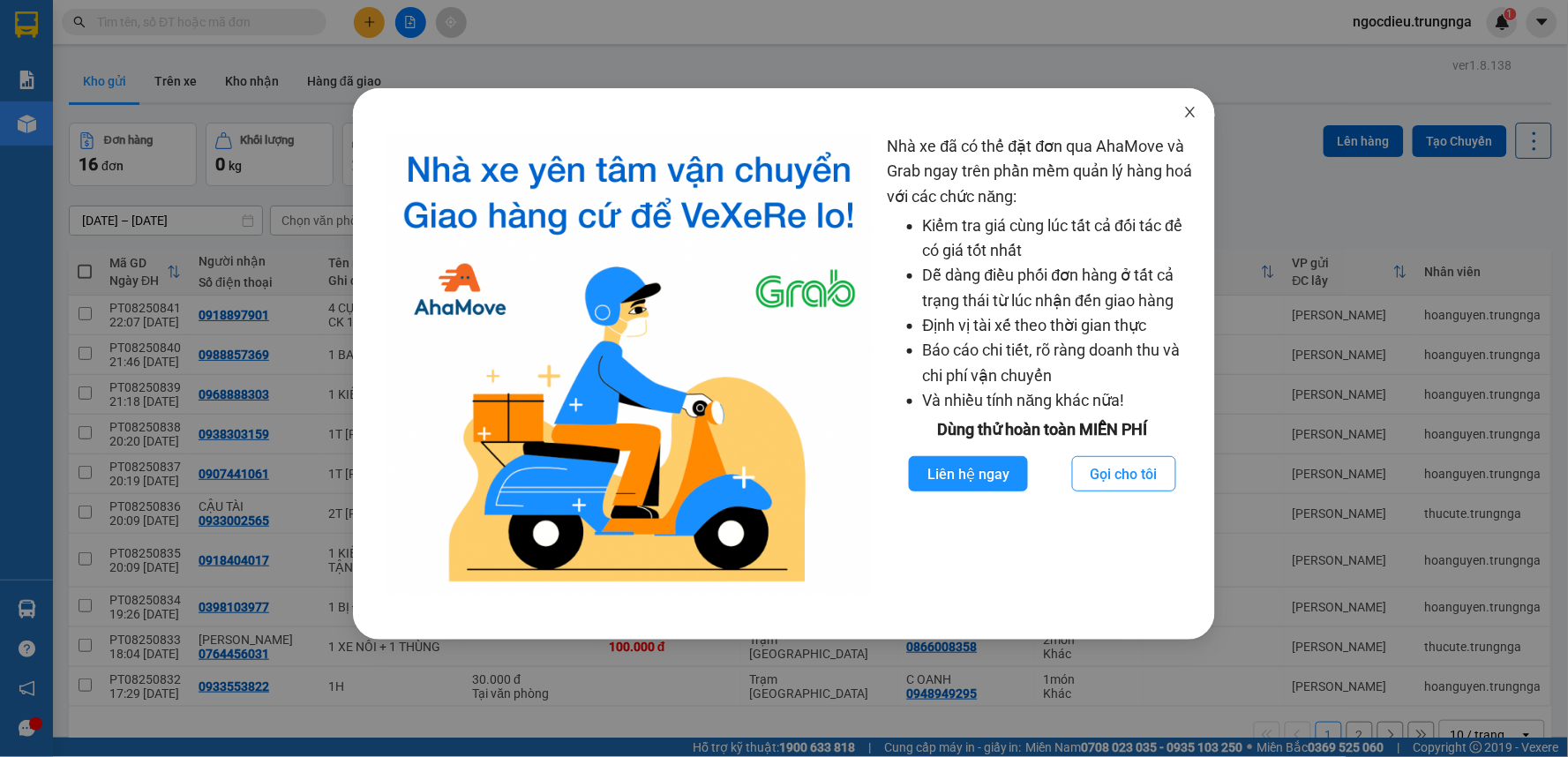
click at [1193, 113] on icon "close" at bounding box center [1190, 112] width 14 height 14
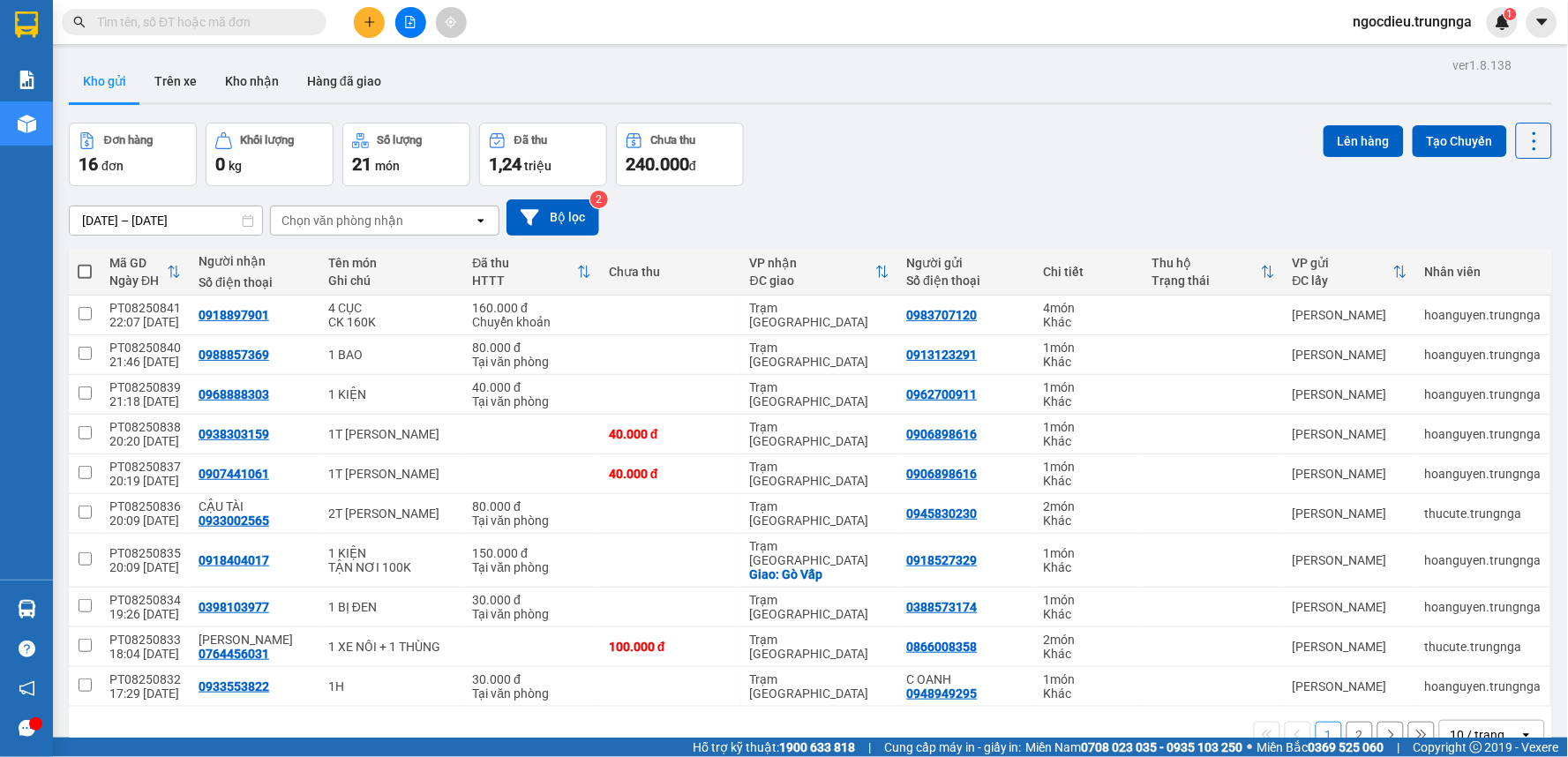
click at [1462, 727] on div "10 / trang" at bounding box center [1478, 735] width 55 height 18
click at [1459, 679] on span "100 / trang" at bounding box center [1470, 684] width 64 height 18
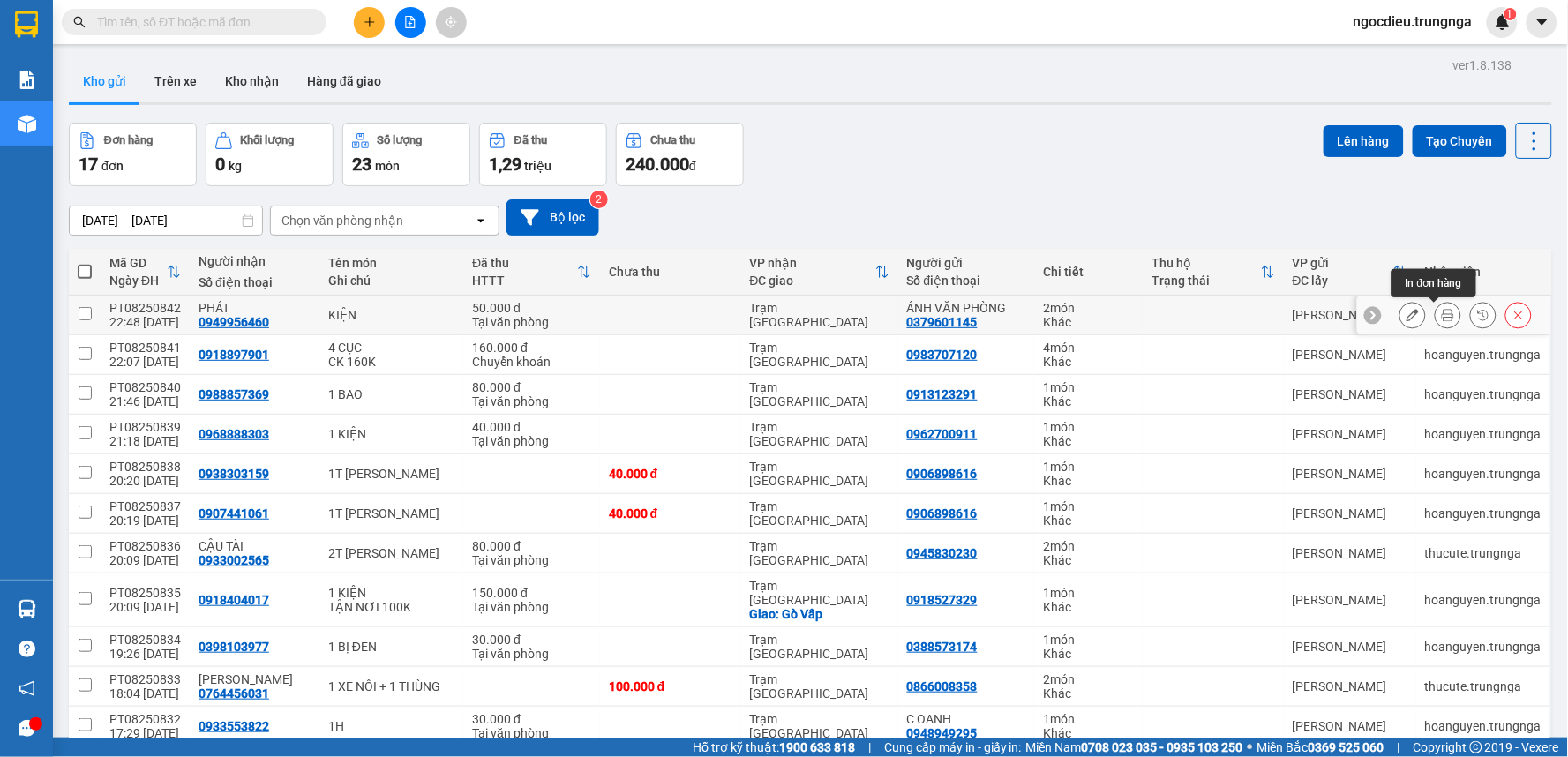
click at [1442, 315] on icon at bounding box center [1447, 314] width 12 height 12
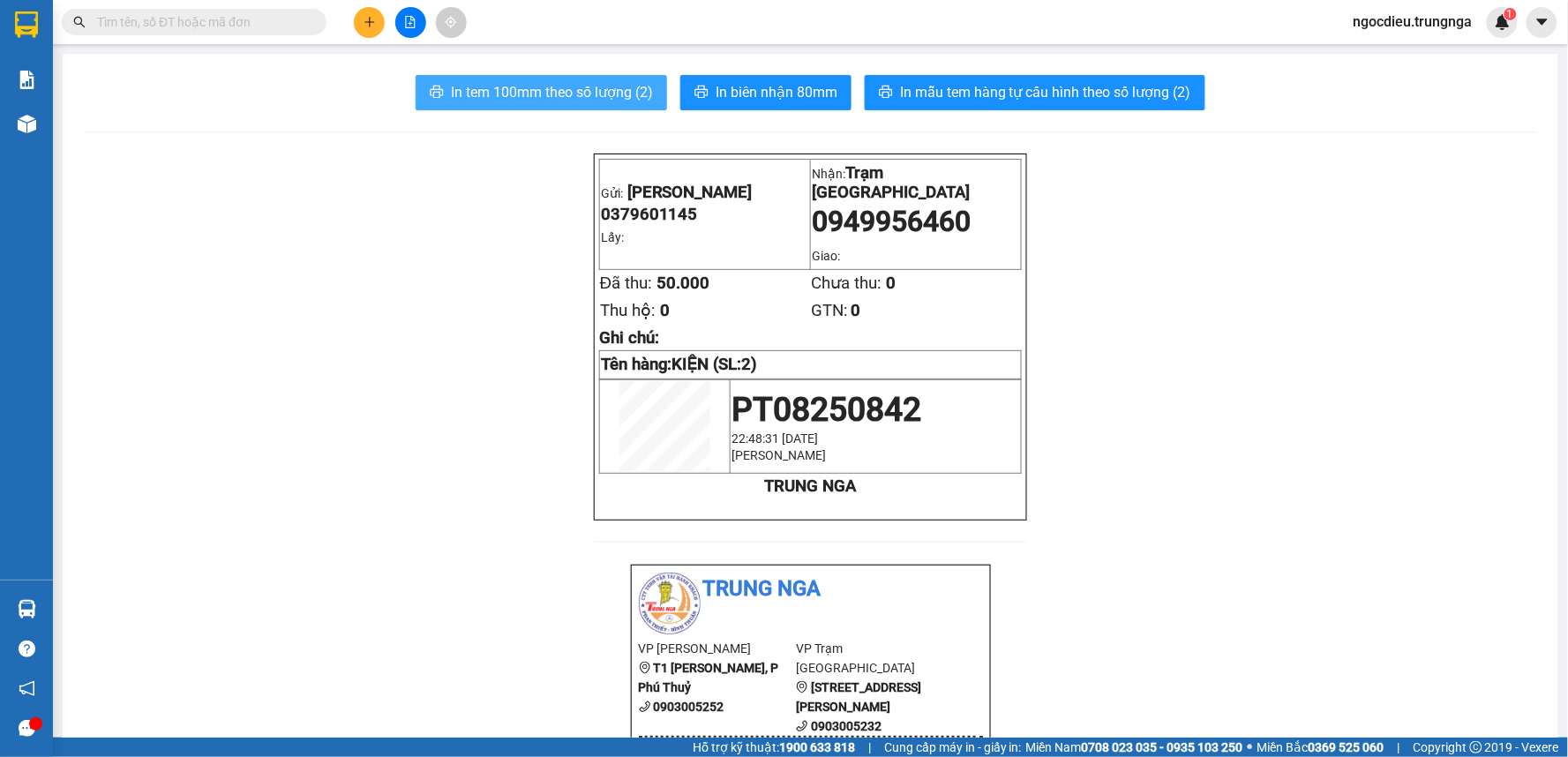
click at [554, 98] on span "In tem 100mm theo số lượng (2)" at bounding box center [552, 91] width 202 height 22
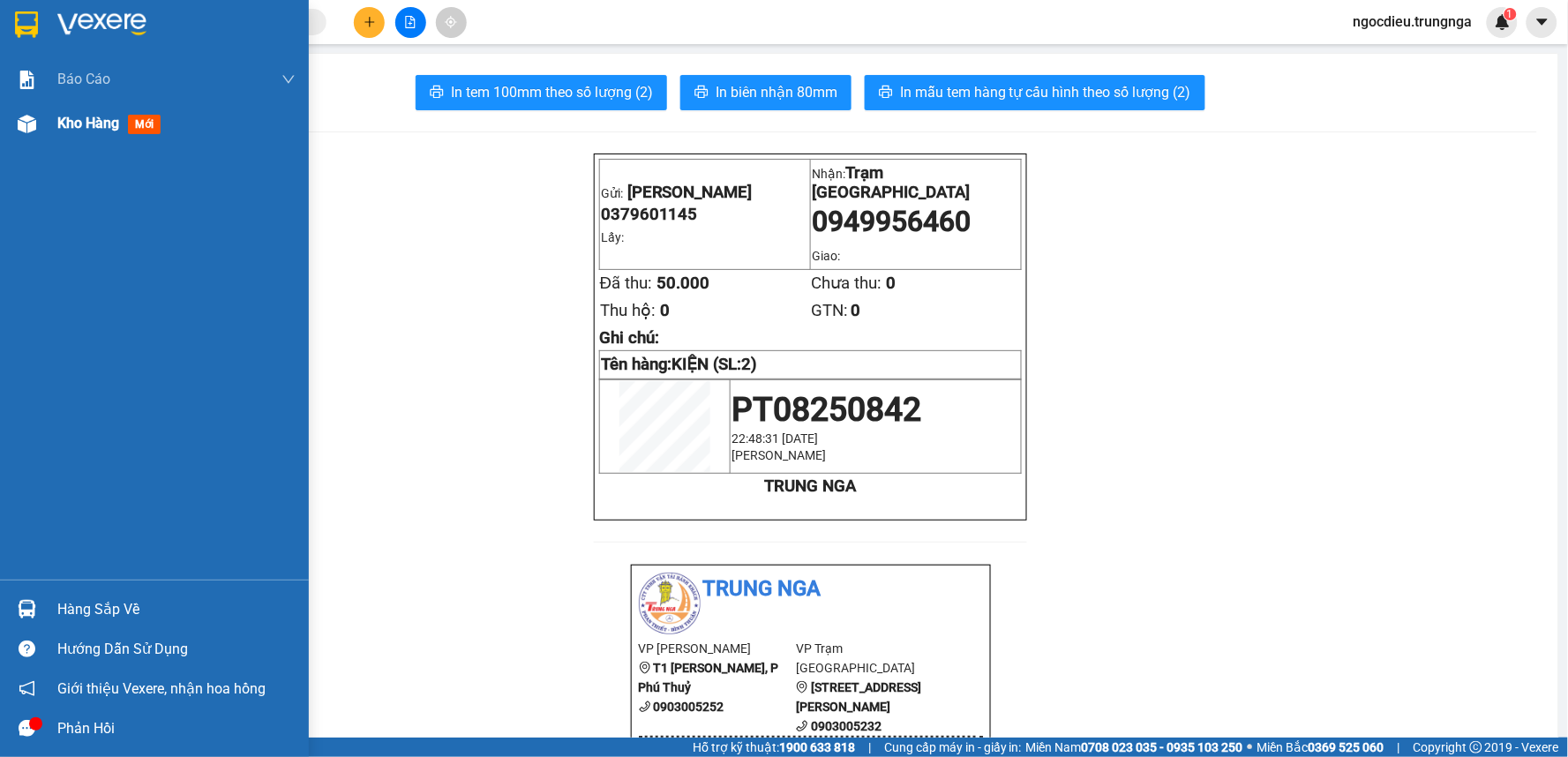
click at [51, 123] on div "Kho hàng mới" at bounding box center [154, 123] width 309 height 44
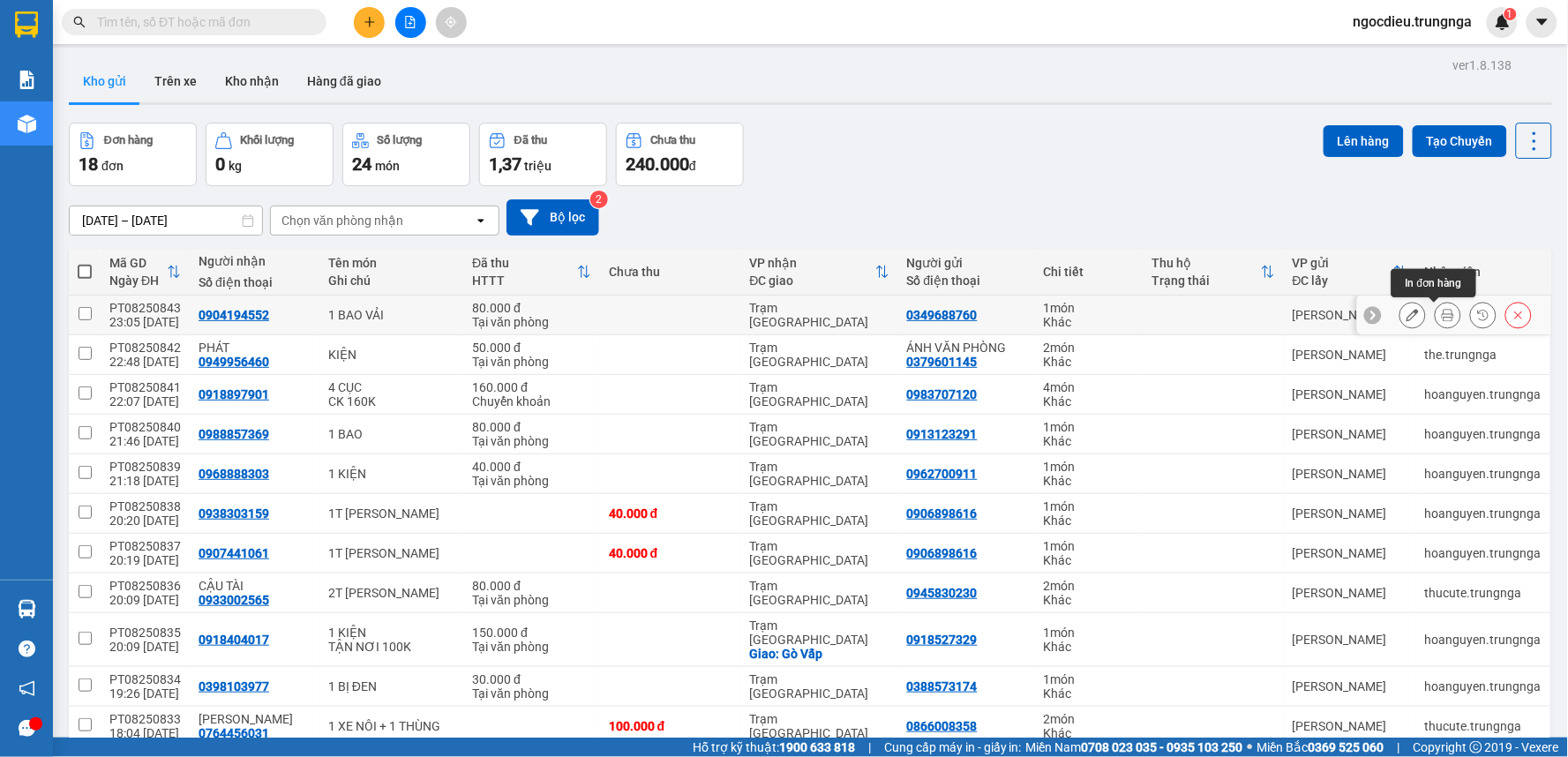
click at [1442, 316] on icon at bounding box center [1447, 314] width 12 height 12
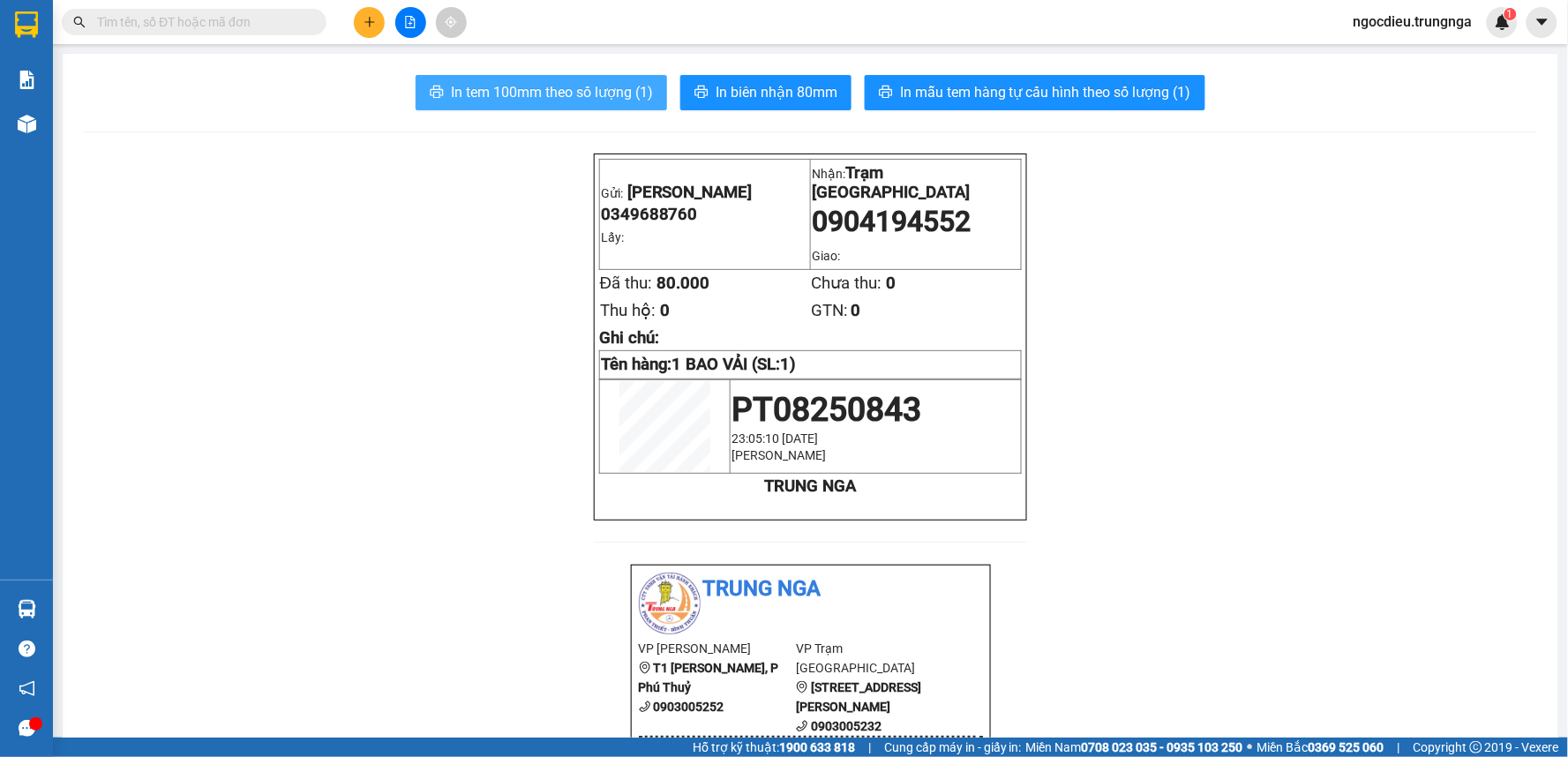
click at [557, 97] on span "In tem 100mm theo số lượng (1)" at bounding box center [552, 91] width 202 height 22
click at [565, 85] on span "In tem 100mm theo số lượng (1)" at bounding box center [552, 91] width 202 height 22
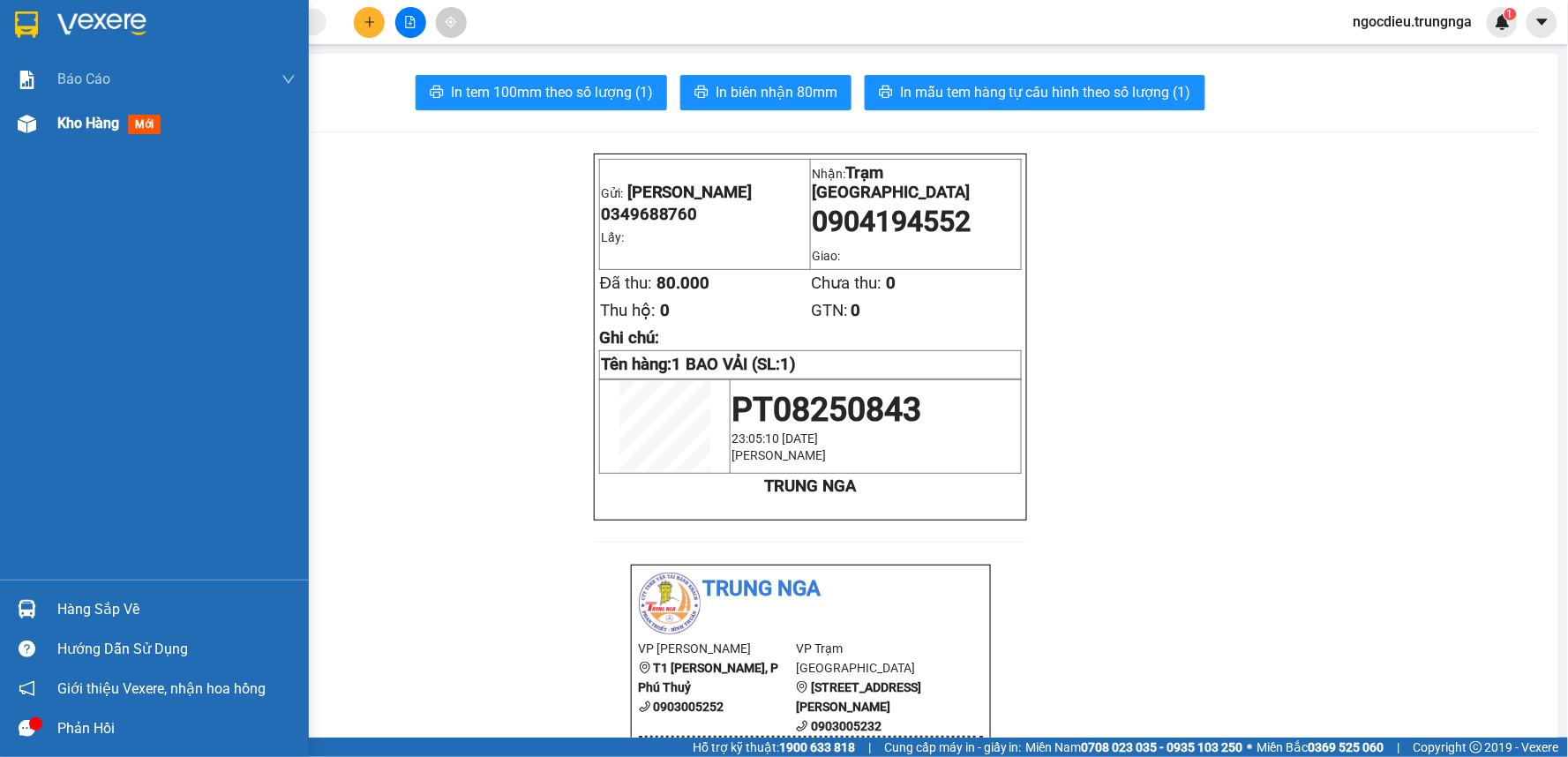
click at [90, 104] on div "Kho hàng mới" at bounding box center [176, 123] width 238 height 44
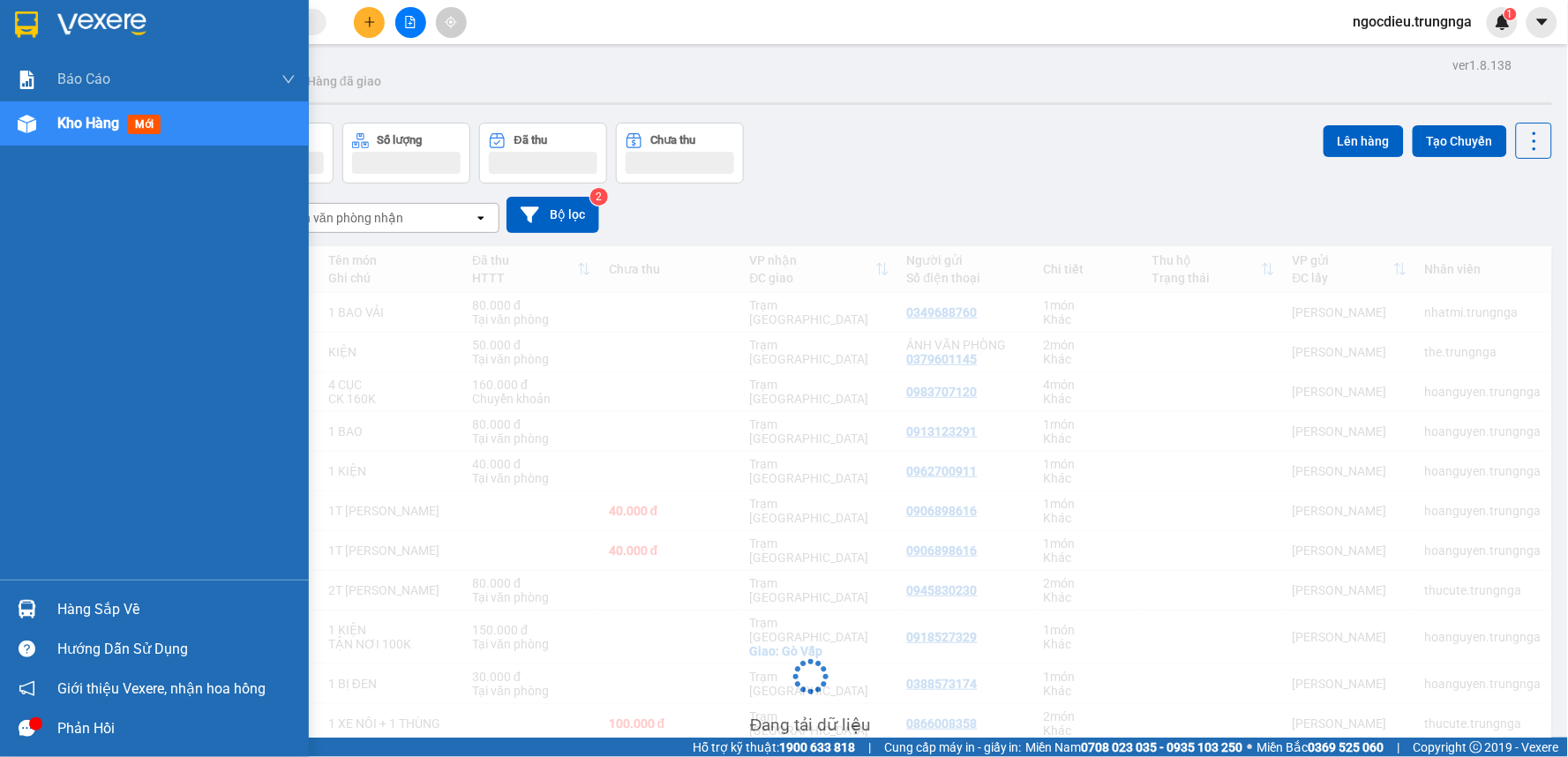
click at [90, 116] on span "Kho hàng" at bounding box center [87, 123] width 62 height 17
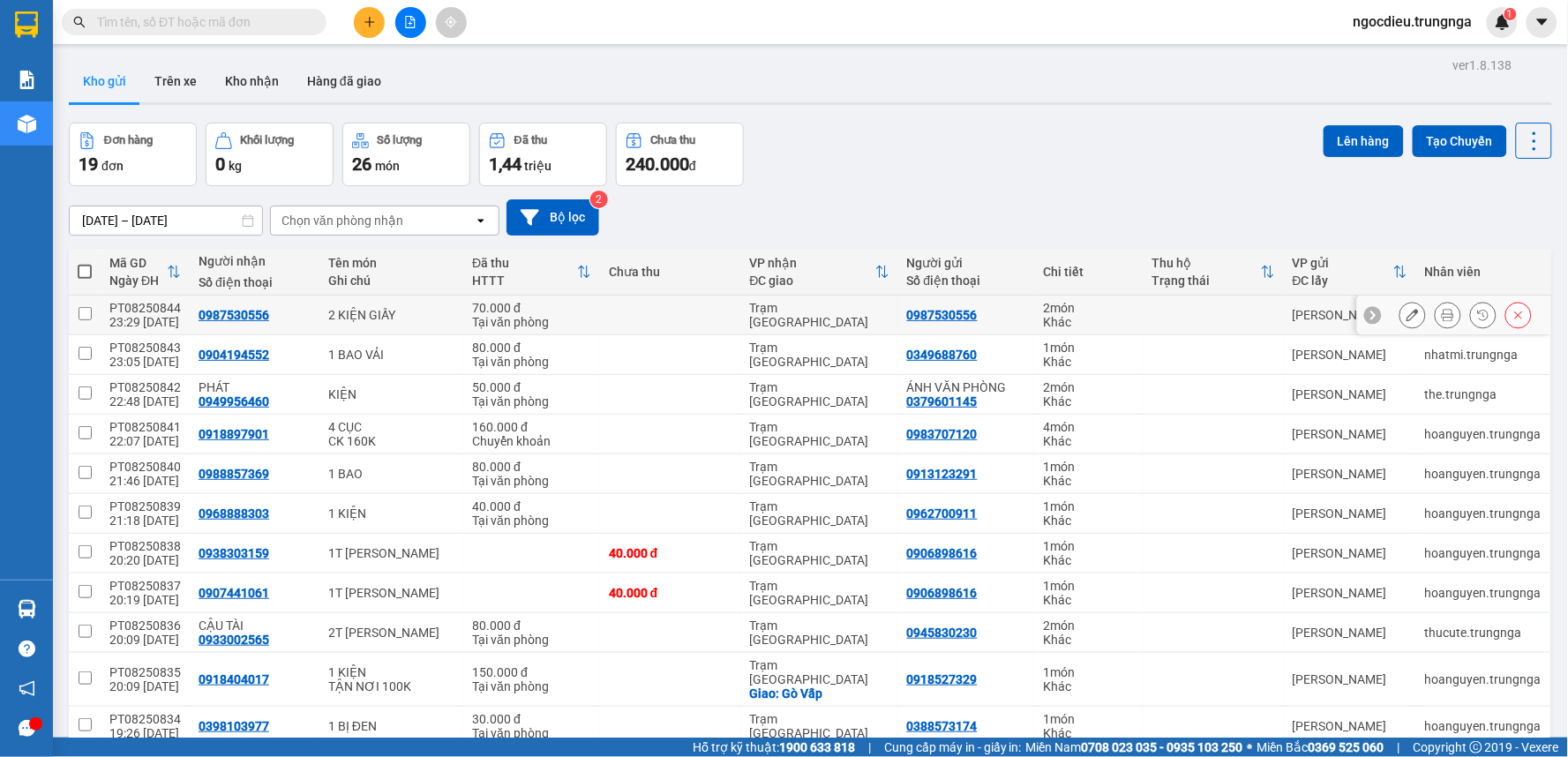
click at [1442, 312] on icon at bounding box center [1447, 314] width 12 height 12
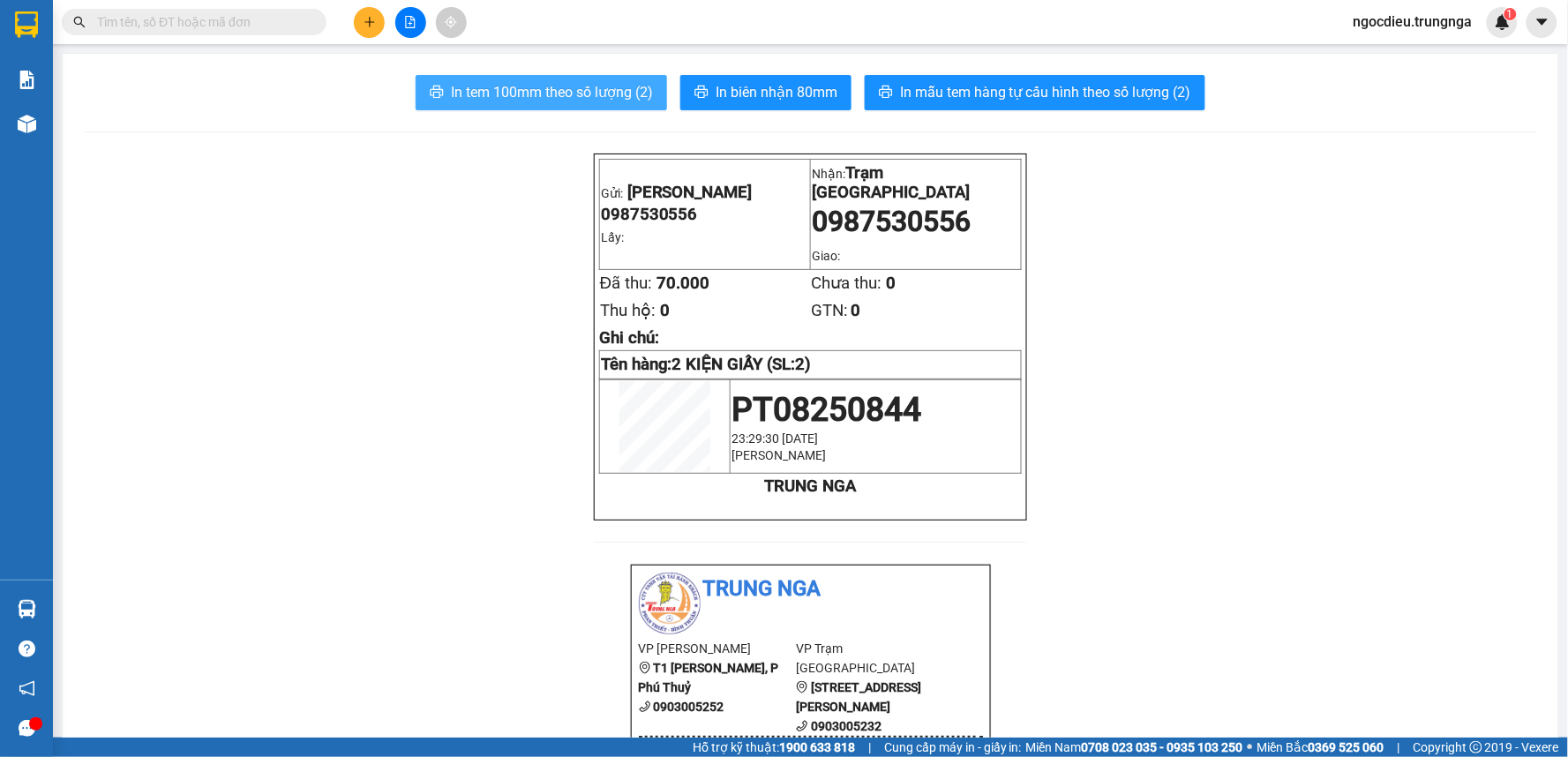
click at [595, 91] on span "In tem 100mm theo số lượng (2)" at bounding box center [552, 91] width 202 height 22
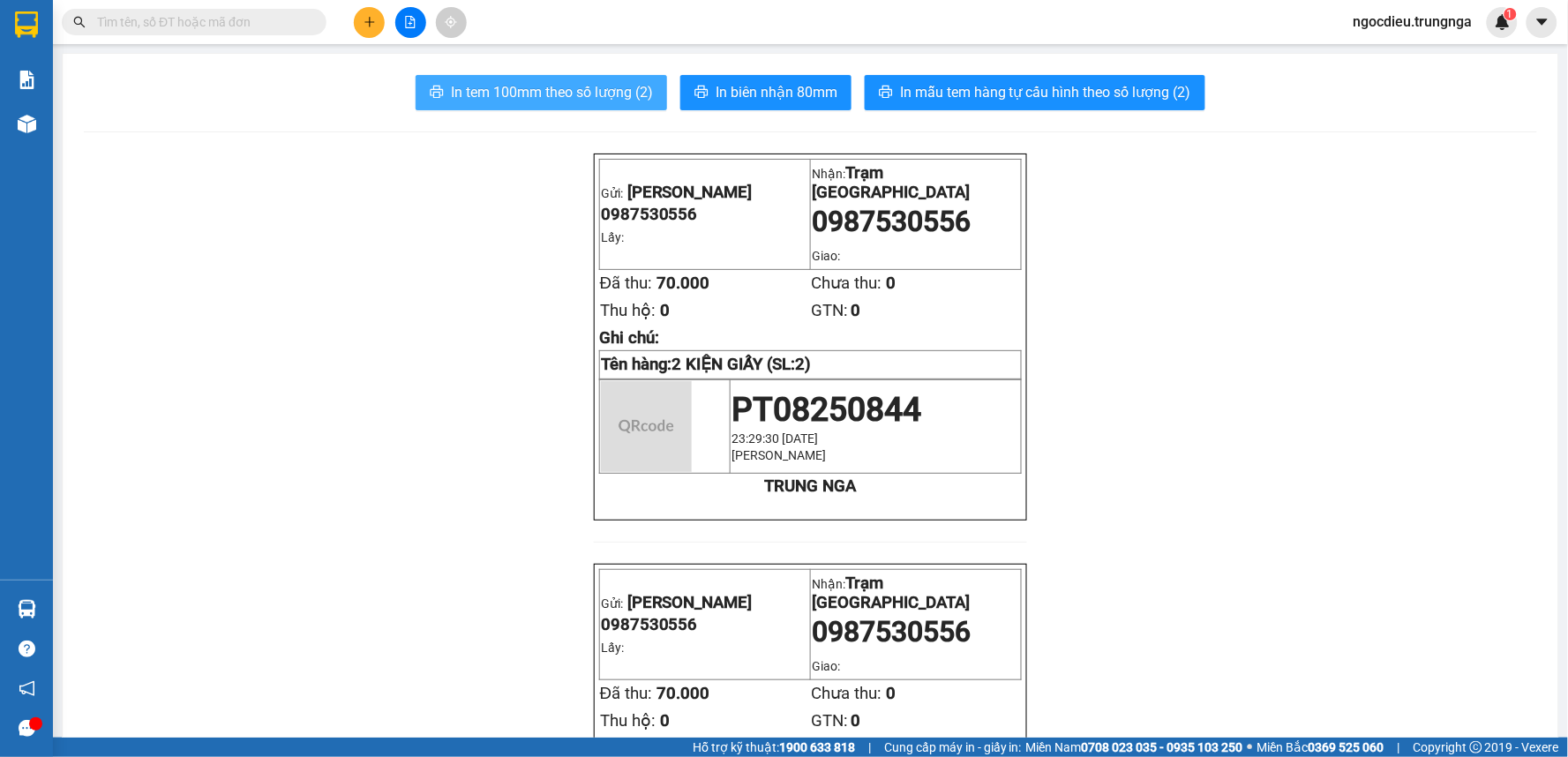
click at [595, 91] on span "In tem 100mm theo số lượng (2)" at bounding box center [552, 91] width 202 height 22
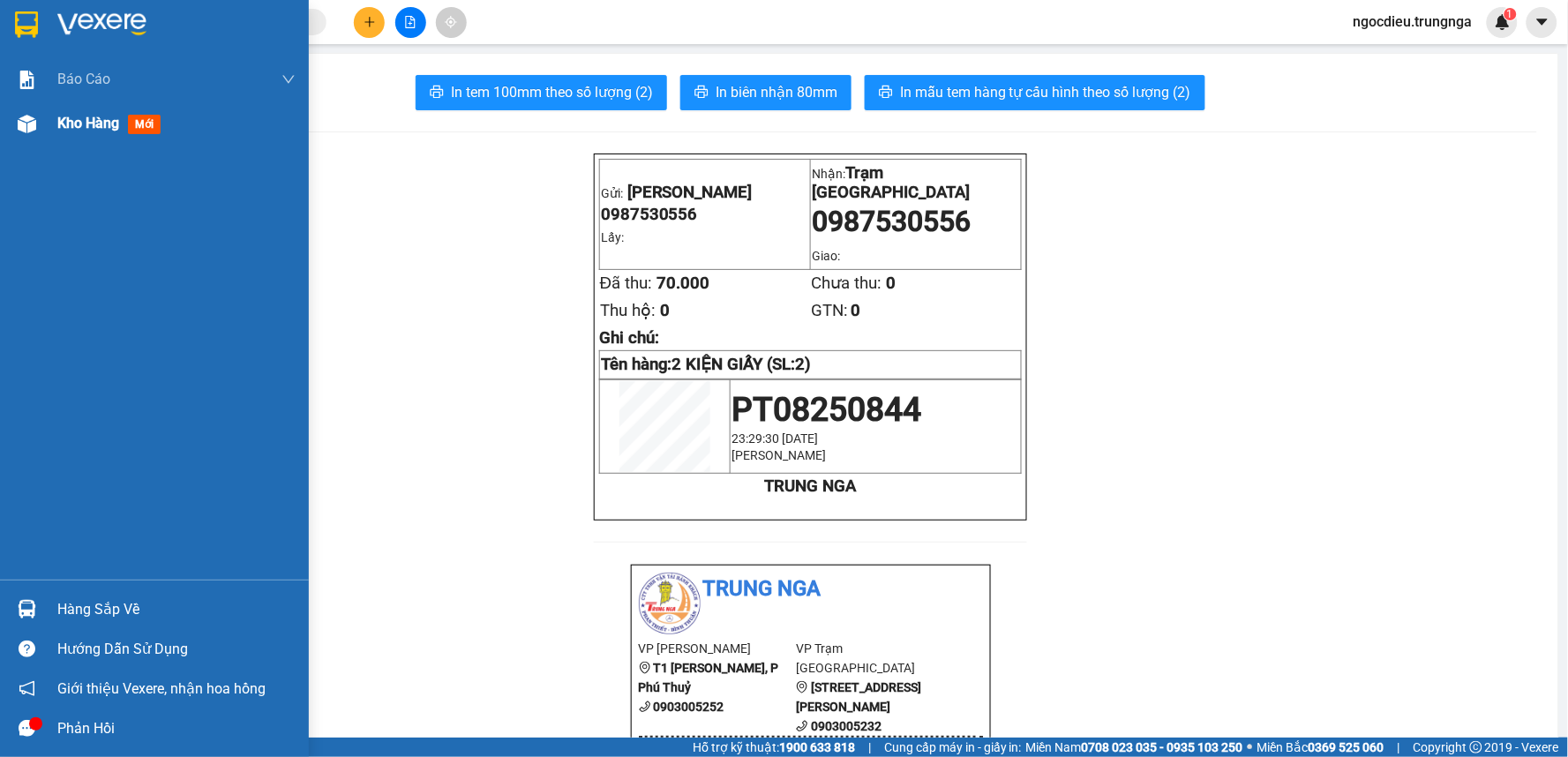
click at [74, 131] on span "Kho hàng" at bounding box center [87, 123] width 62 height 17
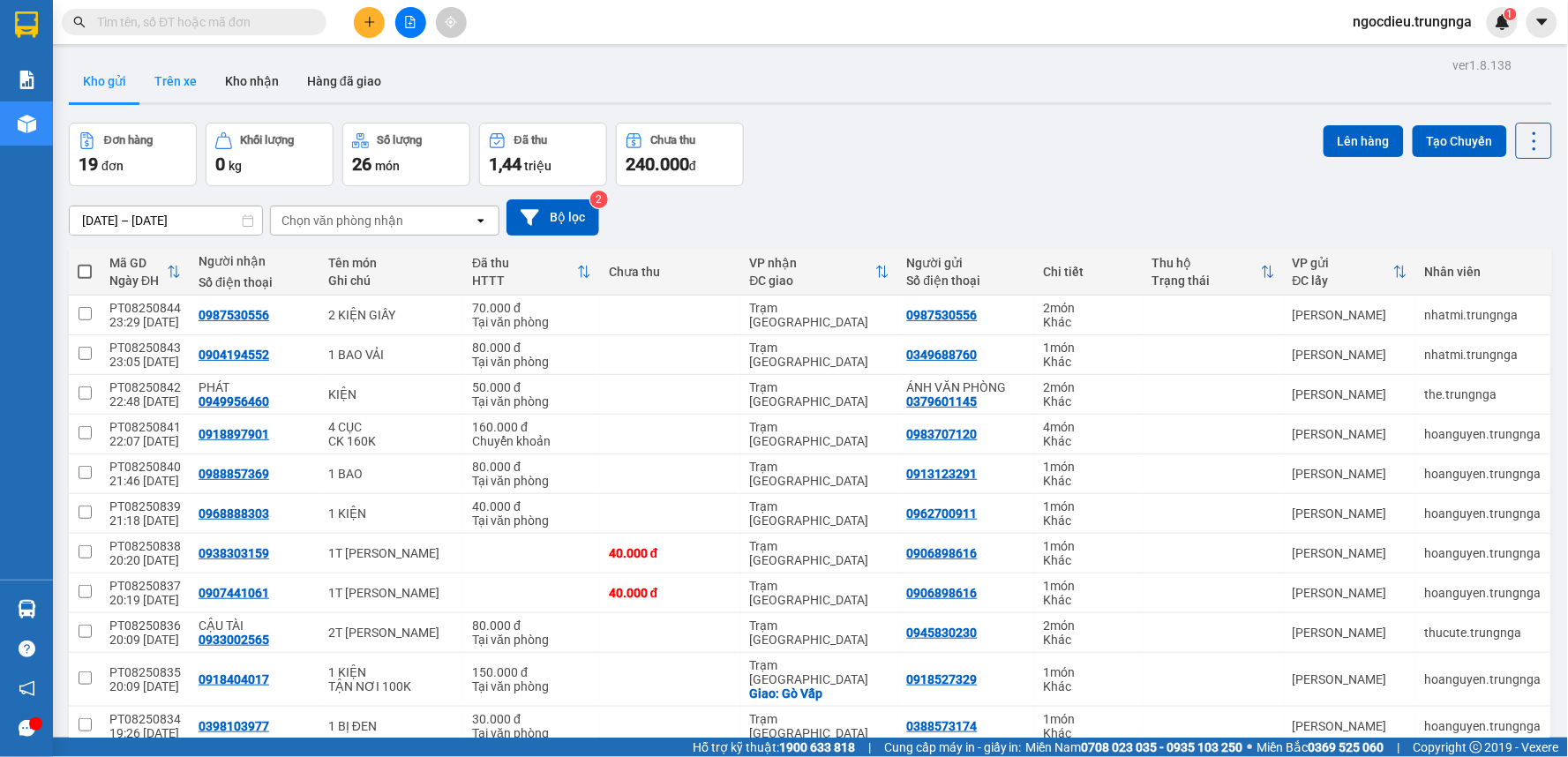
click at [189, 80] on button "Trên xe" at bounding box center [176, 81] width 70 height 43
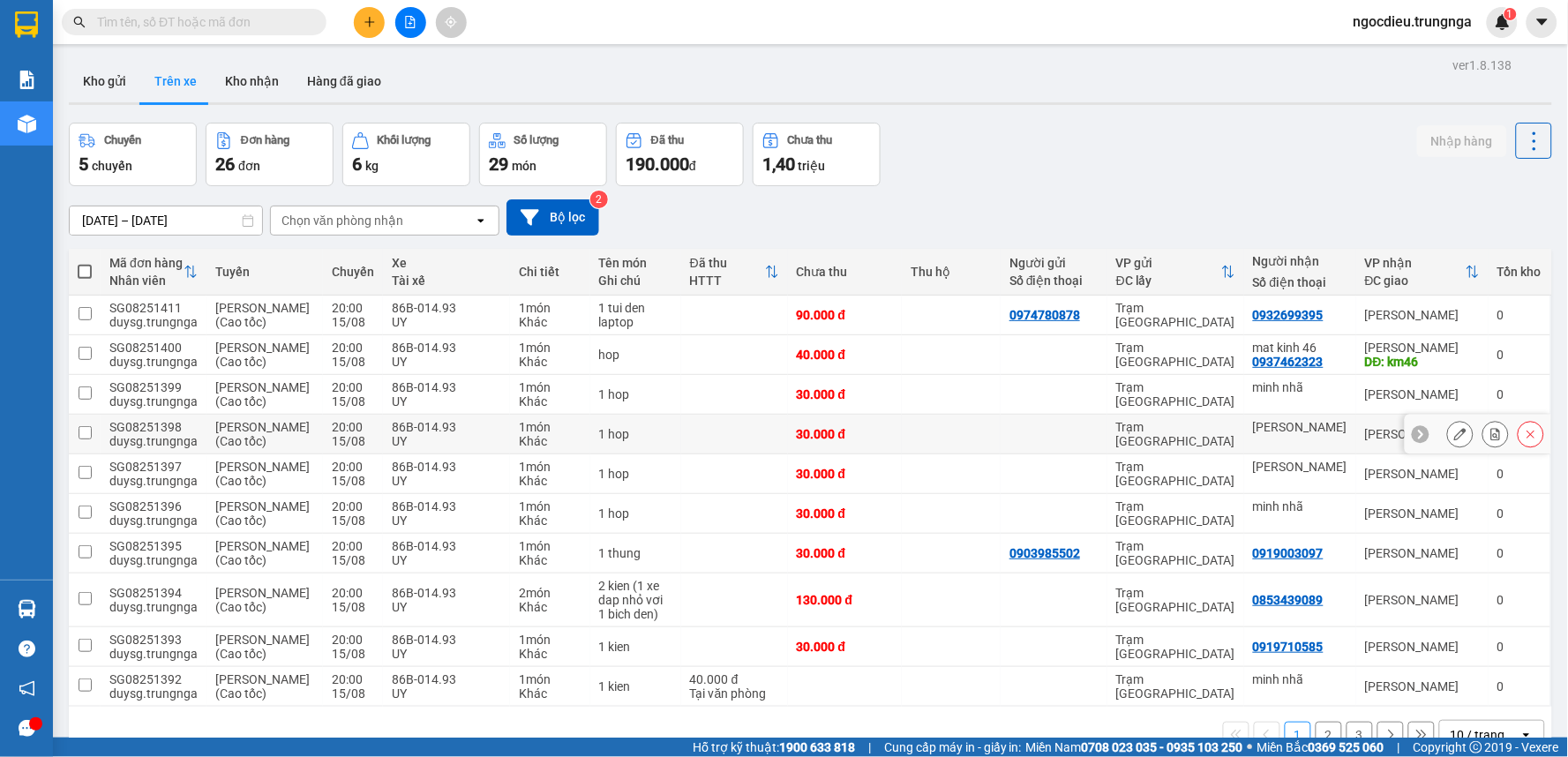
scroll to position [169, 0]
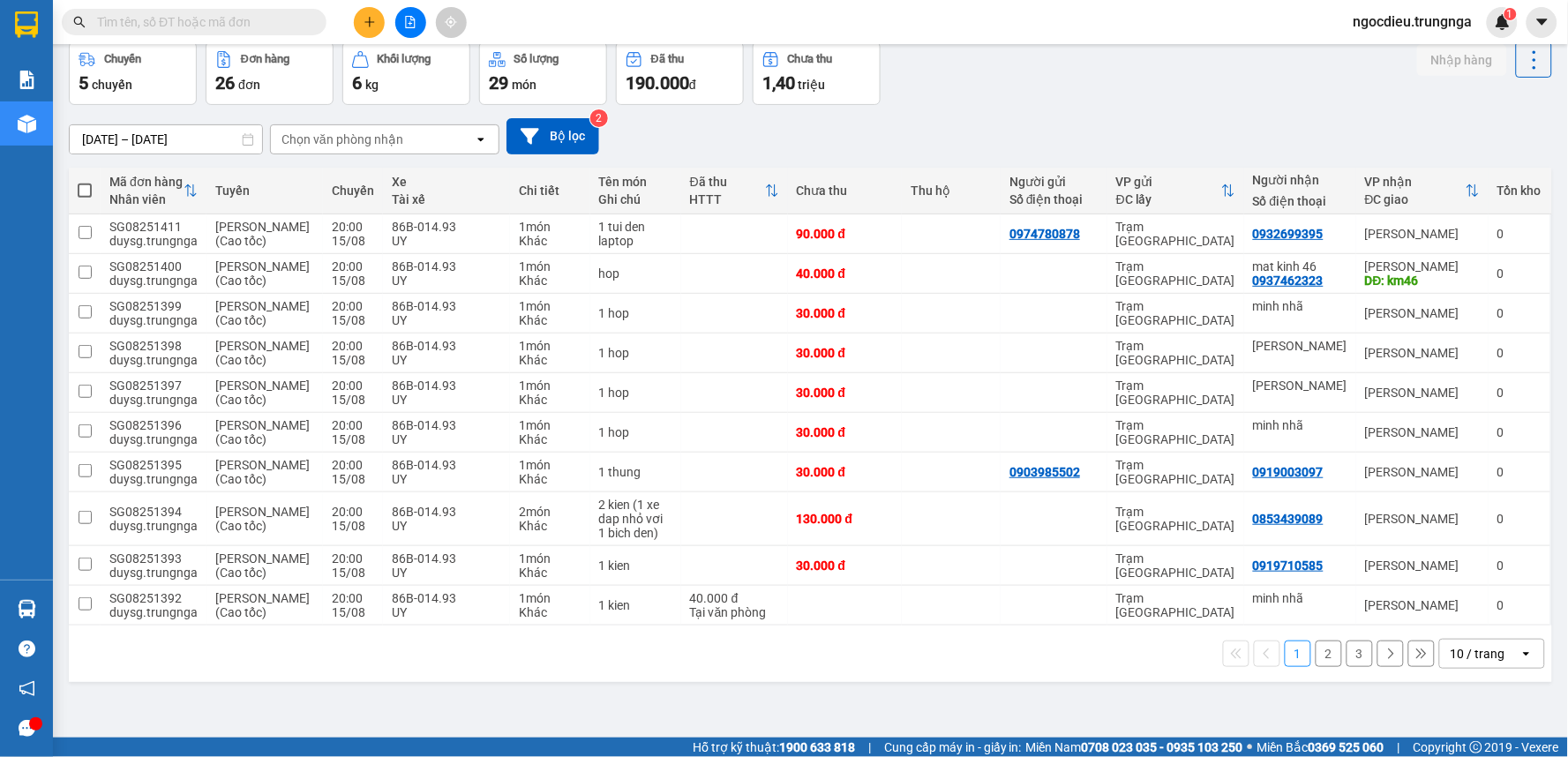
click at [1486, 668] on div "10 / trang" at bounding box center [1480, 654] width 80 height 28
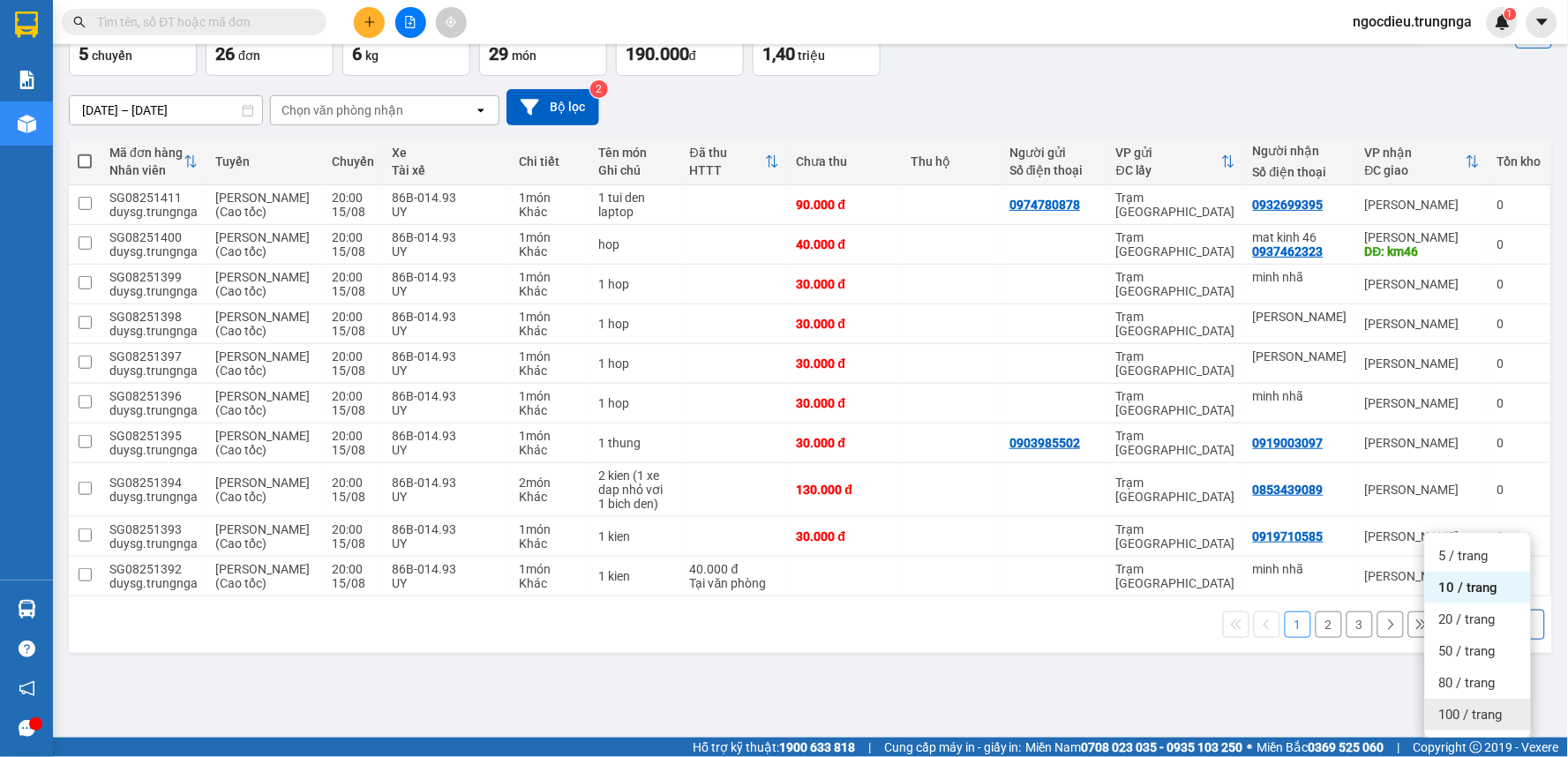
click at [1456, 706] on span "100 / trang" at bounding box center [1470, 714] width 64 height 18
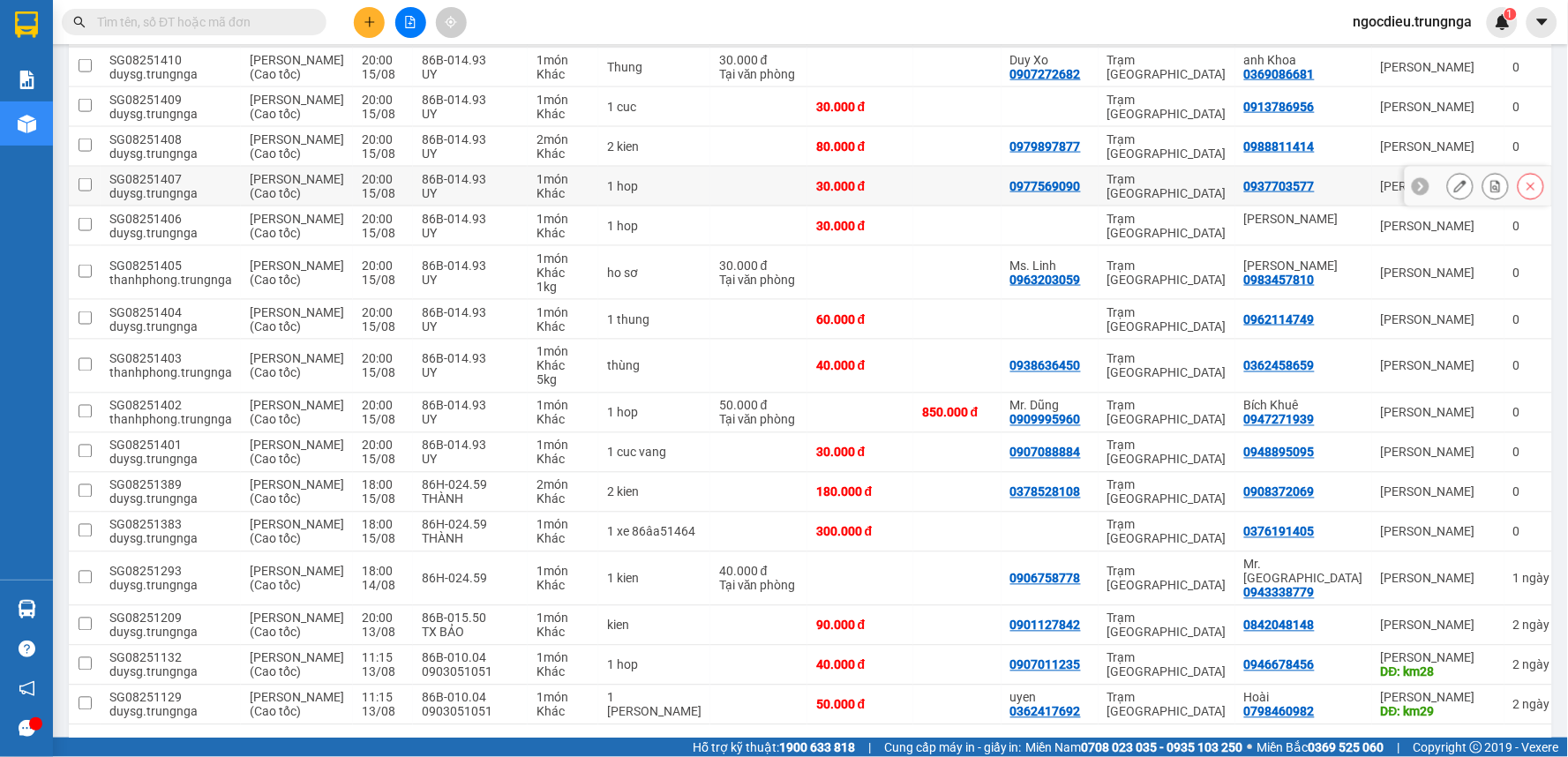
scroll to position [757, 0]
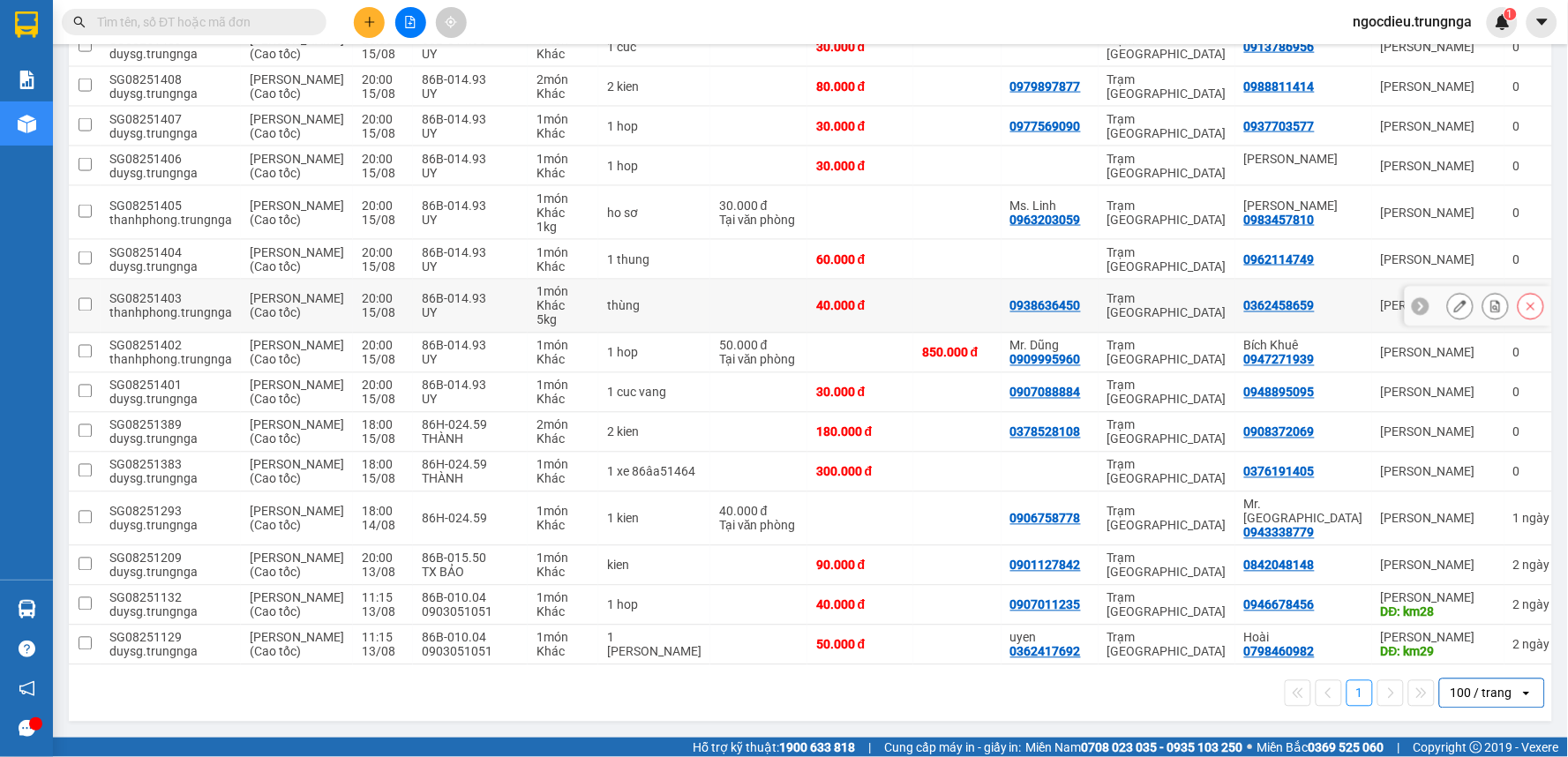
click at [1414, 312] on icon at bounding box center [1420, 306] width 12 height 12
click at [1535, 312] on icon at bounding box center [1540, 306] width 12 height 12
click at [1489, 312] on icon at bounding box center [1495, 306] width 12 height 12
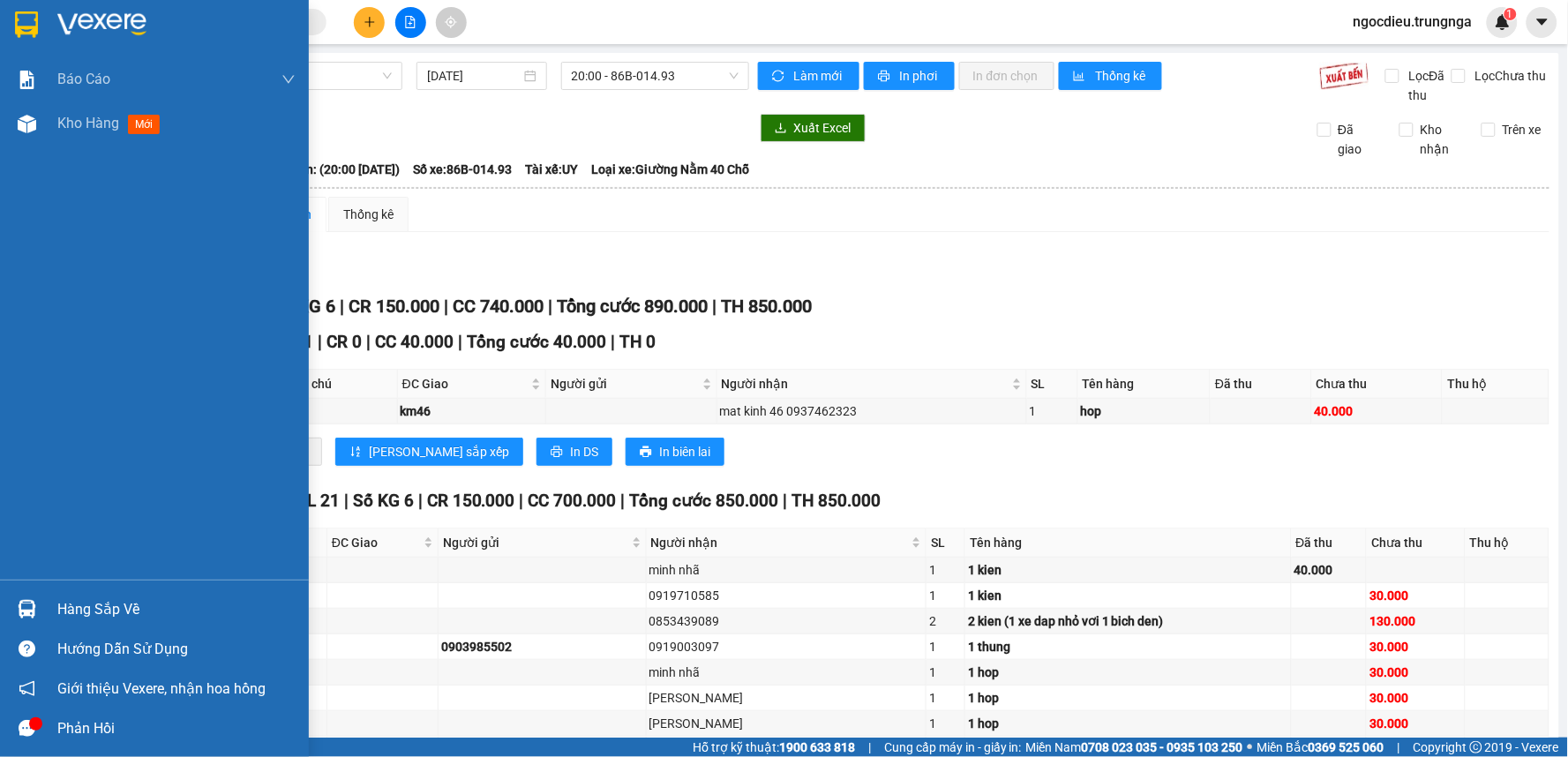
click at [103, 135] on div "Kho hàng mới" at bounding box center [176, 123] width 238 height 44
